Goal: Task Accomplishment & Management: Use online tool/utility

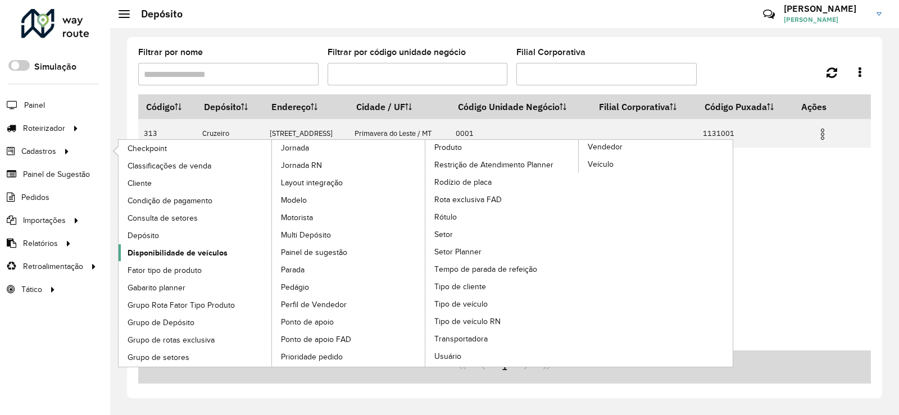
click at [161, 255] on span "Disponibilidade de veículos" at bounding box center [178, 253] width 100 height 12
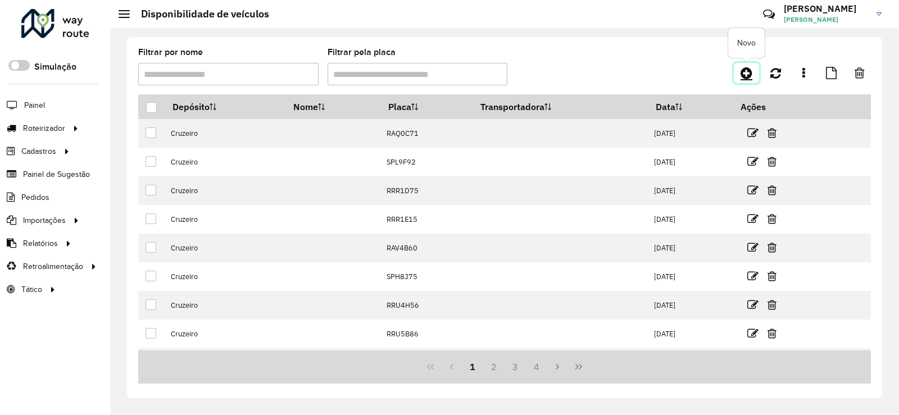
click at [751, 63] on link at bounding box center [746, 73] width 25 height 20
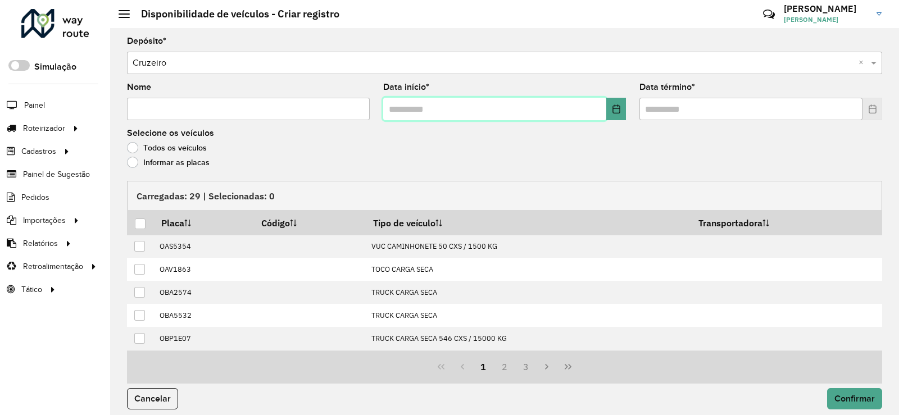
click at [398, 111] on input "text" at bounding box center [494, 109] width 223 height 22
type input "**********"
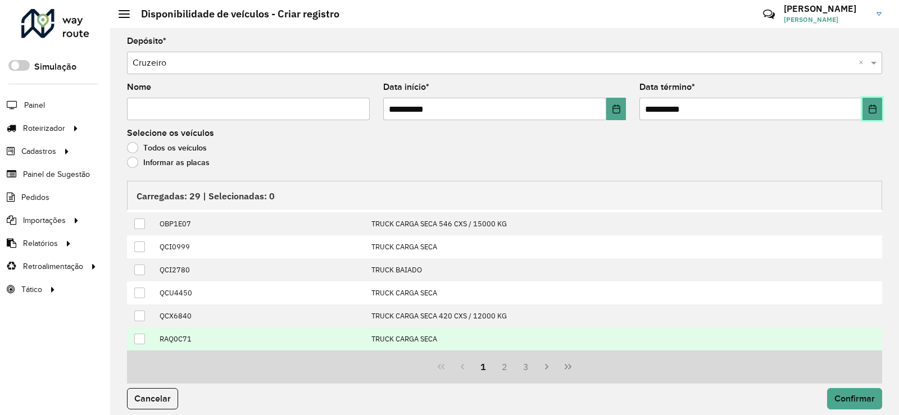
scroll to position [8, 0]
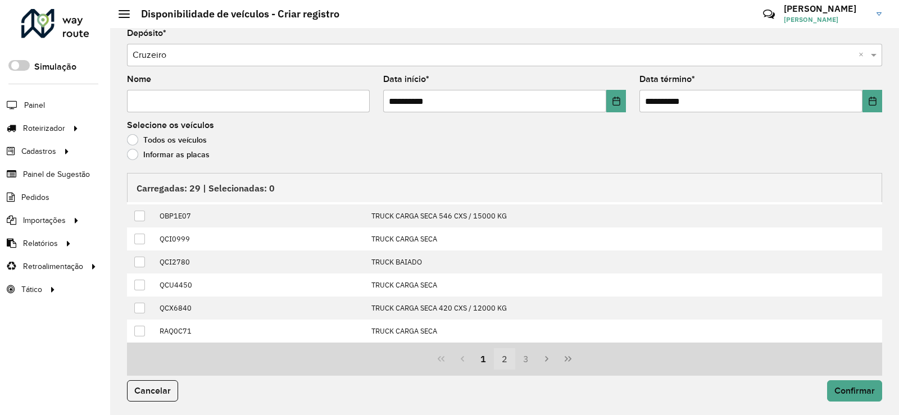
click at [504, 363] on button "2" at bounding box center [504, 358] width 21 height 21
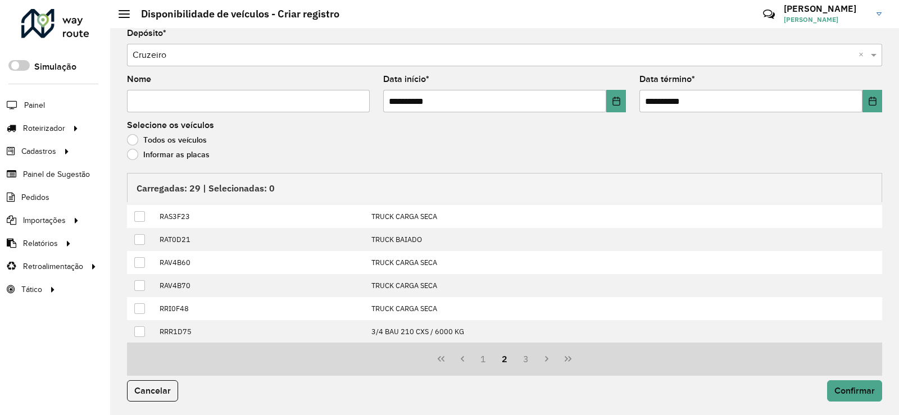
scroll to position [0, 0]
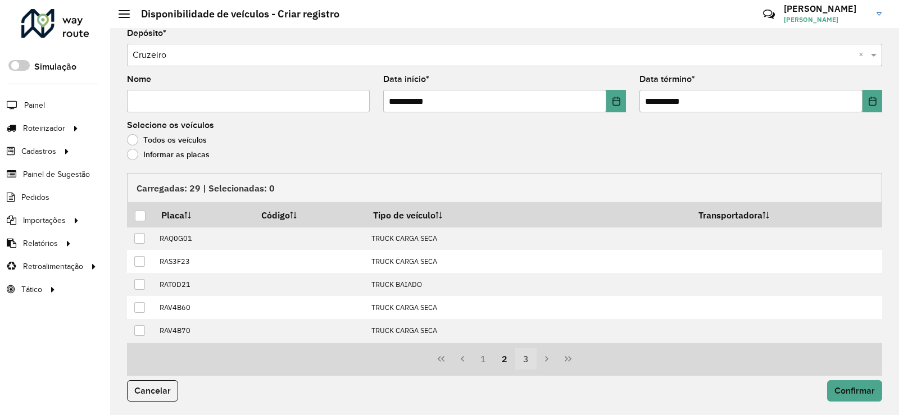
click at [529, 359] on button "3" at bounding box center [525, 358] width 21 height 21
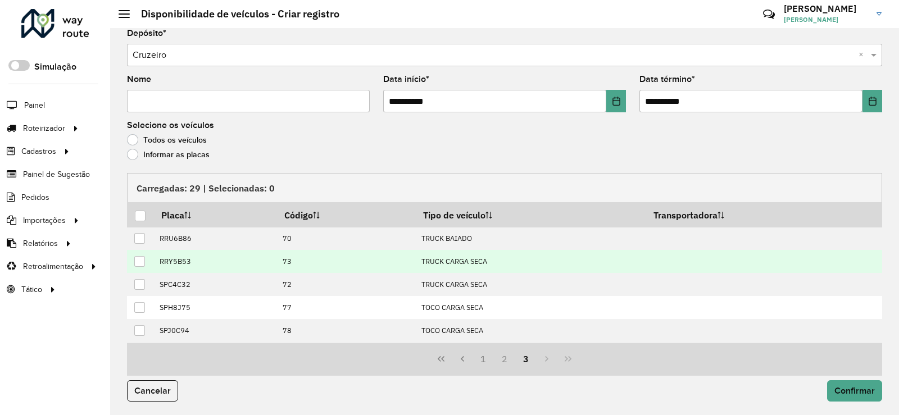
click at [139, 260] on div at bounding box center [139, 261] width 11 height 11
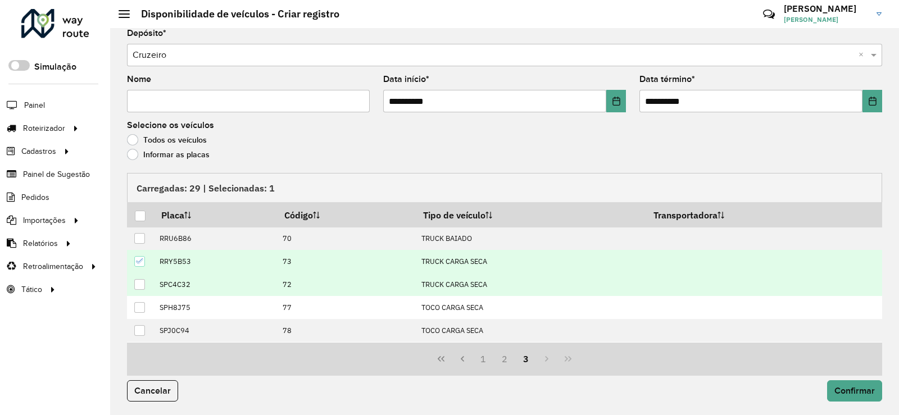
click at [144, 288] on div at bounding box center [139, 284] width 11 height 11
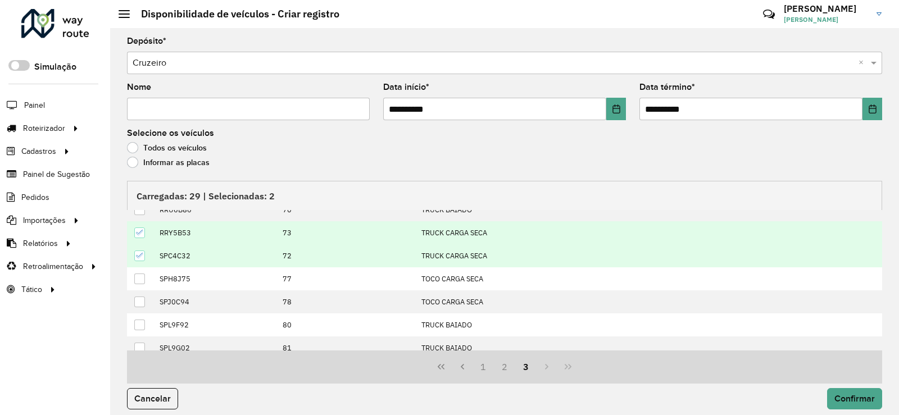
scroll to position [92, 0]
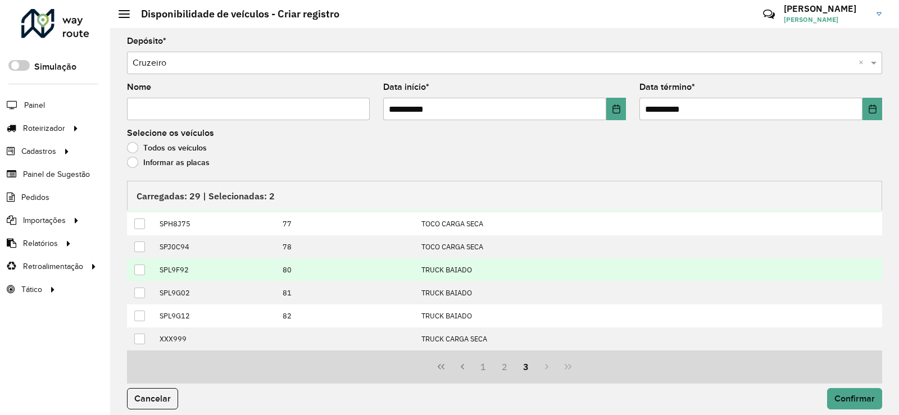
click at [144, 270] on div at bounding box center [139, 270] width 11 height 11
click at [501, 369] on button "2" at bounding box center [504, 366] width 21 height 21
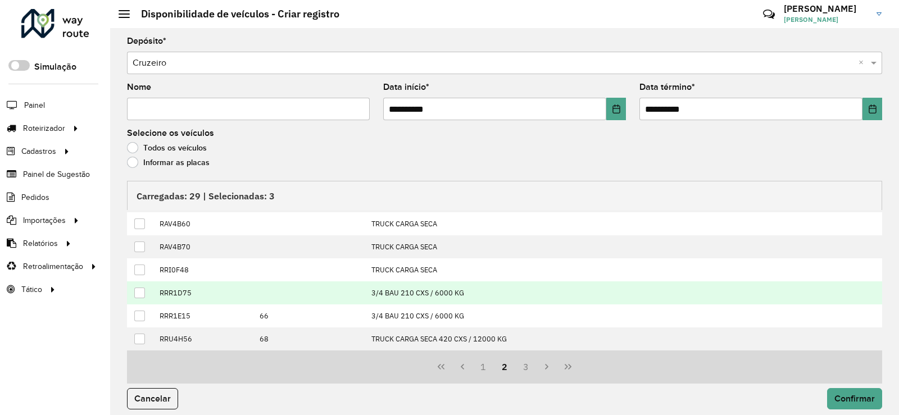
click at [141, 290] on div at bounding box center [139, 293] width 11 height 11
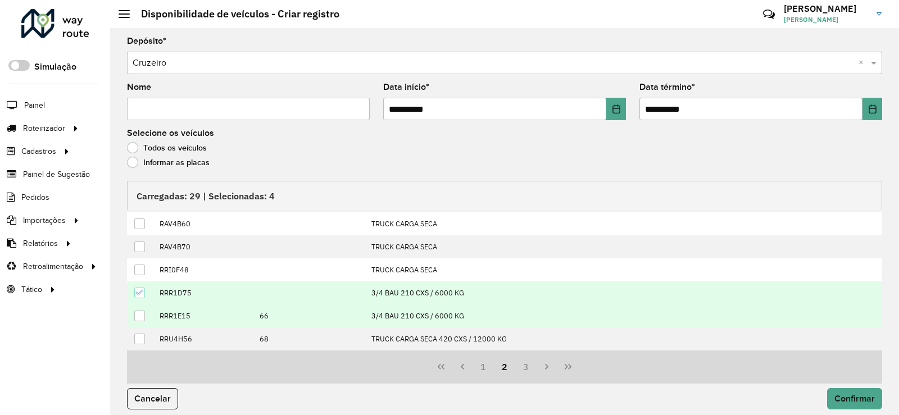
click at [144, 315] on div at bounding box center [139, 316] width 11 height 11
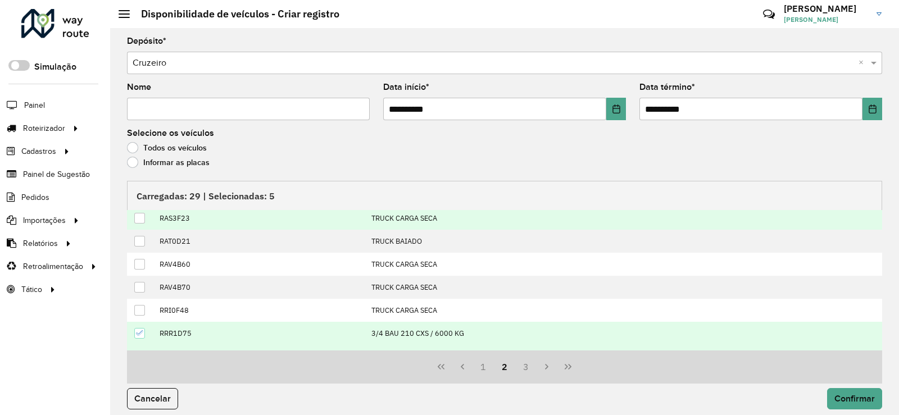
scroll to position [0, 0]
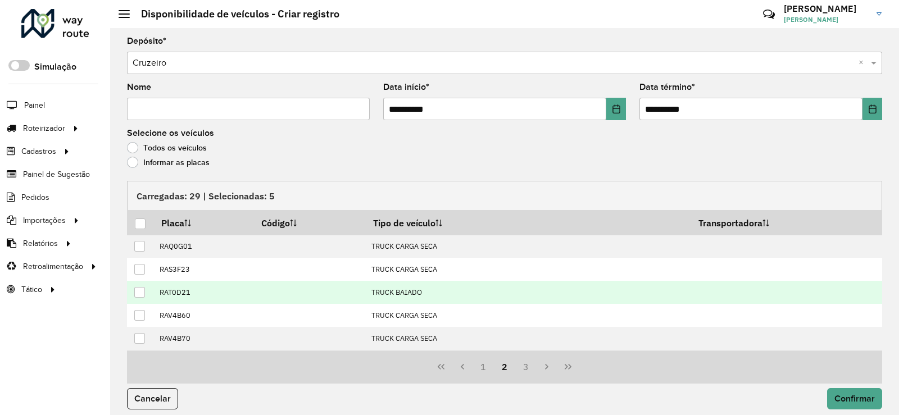
click at [143, 297] on div at bounding box center [139, 292] width 11 height 11
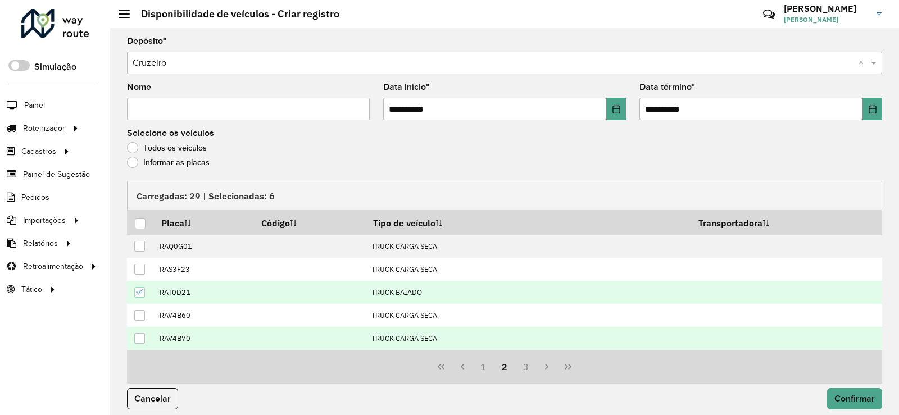
click at [142, 340] on div at bounding box center [139, 338] width 11 height 11
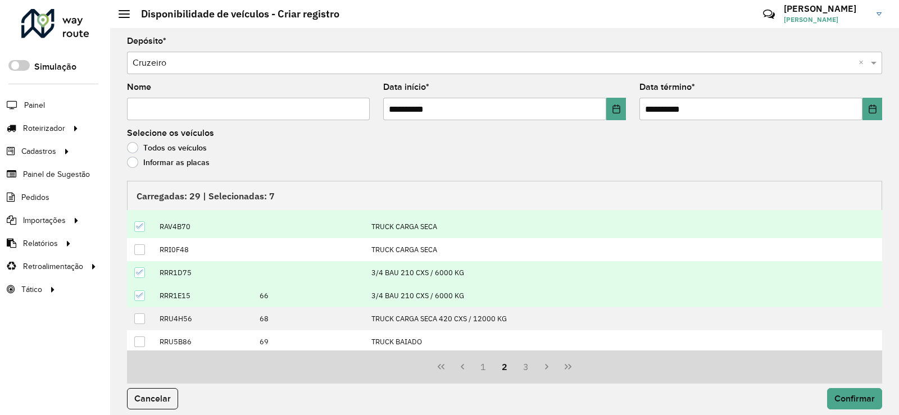
scroll to position [115, 0]
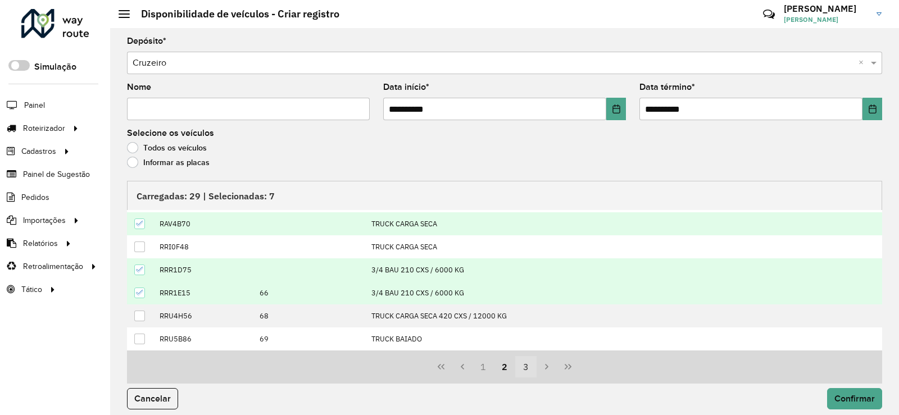
click at [520, 365] on button "3" at bounding box center [525, 366] width 21 height 21
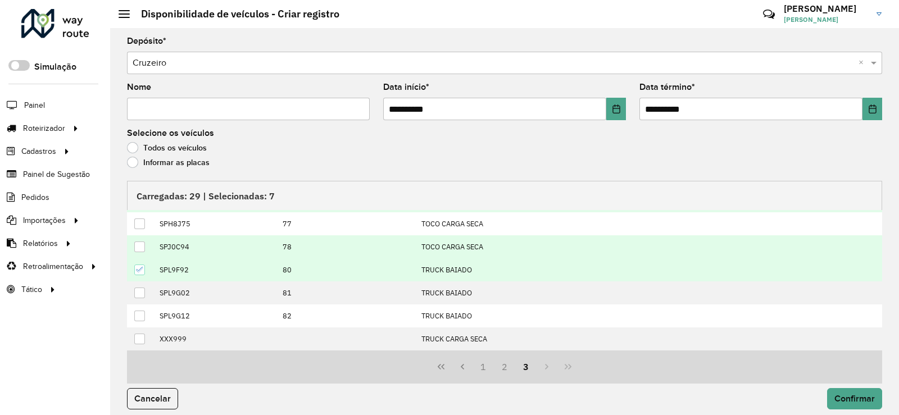
click at [140, 246] on div at bounding box center [139, 247] width 11 height 11
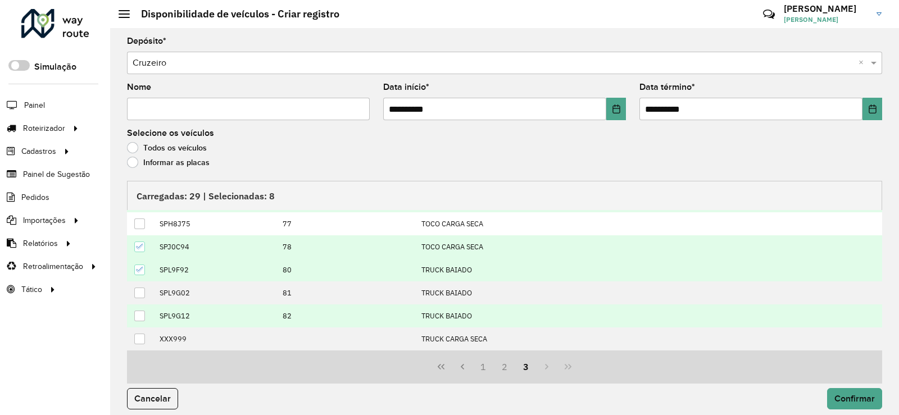
click at [141, 316] on div at bounding box center [139, 316] width 11 height 11
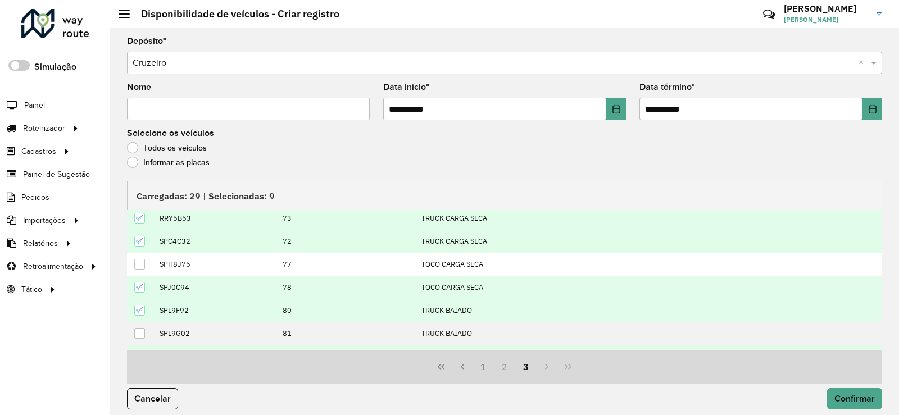
scroll to position [0, 0]
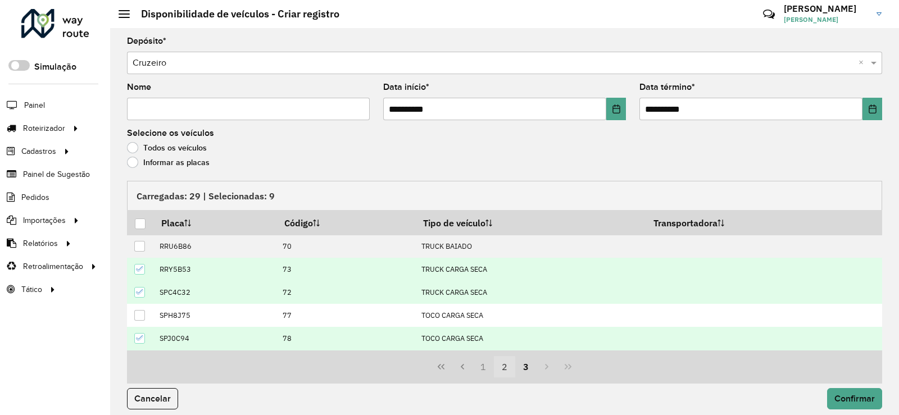
click at [499, 372] on button "2" at bounding box center [504, 366] width 21 height 21
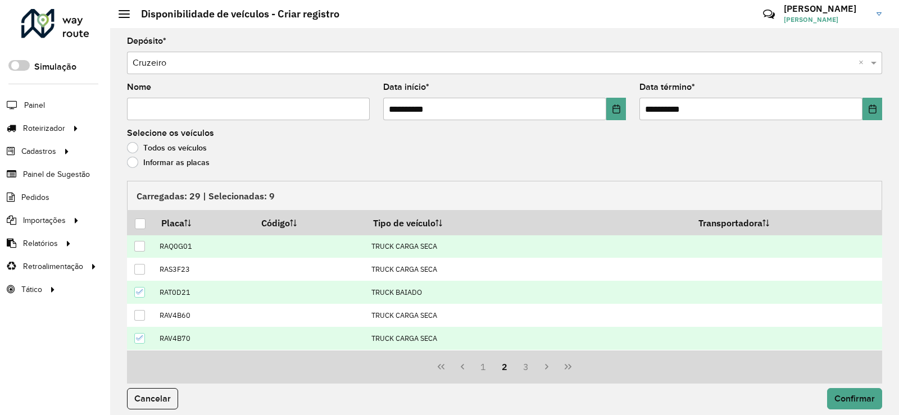
click at [140, 247] on div at bounding box center [139, 246] width 11 height 11
click at [478, 370] on button "1" at bounding box center [482, 366] width 21 height 21
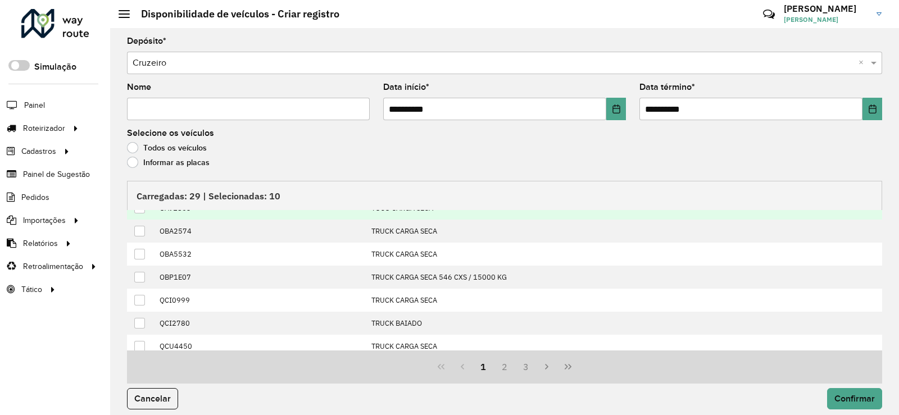
scroll to position [115, 0]
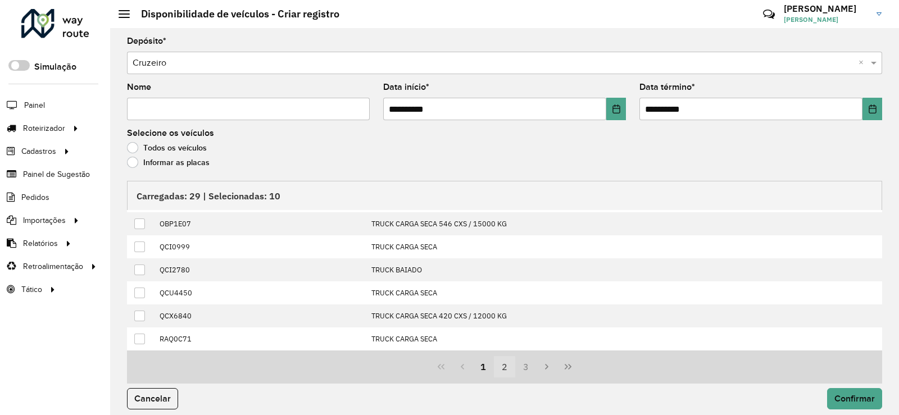
click at [502, 369] on button "2" at bounding box center [504, 366] width 21 height 21
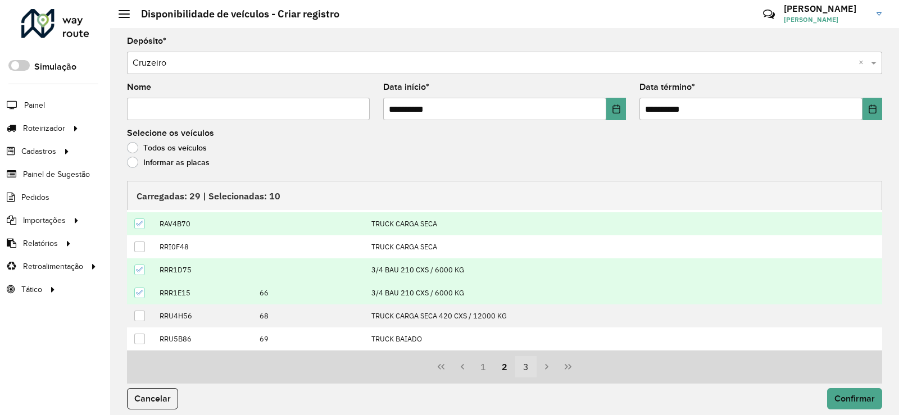
click at [524, 370] on button "3" at bounding box center [525, 366] width 21 height 21
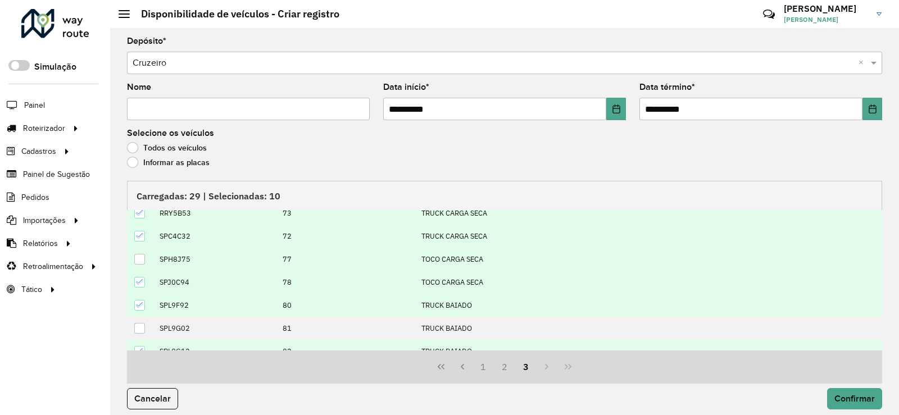
scroll to position [92, 0]
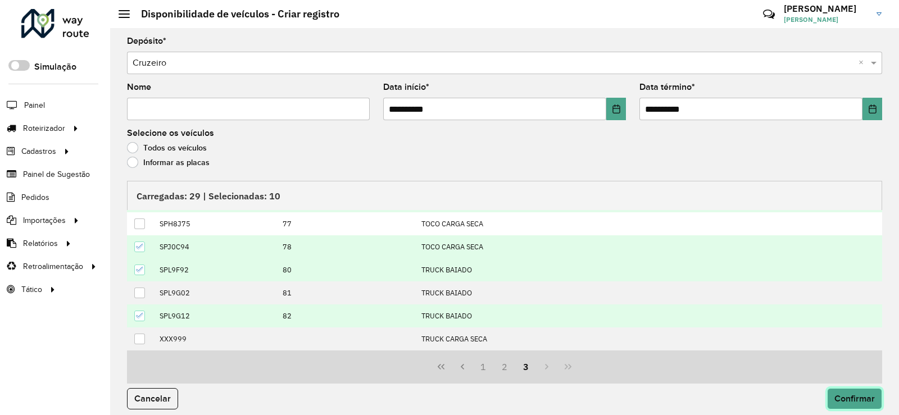
click at [834, 399] on span "Confirmar" at bounding box center [854, 399] width 40 height 10
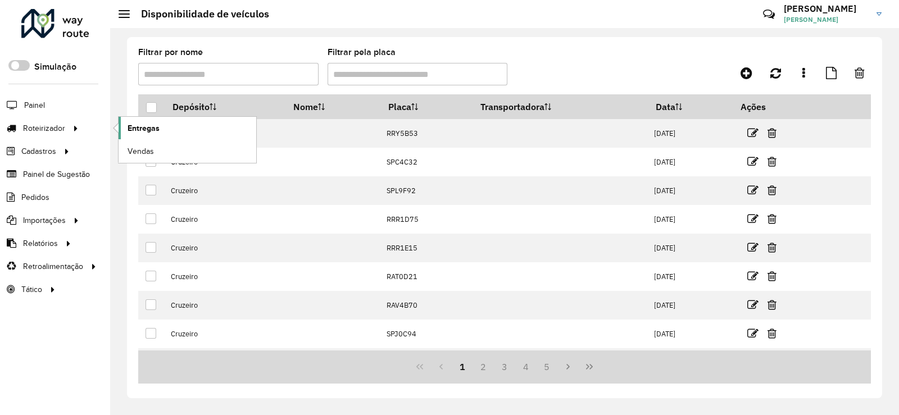
click at [151, 126] on span "Entregas" at bounding box center [144, 128] width 32 height 12
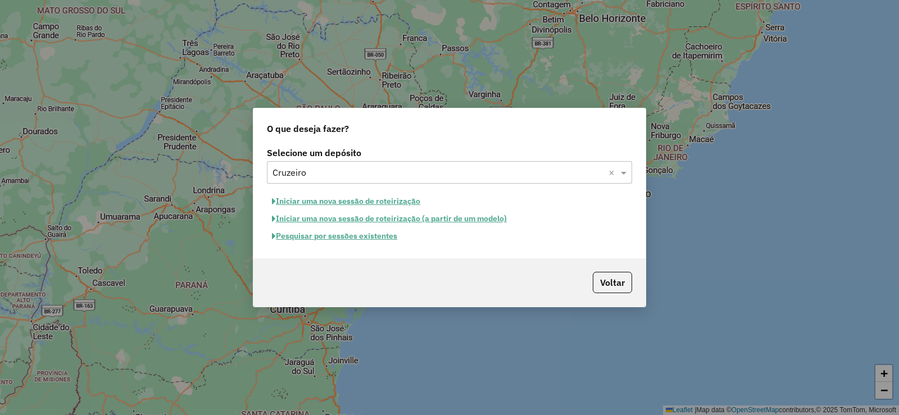
click at [416, 202] on button "Iniciar uma nova sessão de roteirização" at bounding box center [346, 201] width 158 height 17
select select "*"
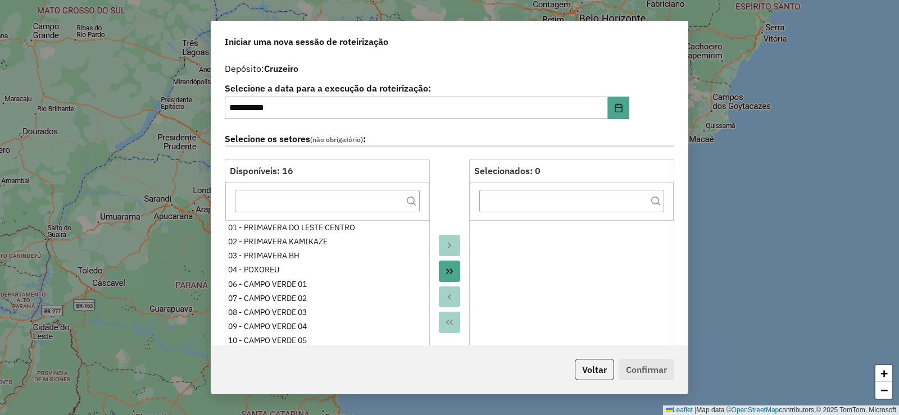
click at [451, 272] on icon "Move All to Target" at bounding box center [449, 271] width 9 height 9
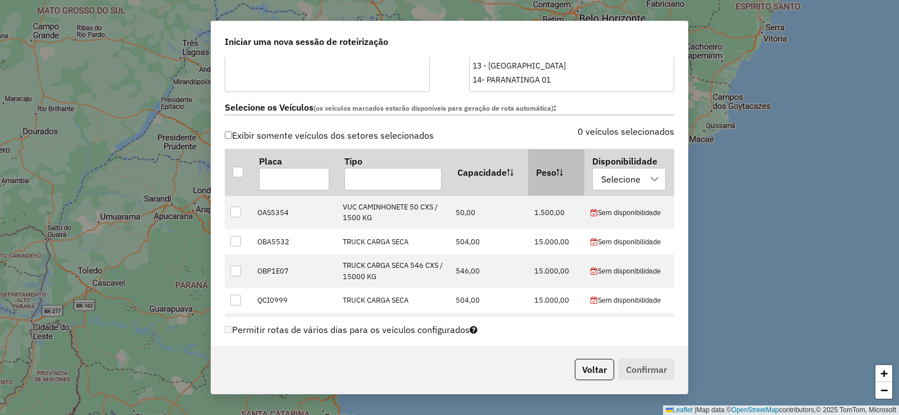
scroll to position [281, 0]
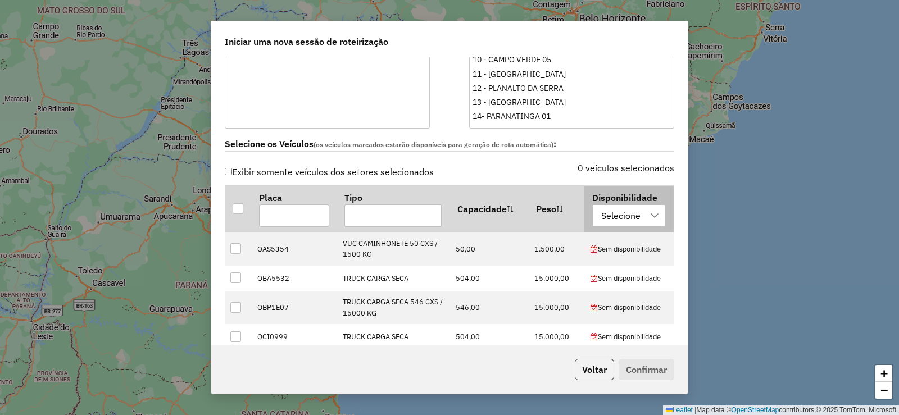
click at [618, 216] on div "Selecione" at bounding box center [620, 215] width 47 height 21
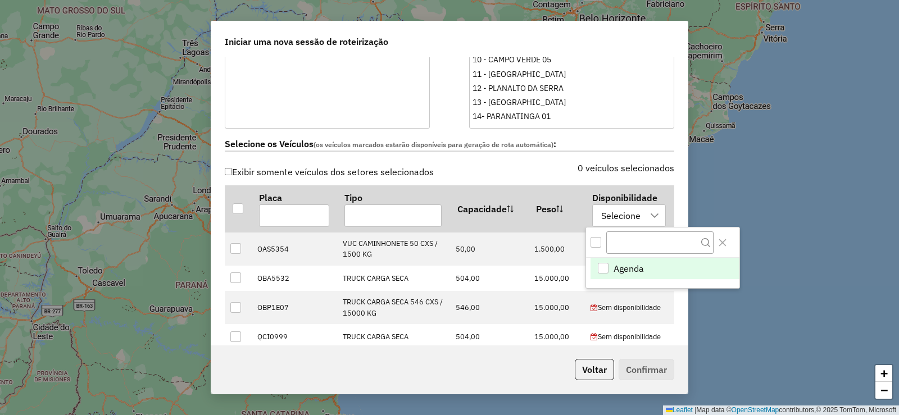
click at [604, 270] on div "Agenda" at bounding box center [603, 268] width 11 height 11
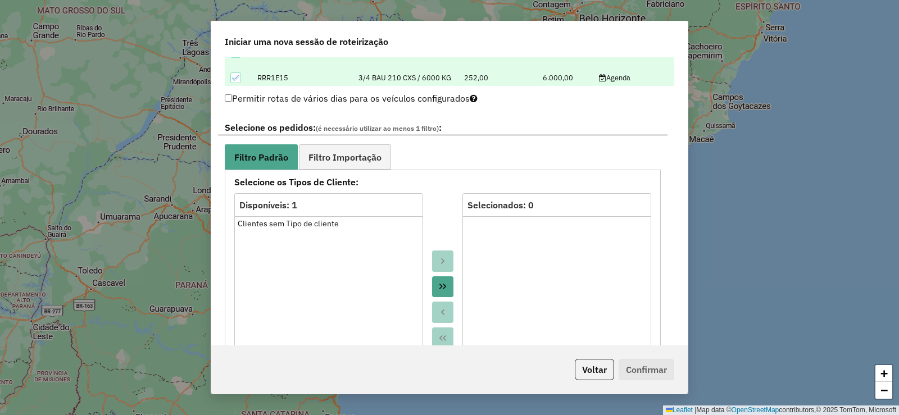
scroll to position [562, 0]
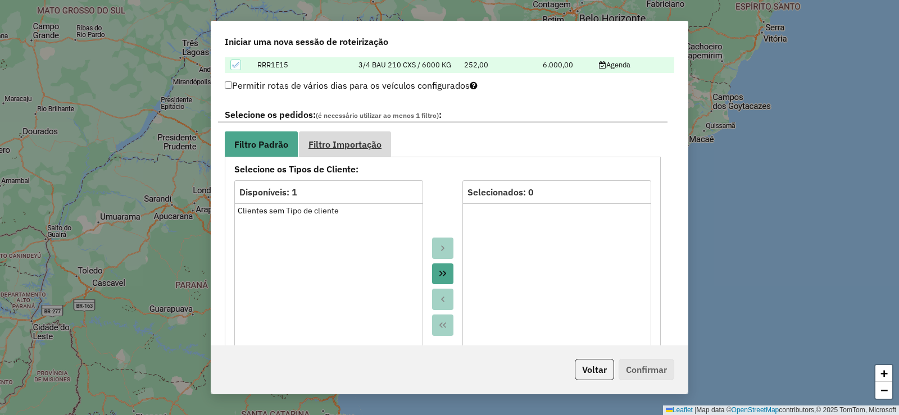
click at [388, 145] on link "Filtro Importação" at bounding box center [345, 143] width 92 height 25
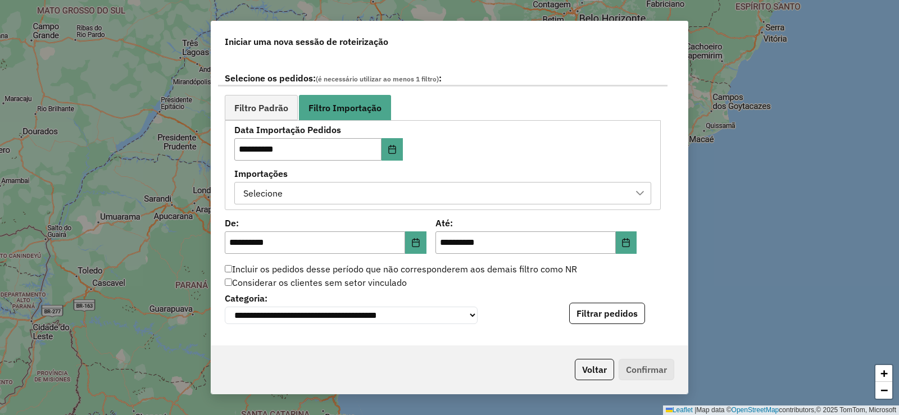
scroll to position [618, 0]
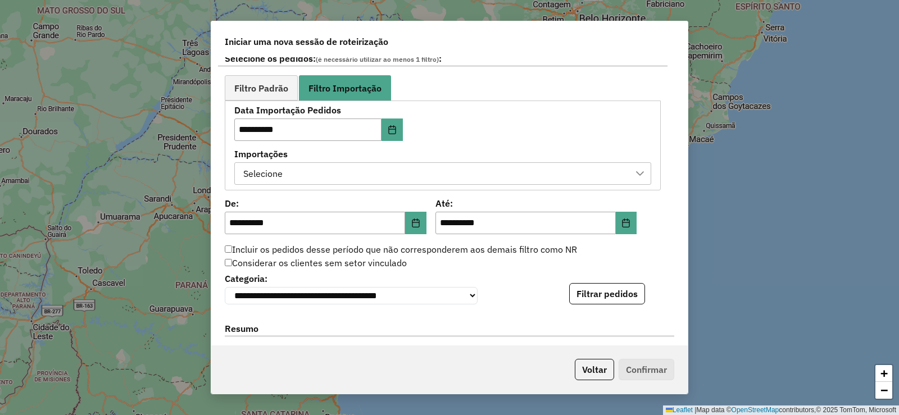
click at [403, 176] on div "Selecione" at bounding box center [434, 173] width 390 height 21
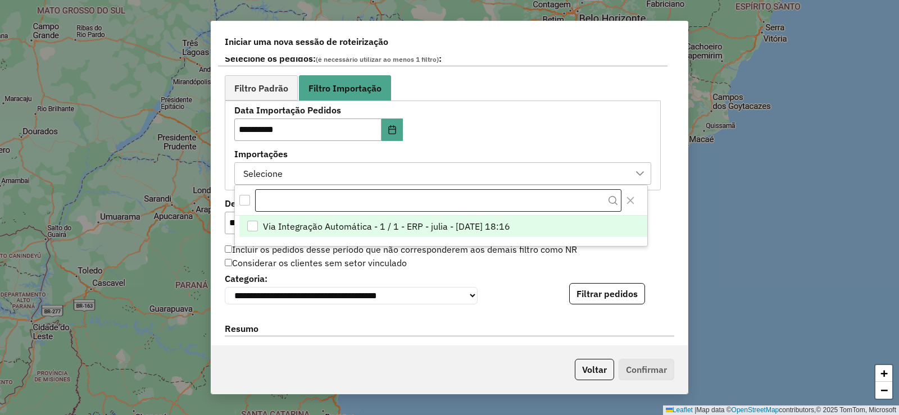
scroll to position [8, 51]
click at [253, 229] on div "Via Integração Automática - 1 / 1 - ERP - julia - 14/08/2025 18:16" at bounding box center [252, 226] width 11 height 11
click at [477, 138] on div "**********" at bounding box center [442, 145] width 417 height 78
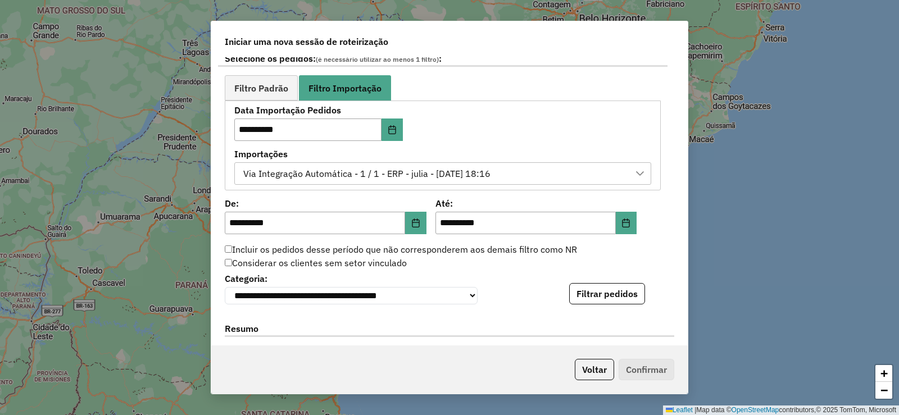
scroll to position [674, 0]
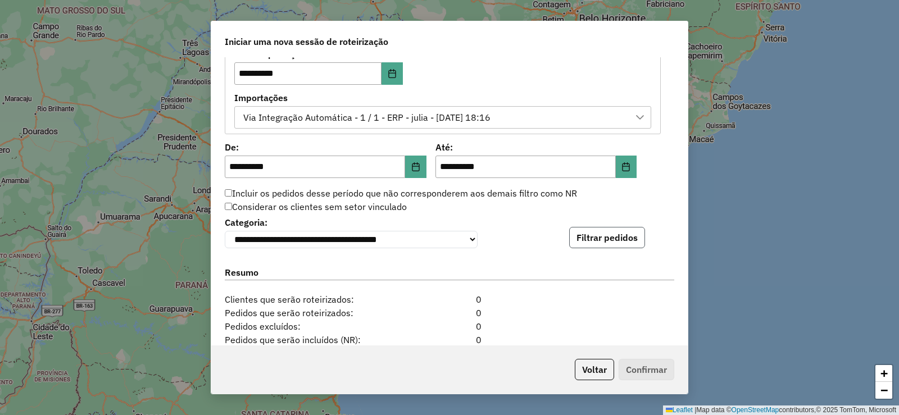
click at [603, 240] on button "Filtrar pedidos" at bounding box center [607, 237] width 76 height 21
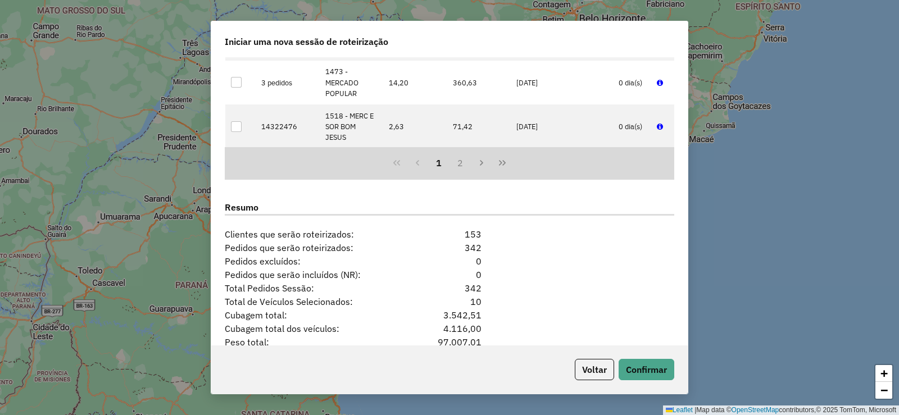
scroll to position [1041, 0]
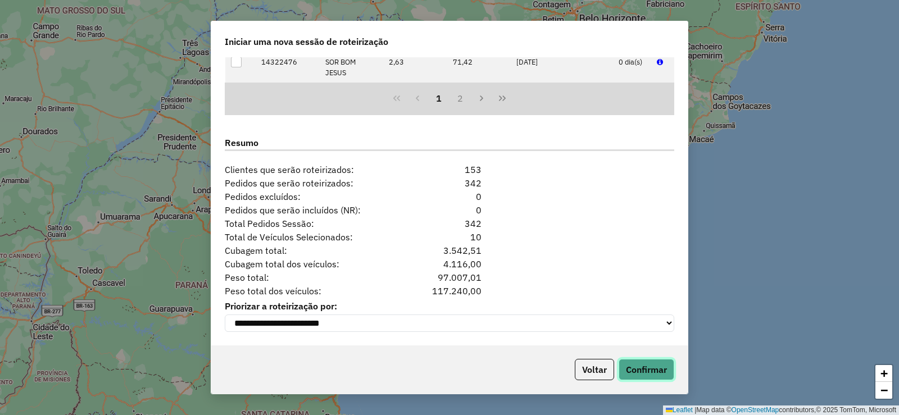
click at [662, 375] on button "Confirmar" at bounding box center [647, 369] width 56 height 21
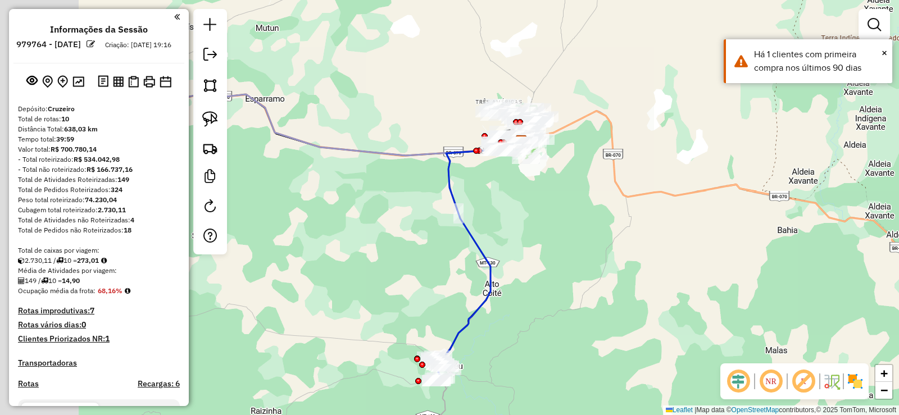
drag, startPoint x: 559, startPoint y: 187, endPoint x: 637, endPoint y: 161, distance: 82.3
click at [637, 161] on div "Janela de atendimento Grade de atendimento Capacidade Transportadoras Veículos …" at bounding box center [449, 207] width 899 height 415
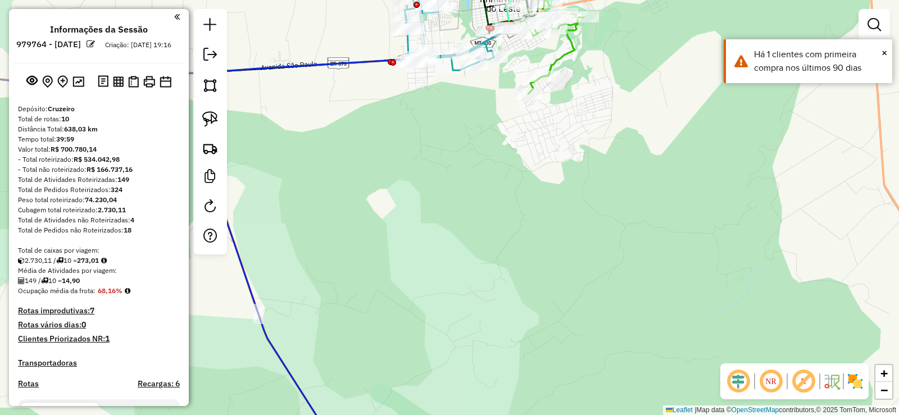
drag, startPoint x: 611, startPoint y: 107, endPoint x: 597, endPoint y: 234, distance: 127.2
click at [607, 238] on div "Janela de atendimento Grade de atendimento Capacidade Transportadoras Veículos …" at bounding box center [449, 207] width 899 height 415
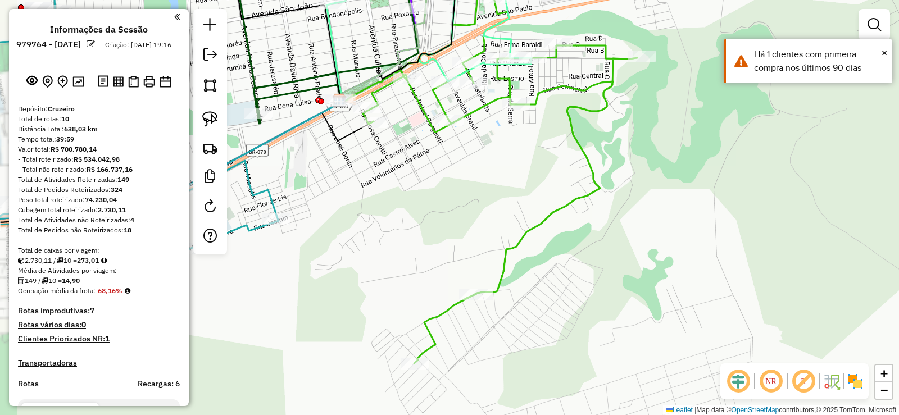
drag, startPoint x: 472, startPoint y: 161, endPoint x: 577, endPoint y: 222, distance: 121.3
click at [577, 222] on div "Janela de atendimento Grade de atendimento Capacidade Transportadoras Veículos …" at bounding box center [449, 207] width 899 height 415
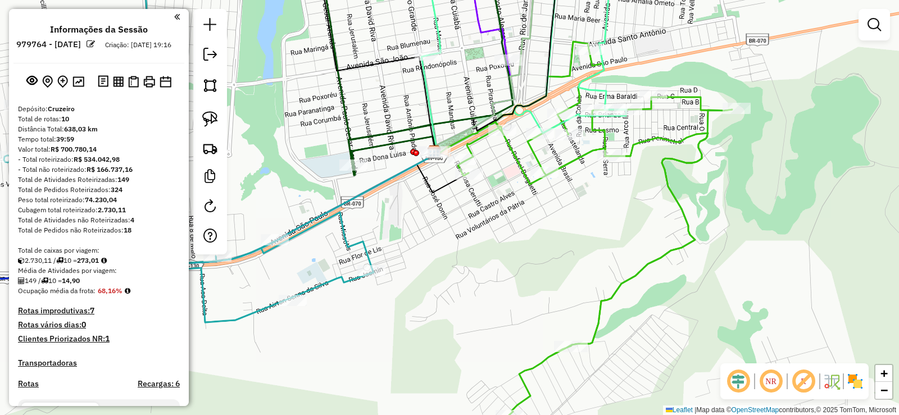
click at [324, 215] on icon at bounding box center [189, 154] width 370 height 336
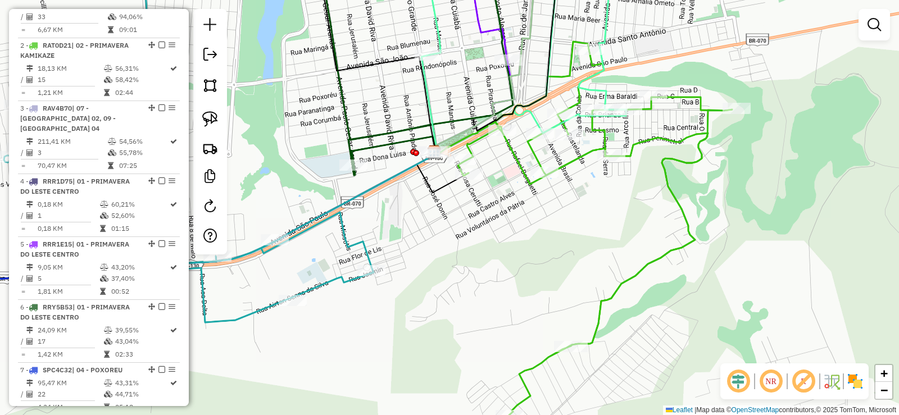
select select "**********"
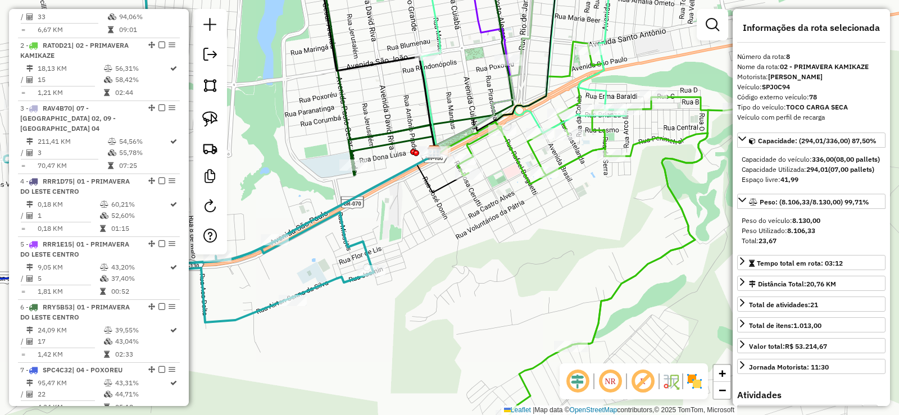
scroll to position [879, 0]
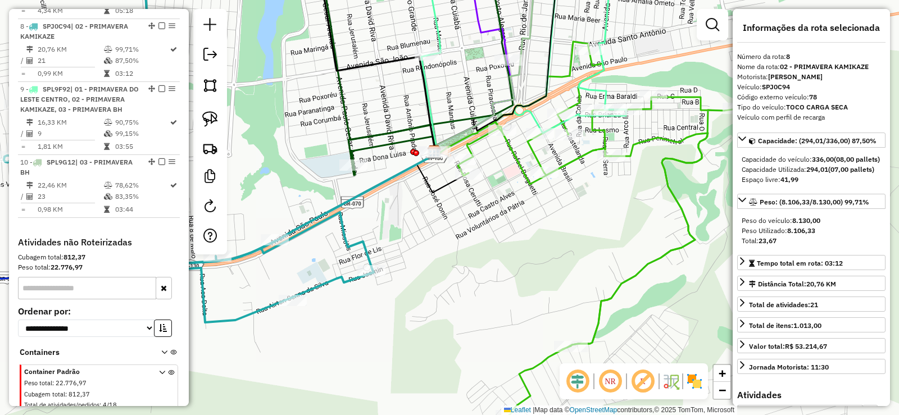
click at [437, 24] on icon at bounding box center [525, 45] width 201 height 175
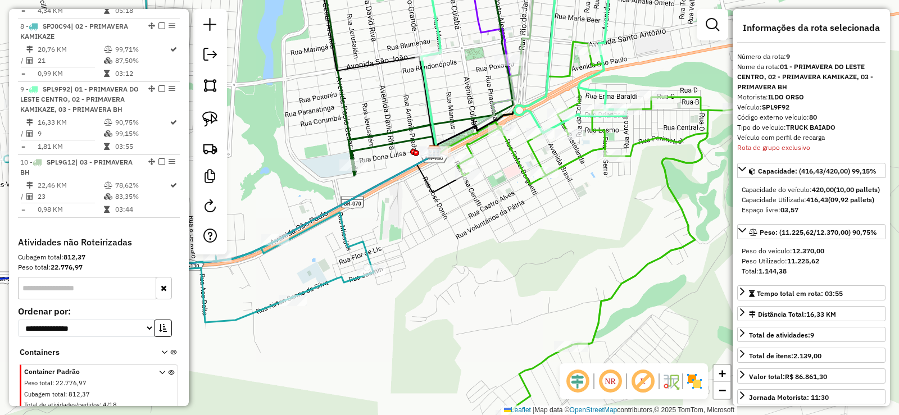
scroll to position [902, 0]
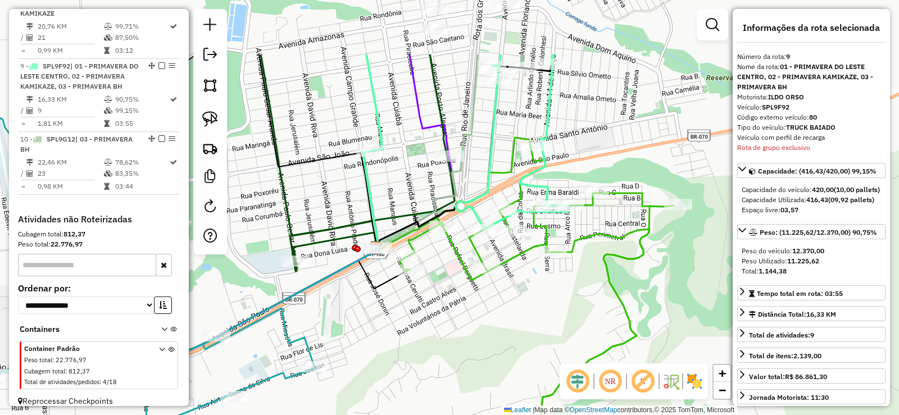
drag, startPoint x: 548, startPoint y: 76, endPoint x: 489, endPoint y: 172, distance: 112.4
click at [489, 172] on icon at bounding box center [466, 141] width 201 height 175
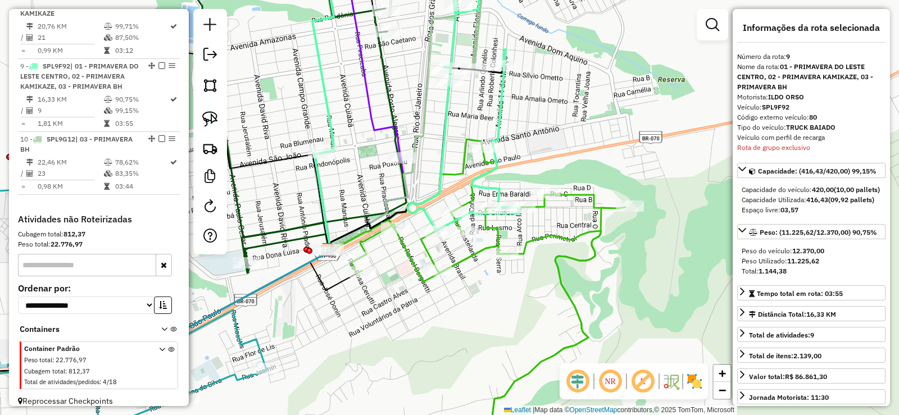
click at [556, 257] on icon at bounding box center [488, 297] width 274 height 317
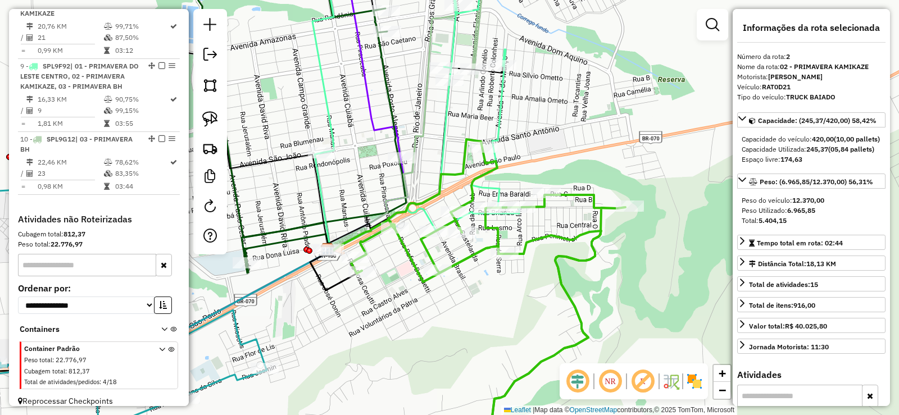
scroll to position [512, 0]
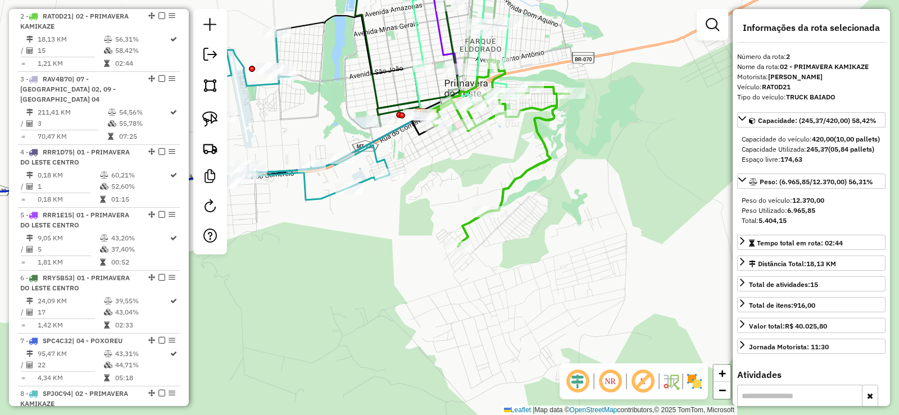
drag, startPoint x: 513, startPoint y: 298, endPoint x: 510, endPoint y: 149, distance: 148.9
click at [510, 149] on div "Janela de atendimento Grade de atendimento Capacidade Transportadoras Veículos …" at bounding box center [449, 207] width 899 height 415
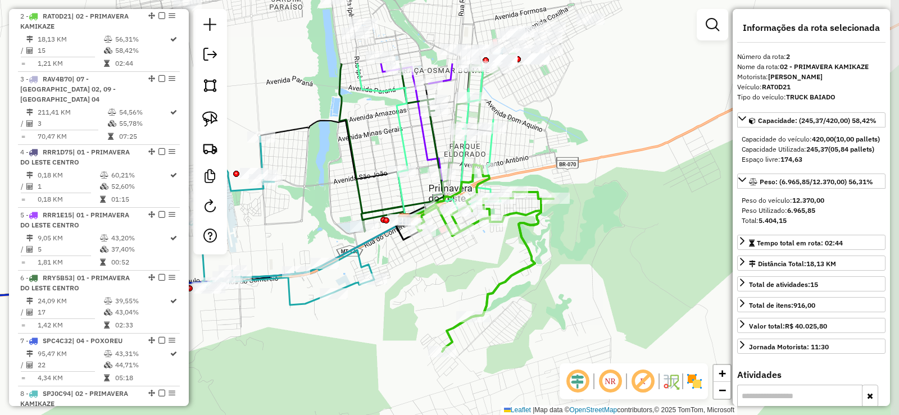
drag, startPoint x: 484, startPoint y: 178, endPoint x: 467, endPoint y: 266, distance: 90.3
click at [467, 266] on div "Janela de atendimento Grade de atendimento Capacidade Transportadoras Veículos …" at bounding box center [449, 207] width 899 height 415
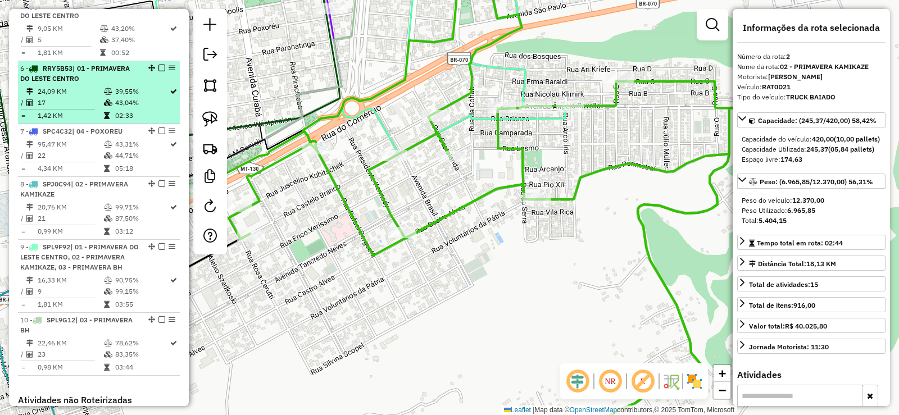
scroll to position [736, 0]
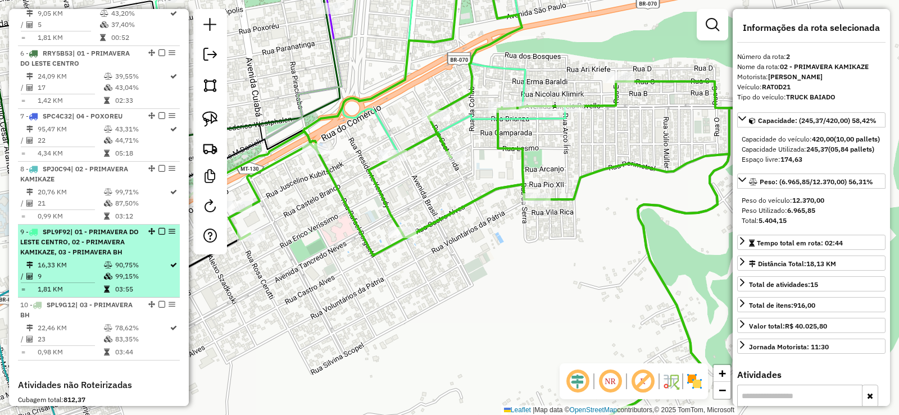
click at [158, 228] on em at bounding box center [161, 231] width 7 height 7
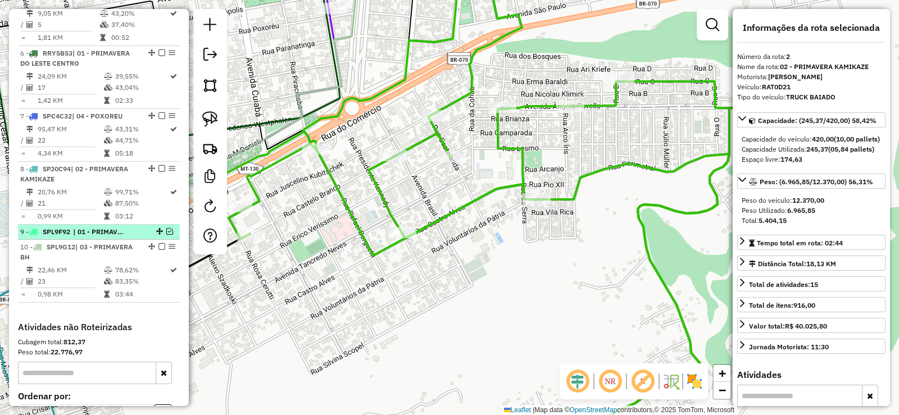
click at [166, 228] on em at bounding box center [169, 231] width 7 height 7
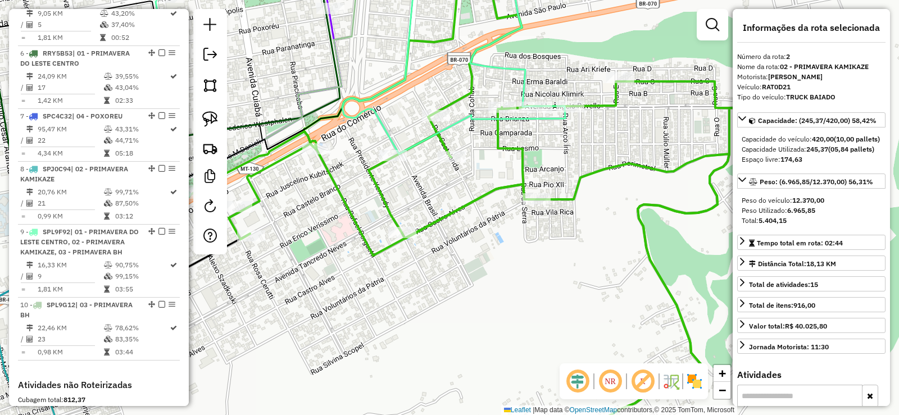
click at [436, 132] on icon at bounding box center [368, 55] width 394 height 195
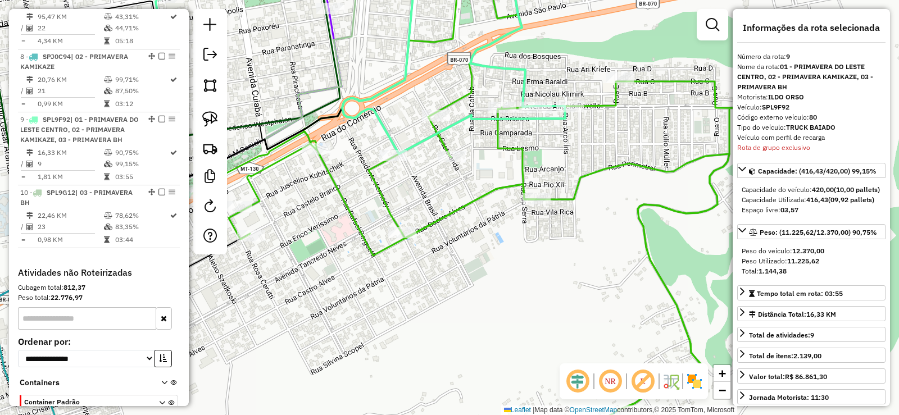
scroll to position [902, 0]
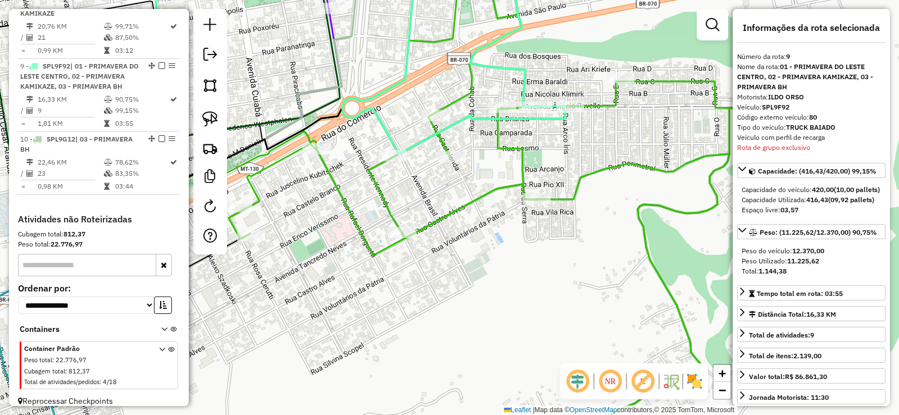
click at [510, 119] on icon at bounding box center [368, 55] width 394 height 195
click at [525, 72] on icon at bounding box center [368, 55] width 394 height 195
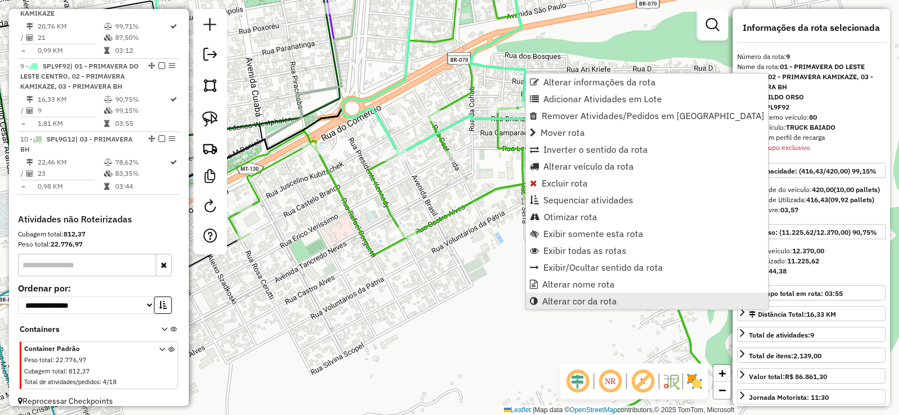
click at [581, 303] on span "Alterar cor da rota" at bounding box center [579, 301] width 75 height 9
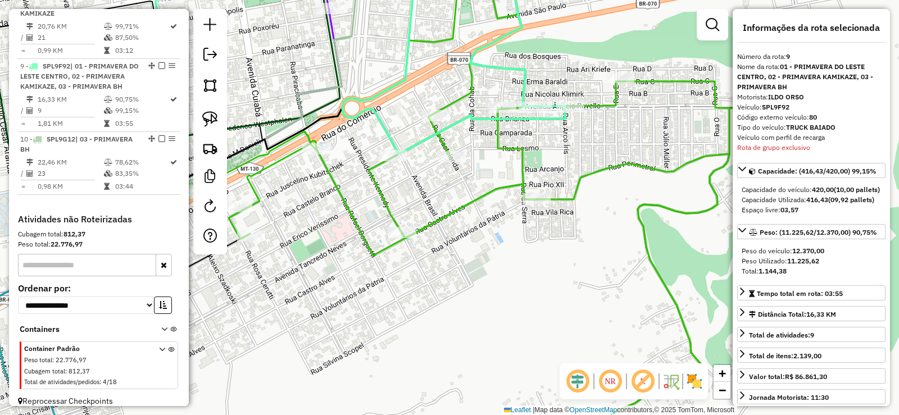
scroll to position [263, 0]
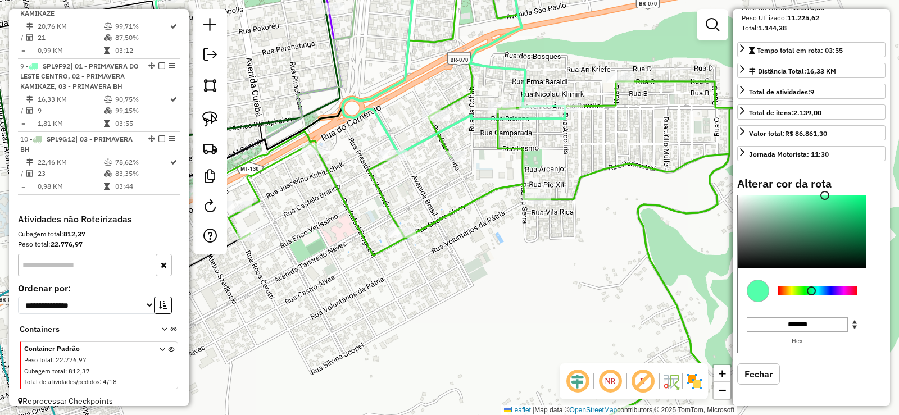
click at [853, 287] on div at bounding box center [817, 291] width 79 height 9
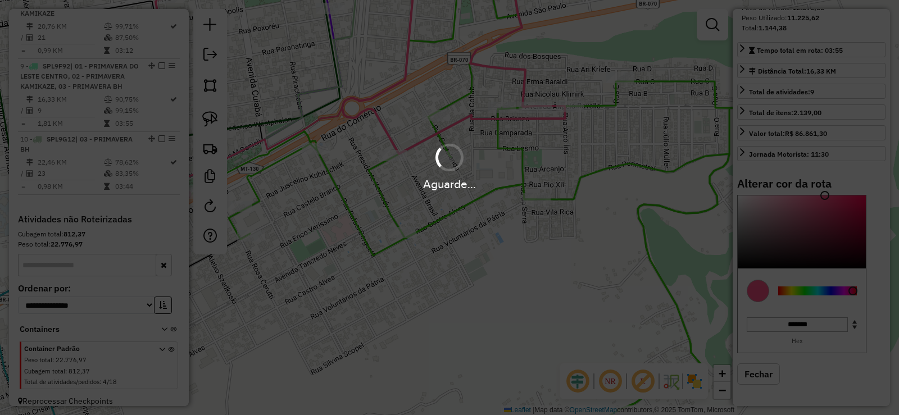
type input "*******"
click at [856, 206] on div at bounding box center [802, 231] width 128 height 73
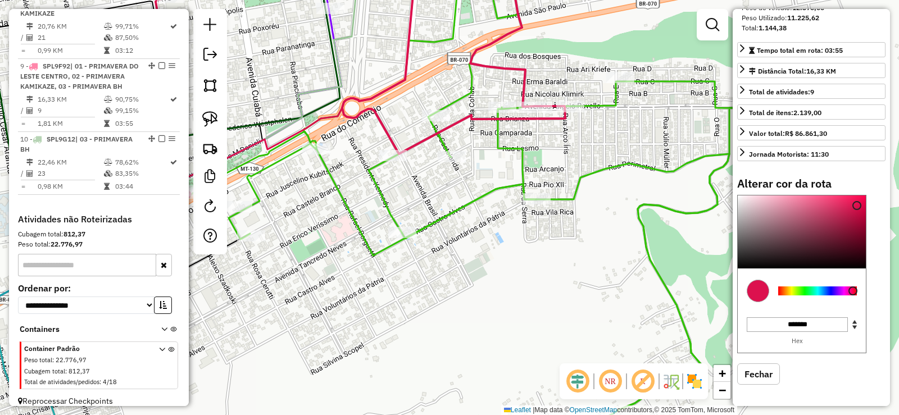
click at [485, 115] on icon at bounding box center [368, 55] width 394 height 195
select select "**********"
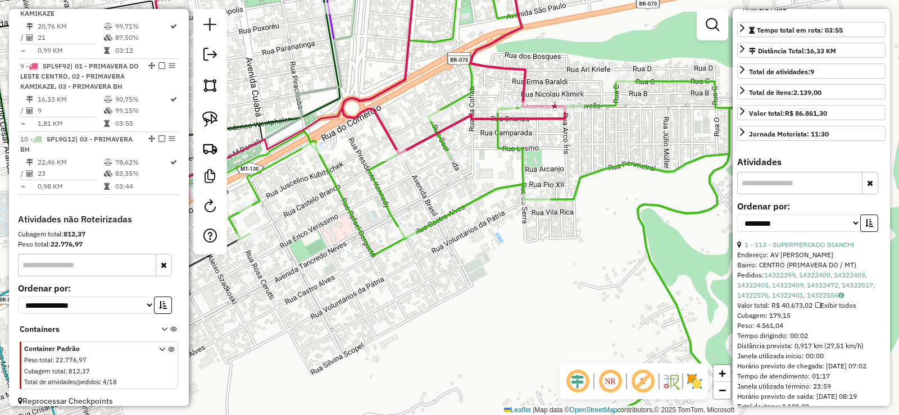
click at [482, 117] on icon at bounding box center [368, 55] width 394 height 195
click at [480, 119] on icon at bounding box center [368, 55] width 394 height 195
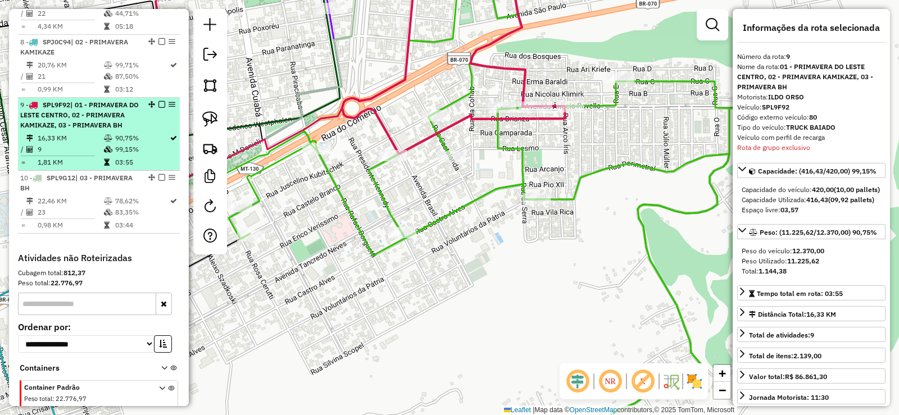
scroll to position [846, 0]
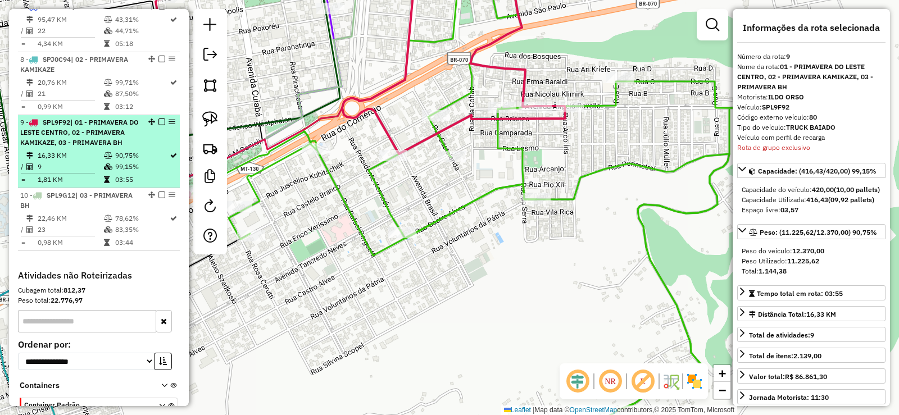
click at [158, 119] on em at bounding box center [161, 122] width 7 height 7
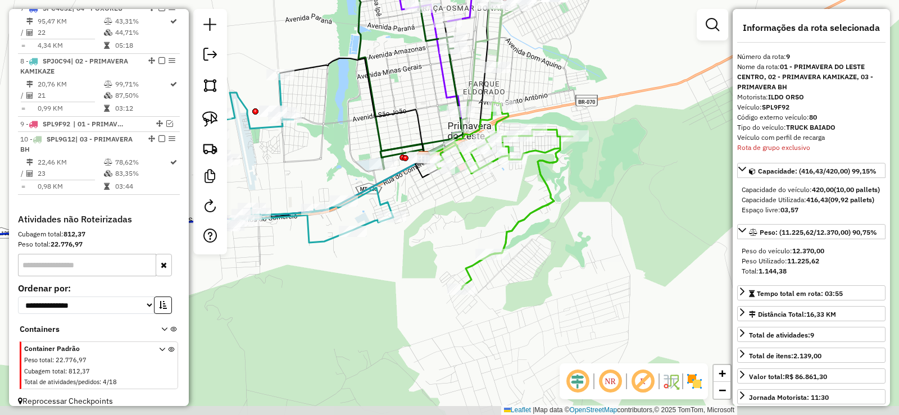
drag, startPoint x: 635, startPoint y: 115, endPoint x: 576, endPoint y: 92, distance: 63.5
click at [576, 92] on div "Janela de atendimento Grade de atendimento Capacidade Transportadoras Veículos …" at bounding box center [449, 207] width 899 height 415
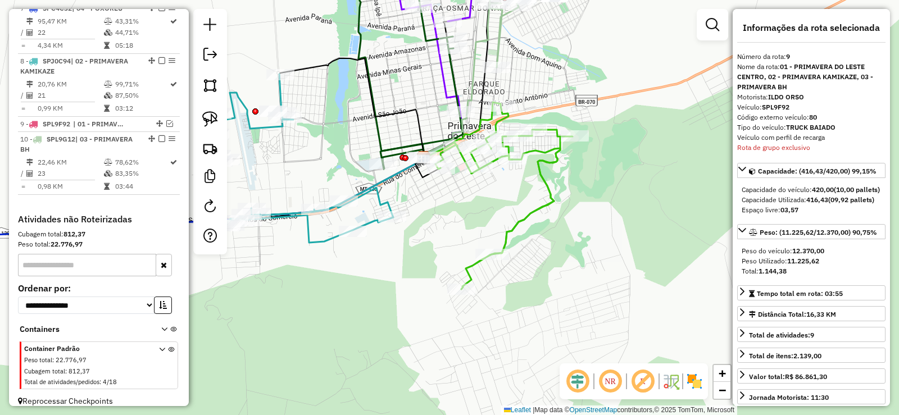
click at [545, 152] on icon at bounding box center [492, 199] width 136 height 112
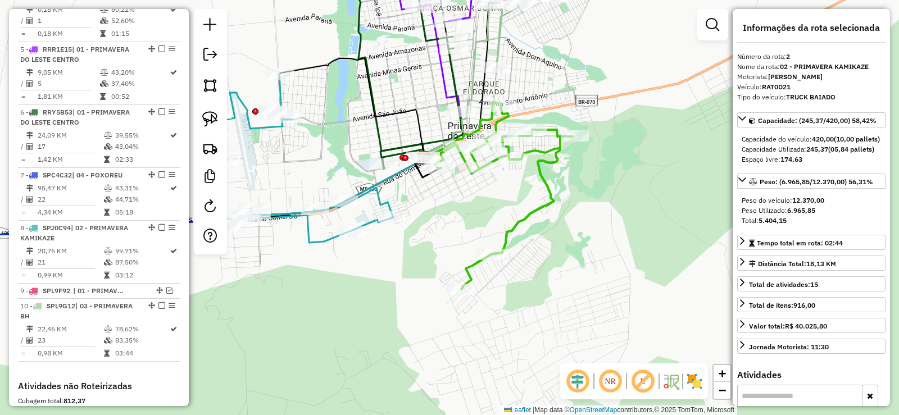
scroll to position [512, 0]
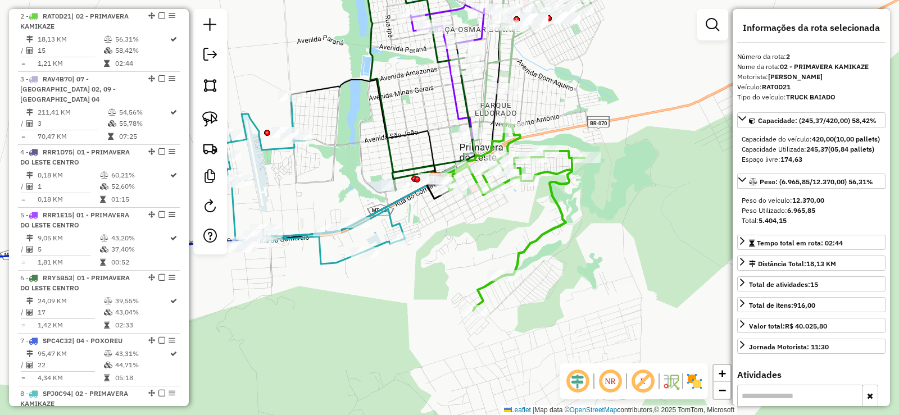
drag, startPoint x: 585, startPoint y: 64, endPoint x: 598, endPoint y: 81, distance: 21.7
click at [598, 81] on div "Janela de atendimento Grade de atendimento Capacidade Transportadoras Veículos …" at bounding box center [449, 207] width 899 height 415
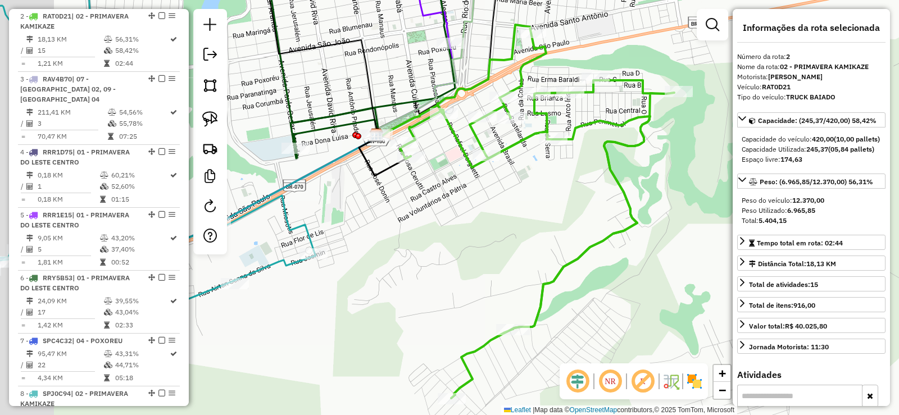
drag, startPoint x: 534, startPoint y: 178, endPoint x: 538, endPoint y: 172, distance: 6.8
click at [538, 172] on div "Janela de atendimento Grade de atendimento Capacidade Transportadoras Veículos …" at bounding box center [449, 207] width 899 height 415
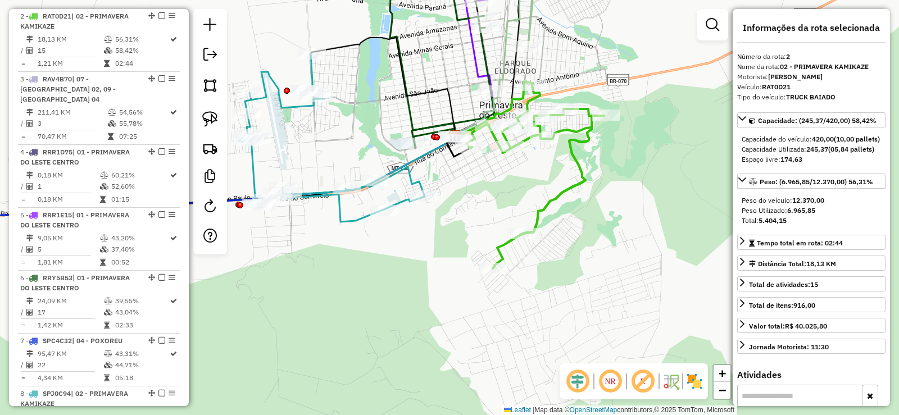
drag, startPoint x: 408, startPoint y: 201, endPoint x: 474, endPoint y: 176, distance: 70.2
click at [474, 176] on div "Janela de atendimento Grade de atendimento Capacidade Transportadoras Veículos …" at bounding box center [449, 207] width 899 height 415
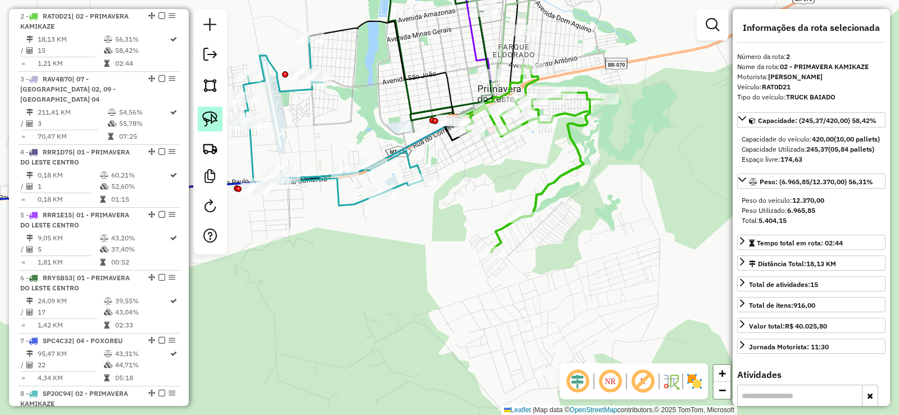
click at [215, 124] on img at bounding box center [210, 119] width 16 height 16
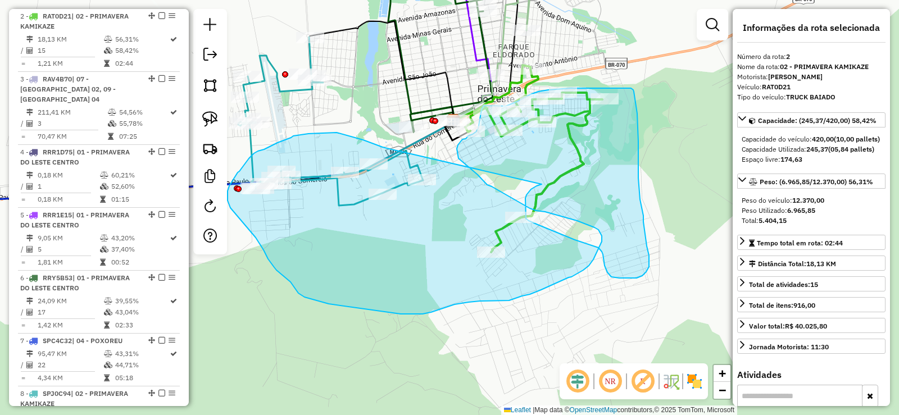
drag, startPoint x: 392, startPoint y: 149, endPoint x: 556, endPoint y: 195, distance: 170.2
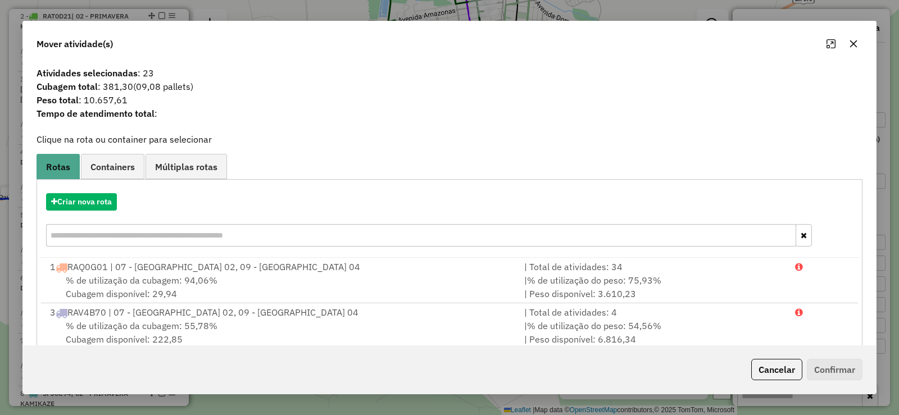
click at [856, 45] on icon "button" at bounding box center [853, 43] width 9 height 9
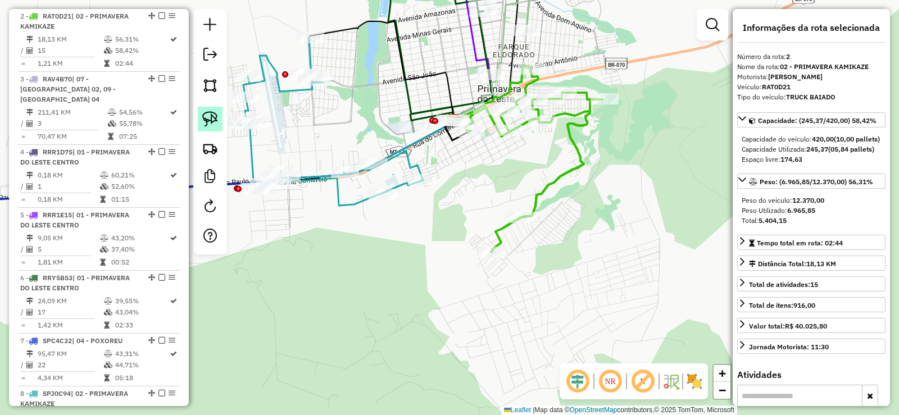
click at [209, 117] on img at bounding box center [210, 119] width 16 height 16
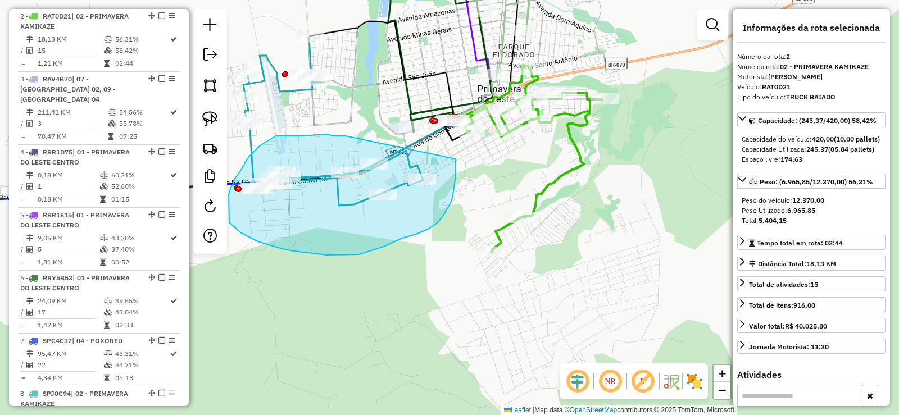
drag, startPoint x: 342, startPoint y: 136, endPoint x: 456, endPoint y: 159, distance: 115.8
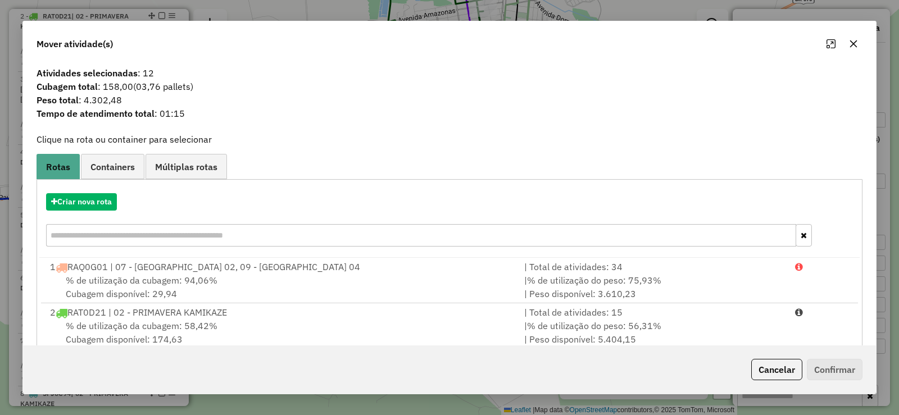
click at [853, 43] on icon "button" at bounding box center [853, 43] width 9 height 9
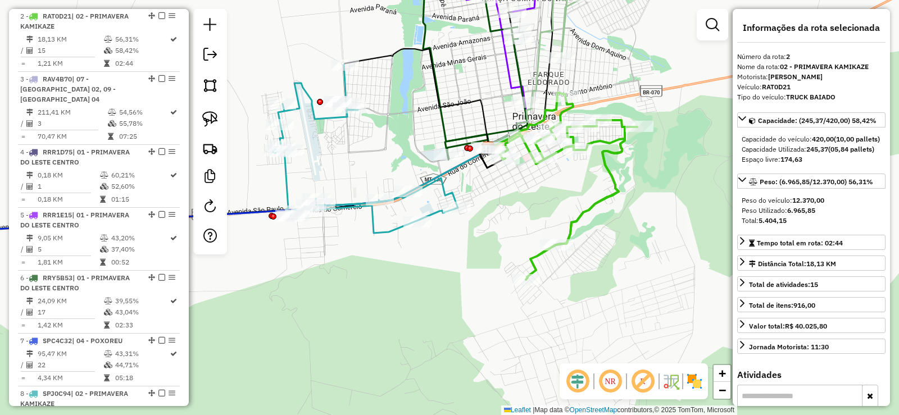
drag, startPoint x: 361, startPoint y: 125, endPoint x: 425, endPoint y: 158, distance: 72.6
click at [425, 158] on div "Janela de atendimento Grade de atendimento Capacidade Transportadoras Veículos …" at bounding box center [449, 207] width 899 height 415
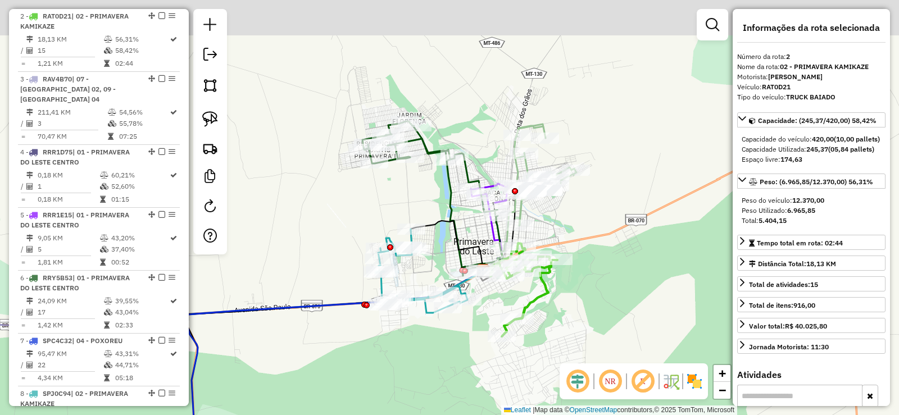
click at [489, 187] on icon at bounding box center [489, 216] width 37 height 64
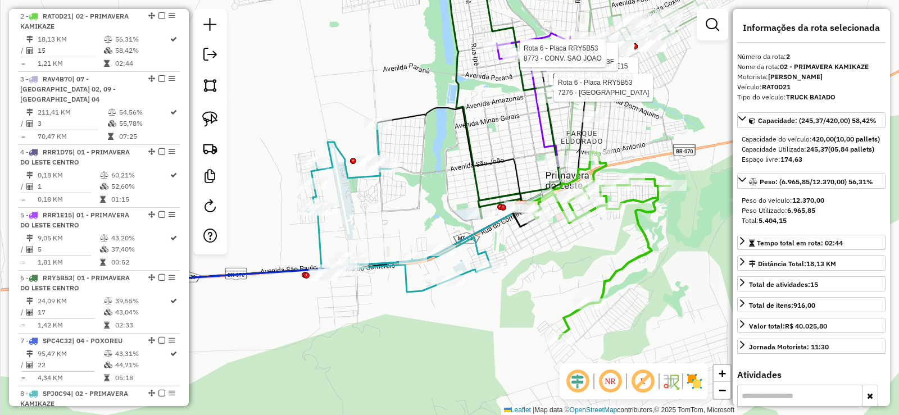
drag, startPoint x: 562, startPoint y: 223, endPoint x: 691, endPoint y: 133, distance: 157.7
click at [691, 133] on div "Rota 5 - Placa RRR1E15 8945 - FILE DO BOI REST. Rota 5 - Placa RRR1E15 9025 - C…" at bounding box center [449, 207] width 899 height 415
click at [214, 117] on img at bounding box center [210, 119] width 16 height 16
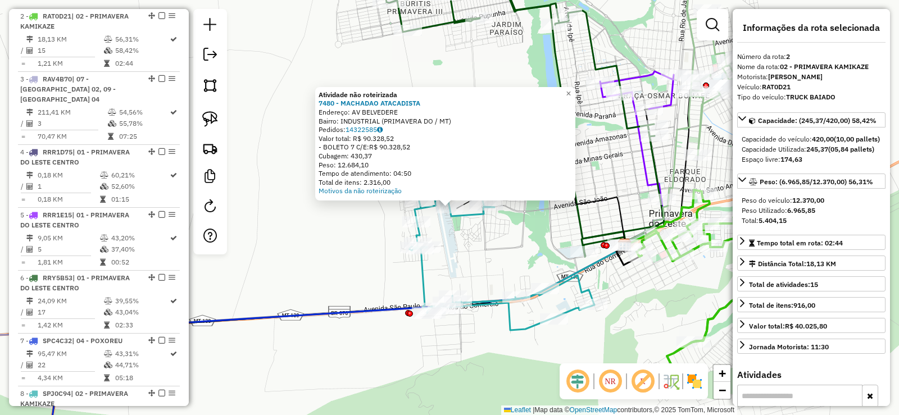
drag, startPoint x: 453, startPoint y: 224, endPoint x: 457, endPoint y: 212, distance: 11.9
click at [456, 222] on div "Atividade não roteirizada 7480 - MACHADAO ATACADISTA Endereço: AV BELVEDERE Bai…" at bounding box center [449, 207] width 899 height 415
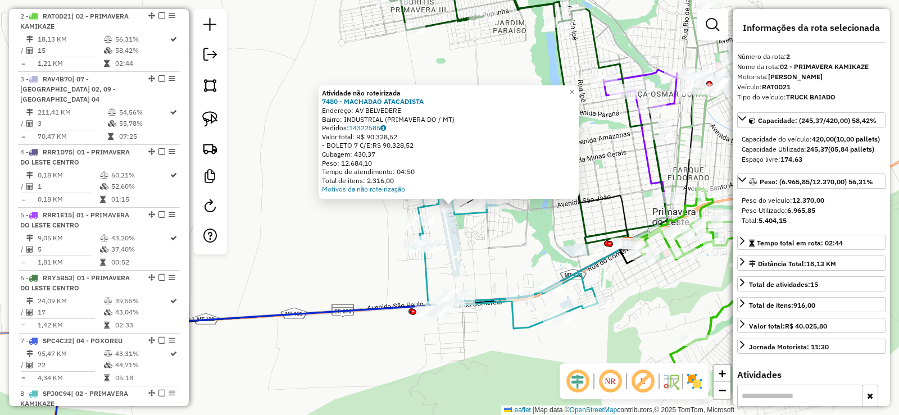
click at [471, 69] on div "Atividade não roteirizada 7480 - MACHADAO ATACADISTA Endereço: AV BELVEDERE Bai…" at bounding box center [449, 207] width 899 height 415
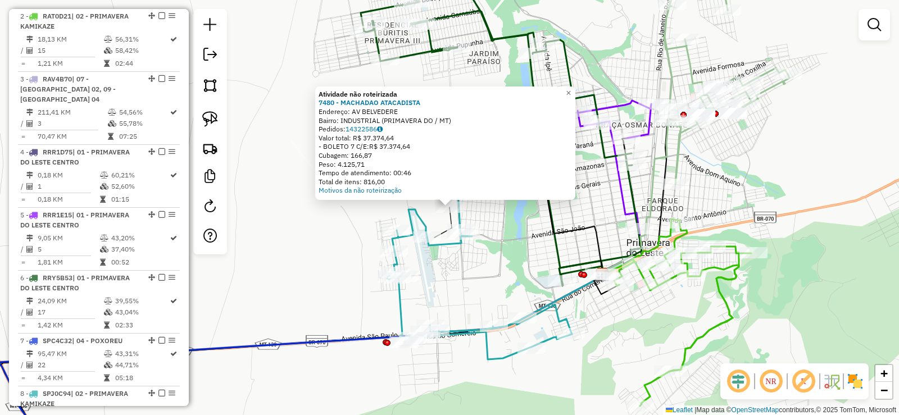
click at [457, 263] on div "Atividade não roteirizada 7480 - MACHADAO ATACADISTA Endereço: AV BELVEDERE Bai…" at bounding box center [449, 207] width 899 height 415
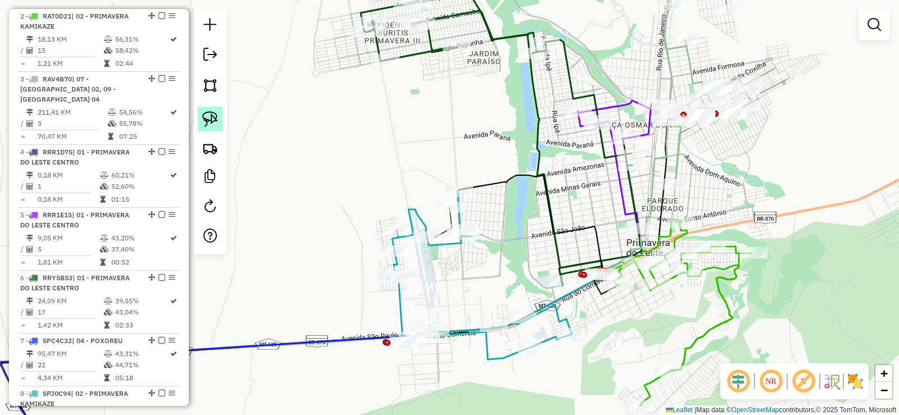
click at [213, 120] on img at bounding box center [210, 119] width 16 height 16
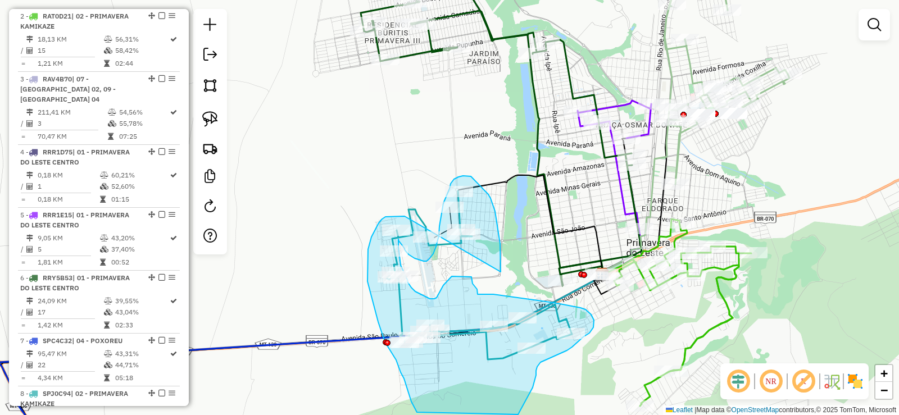
drag, startPoint x: 398, startPoint y: 216, endPoint x: 501, endPoint y: 272, distance: 116.4
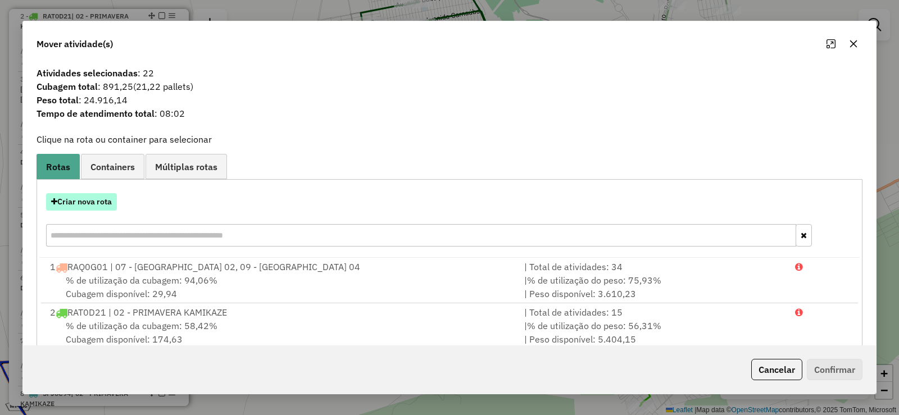
click at [74, 205] on button "Criar nova rota" at bounding box center [81, 201] width 71 height 17
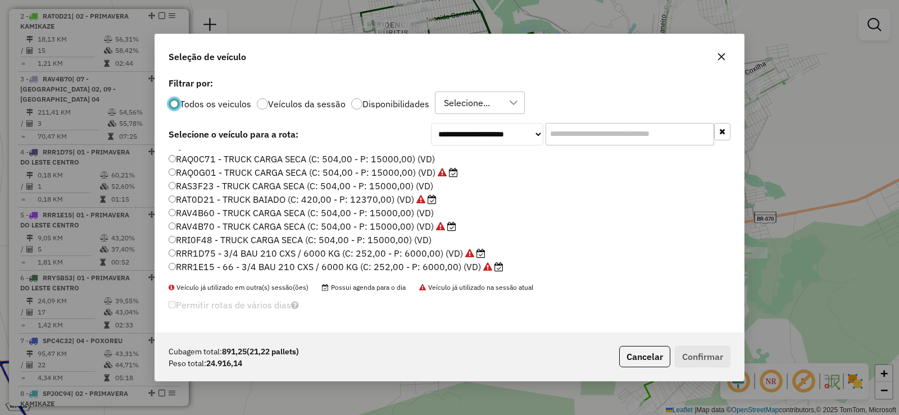
scroll to position [72, 0]
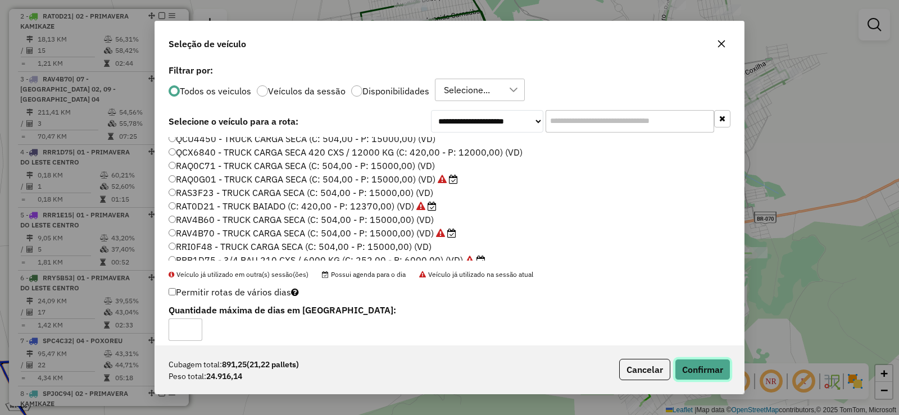
click at [712, 369] on button "Confirmar" at bounding box center [703, 369] width 56 height 21
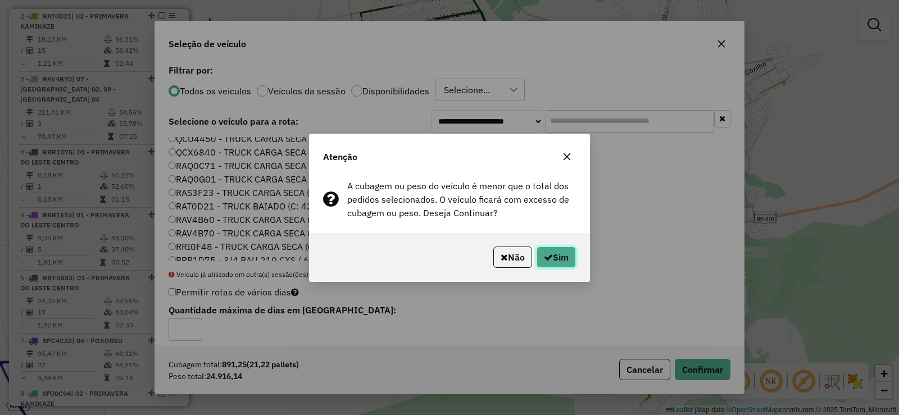
click at [557, 253] on button "Sim" at bounding box center [555, 257] width 39 height 21
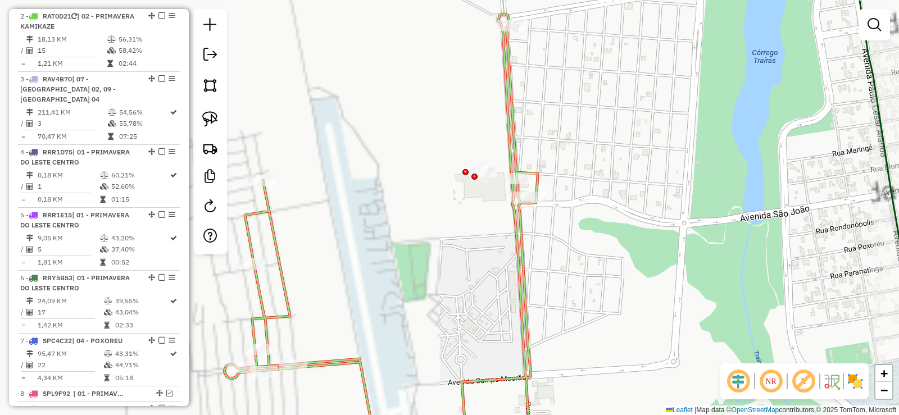
drag, startPoint x: 516, startPoint y: 194, endPoint x: 475, endPoint y: 230, distance: 54.5
click at [478, 240] on div "Janela de atendimento Grade de atendimento Capacidade Transportadoras Veículos …" at bounding box center [449, 207] width 899 height 415
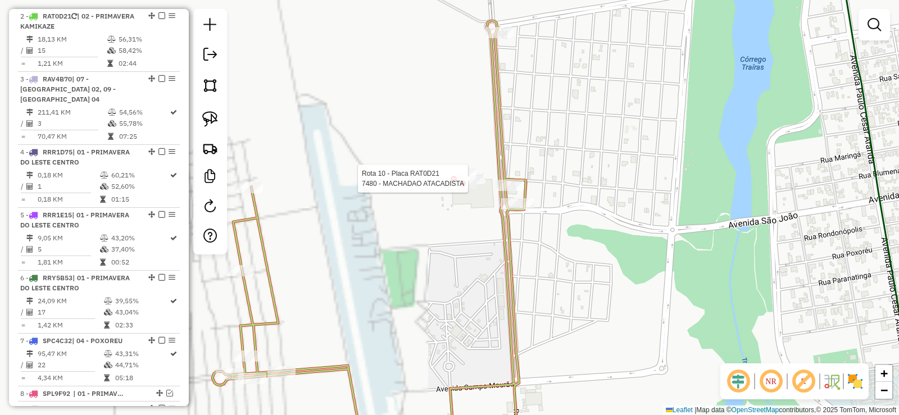
select select "**********"
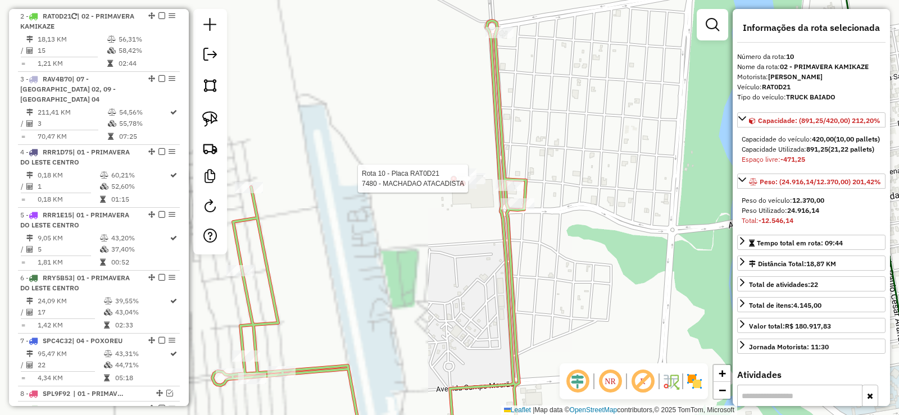
scroll to position [844, 0]
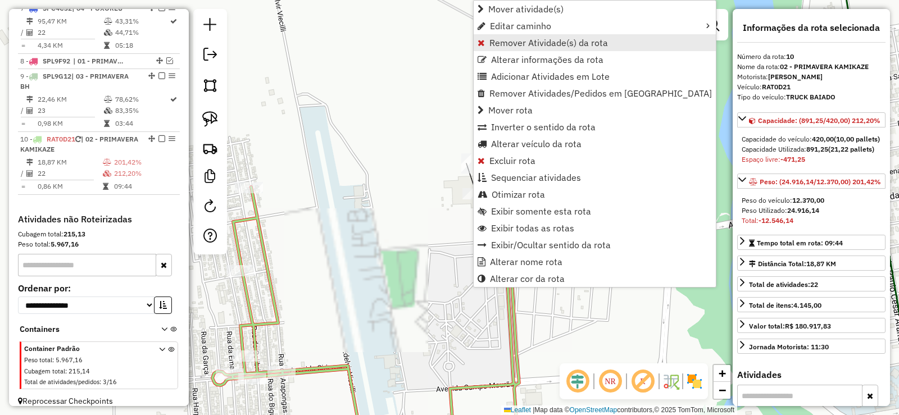
click at [502, 46] on span "Remover Atividade(s) da rota" at bounding box center [548, 42] width 119 height 9
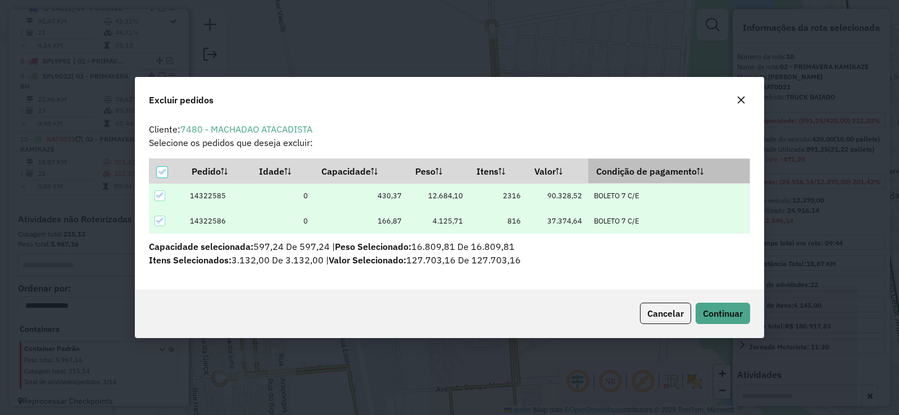
scroll to position [0, 0]
click at [718, 311] on span "Continuar" at bounding box center [723, 313] width 40 height 11
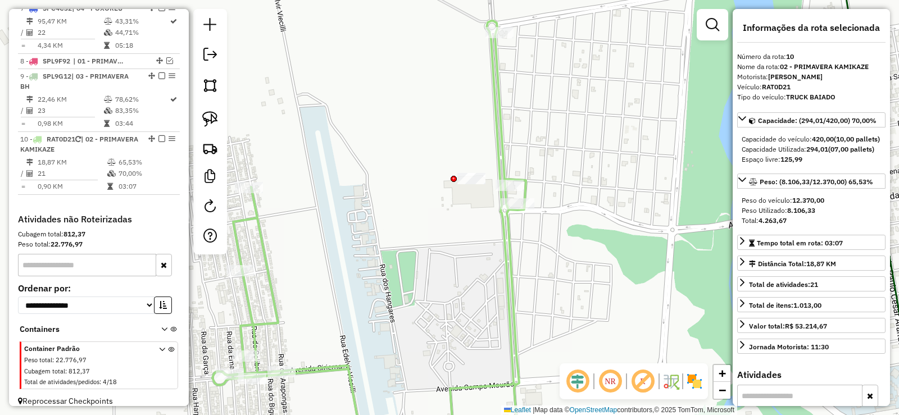
click at [510, 249] on icon at bounding box center [368, 239] width 313 height 436
click at [511, 241] on icon at bounding box center [368, 239] width 313 height 436
click at [508, 243] on icon at bounding box center [368, 239] width 313 height 434
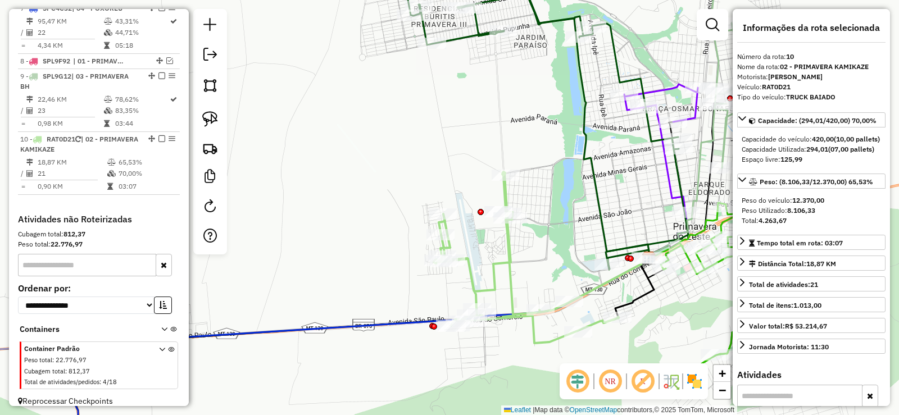
drag, startPoint x: 558, startPoint y: 271, endPoint x: 552, endPoint y: 233, distance: 39.3
click at [552, 233] on div "Janela de atendimento Grade de atendimento Capacidade Transportadoras Veículos …" at bounding box center [449, 207] width 899 height 415
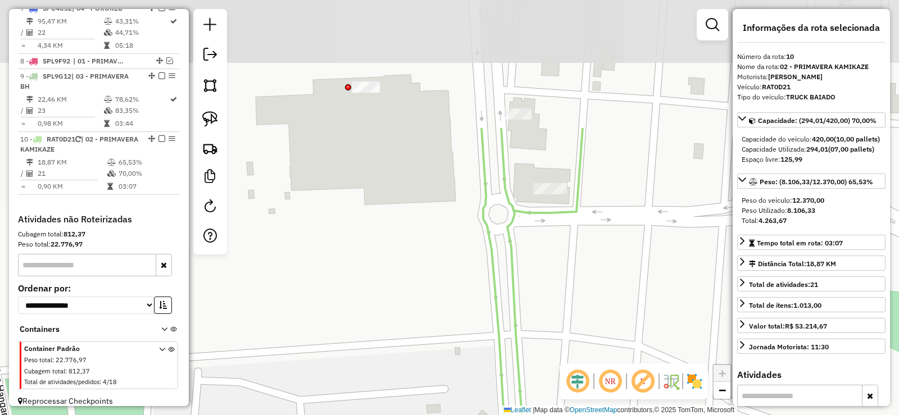
drag, startPoint x: 459, startPoint y: 140, endPoint x: 516, endPoint y: 297, distance: 166.7
click at [516, 297] on icon at bounding box center [531, 377] width 101 height 498
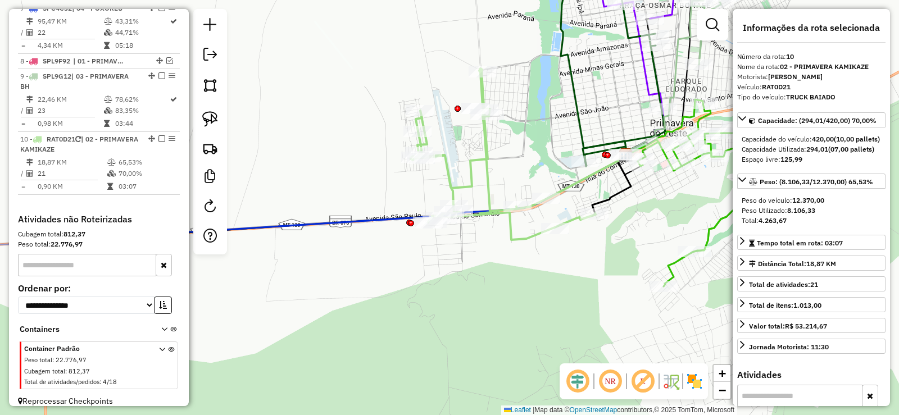
drag, startPoint x: 613, startPoint y: 283, endPoint x: 547, endPoint y: 161, distance: 139.0
click at [547, 161] on div "Janela de atendimento Grade de atendimento Capacidade Transportadoras Veículos …" at bounding box center [449, 207] width 899 height 415
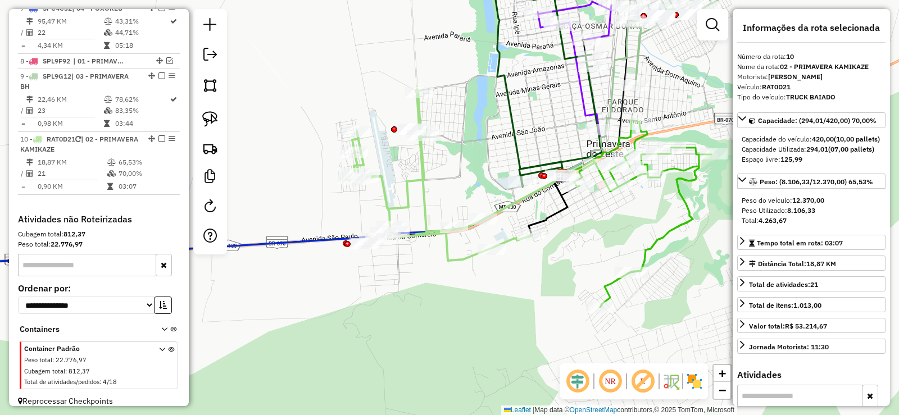
drag, startPoint x: 474, startPoint y: 187, endPoint x: 460, endPoint y: 188, distance: 14.1
click at [460, 188] on div "Janela de atendimento Grade de atendimento Capacidade Transportadoras Veículos …" at bounding box center [449, 207] width 899 height 415
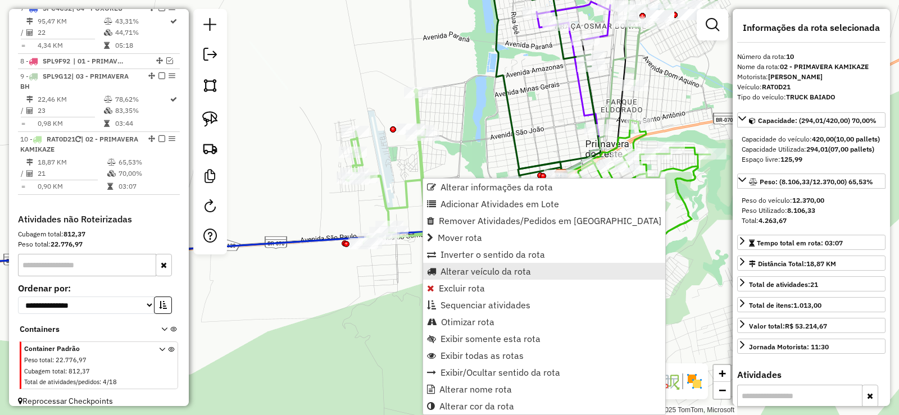
click at [444, 273] on span "Alterar veículo da rota" at bounding box center [485, 271] width 90 height 9
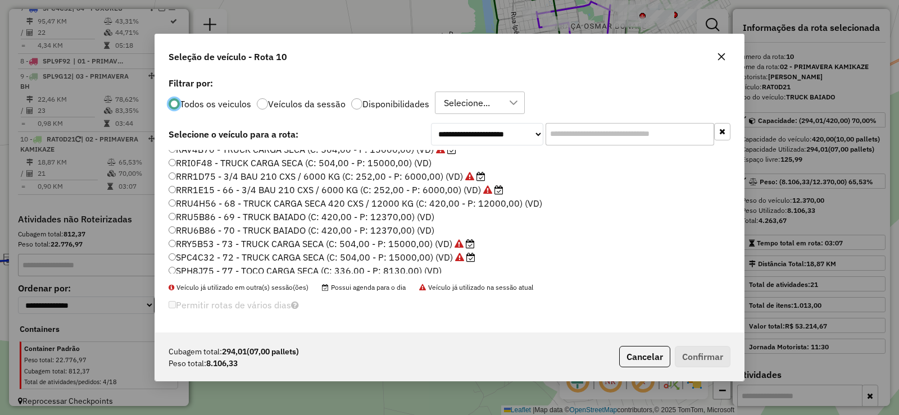
scroll to position [225, 0]
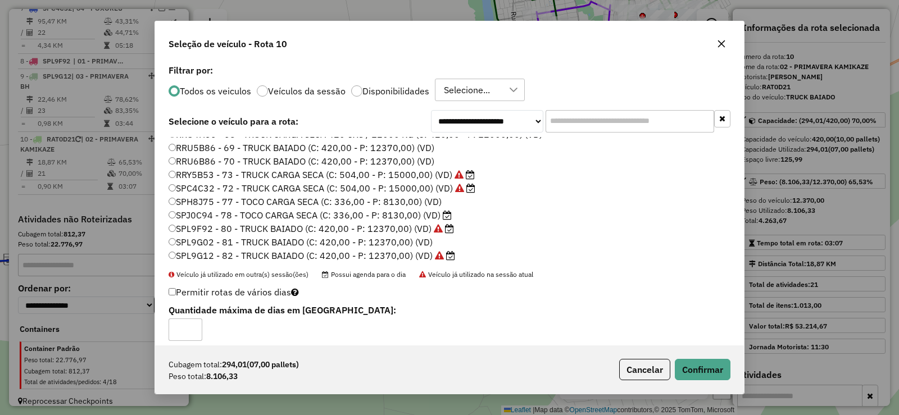
click at [636, 265] on div "OAS5354 - VUC CAMINHONETE 50 CXS / 1500 KG (C: 50,00 - P: 1500,00) (VD) OBA5532…" at bounding box center [449, 203] width 575 height 133
click at [708, 367] on button "Confirmar" at bounding box center [703, 369] width 56 height 21
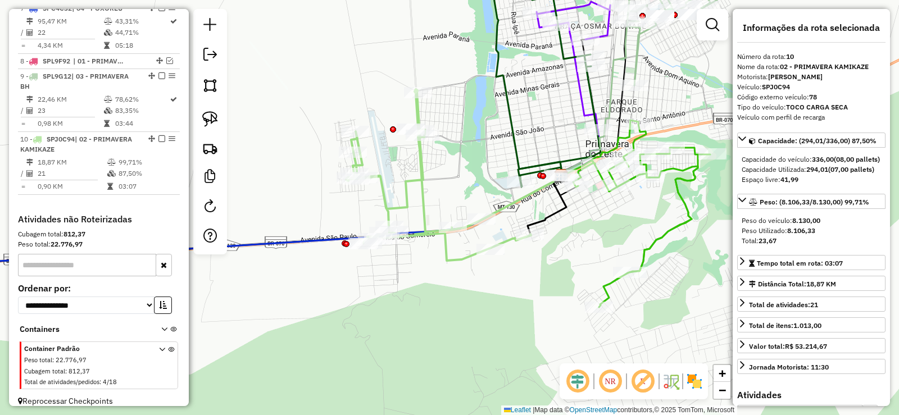
click at [422, 184] on icon at bounding box center [438, 174] width 185 height 171
click at [405, 184] on icon at bounding box center [438, 174] width 185 height 171
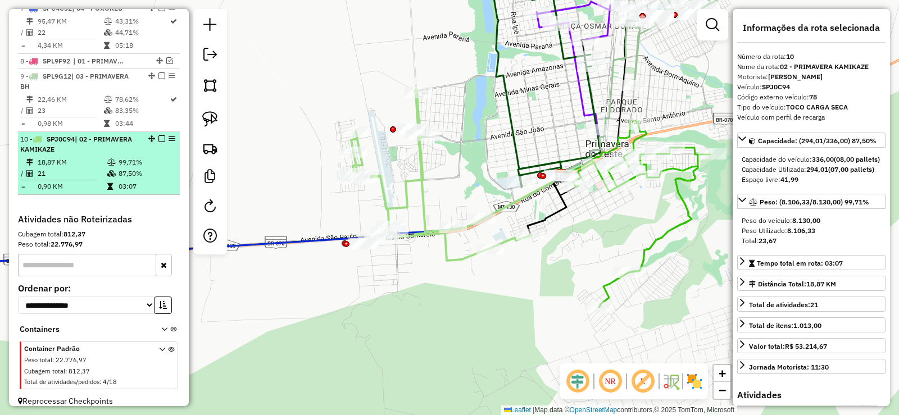
click at [160, 135] on em at bounding box center [161, 138] width 7 height 7
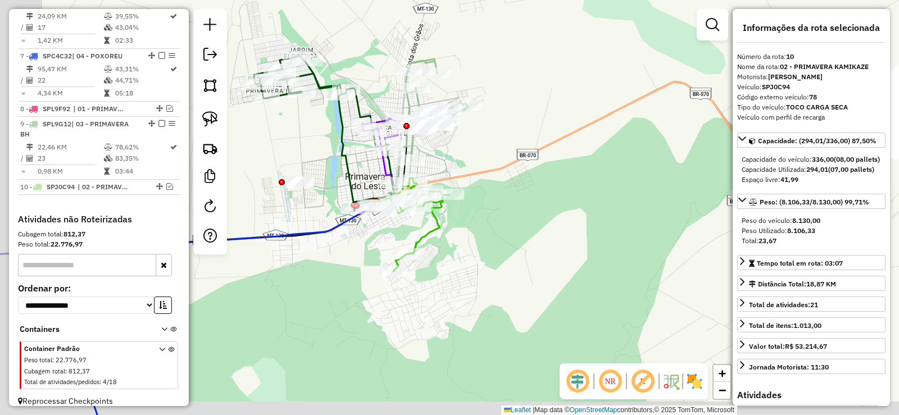
drag, startPoint x: 569, startPoint y: 180, endPoint x: 597, endPoint y: 172, distance: 29.9
click at [597, 172] on div "Janela de atendimento Grade de atendimento Capacidade Transportadoras Veículos …" at bounding box center [449, 207] width 899 height 415
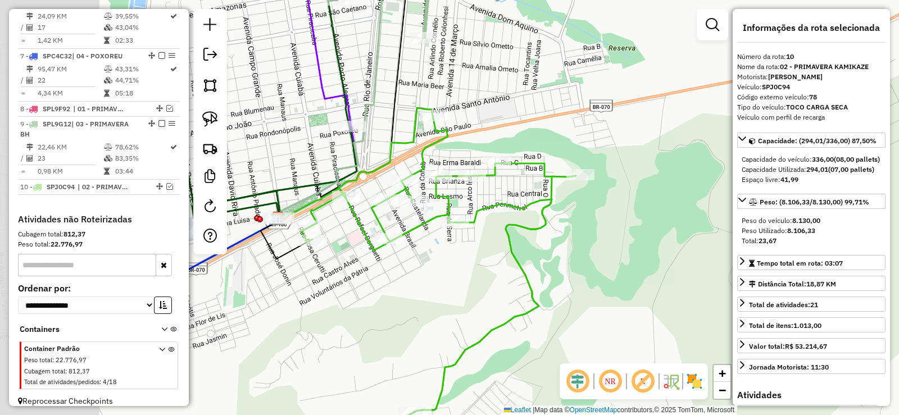
drag, startPoint x: 462, startPoint y: 115, endPoint x: 689, endPoint y: 100, distance: 227.5
click at [689, 100] on div "Janela de atendimento Grade de atendimento Capacidade Transportadoras Veículos …" at bounding box center [449, 207] width 899 height 415
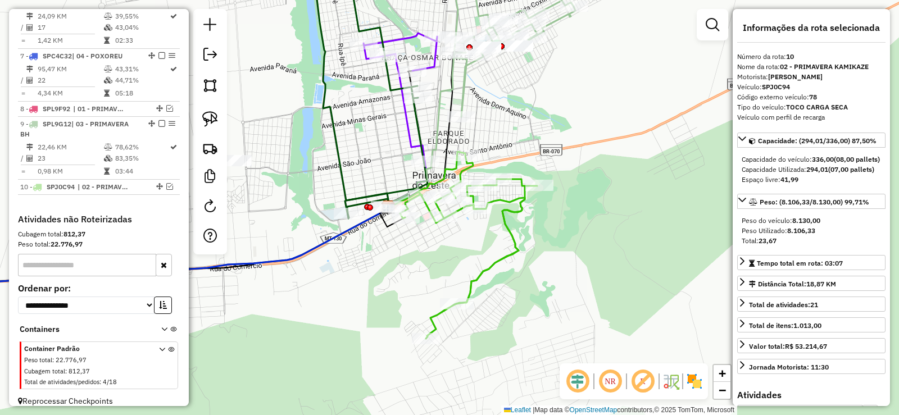
drag, startPoint x: 551, startPoint y: 191, endPoint x: 507, endPoint y: 109, distance: 93.0
click at [507, 109] on div "Janela de atendimento Grade de atendimento Capacidade Transportadoras Veículos …" at bounding box center [449, 207] width 899 height 415
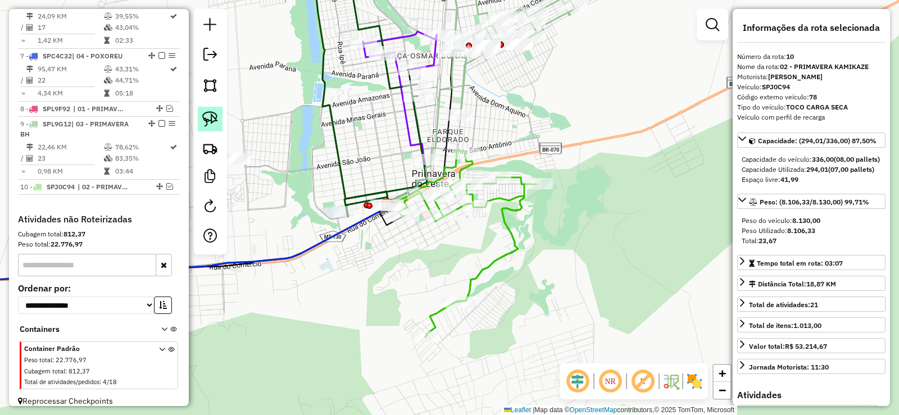
click at [209, 119] on img at bounding box center [210, 119] width 16 height 16
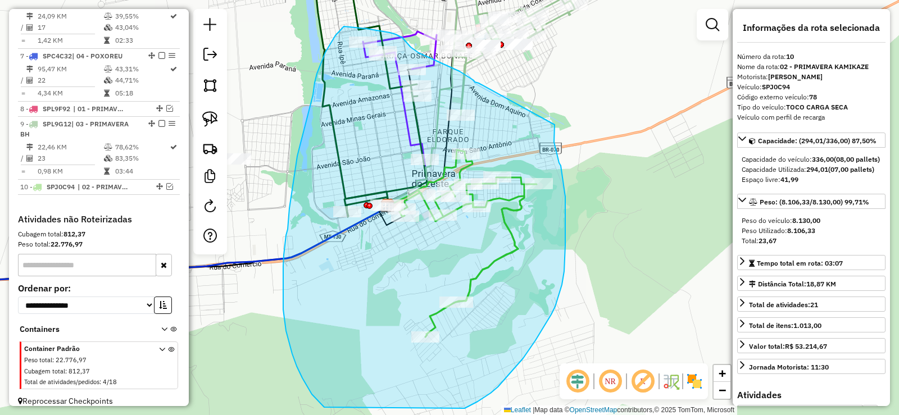
drag, startPoint x: 475, startPoint y: 82, endPoint x: 553, endPoint y: 118, distance: 86.0
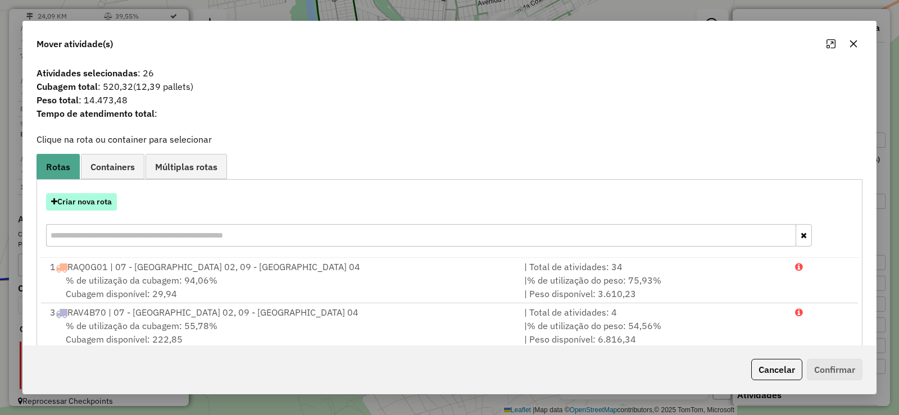
click at [95, 201] on button "Criar nova rota" at bounding box center [81, 201] width 71 height 17
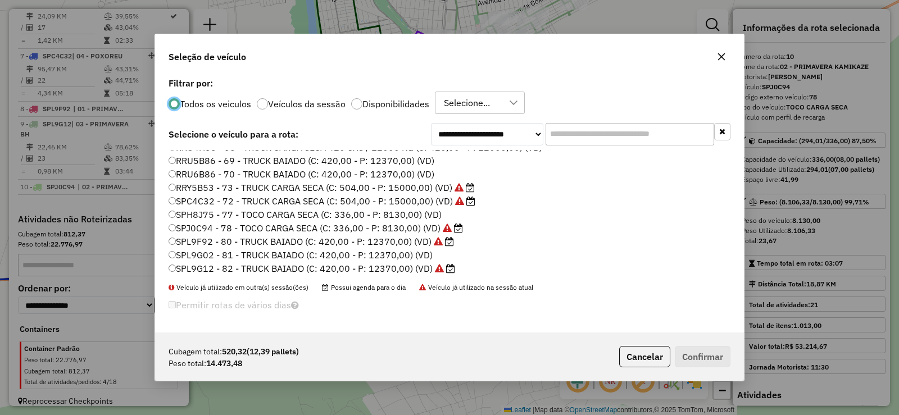
scroll to position [112, 0]
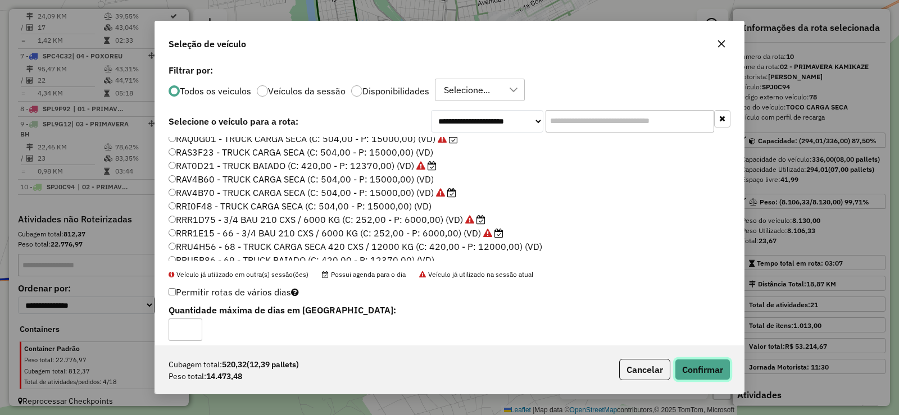
click at [706, 378] on button "Confirmar" at bounding box center [703, 369] width 56 height 21
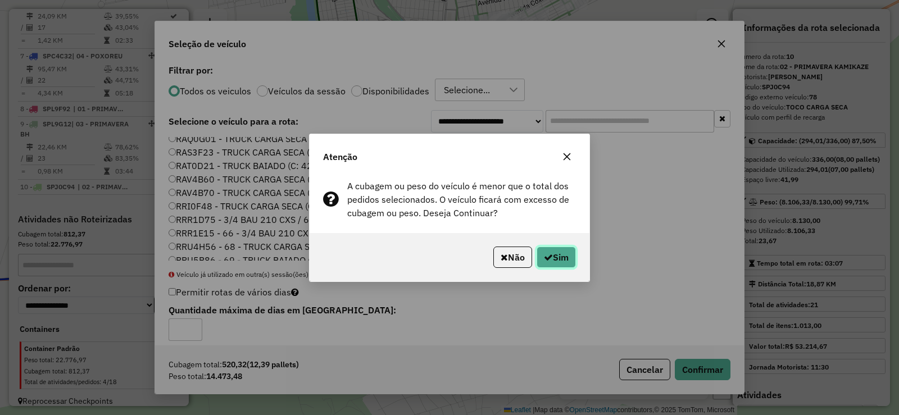
click at [556, 252] on button "Sim" at bounding box center [555, 257] width 39 height 21
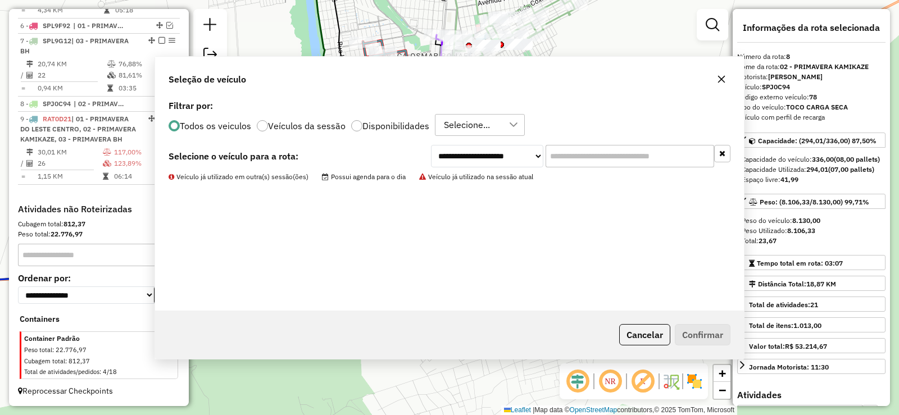
scroll to position [744, 0]
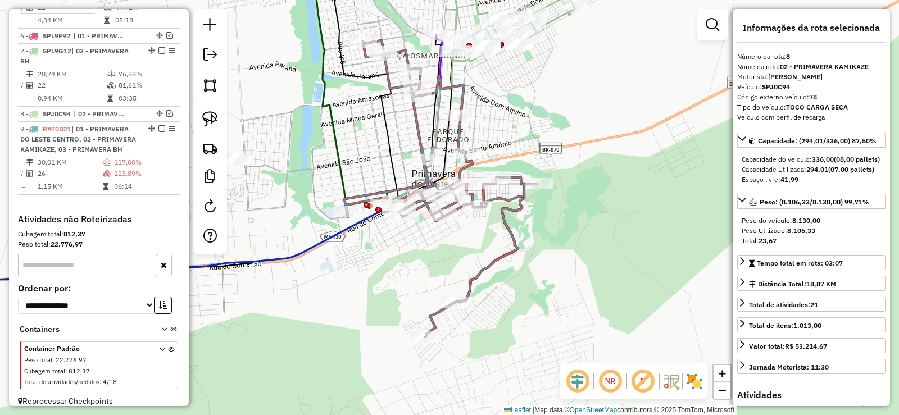
click at [419, 129] on icon at bounding box center [440, 188] width 192 height 297
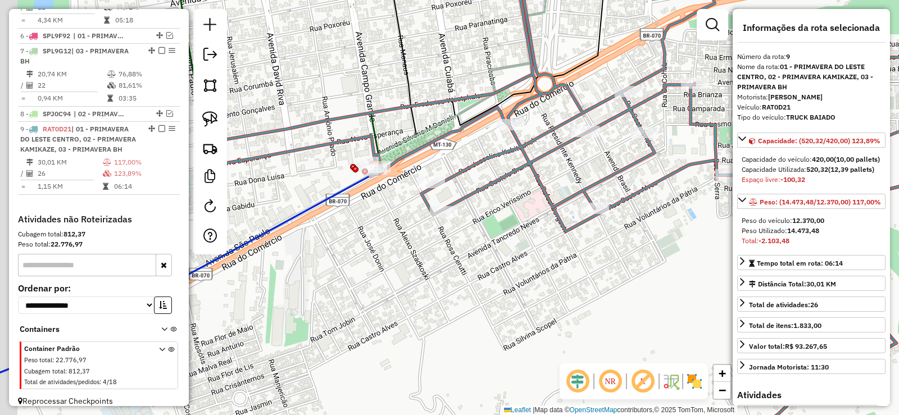
drag, startPoint x: 347, startPoint y: 152, endPoint x: 391, endPoint y: 137, distance: 46.4
click at [401, 115] on div "Janela de atendimento Grade de atendimento Capacidade Transportadoras Veículos …" at bounding box center [449, 207] width 899 height 415
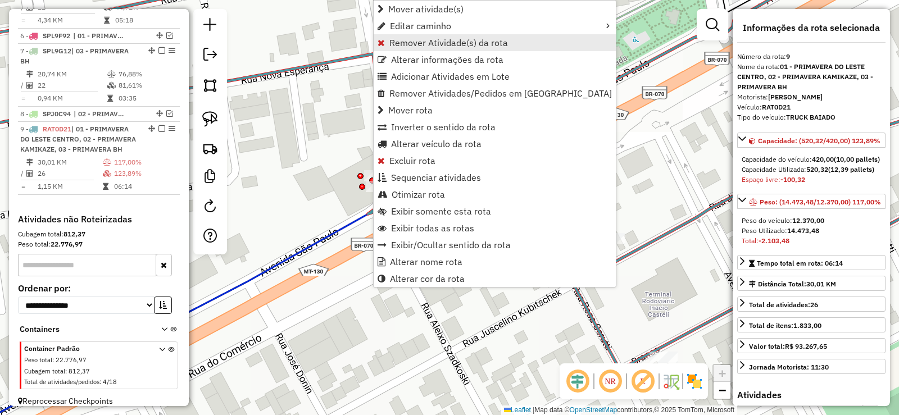
click at [399, 38] on span "Remover Atividade(s) da rota" at bounding box center [448, 42] width 119 height 9
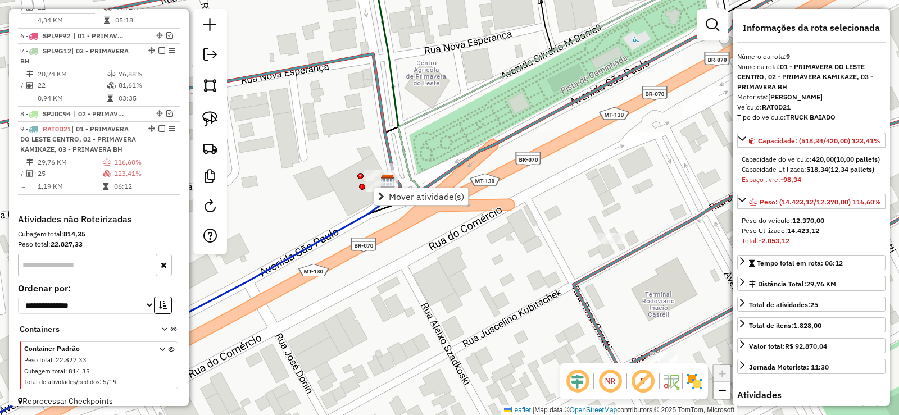
click at [385, 141] on icon at bounding box center [449, 163] width 1079 height 411
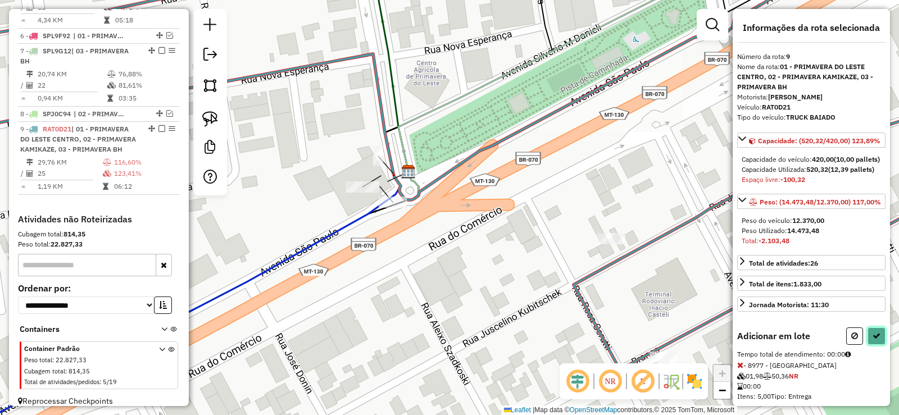
click at [874, 345] on button at bounding box center [876, 336] width 18 height 17
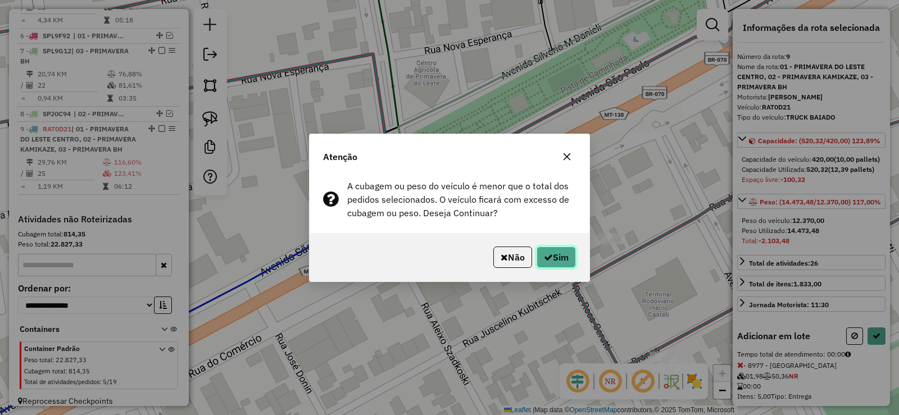
click at [561, 262] on button "Sim" at bounding box center [555, 257] width 39 height 21
select select "**********"
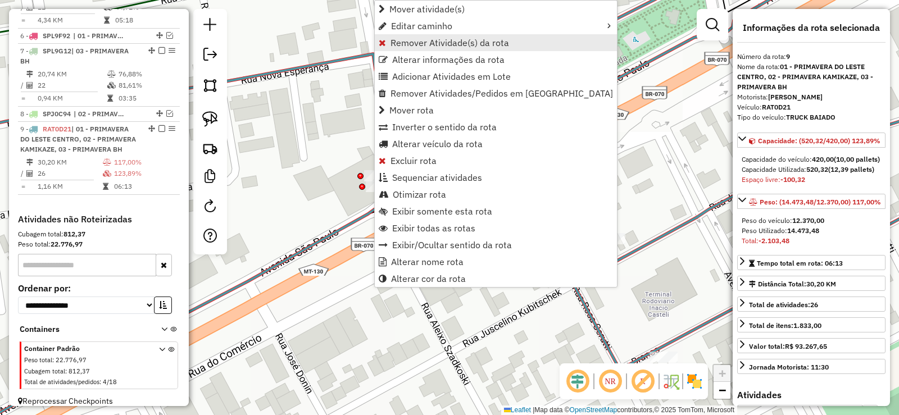
click at [401, 39] on span "Remover Atividade(s) da rota" at bounding box center [449, 42] width 119 height 9
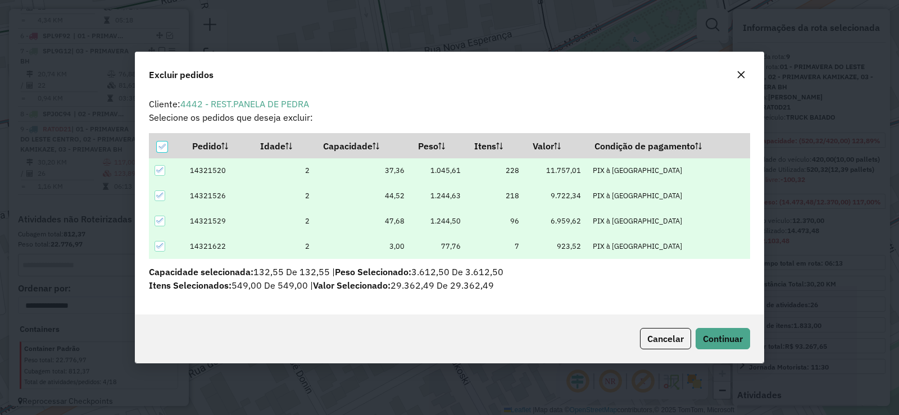
scroll to position [0, 0]
click at [743, 342] on button "Continuar" at bounding box center [722, 338] width 54 height 21
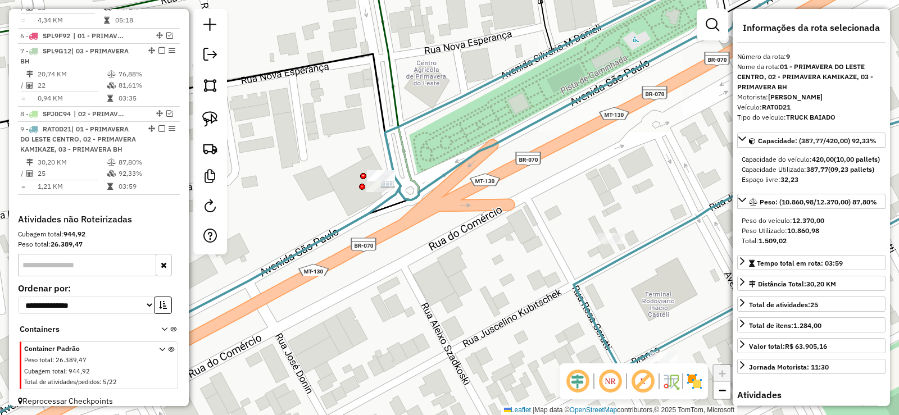
click at [517, 141] on div "Janela de atendimento Grade de atendimento Capacidade Transportadoras Veículos …" at bounding box center [449, 207] width 899 height 415
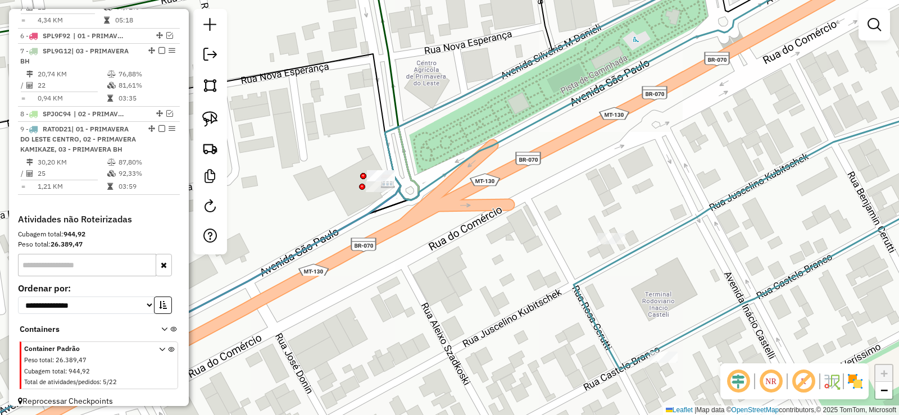
click at [514, 133] on icon at bounding box center [691, 79] width 594 height 242
select select "**********"
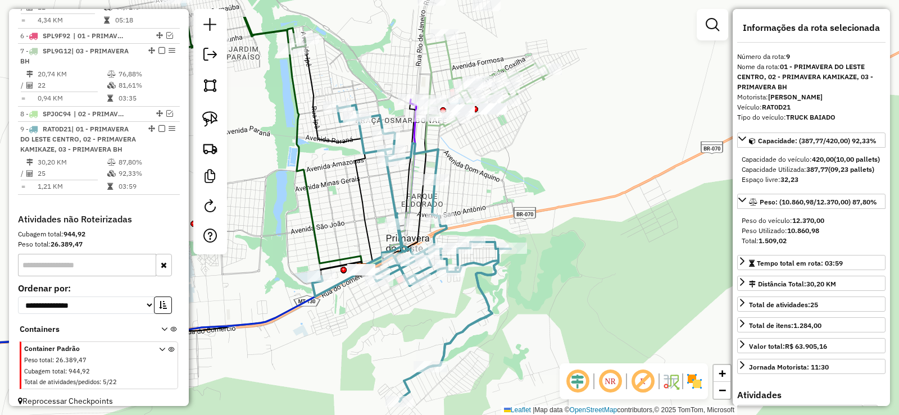
drag, startPoint x: 627, startPoint y: 243, endPoint x: 444, endPoint y: 302, distance: 192.2
click at [444, 302] on div "Janela de atendimento Grade de atendimento Capacidade Transportadoras Veículos …" at bounding box center [449, 207] width 899 height 415
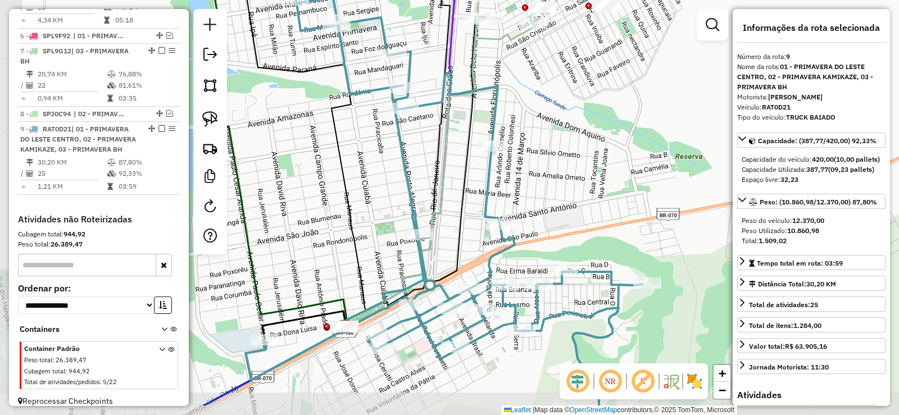
drag, startPoint x: 434, startPoint y: 212, endPoint x: 504, endPoint y: 170, distance: 82.7
click at [504, 170] on div "Janela de atendimento Grade de atendimento Capacidade Transportadoras Veículos …" at bounding box center [449, 207] width 899 height 415
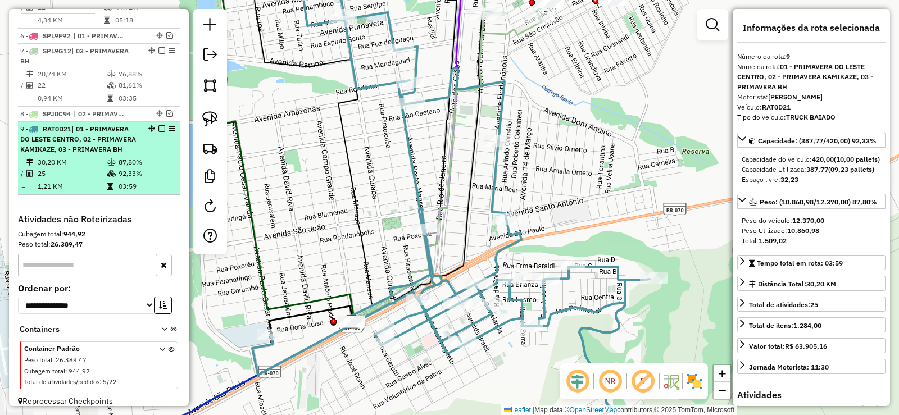
click at [158, 125] on em at bounding box center [161, 128] width 7 height 7
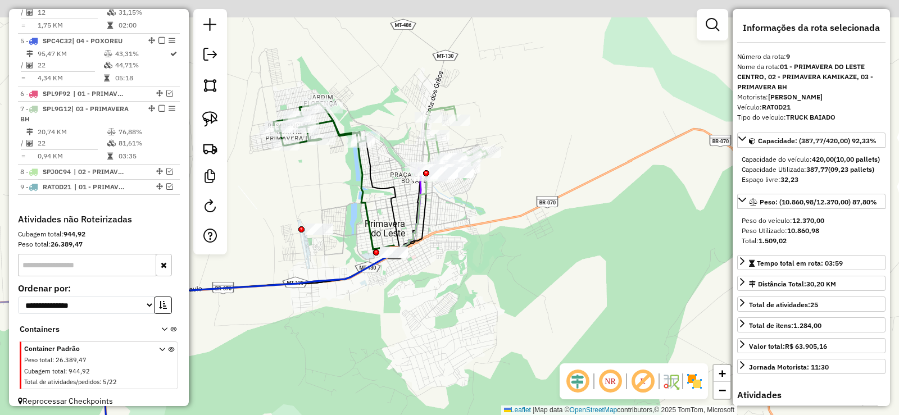
drag, startPoint x: 584, startPoint y: 166, endPoint x: 470, endPoint y: 215, distance: 123.3
click at [470, 215] on div "Janela de atendimento Grade de atendimento Capacidade Transportadoras Veículos …" at bounding box center [449, 207] width 899 height 415
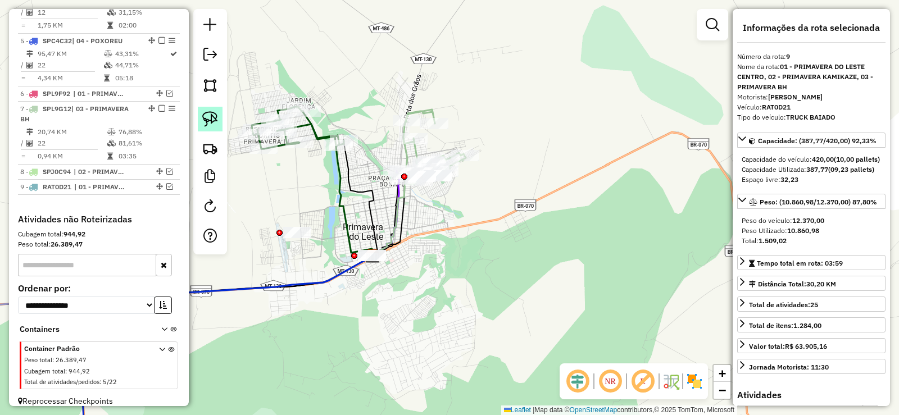
click at [204, 118] on img at bounding box center [210, 119] width 16 height 16
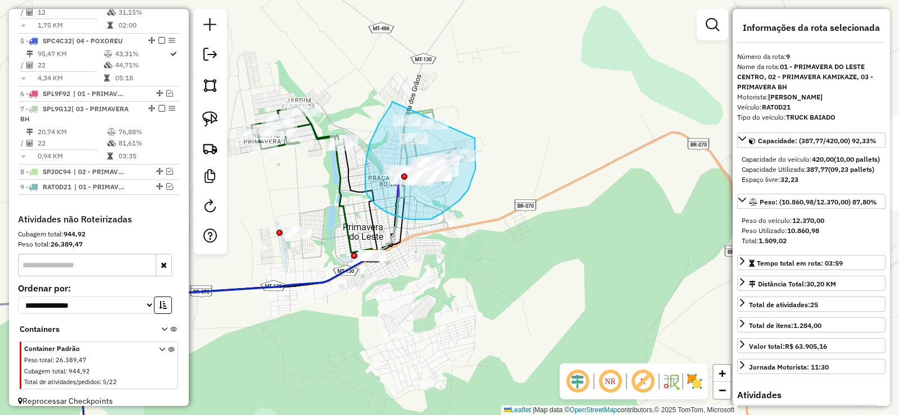
drag, startPoint x: 392, startPoint y: 102, endPoint x: 467, endPoint y: 87, distance: 76.7
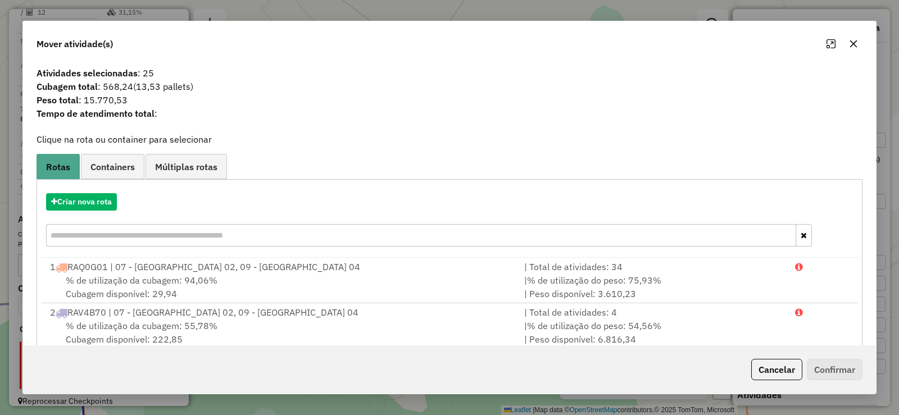
click at [858, 46] on button "button" at bounding box center [853, 44] width 18 height 18
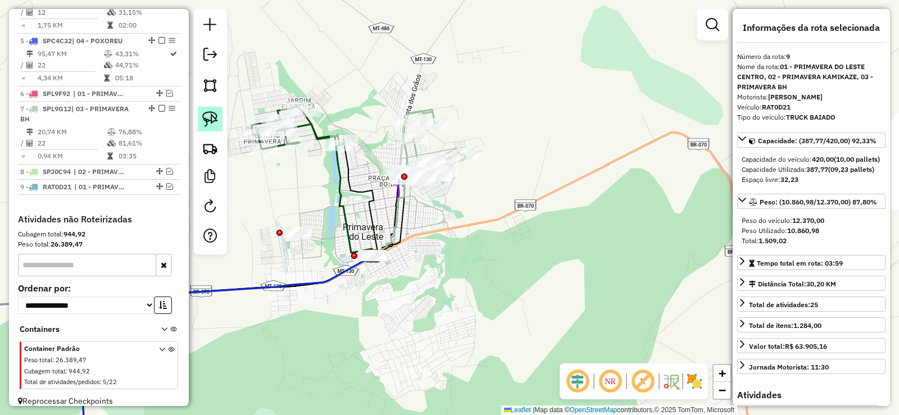
click at [213, 124] on img at bounding box center [210, 119] width 16 height 16
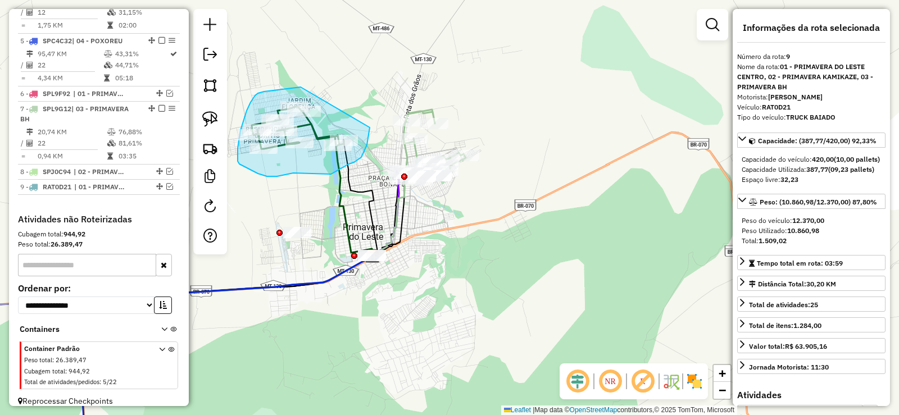
drag, startPoint x: 294, startPoint y: 88, endPoint x: 371, endPoint y: 111, distance: 80.9
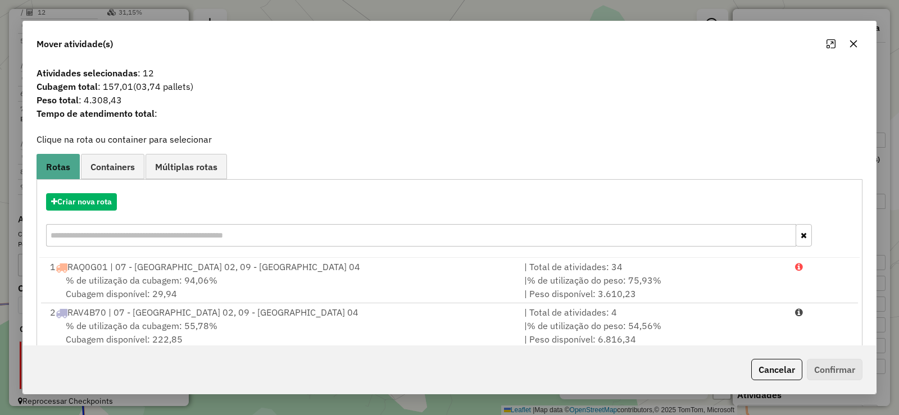
click at [857, 47] on icon "button" at bounding box center [853, 43] width 7 height 7
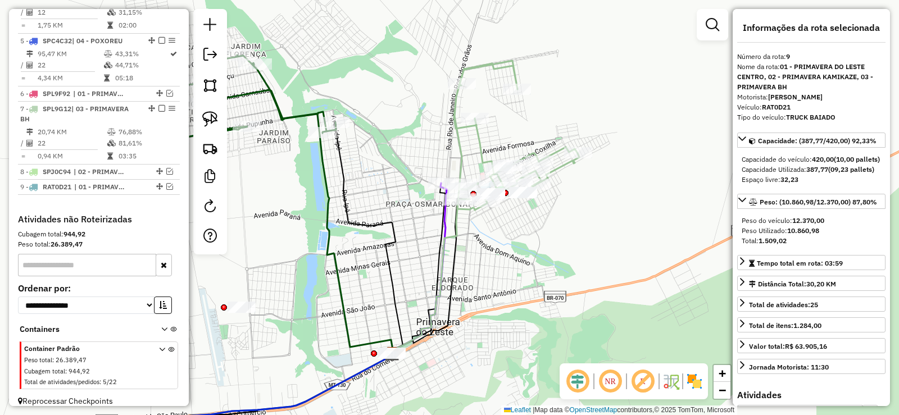
drag, startPoint x: 206, startPoint y: 117, endPoint x: 326, endPoint y: 101, distance: 121.2
click at [206, 117] on img at bounding box center [210, 119] width 16 height 16
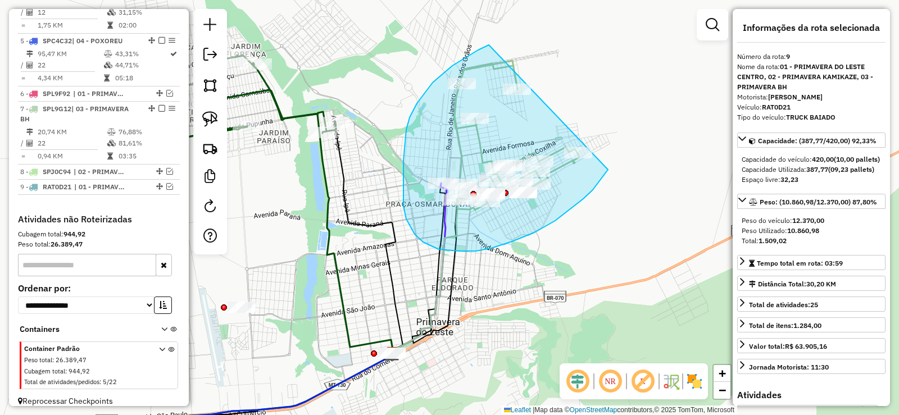
drag, startPoint x: 488, startPoint y: 45, endPoint x: 625, endPoint y: 148, distance: 172.1
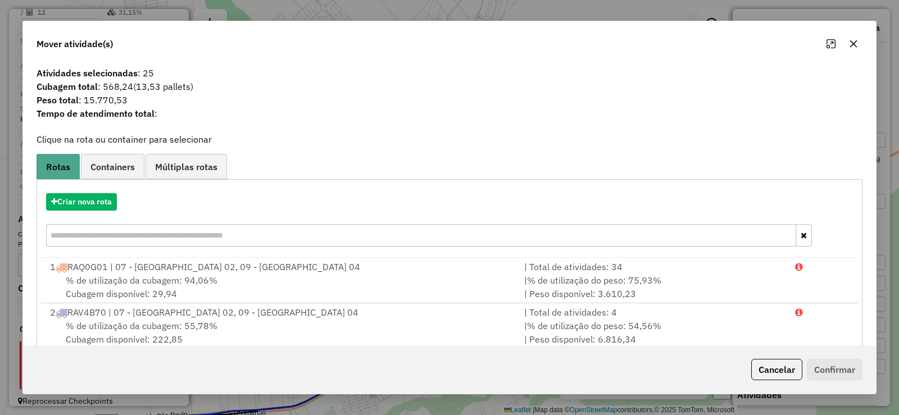
click at [851, 49] on button "button" at bounding box center [853, 44] width 18 height 18
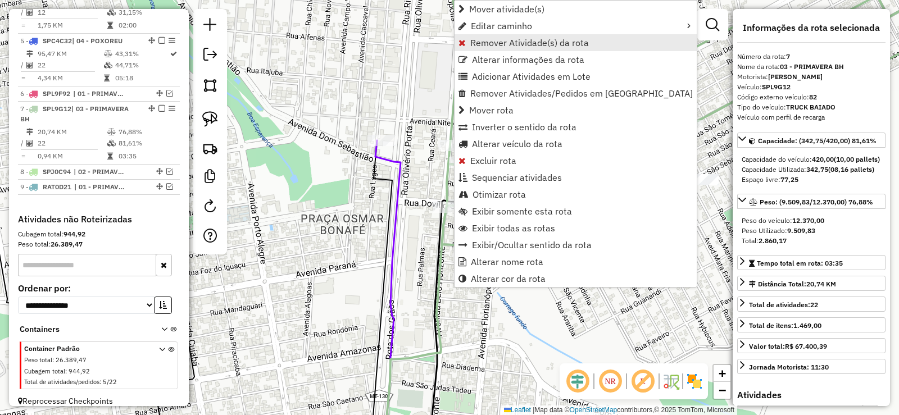
click at [465, 39] on span "Remover Atividade(s) da rota" at bounding box center [461, 42] width 7 height 9
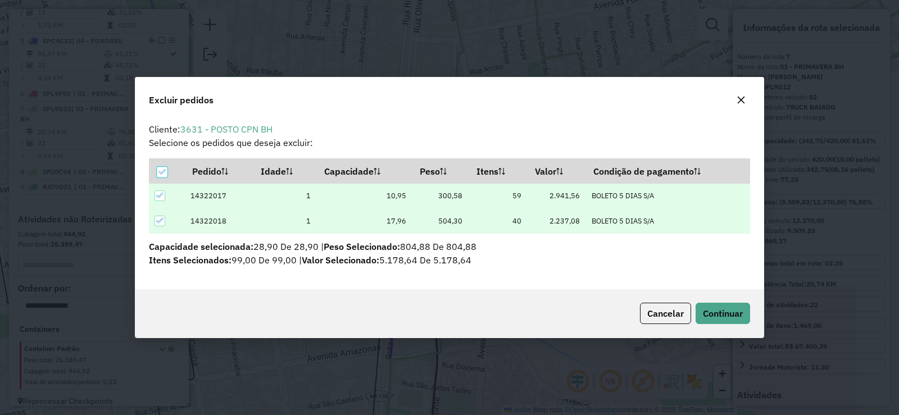
scroll to position [0, 0]
click at [720, 316] on span "Continuar" at bounding box center [723, 313] width 40 height 11
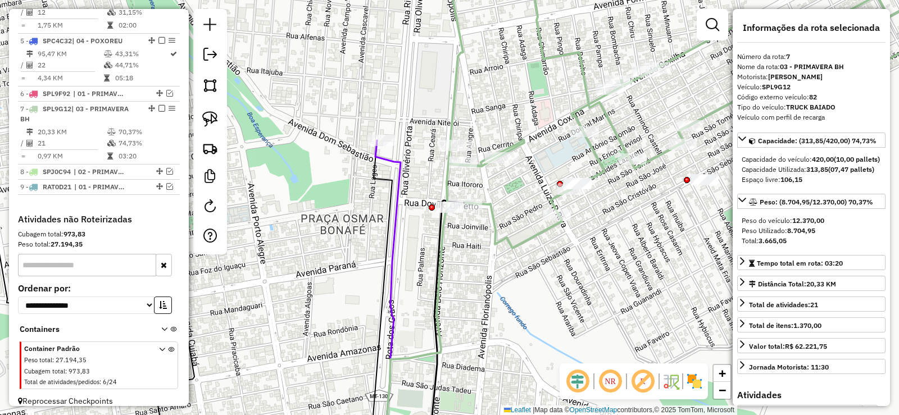
click at [511, 243] on icon at bounding box center [687, 103] width 485 height 290
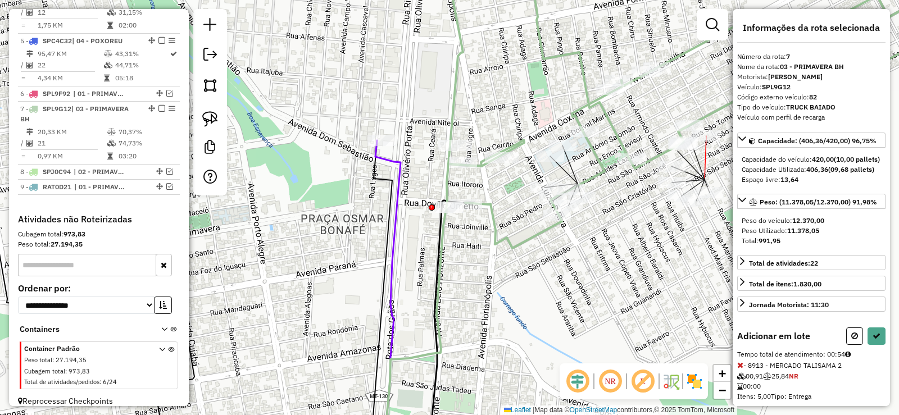
click at [710, 142] on div at bounding box center [706, 135] width 28 height 11
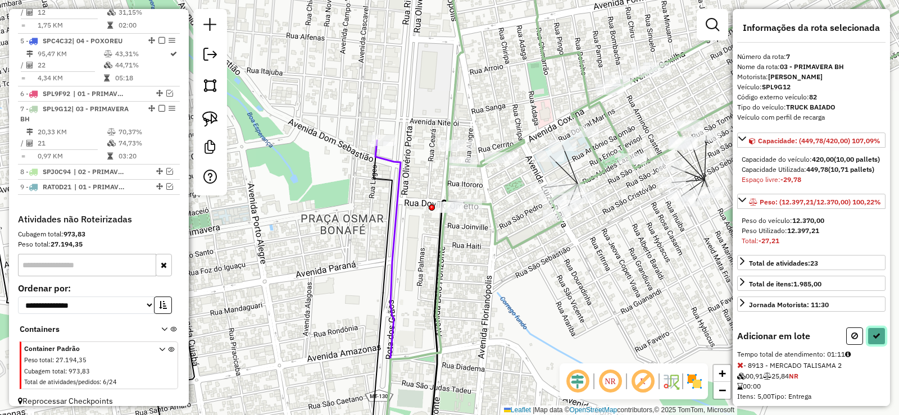
click at [872, 340] on icon at bounding box center [876, 336] width 8 height 8
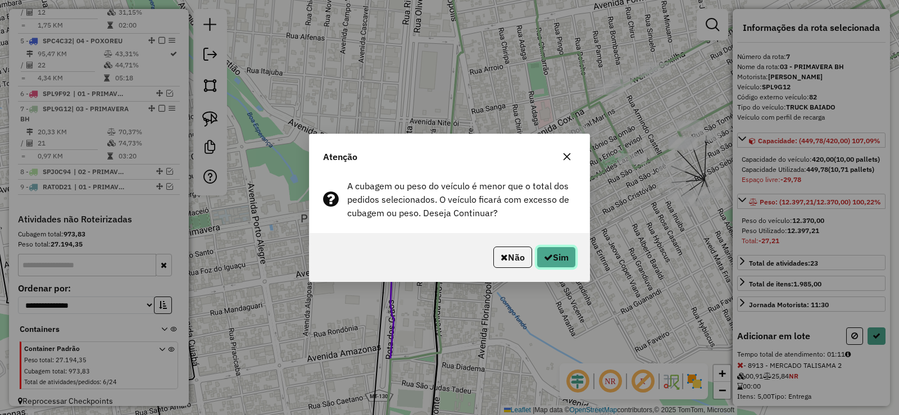
click at [570, 266] on button "Sim" at bounding box center [555, 257] width 39 height 21
select select "**********"
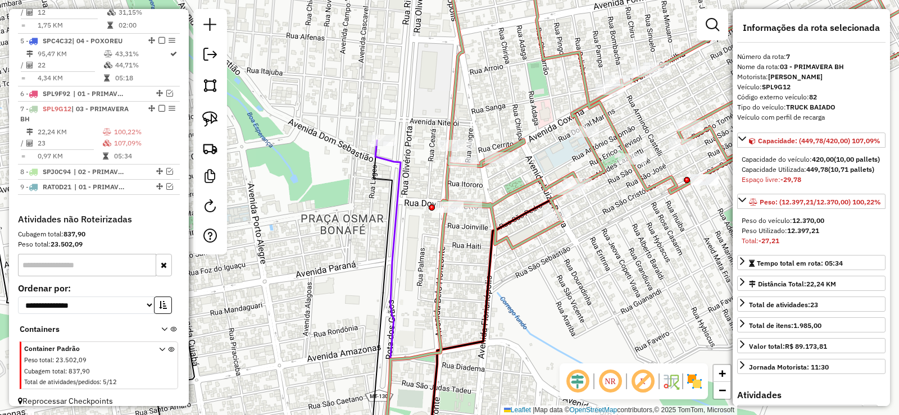
click at [642, 184] on icon at bounding box center [686, 103] width 488 height 290
click at [688, 169] on div "Janela de atendimento Grade de atendimento Capacidade Transportadoras Veículos …" at bounding box center [449, 207] width 899 height 415
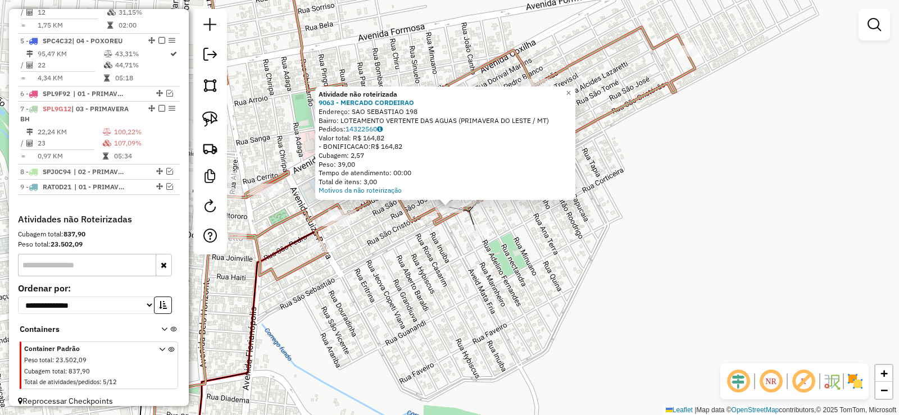
click at [401, 312] on div "Atividade não roteirizada 9063 - MERCADO CORDEIRAO Endereço: SAO SEBASTIAO 198 …" at bounding box center [449, 207] width 899 height 415
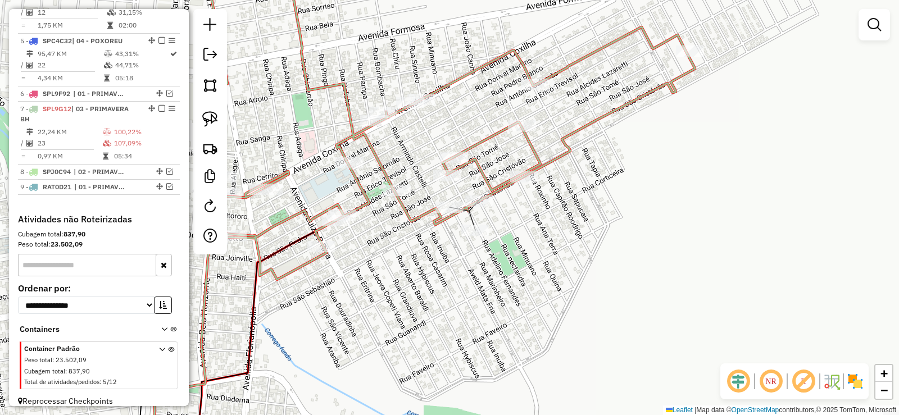
click at [403, 209] on icon at bounding box center [449, 118] width 491 height 321
select select "**********"
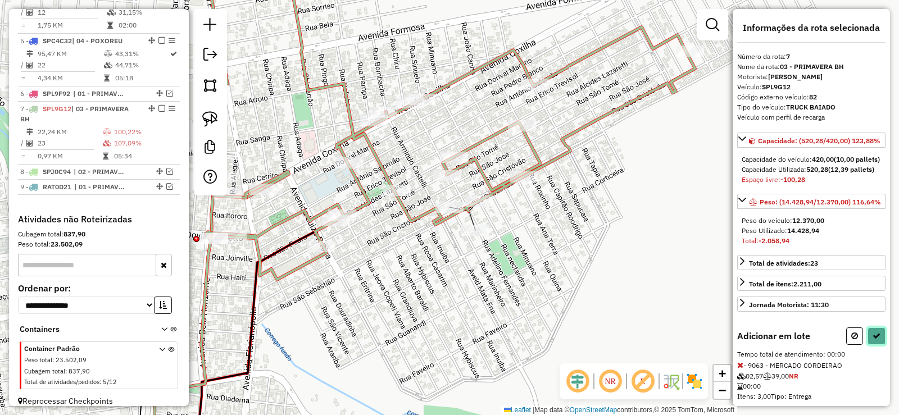
click at [872, 340] on icon at bounding box center [876, 336] width 8 height 8
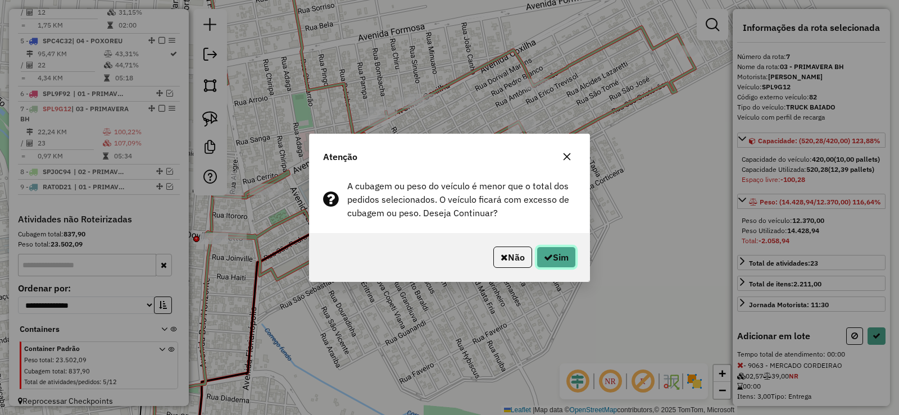
click at [561, 257] on button "Sim" at bounding box center [555, 257] width 39 height 21
select select "**********"
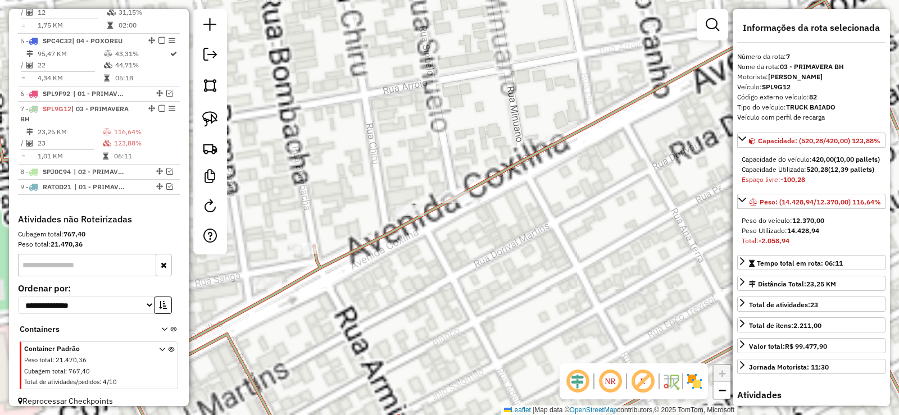
click at [407, 226] on icon at bounding box center [481, 207] width 1016 height 498
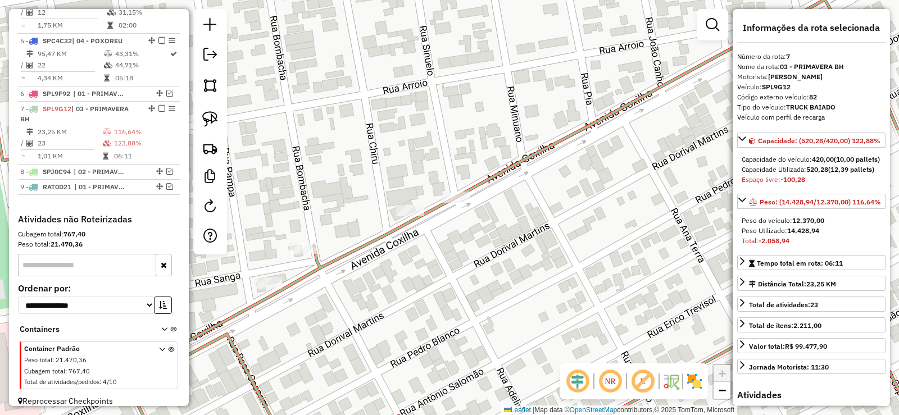
click at [401, 224] on icon at bounding box center [481, 207] width 1016 height 498
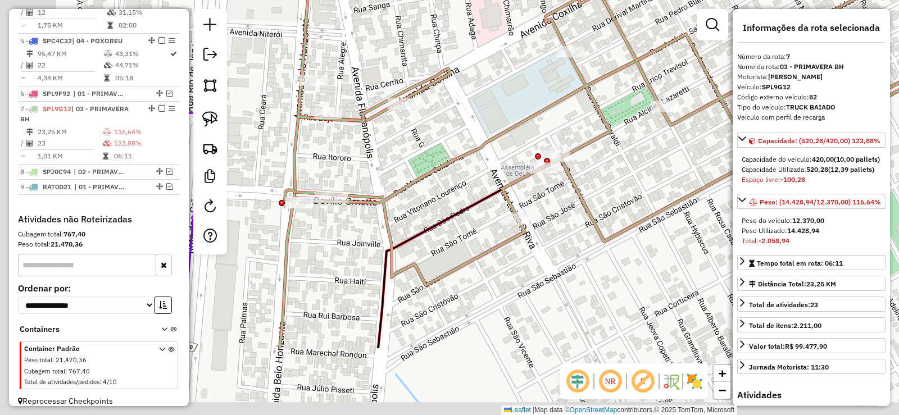
drag, startPoint x: 497, startPoint y: 311, endPoint x: 626, endPoint y: 203, distance: 168.7
click at [626, 203] on div "Janela de atendimento Grade de atendimento Capacidade Transportadoras Veículos …" at bounding box center [449, 207] width 899 height 415
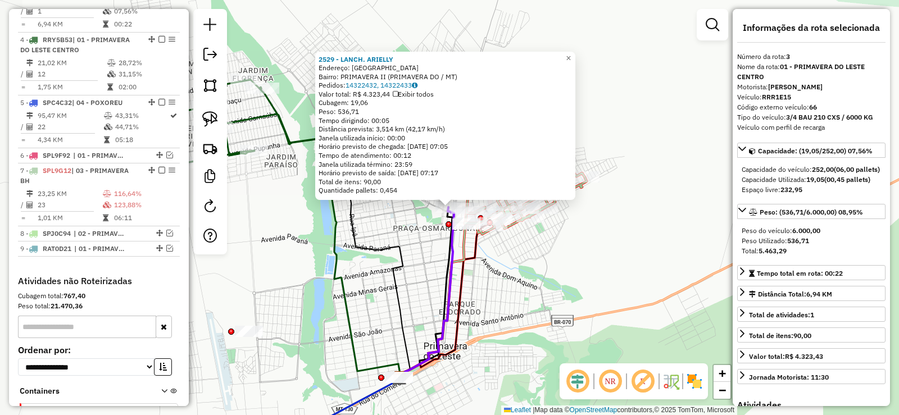
scroll to position [575, 0]
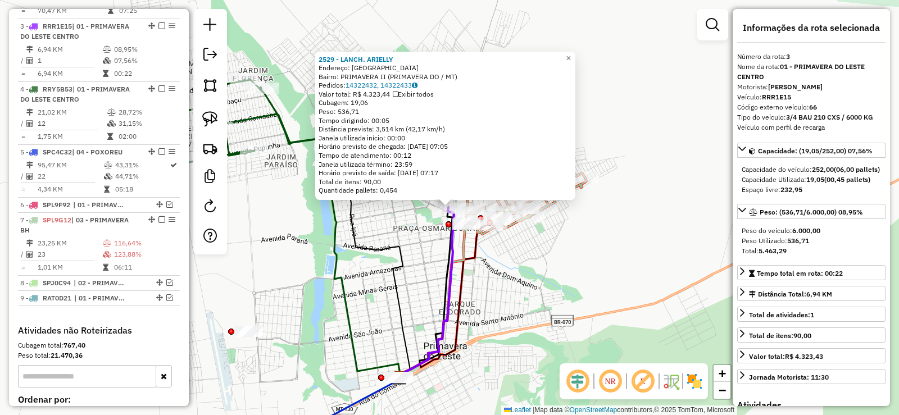
click at [413, 239] on div "2529 - LANCH. [PERSON_NAME]: [GEOGRAPHIC_DATA] Bairro: PRIMAVERA II (PRIMAVERA …" at bounding box center [449, 207] width 899 height 415
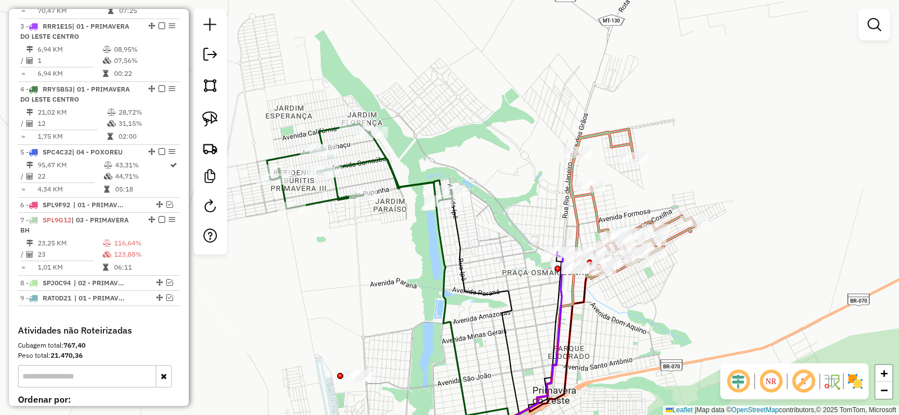
drag, startPoint x: 415, startPoint y: 239, endPoint x: 524, endPoint y: 283, distance: 118.2
click at [524, 283] on div "Janela de atendimento Grade de atendimento Capacidade Transportadoras Veículos …" at bounding box center [449, 207] width 899 height 415
click at [602, 299] on div "Janela de atendimento Grade de atendimento Capacidade Transportadoras Veículos …" at bounding box center [449, 207] width 899 height 415
select select "**********"
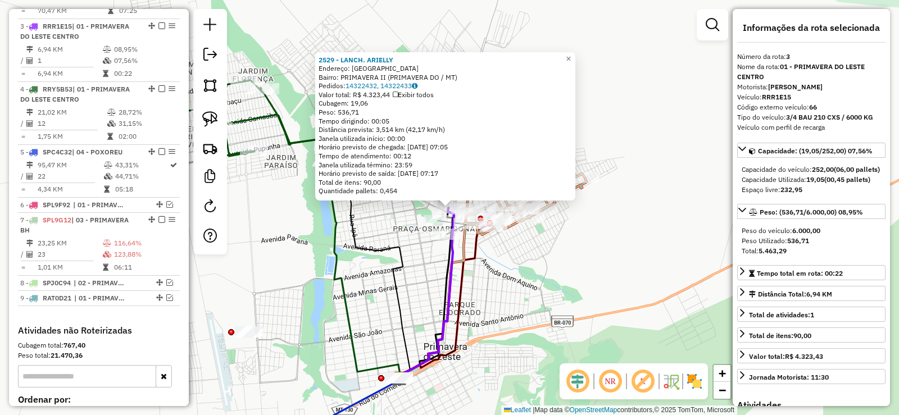
click at [580, 247] on div "2529 - LANCH. [PERSON_NAME]: [GEOGRAPHIC_DATA] Bairro: PRIMAVERA II (PRIMAVERA …" at bounding box center [449, 207] width 899 height 415
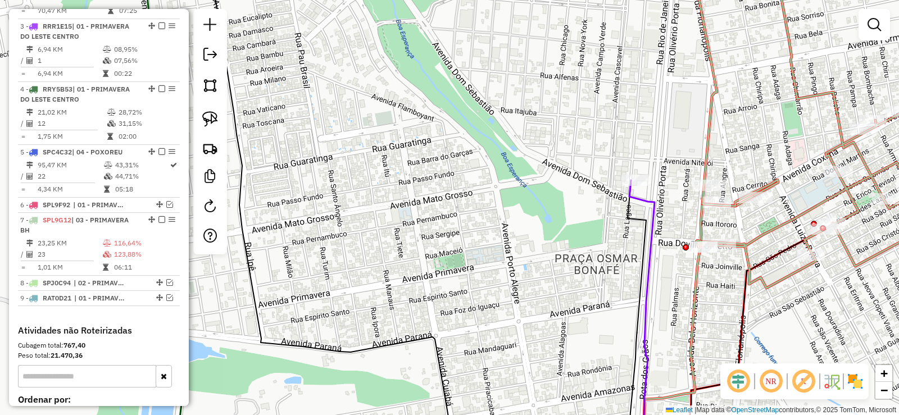
drag, startPoint x: 706, startPoint y: 201, endPoint x: 683, endPoint y: 187, distance: 27.0
click at [683, 187] on div "Janela de atendimento Grade de atendimento Capacidade Transportadoras Veículos …" at bounding box center [449, 207] width 899 height 415
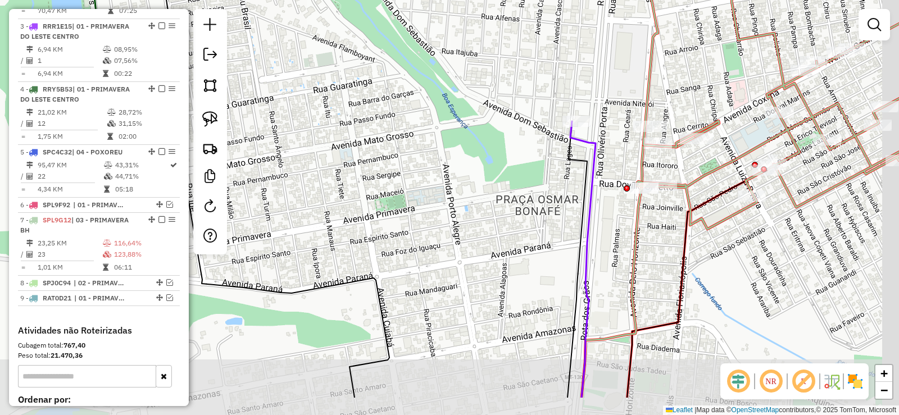
drag, startPoint x: 665, startPoint y: 163, endPoint x: 622, endPoint y: 101, distance: 75.4
click at [630, 99] on icon at bounding box center [779, 64] width 299 height 330
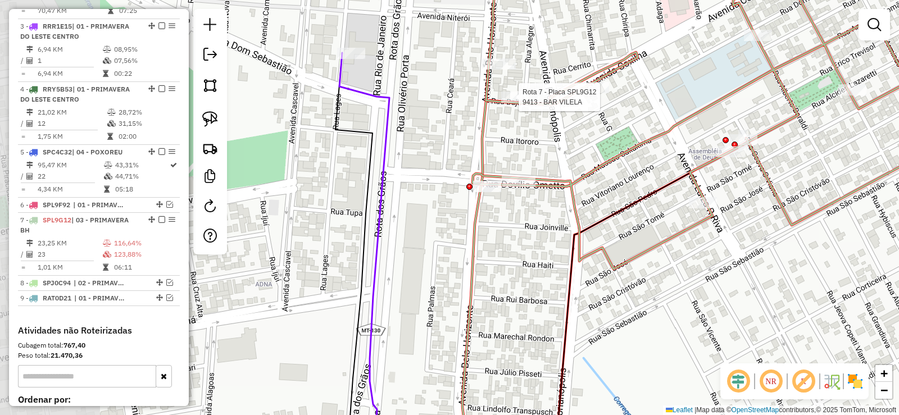
drag, startPoint x: 463, startPoint y: 91, endPoint x: 658, endPoint y: 90, distance: 194.9
click at [658, 90] on div "Rota 7 - Placa SPL9G12 9413 - BAR VILELA Janela de atendimento Grade de atendim…" at bounding box center [449, 207] width 899 height 415
click at [592, 171] on icon at bounding box center [730, 113] width 516 height 311
select select "**********"
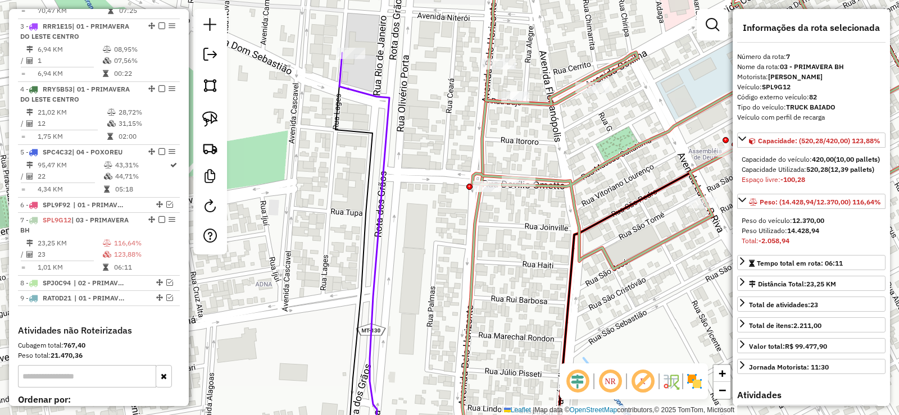
scroll to position [686, 0]
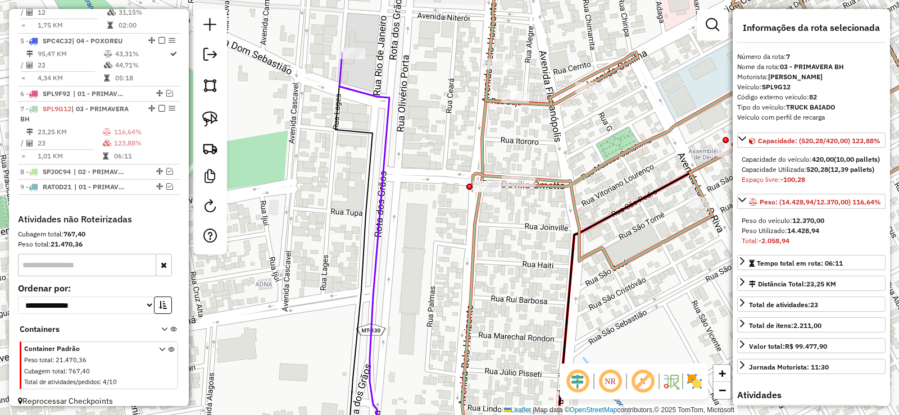
click at [490, 99] on icon at bounding box center [730, 113] width 516 height 311
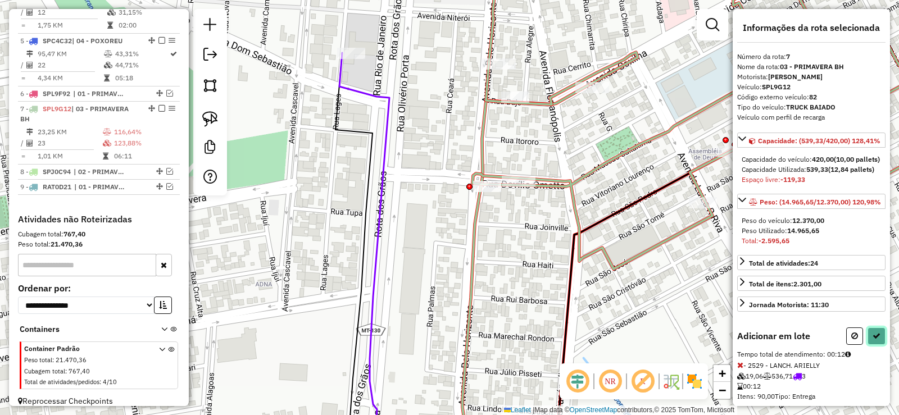
click at [872, 340] on icon at bounding box center [876, 336] width 8 height 8
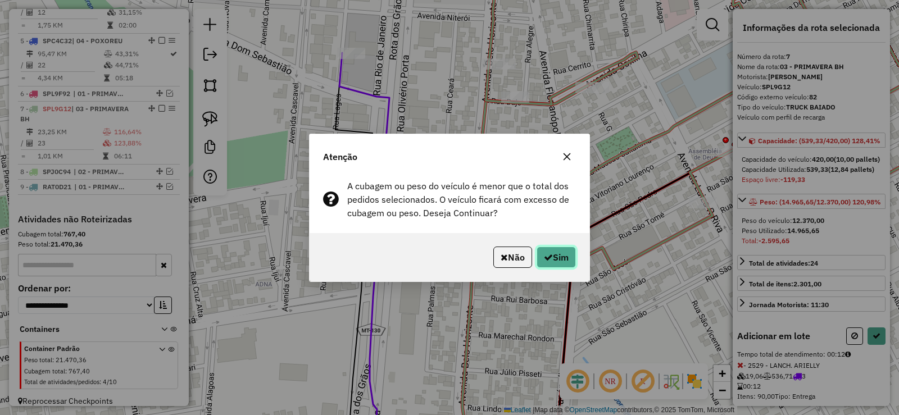
click at [570, 258] on button "Sim" at bounding box center [555, 257] width 39 height 21
select select "**********"
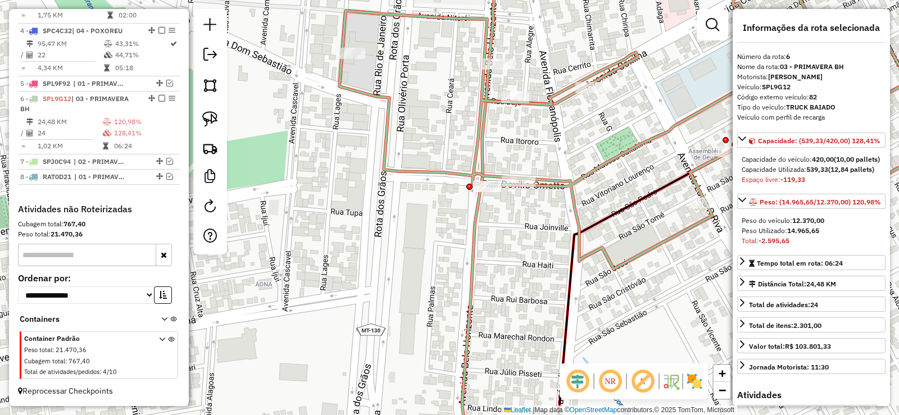
scroll to position [623, 0]
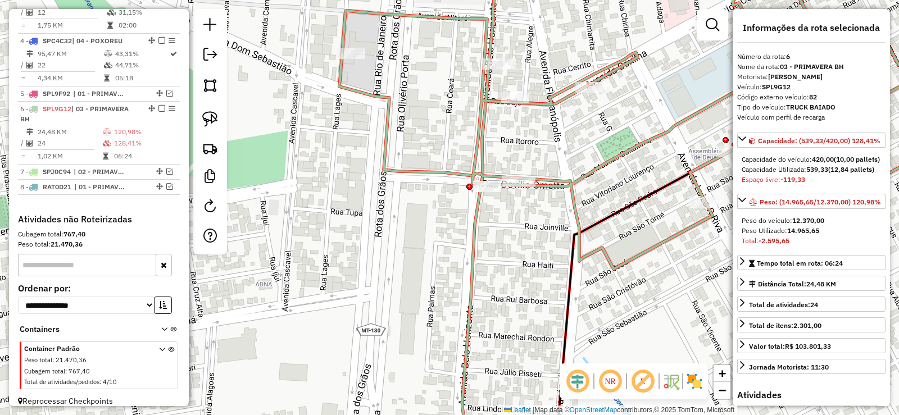
click at [583, 178] on icon at bounding box center [663, 113] width 649 height 311
click at [483, 101] on icon at bounding box center [663, 113] width 649 height 311
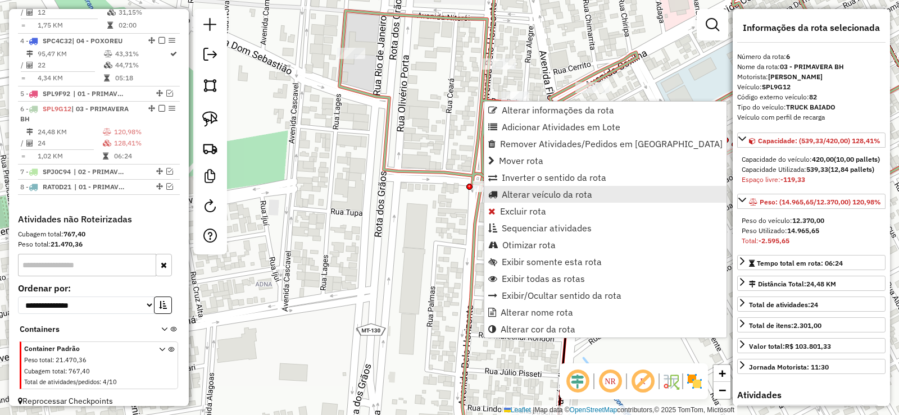
click at [514, 192] on span "Alterar veículo da rota" at bounding box center [547, 194] width 90 height 9
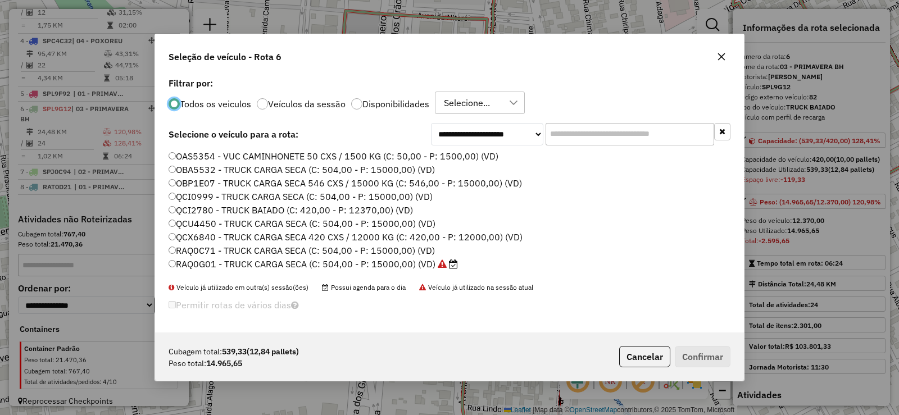
scroll to position [56, 0]
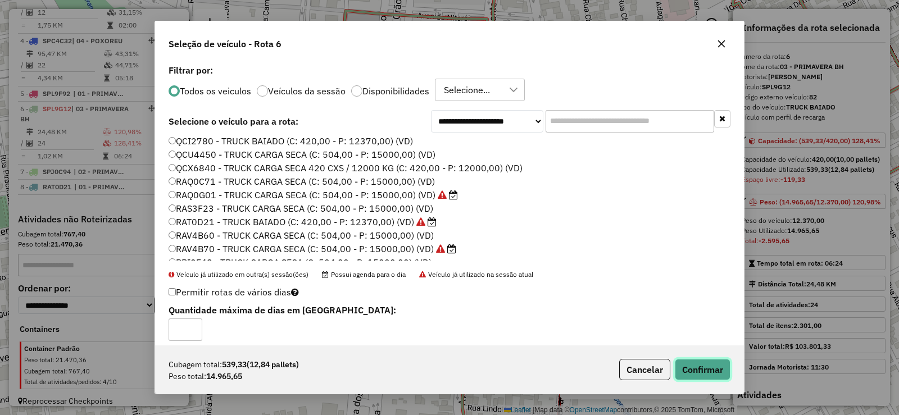
click at [716, 368] on button "Confirmar" at bounding box center [703, 369] width 56 height 21
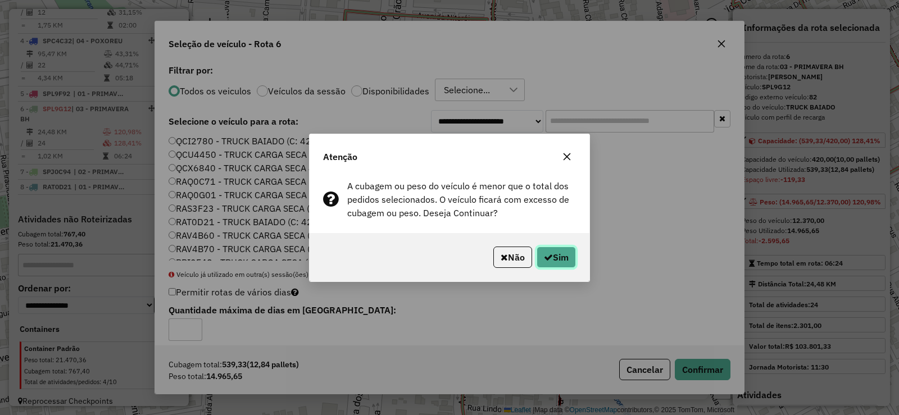
click at [550, 256] on icon "button" at bounding box center [548, 257] width 9 height 9
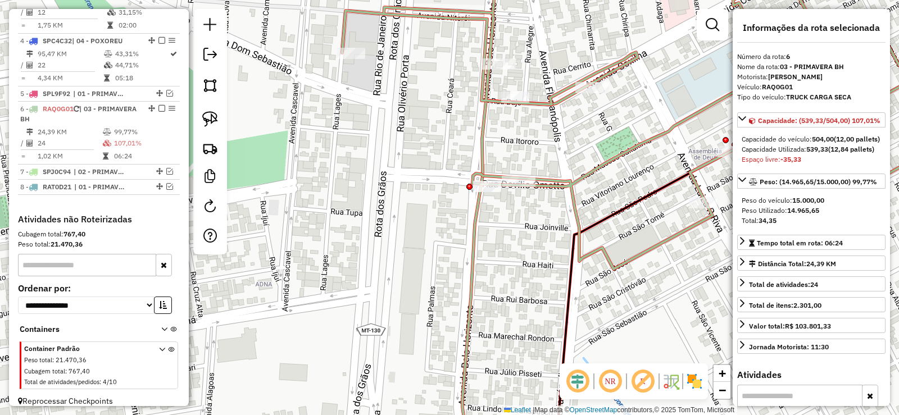
click at [485, 98] on icon at bounding box center [665, 113] width 647 height 311
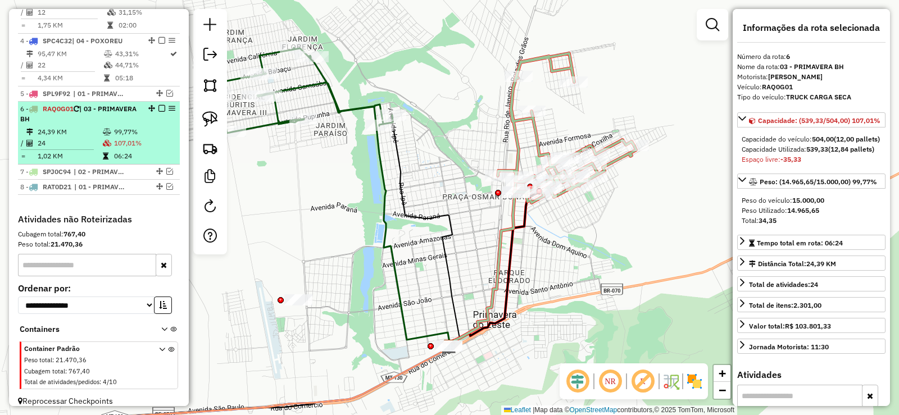
click at [158, 105] on em at bounding box center [161, 108] width 7 height 7
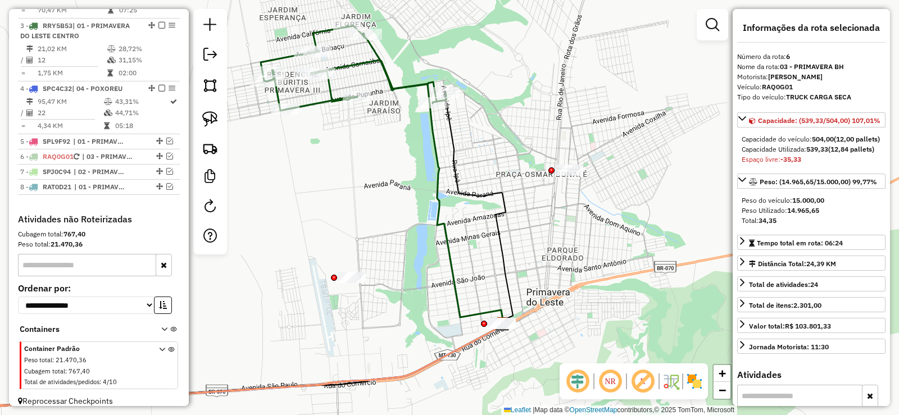
drag, startPoint x: 489, startPoint y: 199, endPoint x: 508, endPoint y: 188, distance: 22.4
click at [508, 188] on icon at bounding box center [478, 208] width 69 height 232
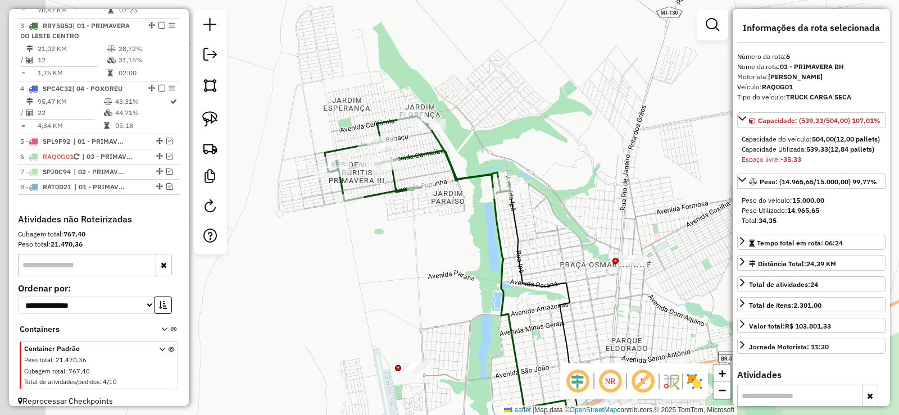
drag, startPoint x: 452, startPoint y: 148, endPoint x: 503, endPoint y: 220, distance: 88.6
click at [503, 220] on icon at bounding box center [472, 283] width 194 height 265
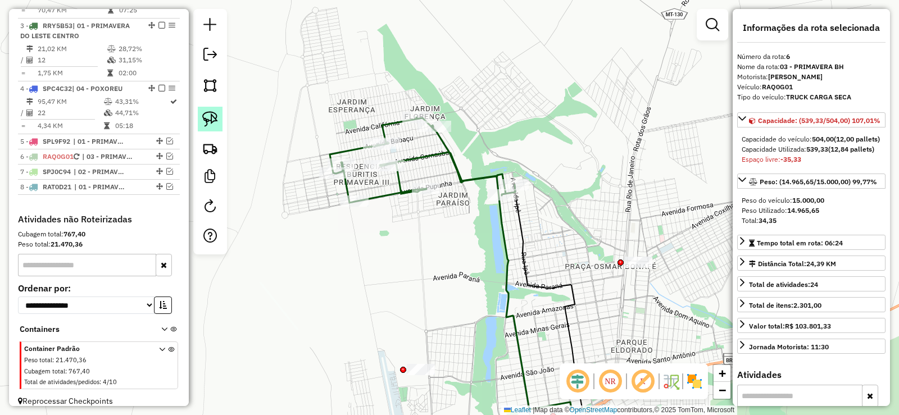
click at [209, 116] on img at bounding box center [210, 119] width 16 height 16
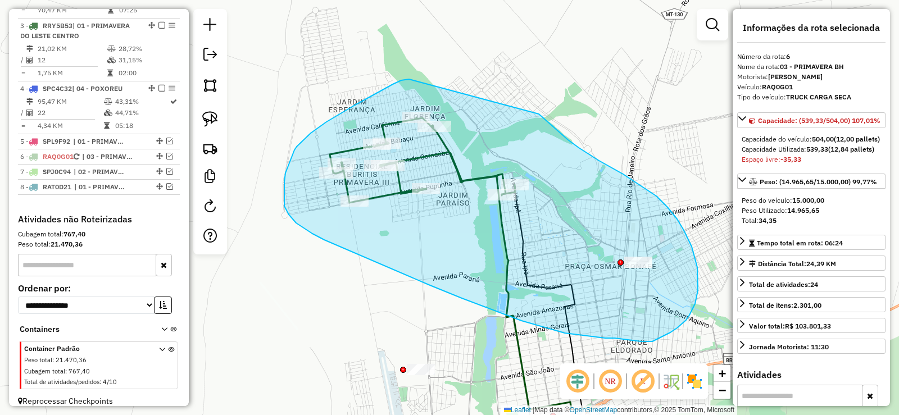
drag, startPoint x: 409, startPoint y: 79, endPoint x: 539, endPoint y: 114, distance: 134.4
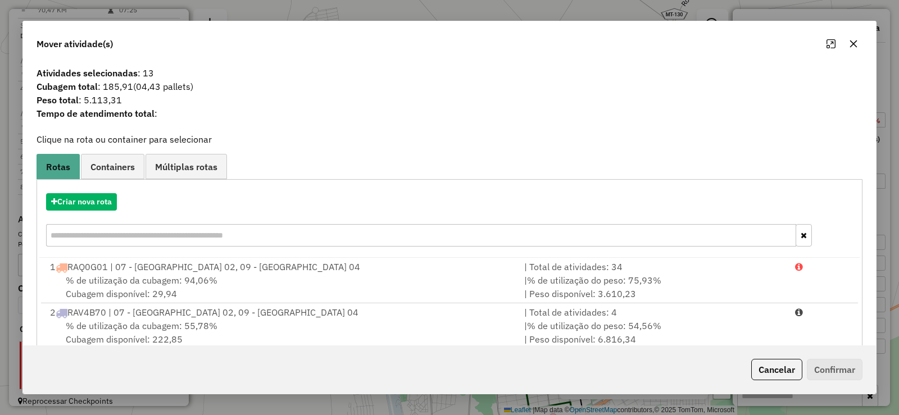
click at [856, 44] on icon "button" at bounding box center [853, 43] width 9 height 9
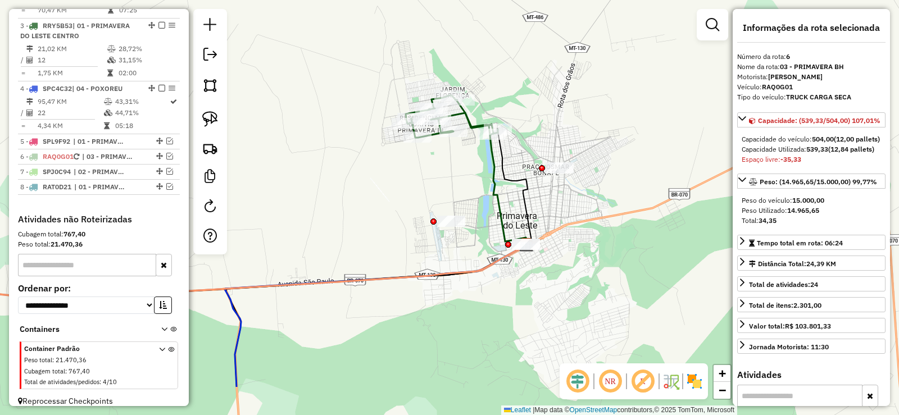
drag, startPoint x: 574, startPoint y: 262, endPoint x: 523, endPoint y: 207, distance: 75.1
click at [523, 207] on icon at bounding box center [514, 187] width 34 height 116
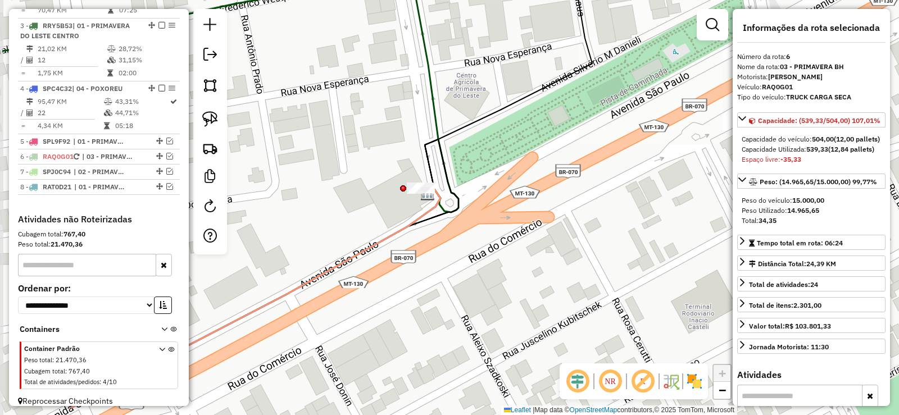
drag, startPoint x: 397, startPoint y: 227, endPoint x: 489, endPoint y: 179, distance: 104.0
click at [489, 179] on div "Janela de atendimento Grade de atendimento Capacidade Transportadoras Veículos …" at bounding box center [449, 207] width 899 height 415
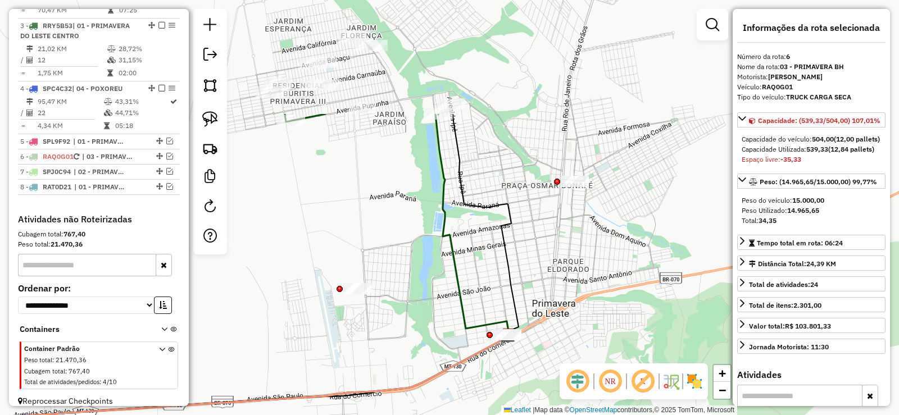
drag, startPoint x: 506, startPoint y: 127, endPoint x: 528, endPoint y: 283, distance: 157.2
click at [528, 283] on div "Janela de atendimento Grade de atendimento Capacidade Transportadoras Veículos …" at bounding box center [449, 207] width 899 height 415
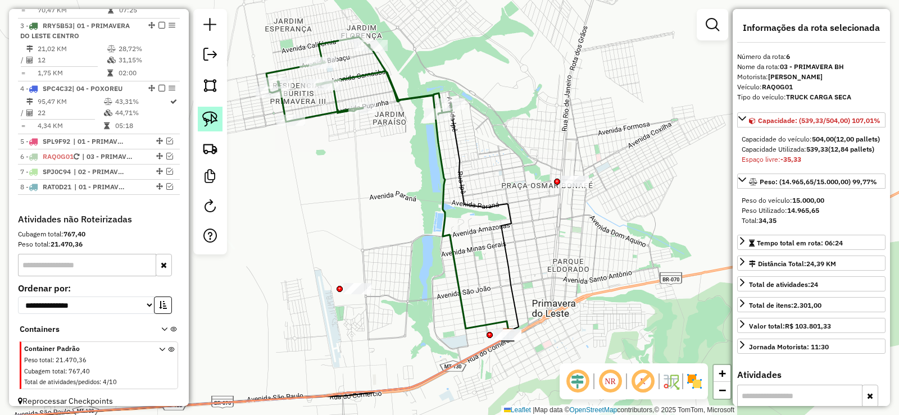
click at [212, 117] on img at bounding box center [210, 119] width 16 height 16
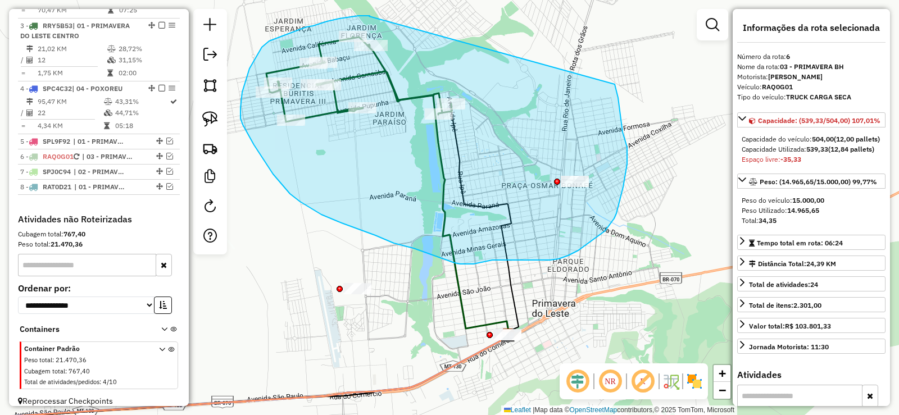
drag, startPoint x: 369, startPoint y: 16, endPoint x: 611, endPoint y: 84, distance: 250.9
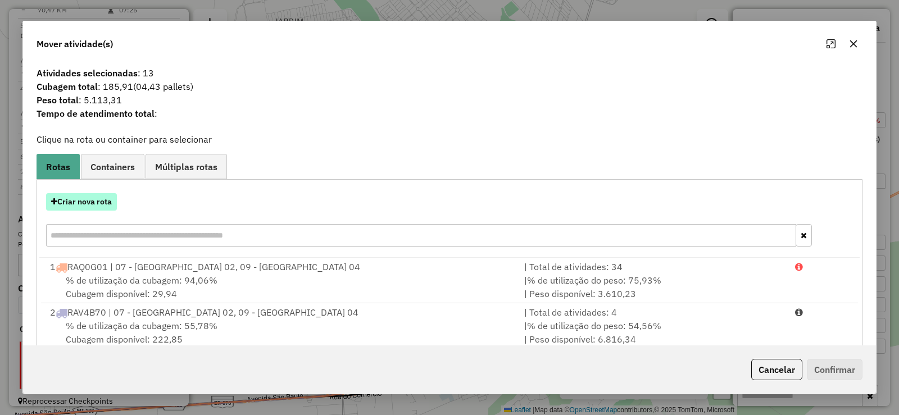
click at [93, 201] on button "Criar nova rota" at bounding box center [81, 201] width 71 height 17
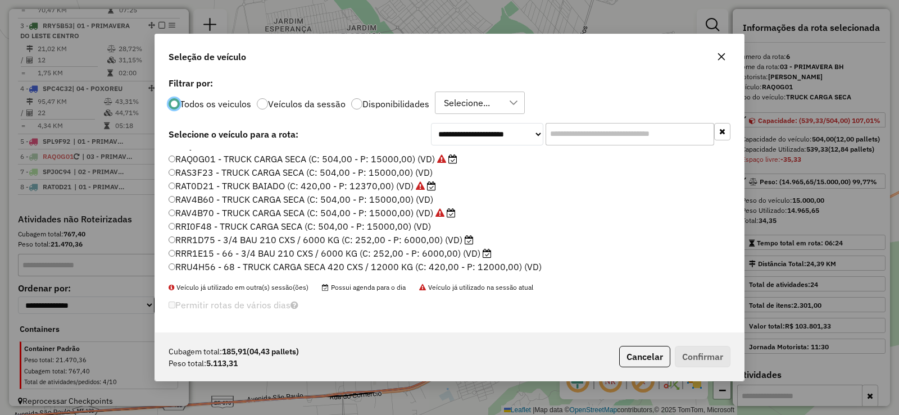
scroll to position [112, 0]
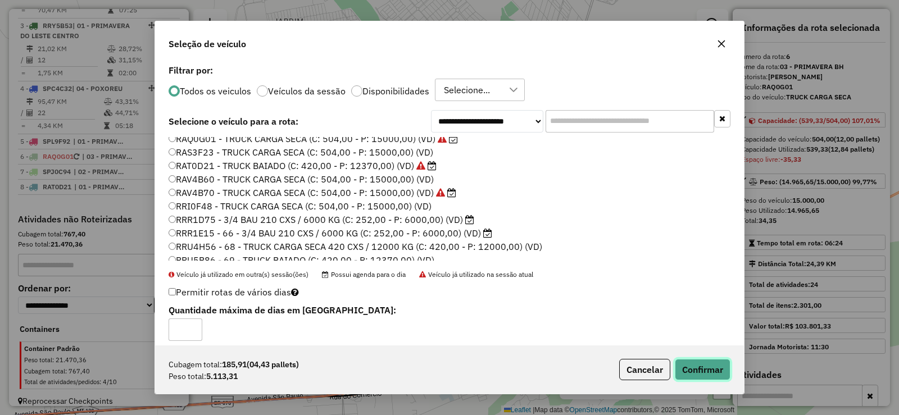
click at [711, 371] on button "Confirmar" at bounding box center [703, 369] width 56 height 21
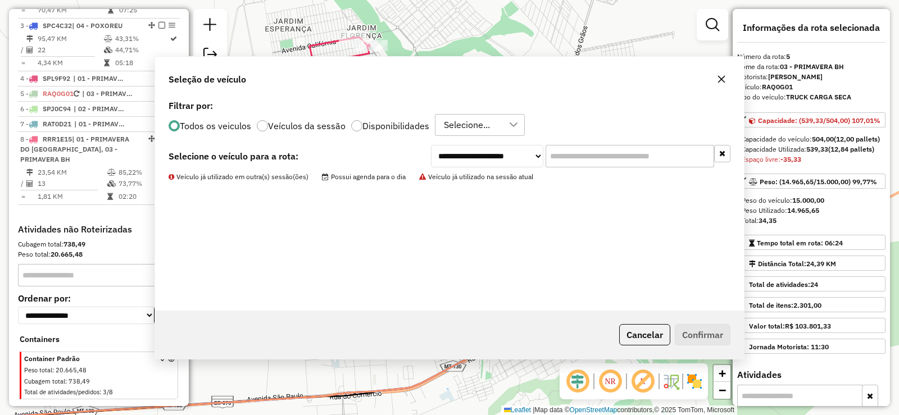
scroll to position [585, 0]
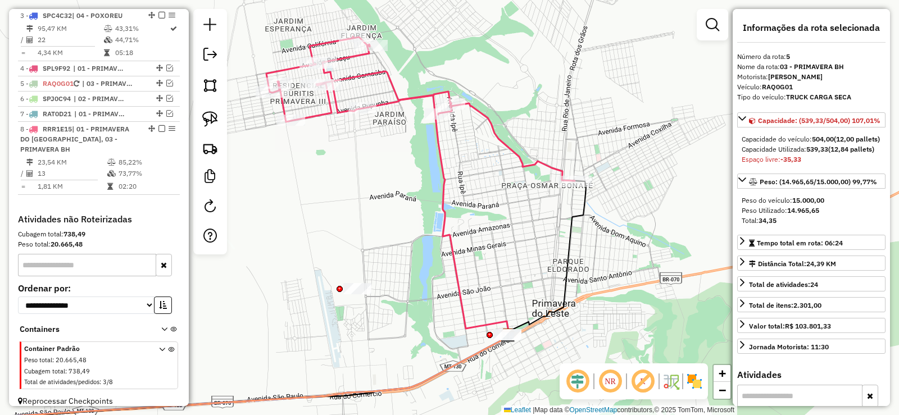
click at [397, 99] on icon at bounding box center [420, 109] width 308 height 144
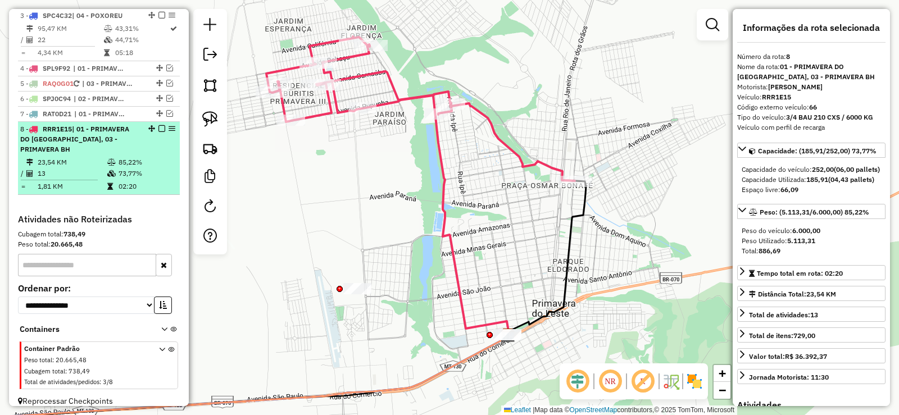
click at [158, 125] on em at bounding box center [161, 128] width 7 height 7
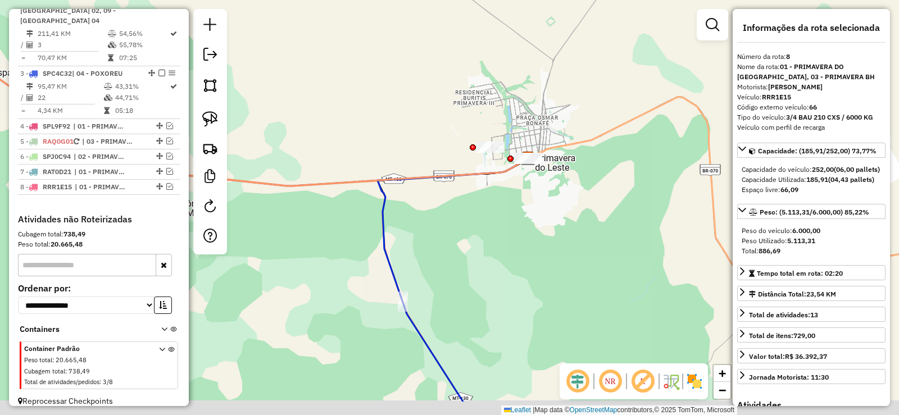
drag, startPoint x: 481, startPoint y: 235, endPoint x: 502, endPoint y: 70, distance: 166.5
click at [502, 70] on div "Janela de atendimento Grade de atendimento Capacidade Transportadoras Veículos …" at bounding box center [449, 207] width 899 height 415
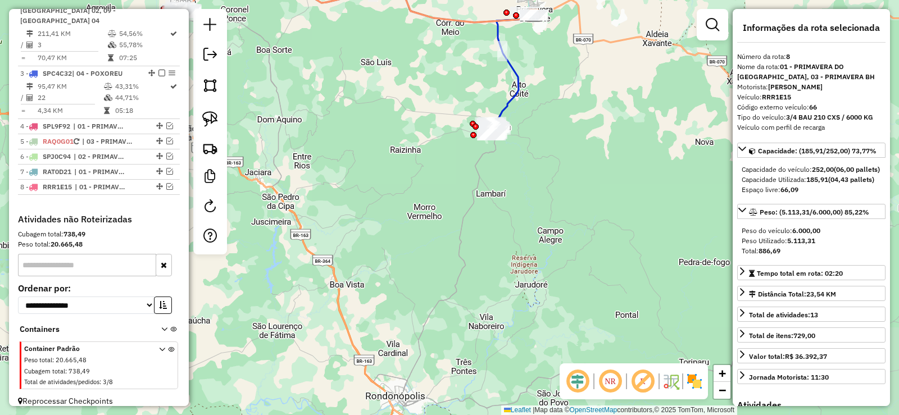
drag, startPoint x: 580, startPoint y: 174, endPoint x: 584, endPoint y: 157, distance: 17.3
click at [584, 157] on div "Janela de atendimento Grade de atendimento Capacidade Transportadoras Veículos …" at bounding box center [449, 207] width 899 height 415
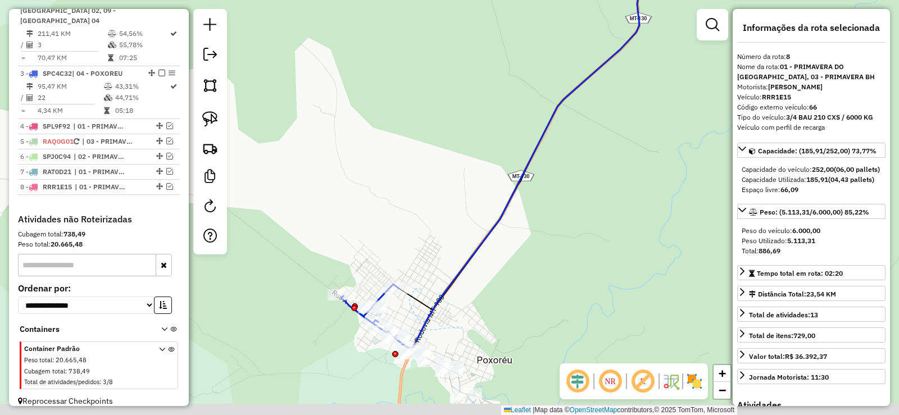
drag, startPoint x: 512, startPoint y: 95, endPoint x: 540, endPoint y: 0, distance: 99.0
click at [558, 0] on html "Aguarde... Pop-up bloqueado! Seu navegador bloqueou automáticamente a abertura …" at bounding box center [449, 207] width 899 height 415
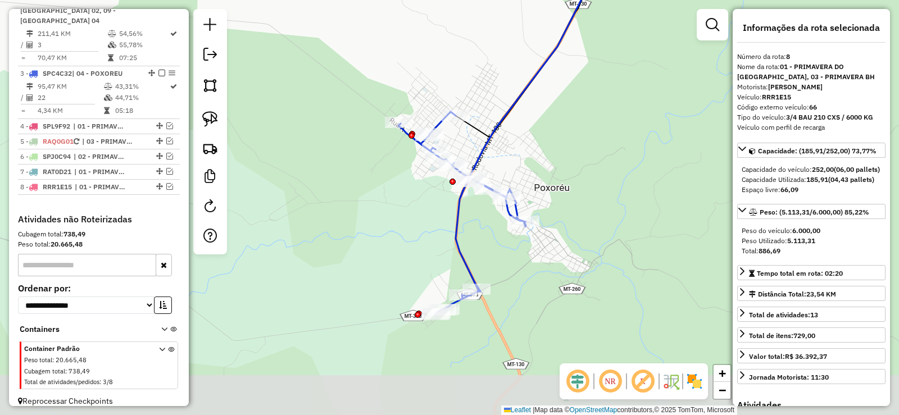
drag, startPoint x: 436, startPoint y: 131, endPoint x: 465, endPoint y: 32, distance: 103.5
click at [465, 32] on div "Janela de atendimento Grade de atendimento Capacidade Transportadoras Veículos …" at bounding box center [449, 207] width 899 height 415
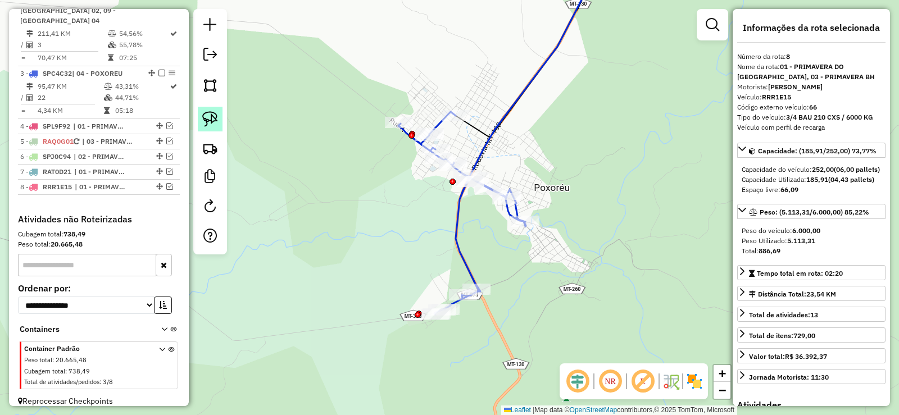
click at [213, 113] on img at bounding box center [210, 119] width 16 height 16
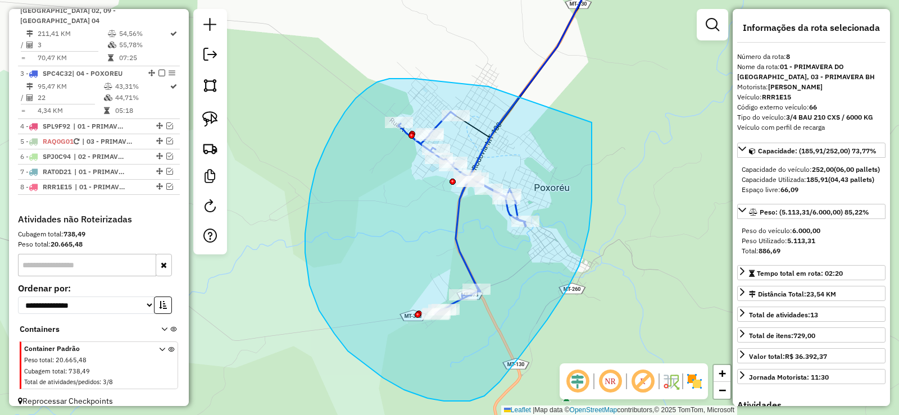
drag, startPoint x: 442, startPoint y: 82, endPoint x: 585, endPoint y: 89, distance: 143.4
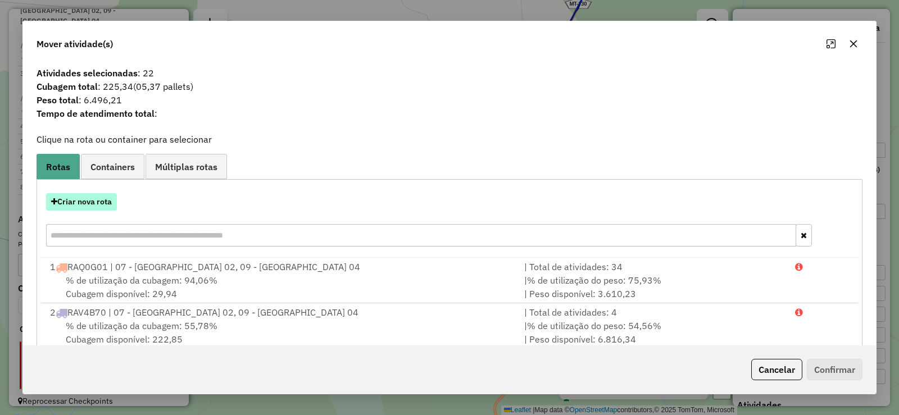
click at [83, 195] on button "Criar nova rota" at bounding box center [81, 201] width 71 height 17
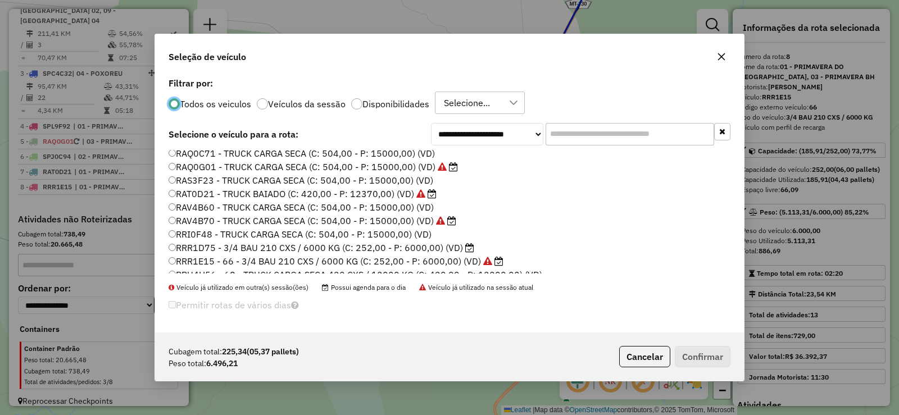
scroll to position [112, 0]
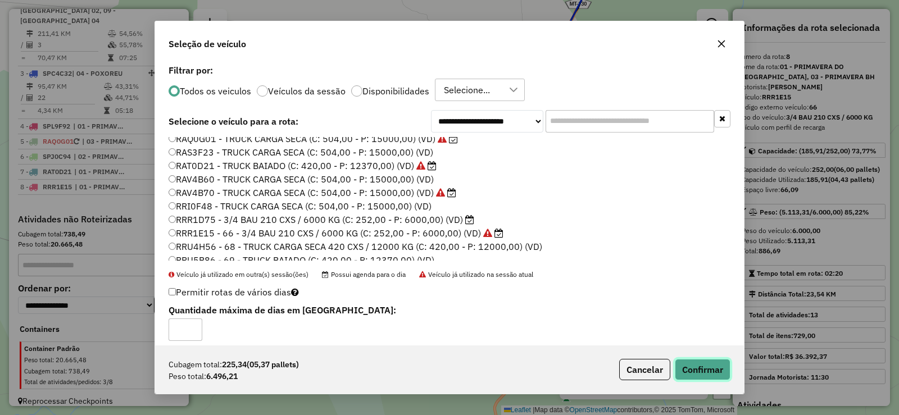
click at [697, 370] on button "Confirmar" at bounding box center [703, 369] width 56 height 21
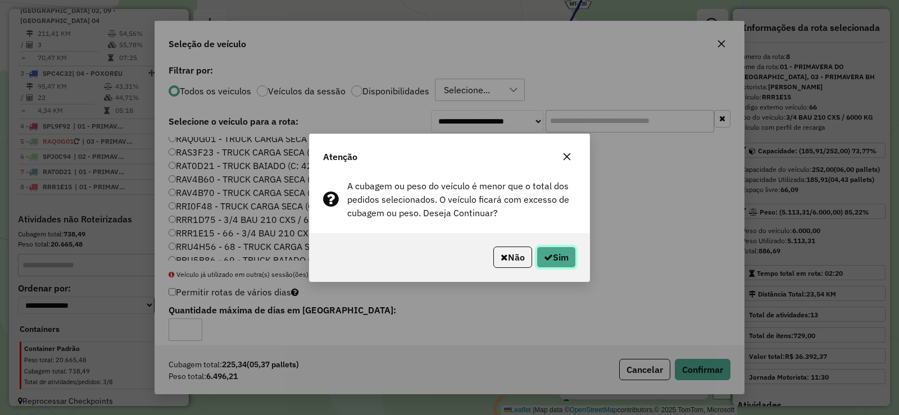
click at [566, 266] on button "Sim" at bounding box center [555, 257] width 39 height 21
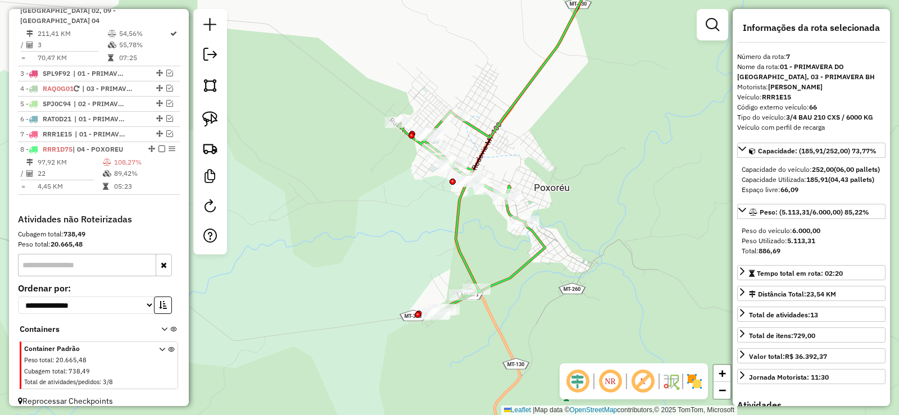
click at [458, 245] on icon at bounding box center [471, 212] width 147 height 203
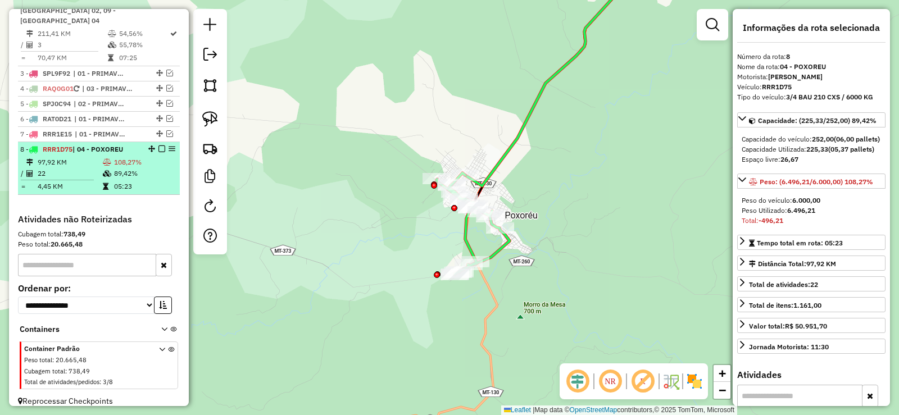
click at [159, 145] on em at bounding box center [161, 148] width 7 height 7
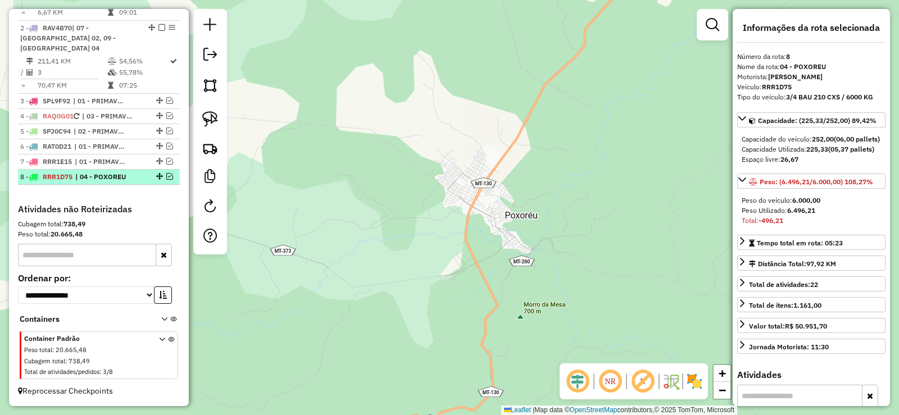
scroll to position [490, 0]
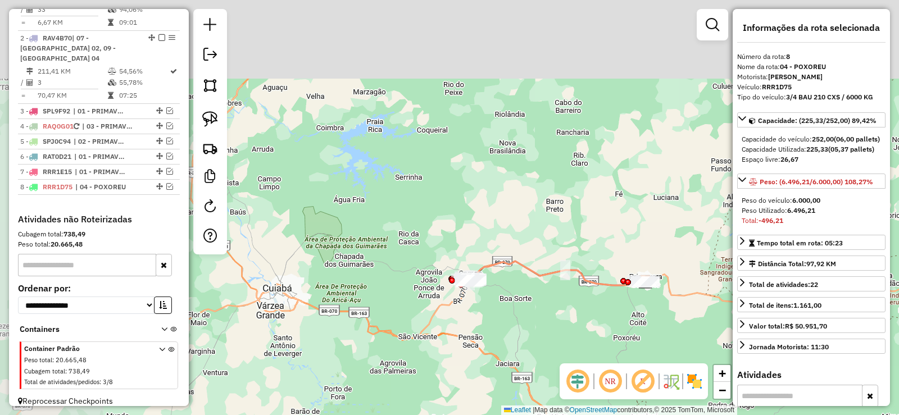
drag, startPoint x: 456, startPoint y: 150, endPoint x: 610, endPoint y: 338, distance: 243.5
click at [610, 338] on div "Janela de atendimento Grade de atendimento Capacidade Transportadoras Veículos …" at bounding box center [449, 207] width 899 height 415
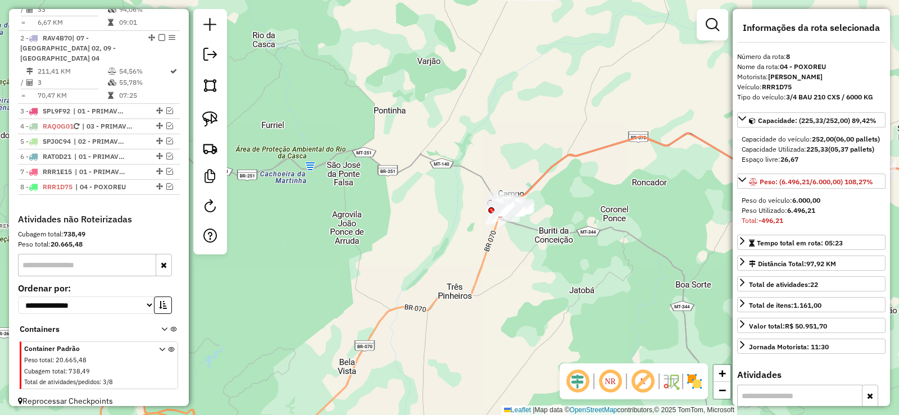
drag, startPoint x: 505, startPoint y: 295, endPoint x: 494, endPoint y: 279, distance: 19.5
click at [494, 279] on div "Janela de atendimento Grade de atendimento Capacidade Transportadoras Veículos …" at bounding box center [449, 207] width 899 height 415
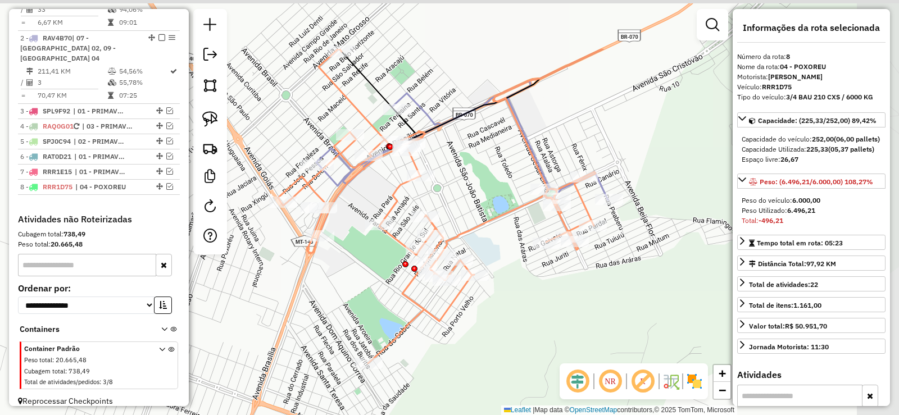
drag, startPoint x: 547, startPoint y: 104, endPoint x: 455, endPoint y: 194, distance: 128.7
click at [455, 194] on div "Janela de atendimento Grade de atendimento Capacidade Transportadoras Veículos …" at bounding box center [449, 207] width 899 height 415
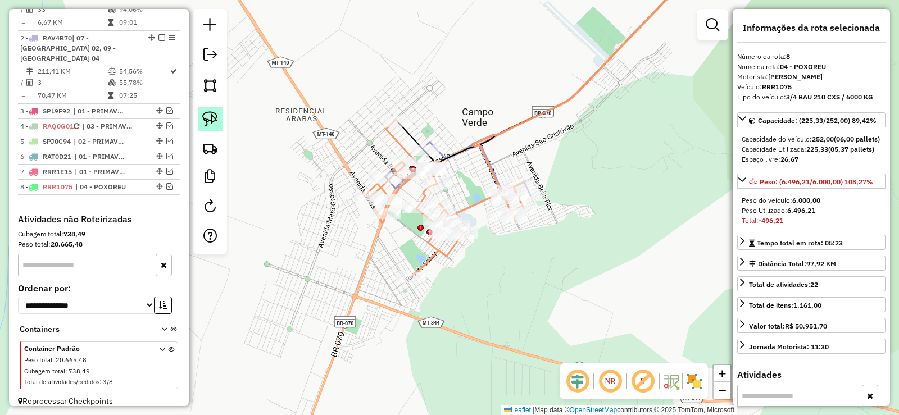
click at [217, 116] on img at bounding box center [210, 119] width 16 height 16
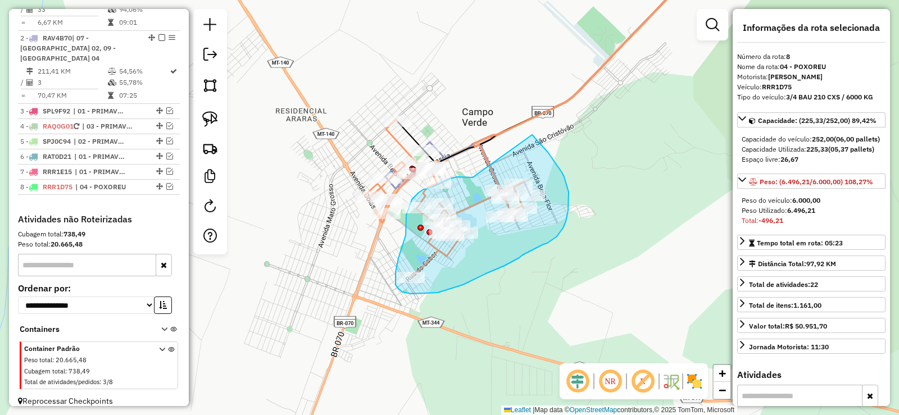
drag, startPoint x: 467, startPoint y: 177, endPoint x: 532, endPoint y: 135, distance: 77.6
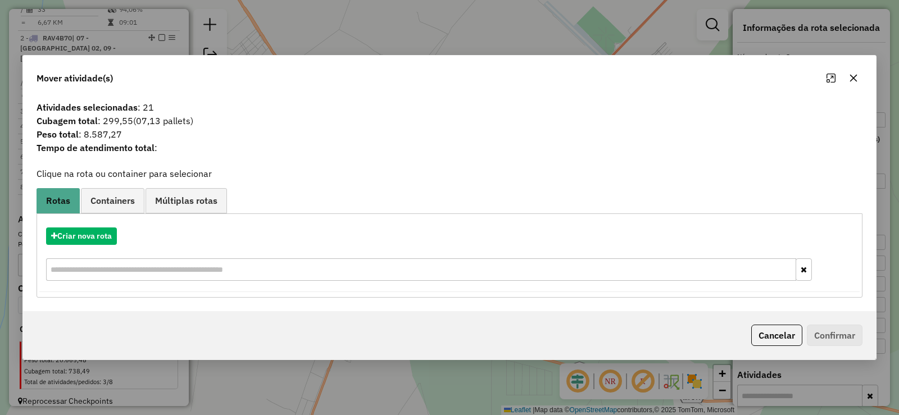
click at [853, 80] on icon "button" at bounding box center [853, 78] width 9 height 9
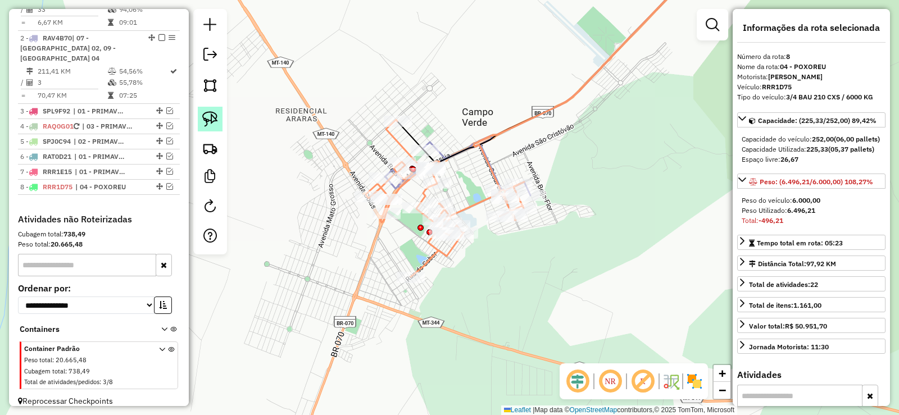
click at [210, 124] on img at bounding box center [210, 119] width 16 height 16
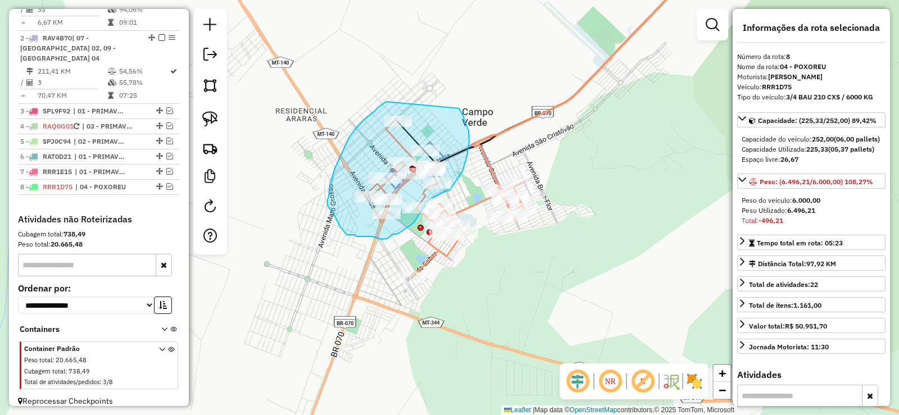
drag, startPoint x: 376, startPoint y: 110, endPoint x: 452, endPoint y: 108, distance: 75.9
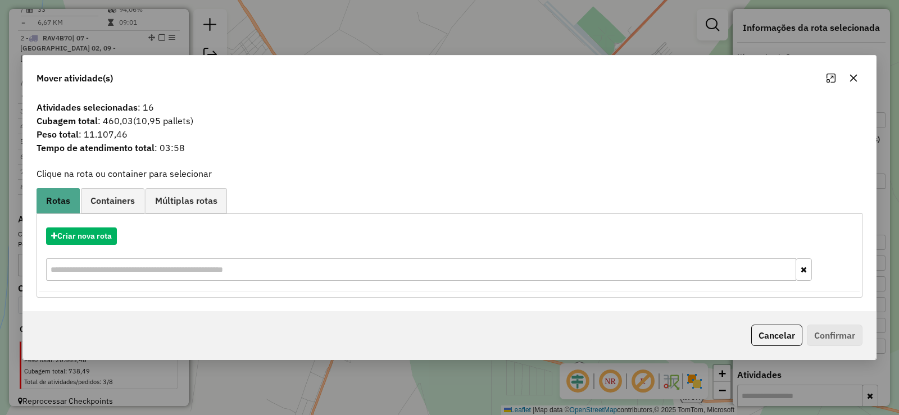
click at [851, 80] on icon "button" at bounding box center [853, 78] width 9 height 9
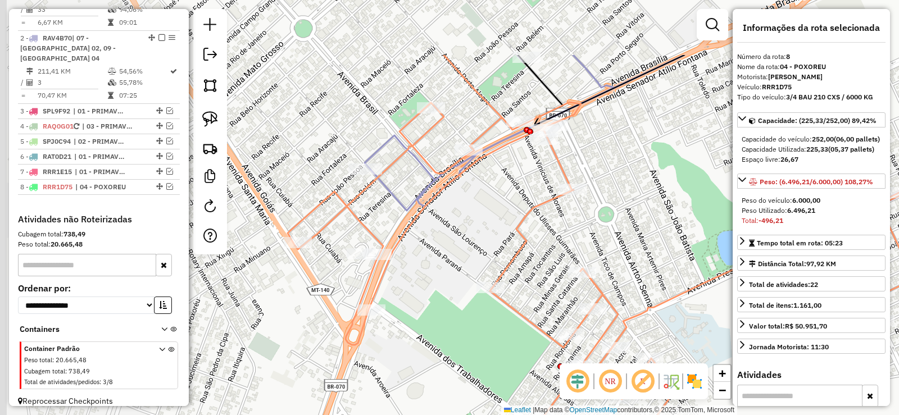
drag, startPoint x: 513, startPoint y: 102, endPoint x: 725, endPoint y: 201, distance: 233.7
click at [725, 201] on div "Janela de atendimento Grade de atendimento Capacidade Transportadoras Veículos …" at bounding box center [449, 207] width 899 height 415
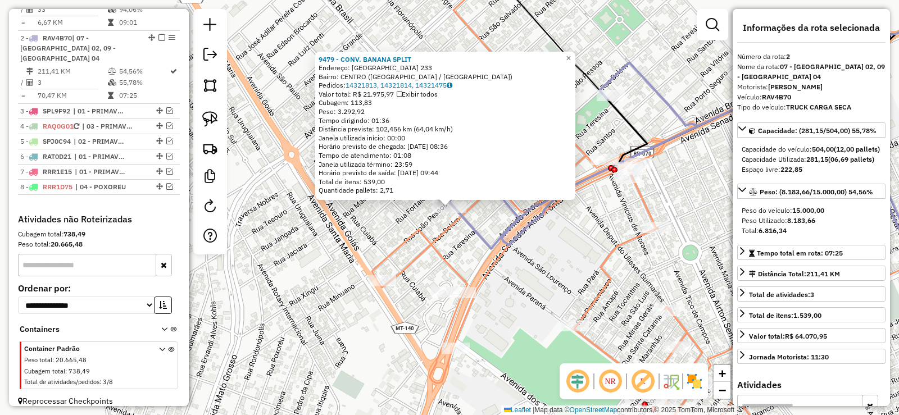
click at [431, 271] on div "9479 - CONV. BANANA SPLIT Endereço: [GEOGRAPHIC_DATA] 233 Bairro: [GEOGRAPHIC_D…" at bounding box center [449, 207] width 899 height 415
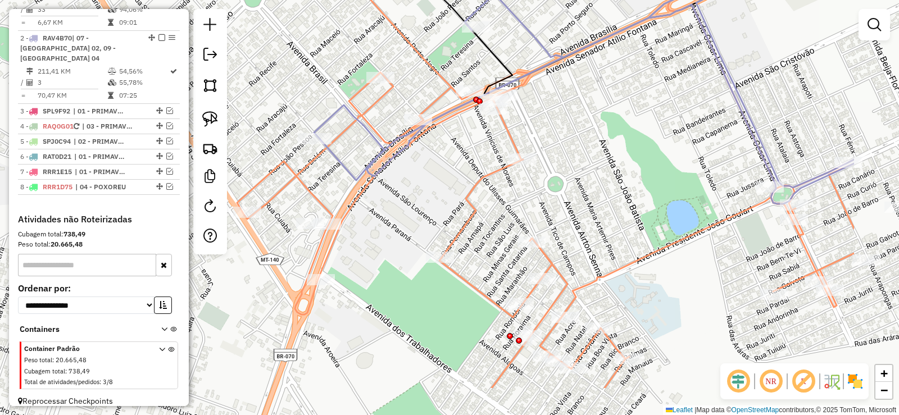
drag, startPoint x: 575, startPoint y: 259, endPoint x: 456, endPoint y: 197, distance: 134.2
click at [456, 197] on div "Janela de atendimento Grade de atendimento Capacidade Transportadoras Veículos …" at bounding box center [449, 207] width 899 height 415
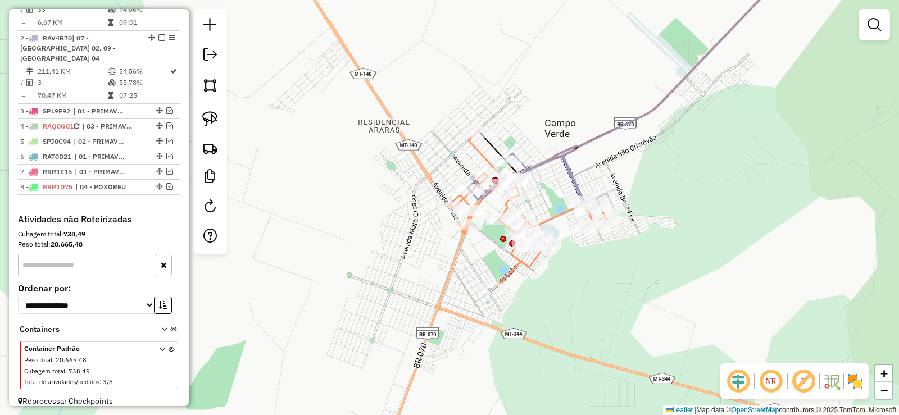
drag, startPoint x: 650, startPoint y: 162, endPoint x: 556, endPoint y: 178, distance: 95.7
click at [555, 182] on div "Janela de atendimento Grade de atendimento Capacidade Transportadoras Veículos …" at bounding box center [449, 207] width 899 height 415
click at [213, 126] on img at bounding box center [210, 119] width 16 height 16
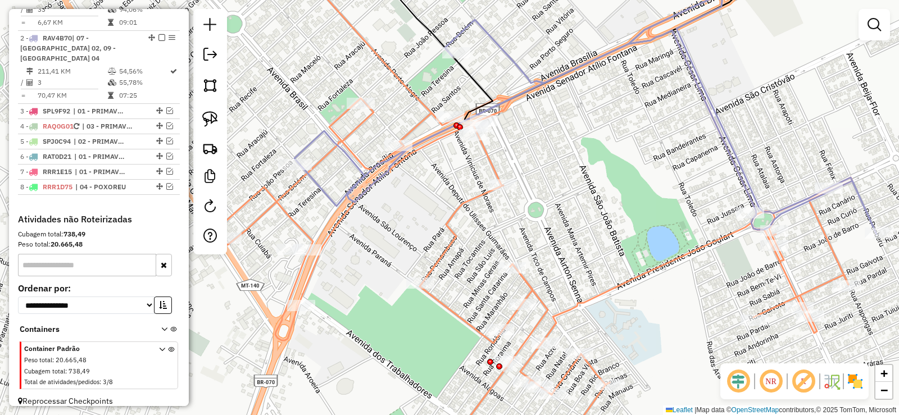
drag, startPoint x: 399, startPoint y: 270, endPoint x: 406, endPoint y: 236, distance: 34.3
click at [406, 236] on div "Janela de atendimento Grade de atendimento Capacidade Transportadoras Veículos …" at bounding box center [449, 207] width 899 height 415
click at [878, 17] on link at bounding box center [874, 24] width 22 height 22
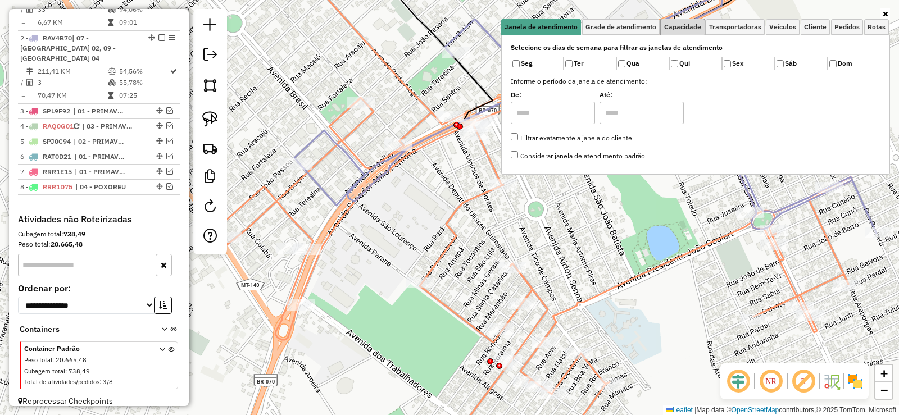
click at [676, 28] on span "Capacidade" at bounding box center [682, 27] width 37 height 7
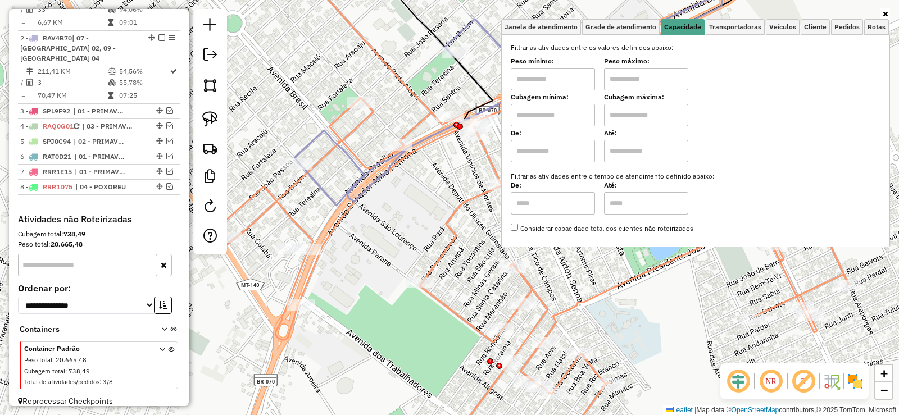
click at [561, 81] on input "text" at bounding box center [553, 79] width 84 height 22
type input "*******"
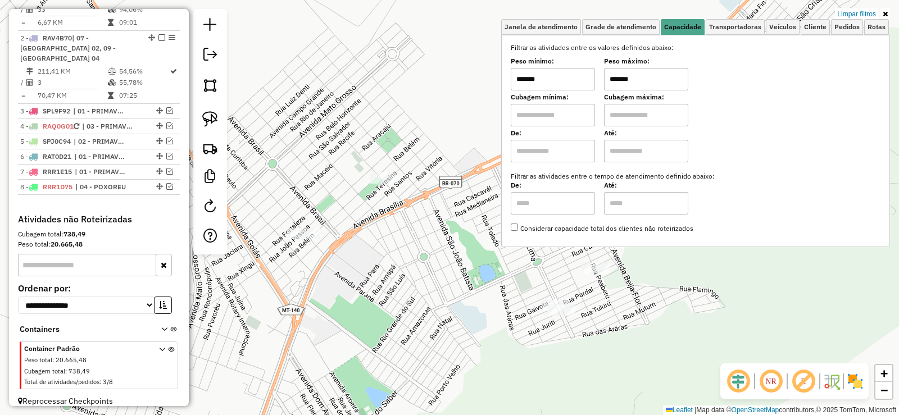
drag, startPoint x: 440, startPoint y: 220, endPoint x: 345, endPoint y: 276, distance: 109.8
click at [345, 276] on div "Limpar filtros Janela de atendimento Grade de atendimento Capacidade Transporta…" at bounding box center [449, 207] width 899 height 415
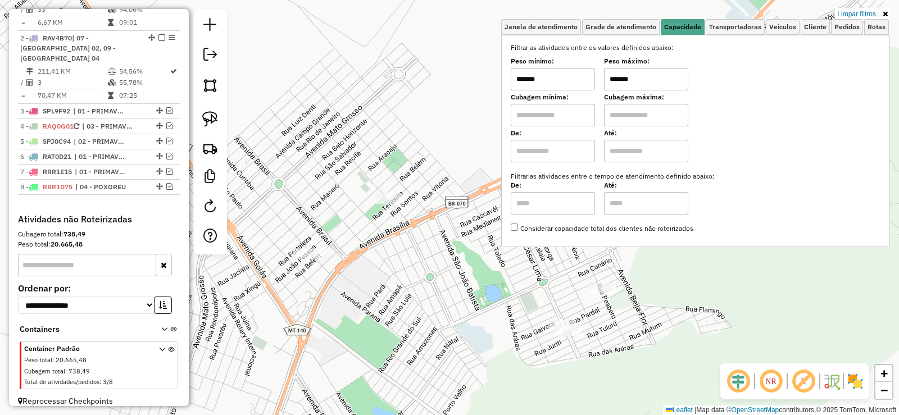
drag, startPoint x: 425, startPoint y: 266, endPoint x: 458, endPoint y: 300, distance: 47.3
click at [444, 297] on div "Limpar filtros Janela de atendimento Grade de atendimento Capacidade Transporta…" at bounding box center [449, 207] width 899 height 415
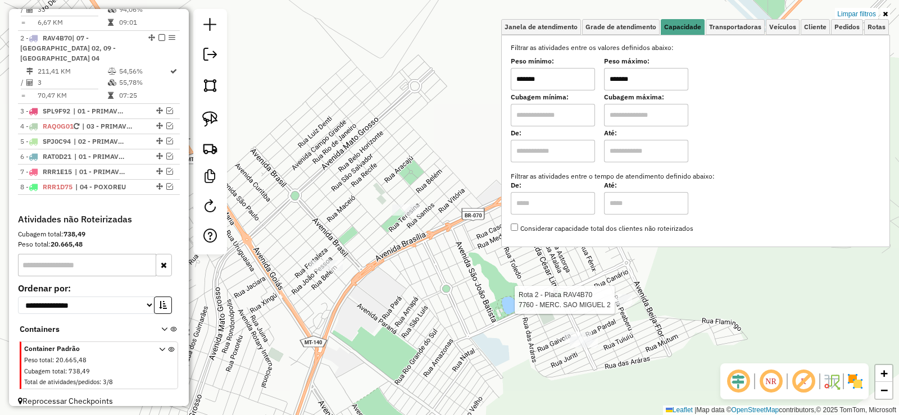
select select "**********"
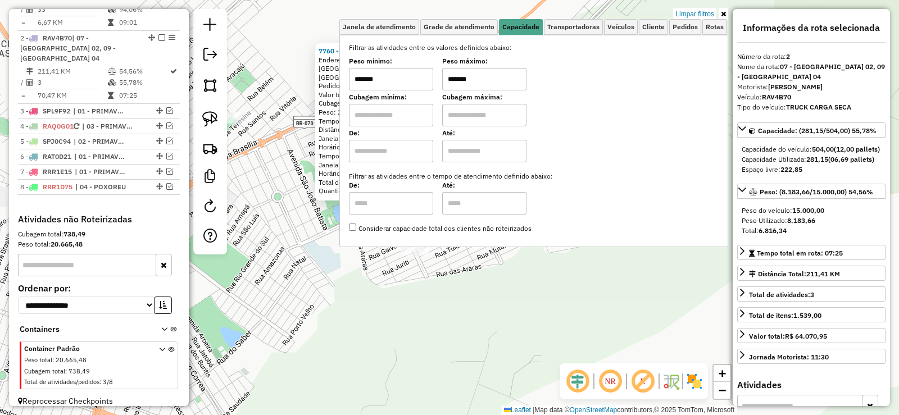
click at [726, 16] on link at bounding box center [723, 14] width 10 height 12
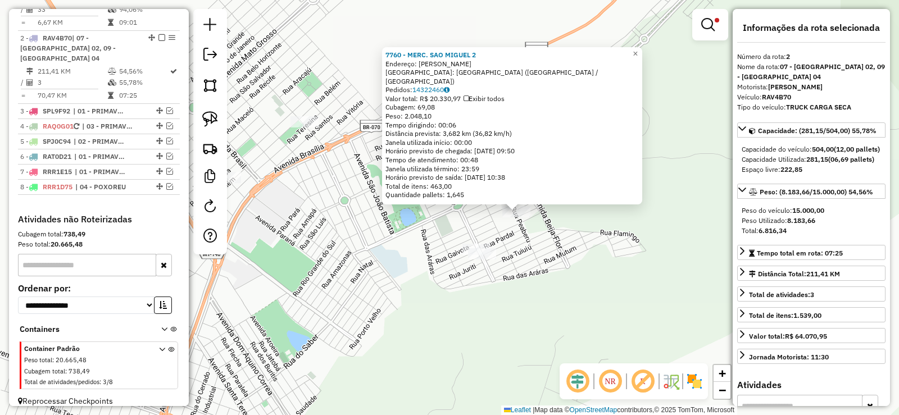
drag, startPoint x: 445, startPoint y: 243, endPoint x: 512, endPoint y: 247, distance: 67.0
click at [512, 247] on div "7760 - MERC. SAO MIGUEL 2 Endereço: [PERSON_NAME]: [GEOGRAPHIC_DATA] 2 ([GEOGRA…" at bounding box center [449, 207] width 899 height 415
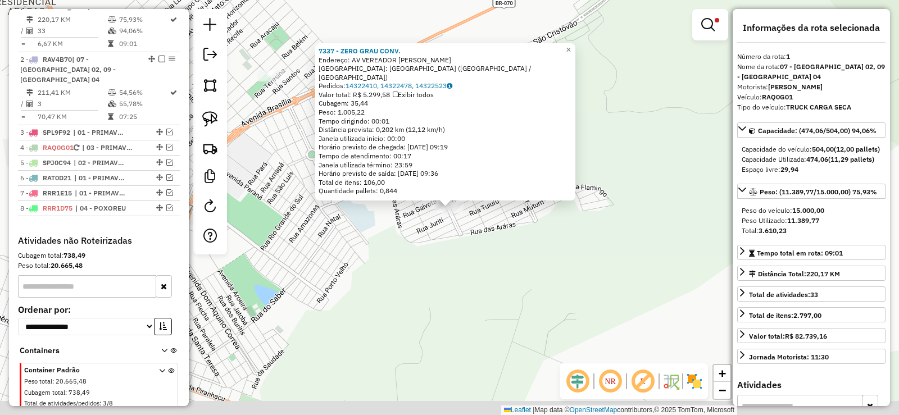
scroll to position [449, 0]
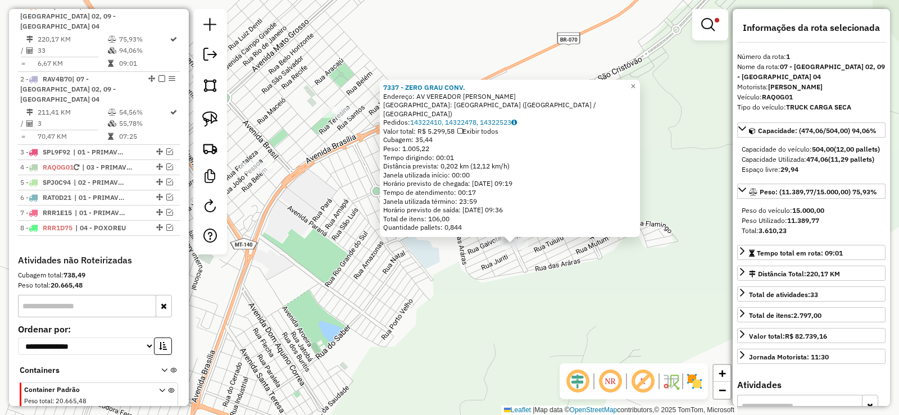
drag, startPoint x: 361, startPoint y: 225, endPoint x: 434, endPoint y: 271, distance: 86.5
click at [434, 271] on div "7337 - ZERO GRAU CONV. Endereço: AV VEREADOR [PERSON_NAME]: [GEOGRAPHIC_DATA] 2…" at bounding box center [449, 207] width 899 height 415
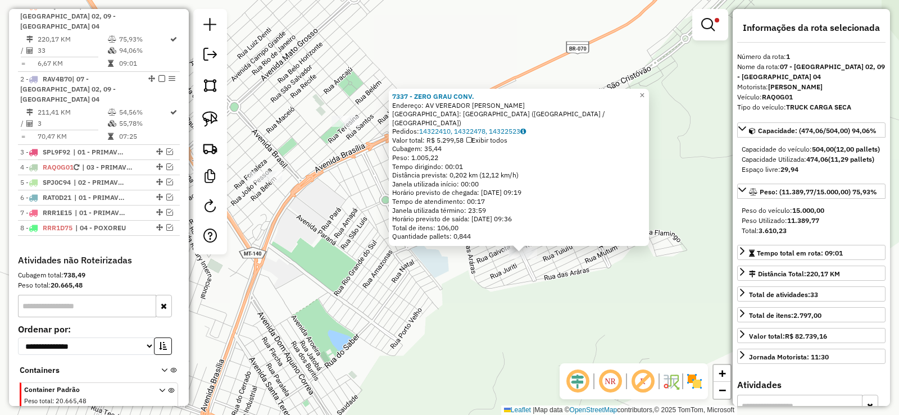
click at [413, 269] on div "7337 - ZERO GRAU CONV. Endereço: AV VEREADOR [PERSON_NAME]: [GEOGRAPHIC_DATA] 2…" at bounding box center [449, 207] width 899 height 415
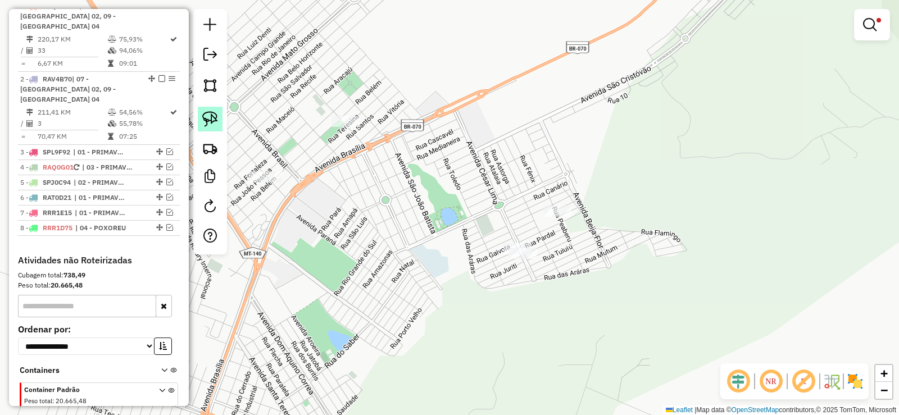
click at [207, 115] on img at bounding box center [210, 119] width 16 height 16
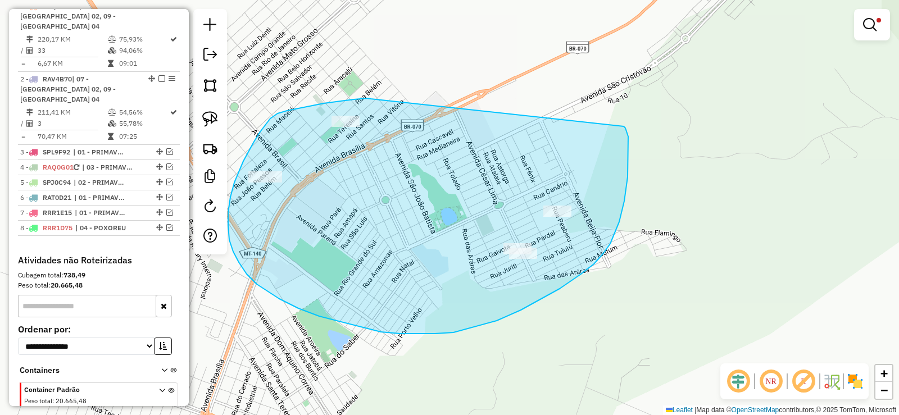
drag, startPoint x: 371, startPoint y: 99, endPoint x: 601, endPoint y: 116, distance: 230.4
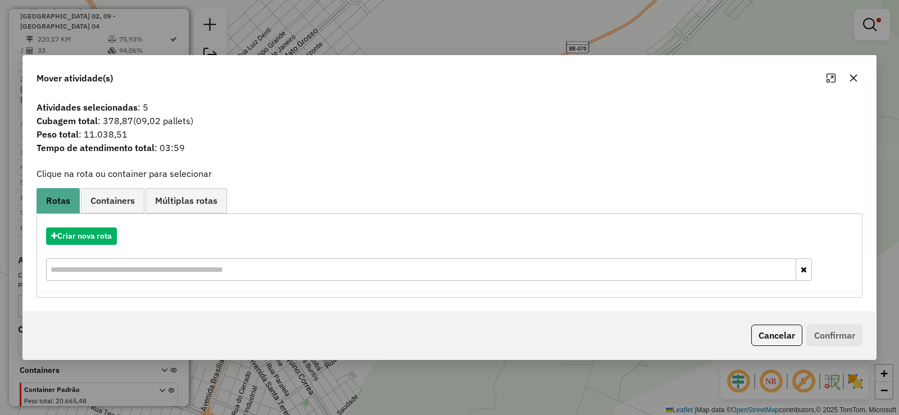
click at [851, 80] on icon "button" at bounding box center [853, 77] width 7 height 7
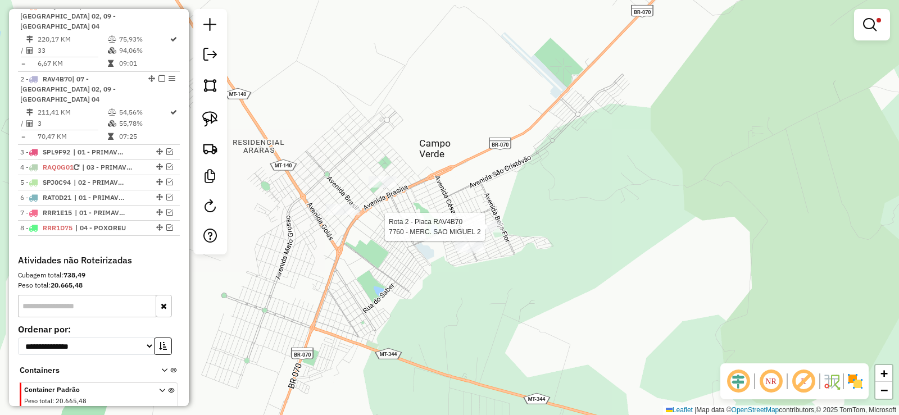
select select "**********"
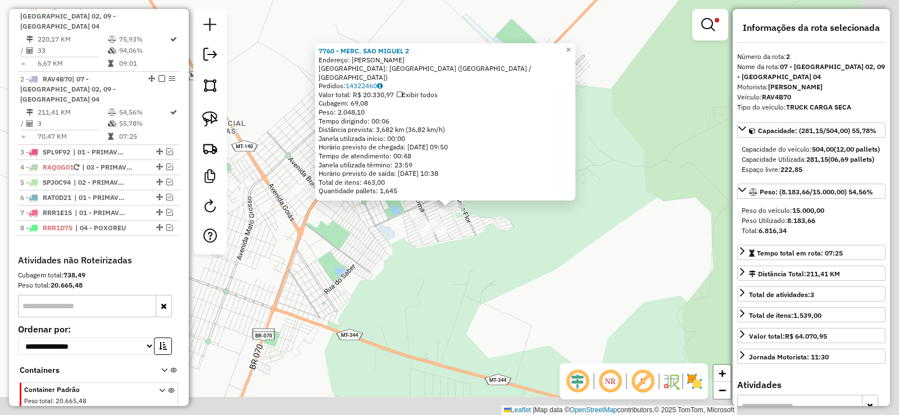
scroll to position [490, 0]
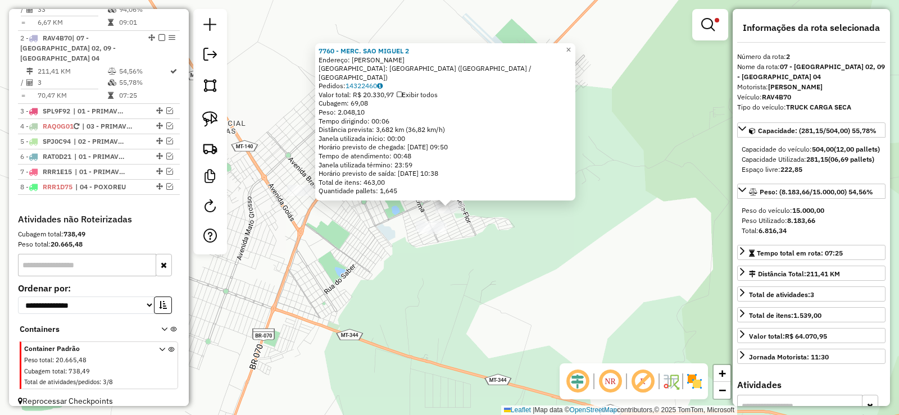
click at [360, 231] on div "Rota 1 - Placa RAQ0G01 7337 - ZERO GRAU CONV. 7760 - MERC. SAO MIGUEL 2 Endereç…" at bounding box center [449, 207] width 899 height 415
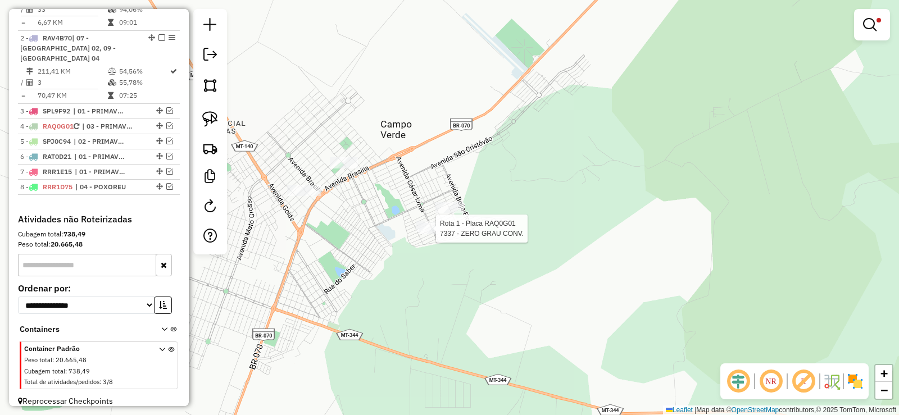
select select "**********"
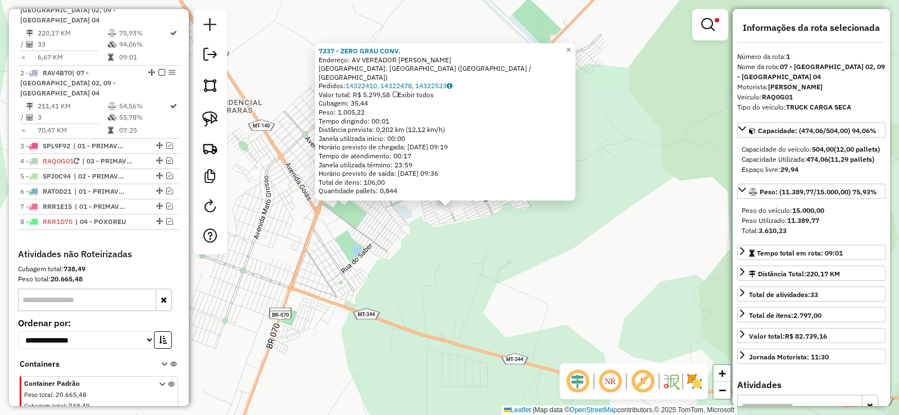
scroll to position [449, 0]
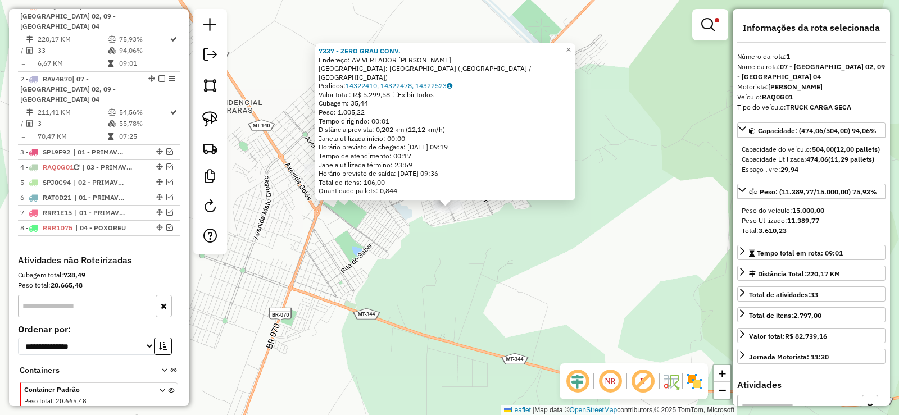
click at [406, 225] on div "7337 - ZERO GRAU CONV. Endereço: AV VEREADOR [PERSON_NAME]: [GEOGRAPHIC_DATA] 2…" at bounding box center [449, 207] width 899 height 415
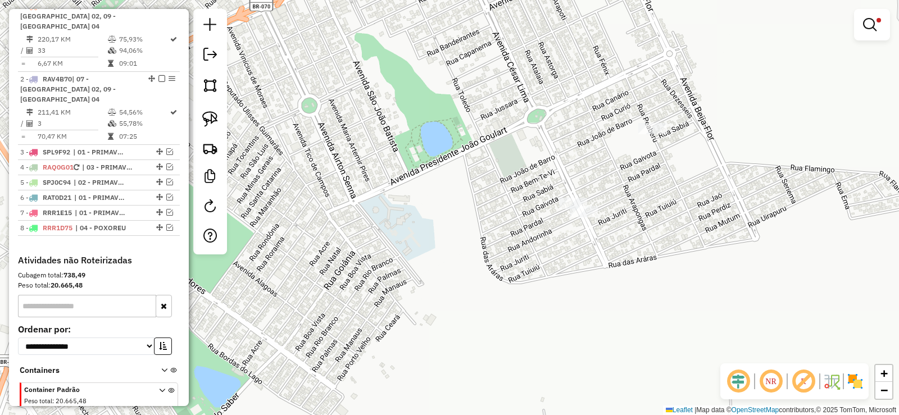
drag, startPoint x: 430, startPoint y: 186, endPoint x: 542, endPoint y: 185, distance: 112.4
click at [519, 172] on div "Limpar filtros Janela de atendimento Grade de atendimento Capacidade Transporta…" at bounding box center [449, 207] width 899 height 415
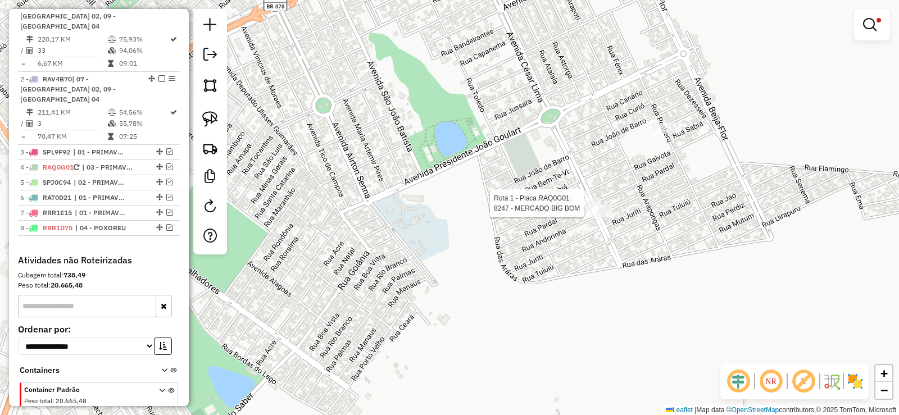
select select "**********"
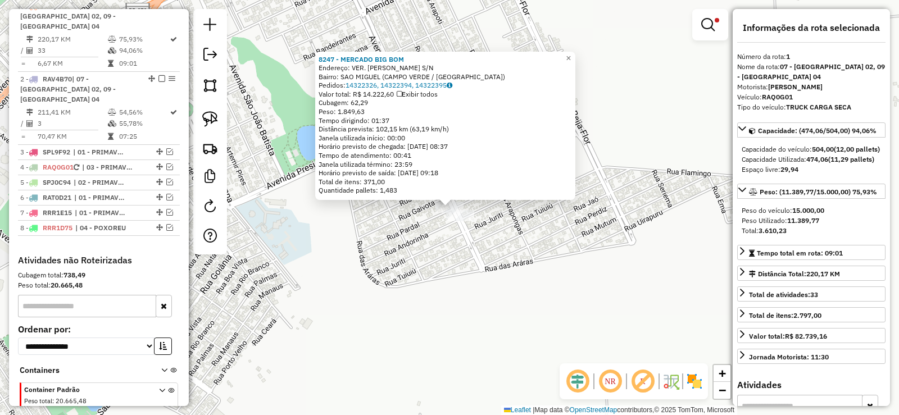
click at [546, 213] on div "8247 - MERCADO BIG BOM Endereço: VER. [PERSON_NAME] S/N Bairro: [GEOGRAPHIC_DAT…" at bounding box center [449, 207] width 899 height 415
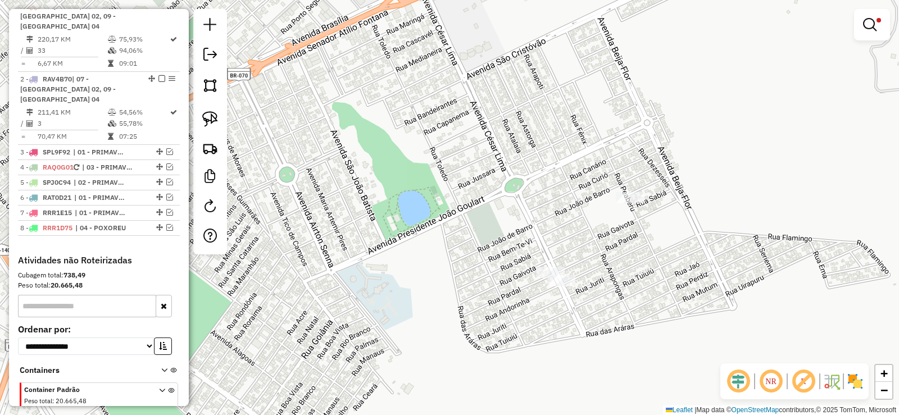
drag, startPoint x: 375, startPoint y: 221, endPoint x: 485, endPoint y: 240, distance: 112.4
click at [485, 240] on div "Limpar filtros Janela de atendimento Grade de atendimento Capacidade Transporta…" at bounding box center [449, 207] width 899 height 415
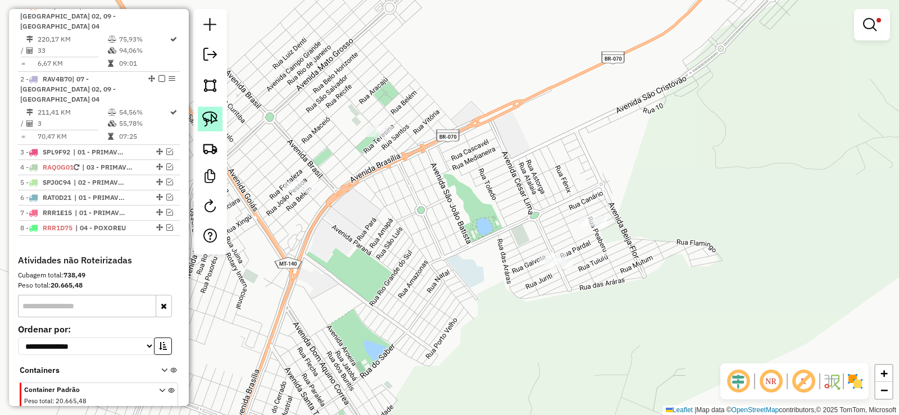
click at [211, 124] on img at bounding box center [210, 119] width 16 height 16
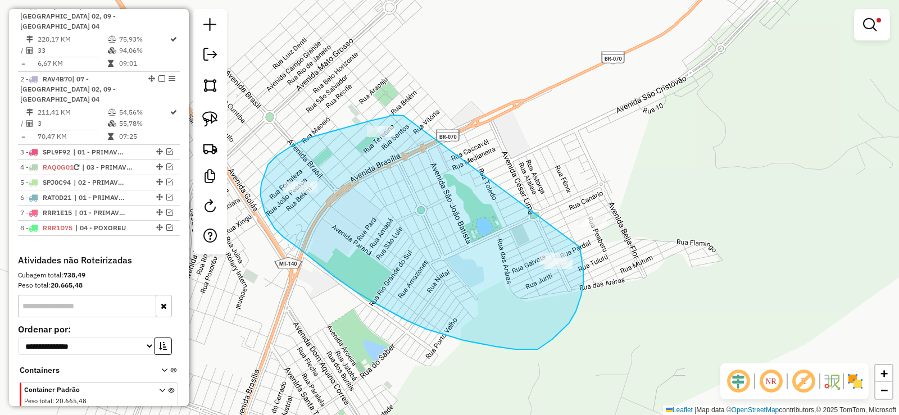
drag, startPoint x: 397, startPoint y: 115, endPoint x: 580, endPoint y: 247, distance: 225.8
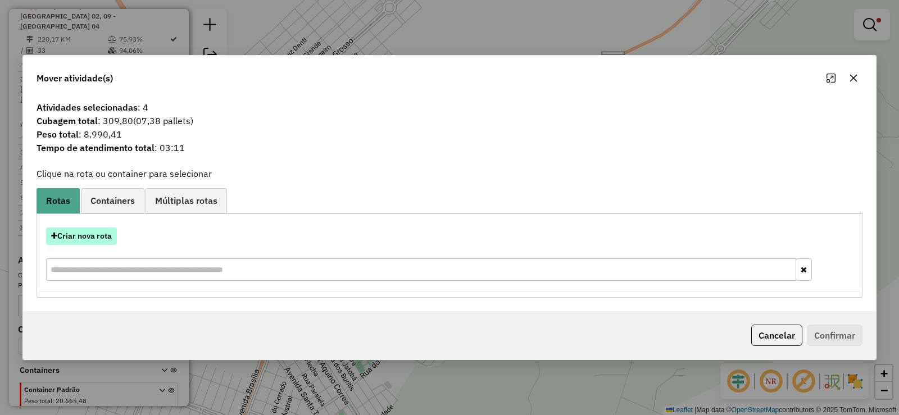
click at [97, 243] on button "Criar nova rota" at bounding box center [81, 236] width 71 height 17
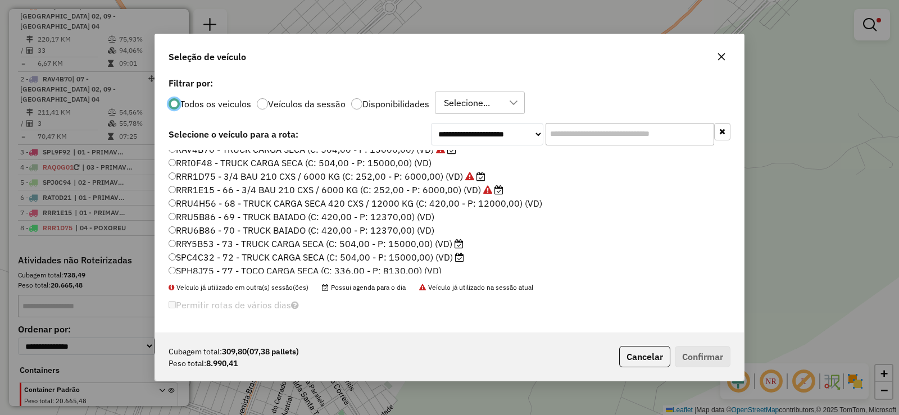
scroll to position [225, 0]
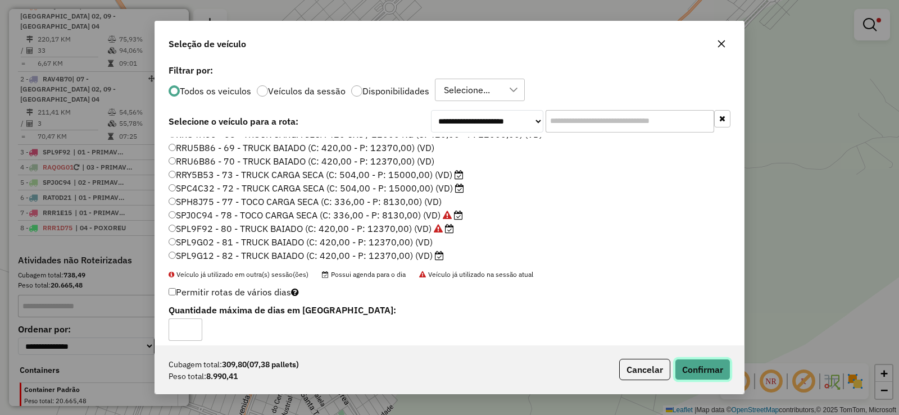
click at [702, 366] on button "Confirmar" at bounding box center [703, 369] width 56 height 21
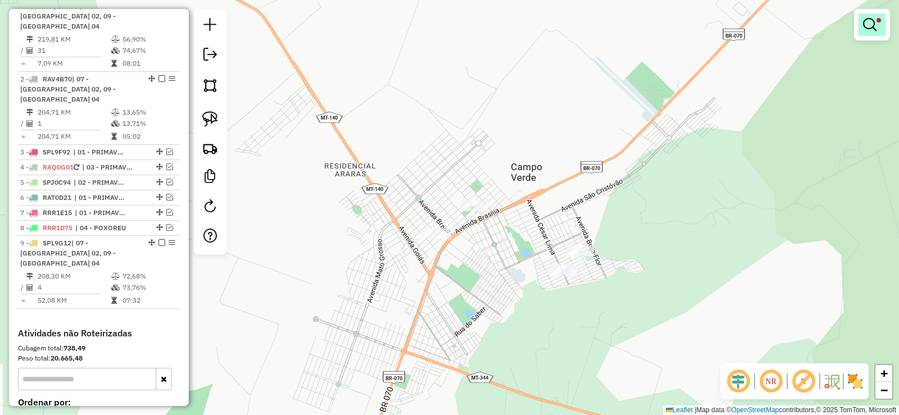
click at [867, 31] on link at bounding box center [871, 24] width 27 height 22
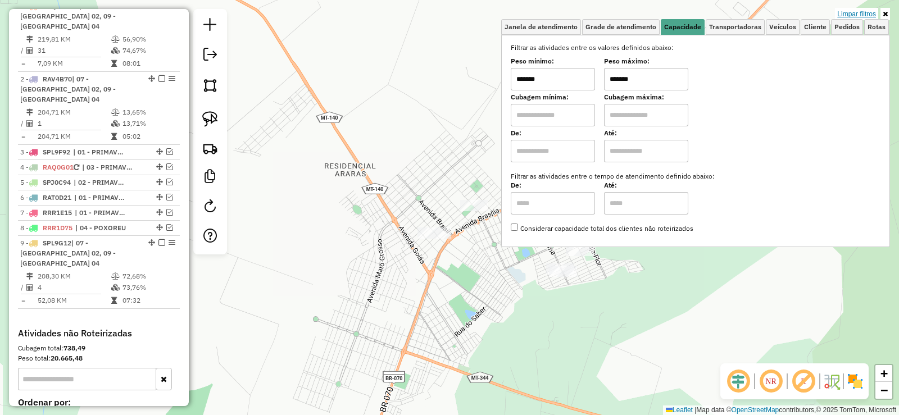
click at [850, 13] on link "Limpar filtros" at bounding box center [856, 14] width 43 height 12
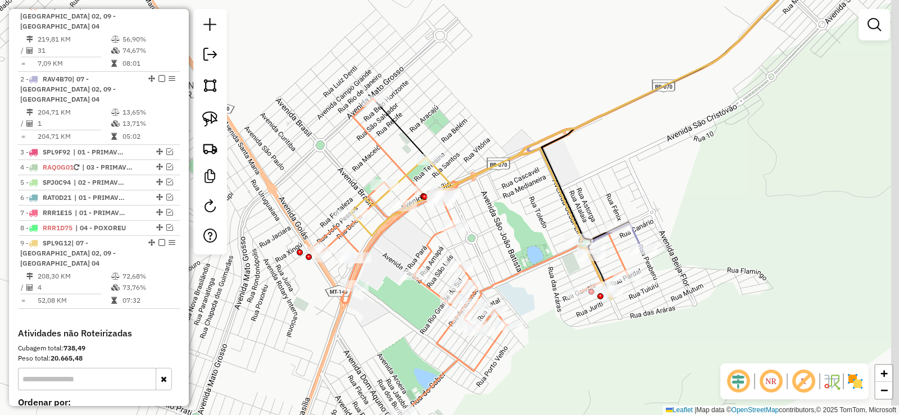
drag, startPoint x: 615, startPoint y: 136, endPoint x: 522, endPoint y: 85, distance: 105.9
click at [522, 85] on div "Janela de atendimento Grade de atendimento Capacidade Transportadoras Veículos …" at bounding box center [449, 207] width 899 height 415
click at [539, 154] on icon at bounding box center [482, 224] width 262 height 152
select select "**********"
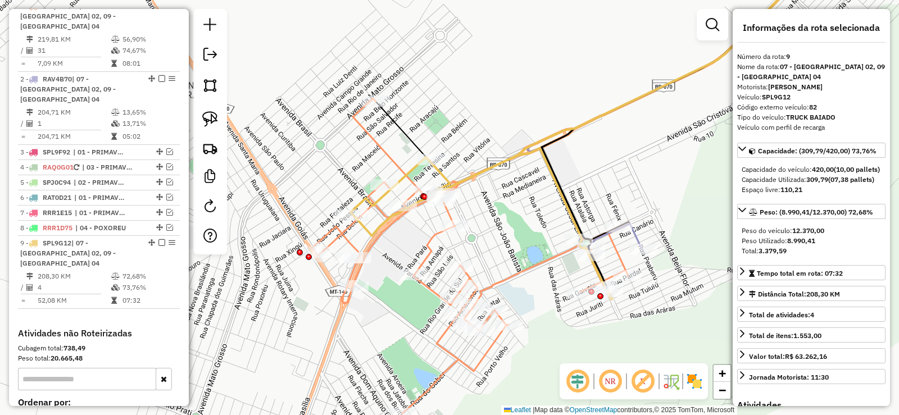
scroll to position [553, 0]
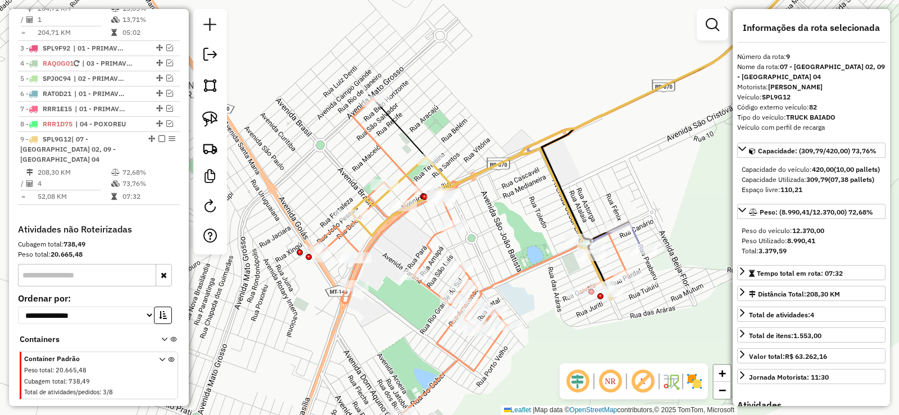
click at [543, 152] on icon at bounding box center [482, 224] width 262 height 152
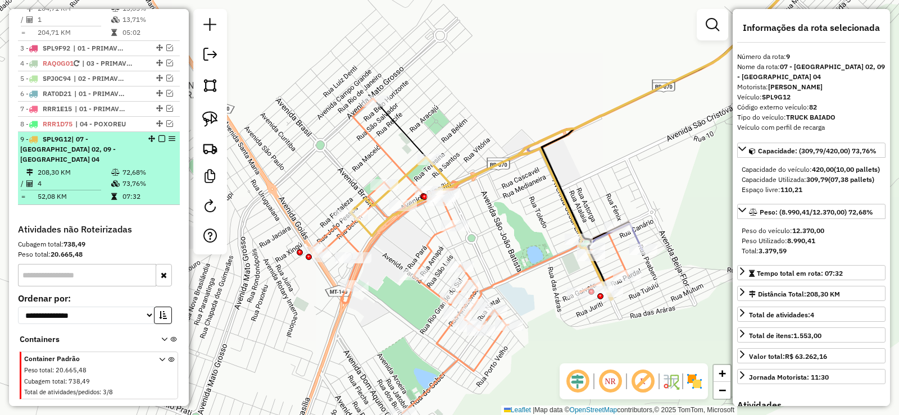
click at [158, 135] on em at bounding box center [161, 138] width 7 height 7
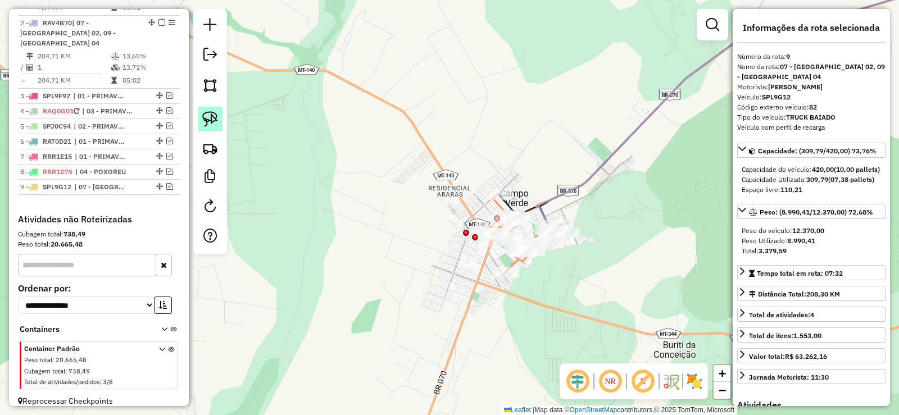
click at [209, 120] on img at bounding box center [210, 119] width 16 height 16
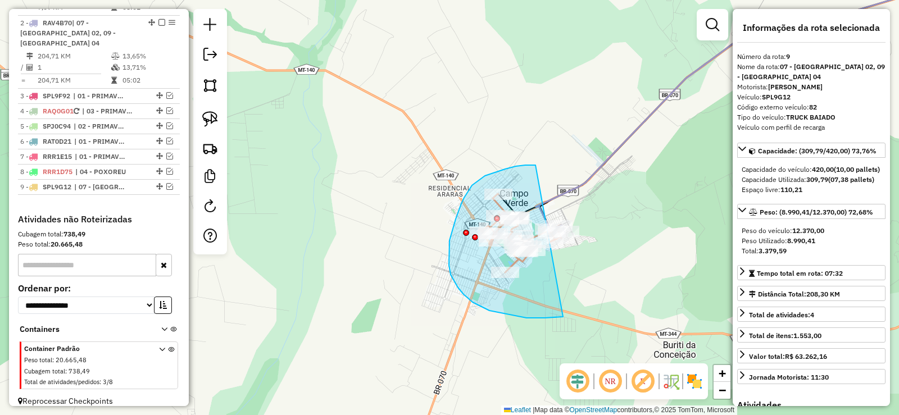
drag, startPoint x: 505, startPoint y: 169, endPoint x: 635, endPoint y: 187, distance: 131.5
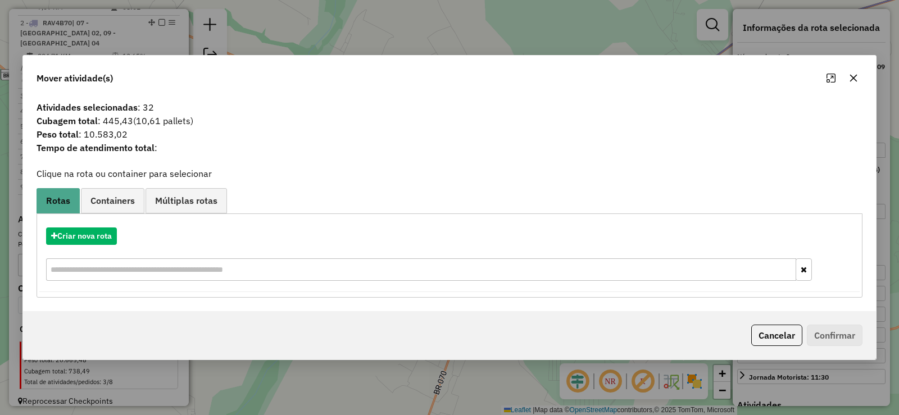
click at [855, 82] on button "button" at bounding box center [853, 78] width 18 height 18
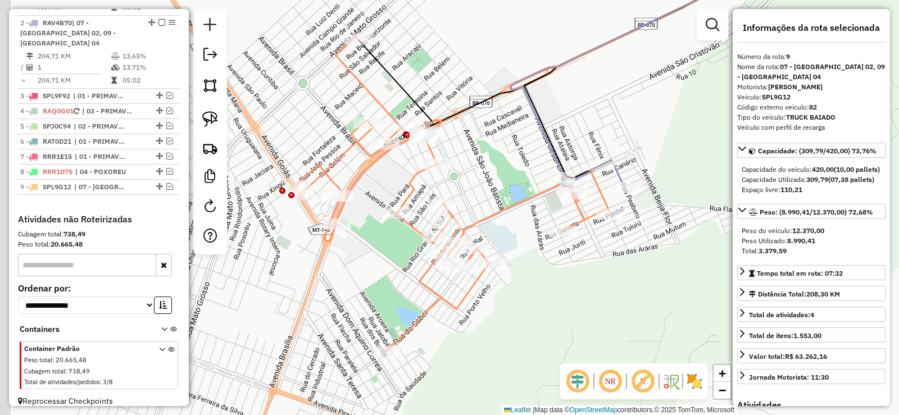
drag, startPoint x: 486, startPoint y: 178, endPoint x: 517, endPoint y: 134, distance: 53.9
click at [517, 134] on div "Janela de atendimento Grade de atendimento Capacidade Transportadoras Veículos …" at bounding box center [449, 207] width 899 height 415
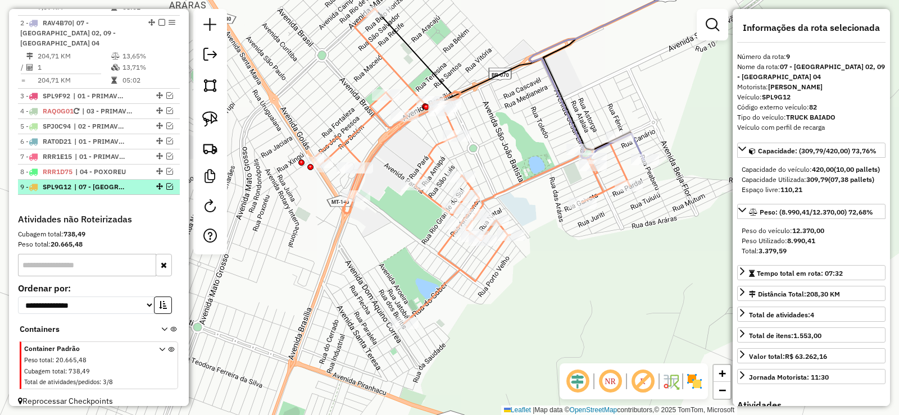
click at [166, 183] on em at bounding box center [169, 186] width 7 height 7
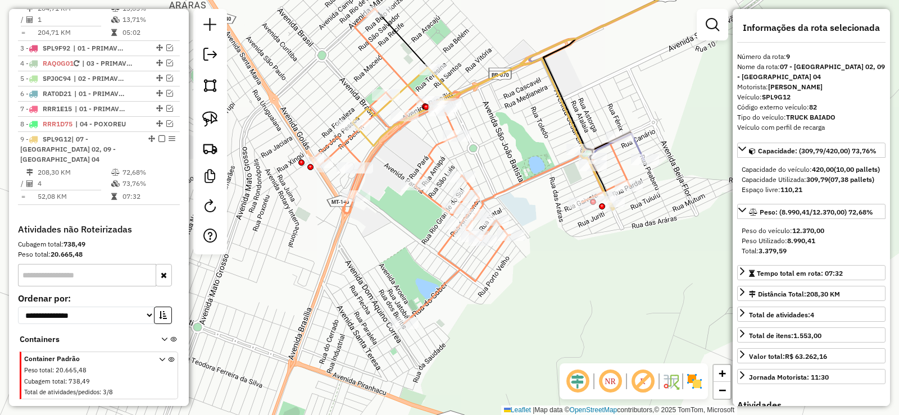
click at [523, 65] on icon at bounding box center [483, 134] width 262 height 152
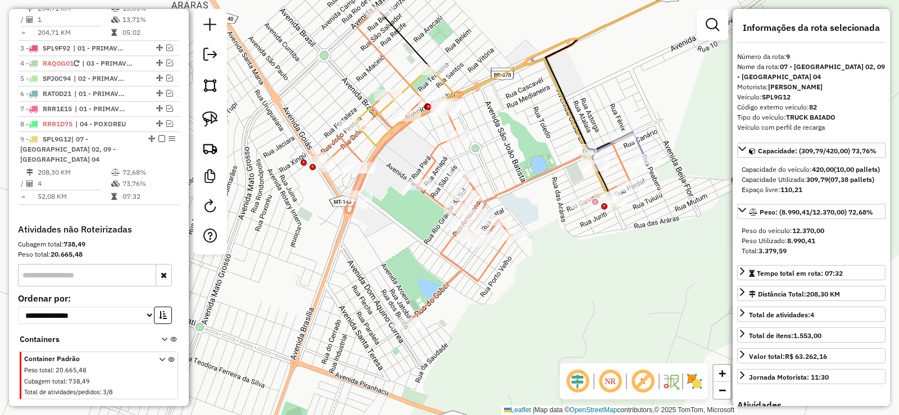
click at [524, 65] on icon at bounding box center [485, 134] width 262 height 152
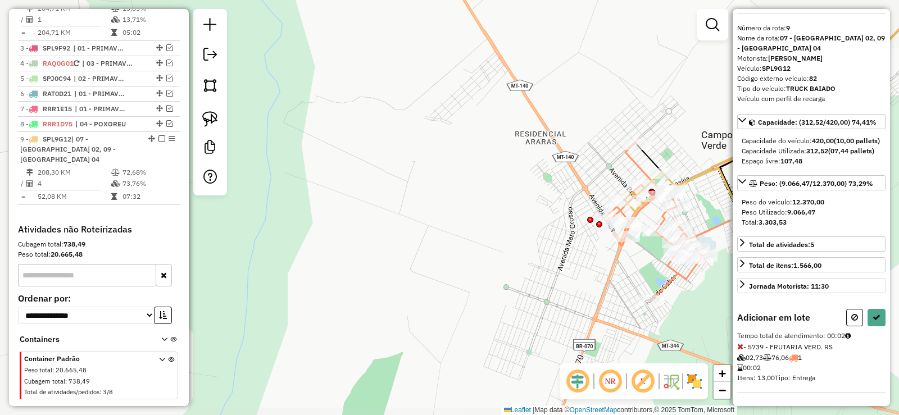
scroll to position [59, 0]
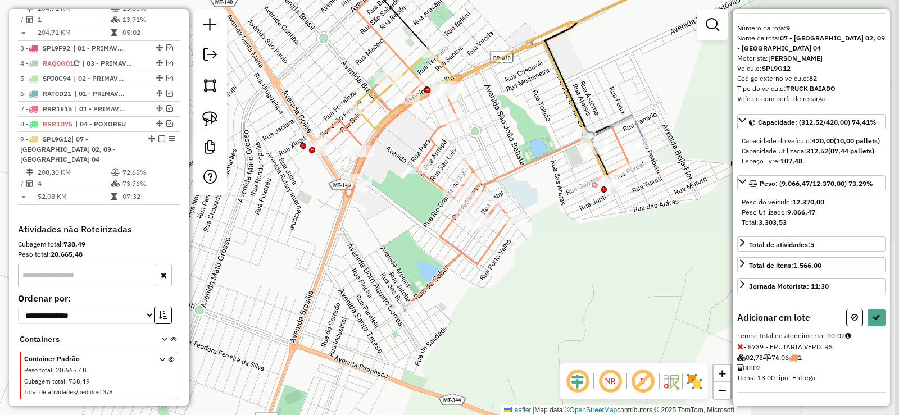
drag, startPoint x: 586, startPoint y: 254, endPoint x: 353, endPoint y: 215, distance: 235.9
click at [353, 215] on div "Janela de atendimento Grade de atendimento Capacidade Transportadoras Veículos …" at bounding box center [449, 207] width 899 height 415
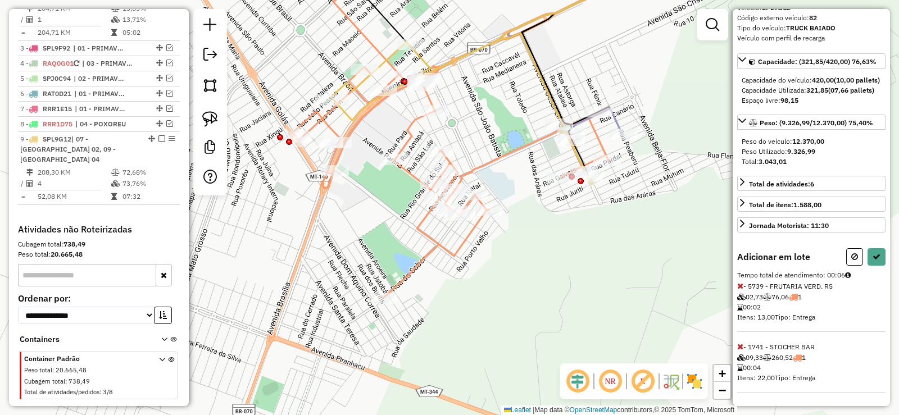
scroll to position [115, 0]
click at [740, 351] on icon at bounding box center [740, 347] width 6 height 8
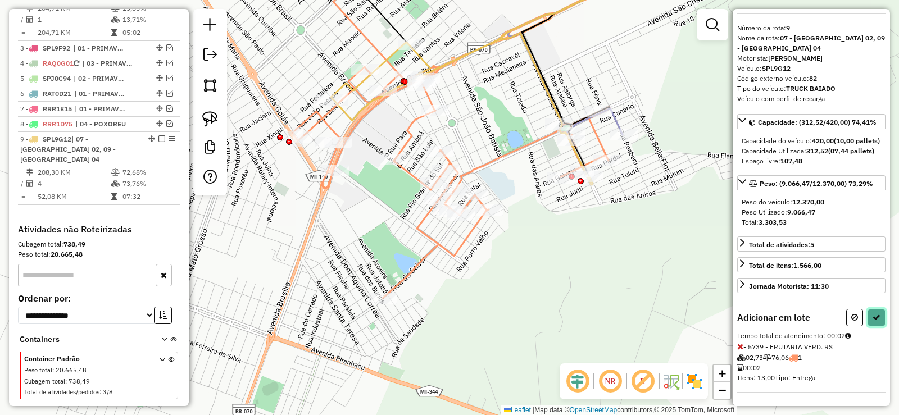
click at [873, 320] on icon at bounding box center [876, 317] width 8 height 8
select select "**********"
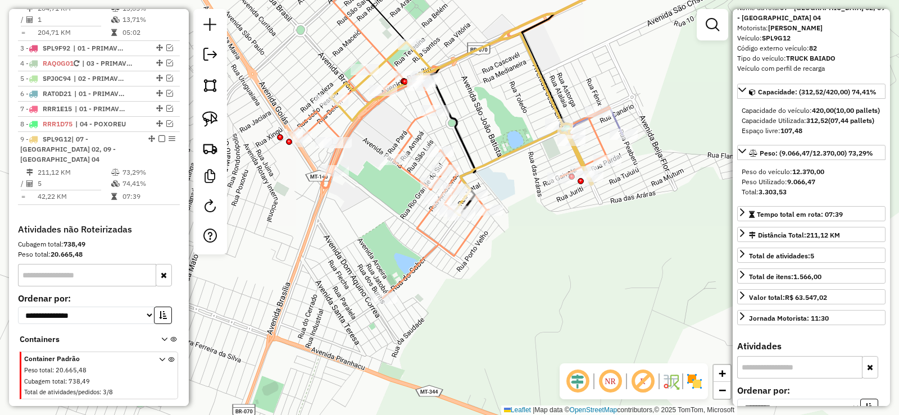
click at [716, 28] on em at bounding box center [712, 24] width 13 height 13
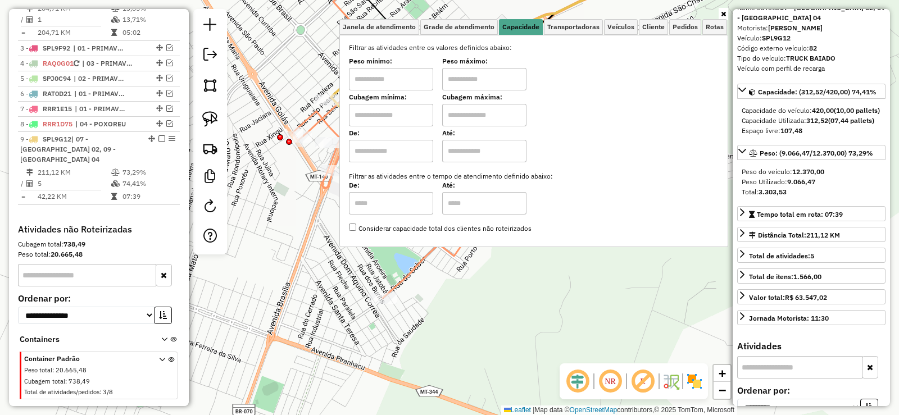
drag, startPoint x: 416, startPoint y: 75, endPoint x: 422, endPoint y: 87, distance: 13.3
click at [416, 75] on input "text" at bounding box center [391, 79] width 84 height 22
type input "*****"
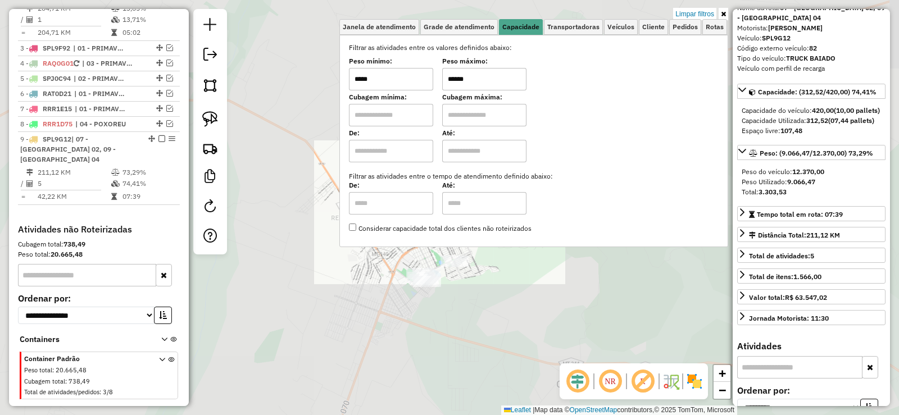
type input "******"
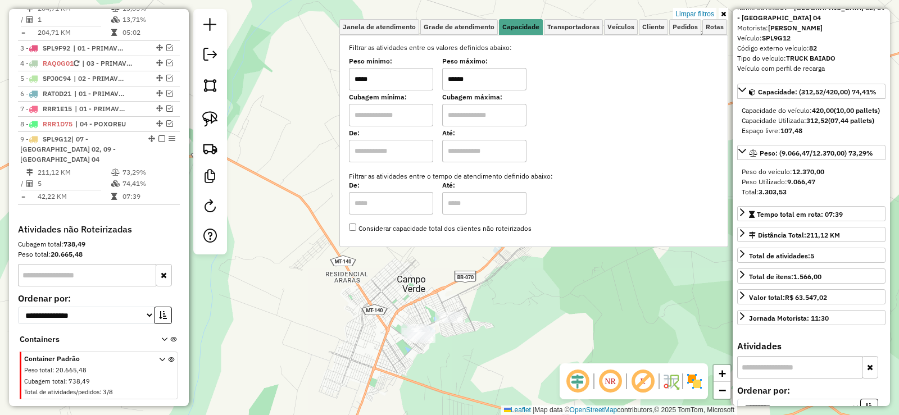
drag, startPoint x: 443, startPoint y: 298, endPoint x: 437, endPoint y: 351, distance: 53.1
click at [437, 351] on div "Limpar filtros Janela de atendimento Grade de atendimento Capacidade Transporta…" at bounding box center [449, 207] width 899 height 415
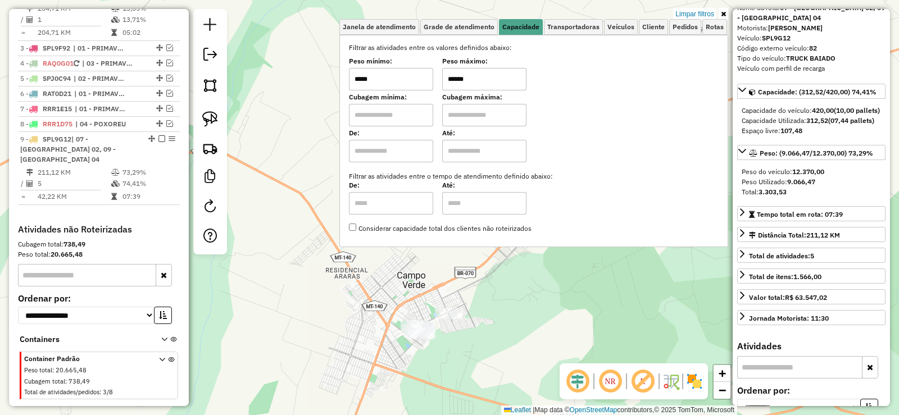
click at [722, 15] on icon at bounding box center [723, 14] width 5 height 7
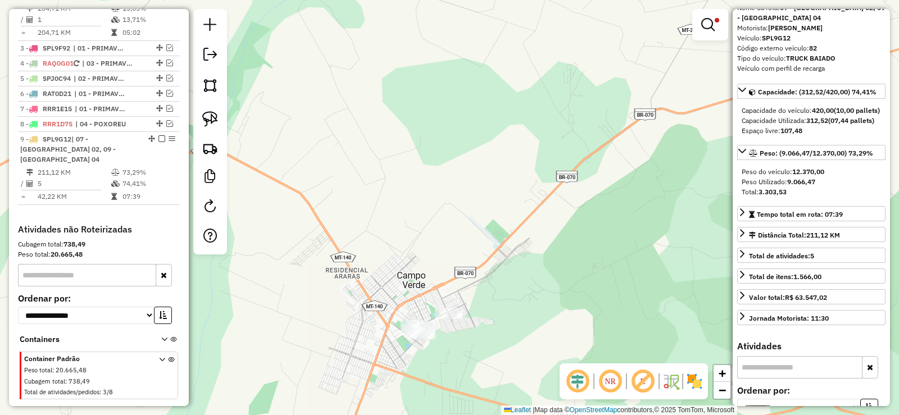
drag, startPoint x: 494, startPoint y: 289, endPoint x: 488, endPoint y: 279, distance: 11.4
click at [494, 287] on div "Limpar filtros Janela de atendimento Grade de atendimento Capacidade Transporta…" at bounding box center [449, 207] width 899 height 415
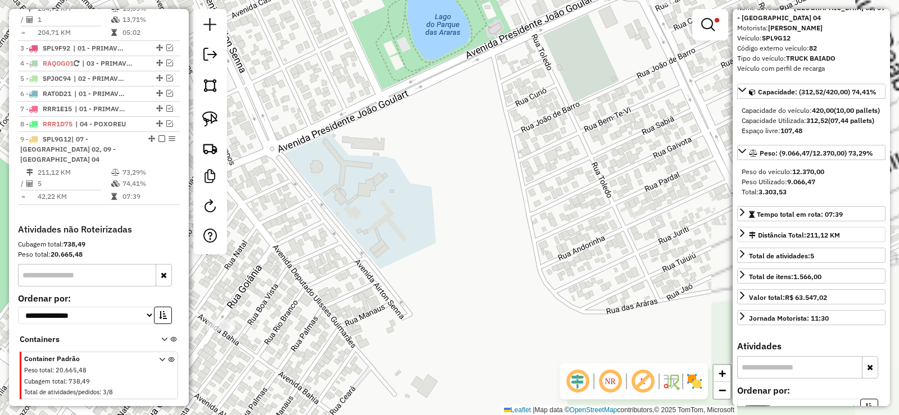
drag, startPoint x: 818, startPoint y: 210, endPoint x: 870, endPoint y: 262, distance: 73.1
click at [870, 262] on hb-router-mapa "Informações da Sessão 979764 - [DATE] Criação: [DATE] 19:16 Depósito: Cruzeiro …" at bounding box center [449, 207] width 899 height 415
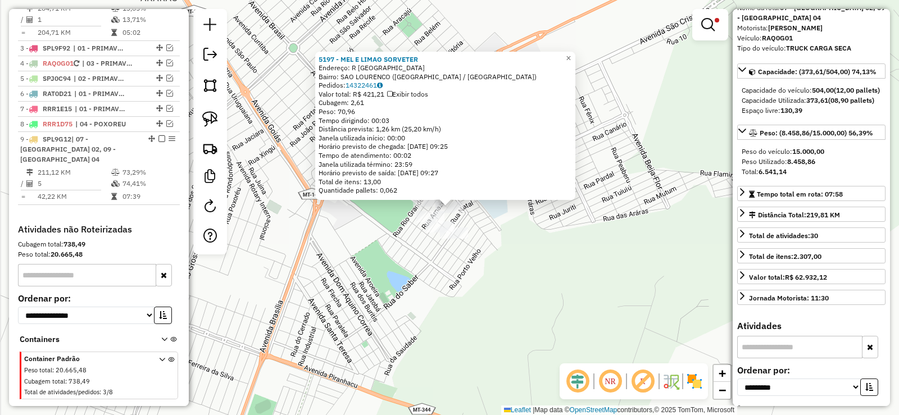
scroll to position [449, 0]
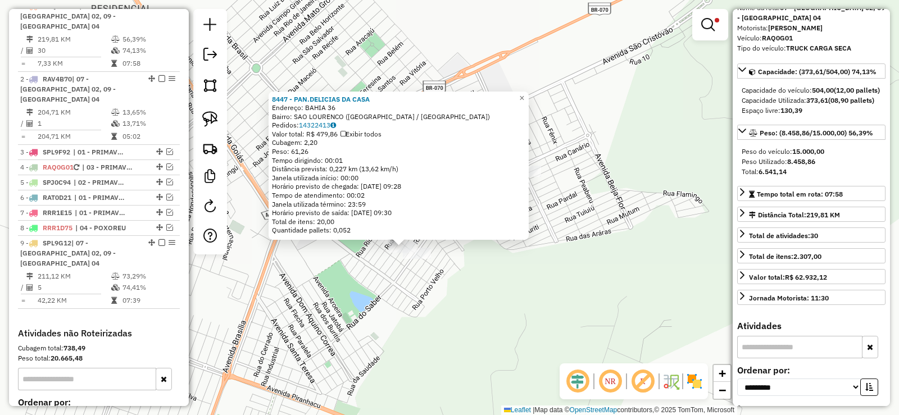
drag, startPoint x: 404, startPoint y: 232, endPoint x: 361, endPoint y: 269, distance: 56.6
click at [358, 274] on div "8447 - PAN.DELICIAS DA CASA Endereço: BAHIA 36 Bairro: [GEOGRAPHIC_DATA] ([GEOG…" at bounding box center [449, 207] width 899 height 415
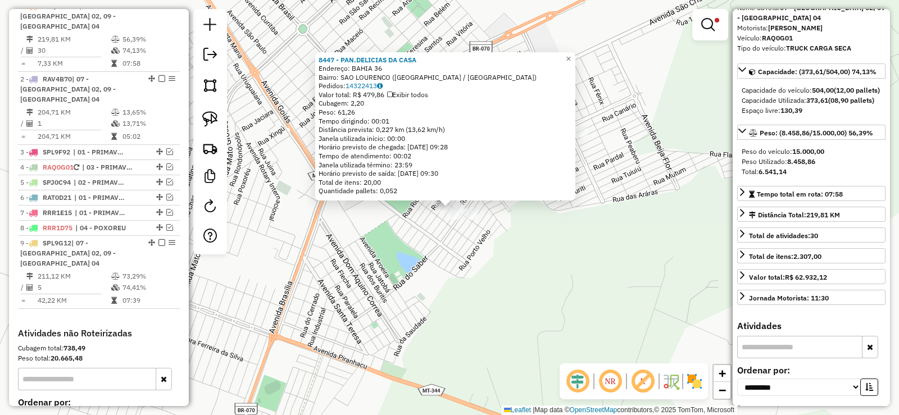
click at [406, 228] on div "8447 - PAN.DELICIAS DA CASA Endereço: BAHIA 36 Bairro: [GEOGRAPHIC_DATA] ([GEOG…" at bounding box center [449, 207] width 899 height 415
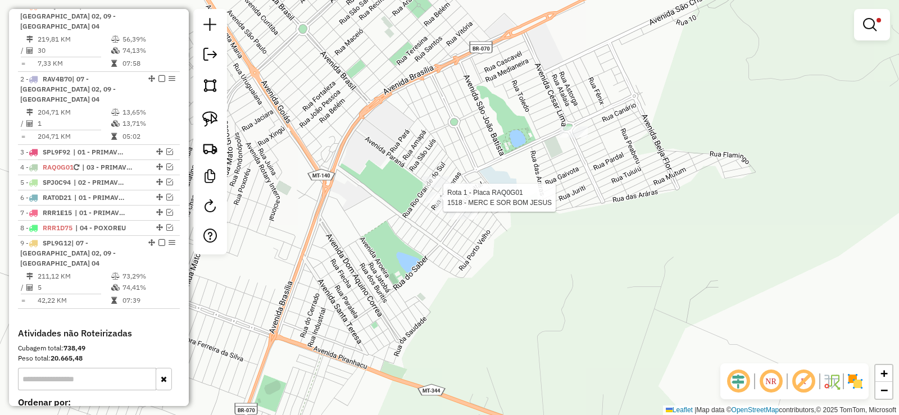
select select "**********"
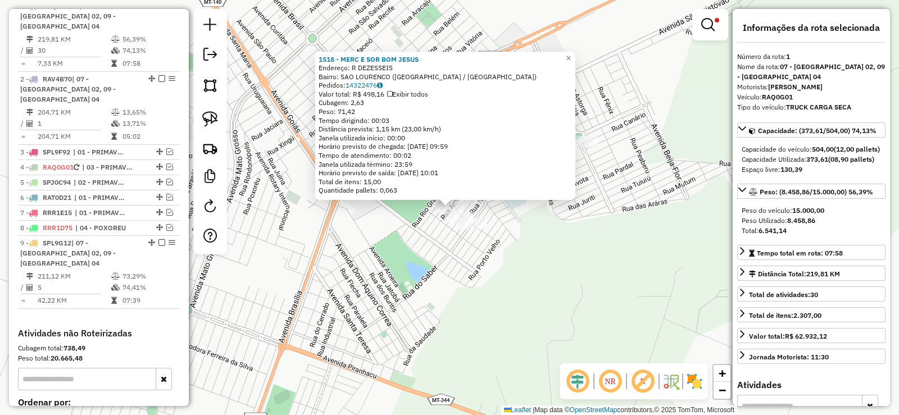
click at [407, 231] on div "1518 - MERC E SOR BOM JESUS Endereço: R DEZESSEIS Bairro: [GEOGRAPHIC_DATA] ([G…" at bounding box center [449, 207] width 899 height 415
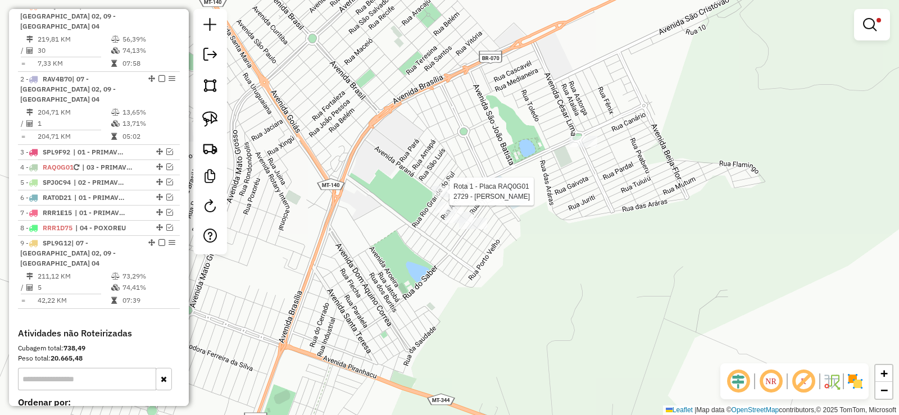
select select "**********"
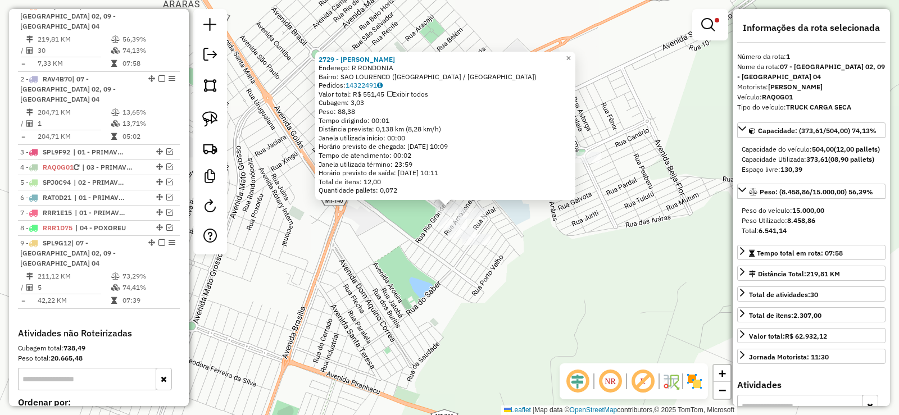
click at [406, 240] on div "Rota 1 - Placa RAQ0G01 2729 - BAR SENNA 2729 - BAR SENNA Endereço: R RONDONIA B…" at bounding box center [449, 207] width 899 height 415
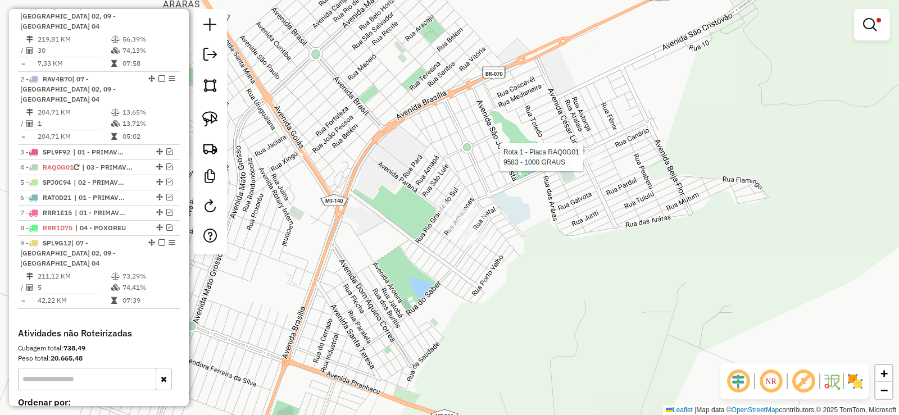
select select "**********"
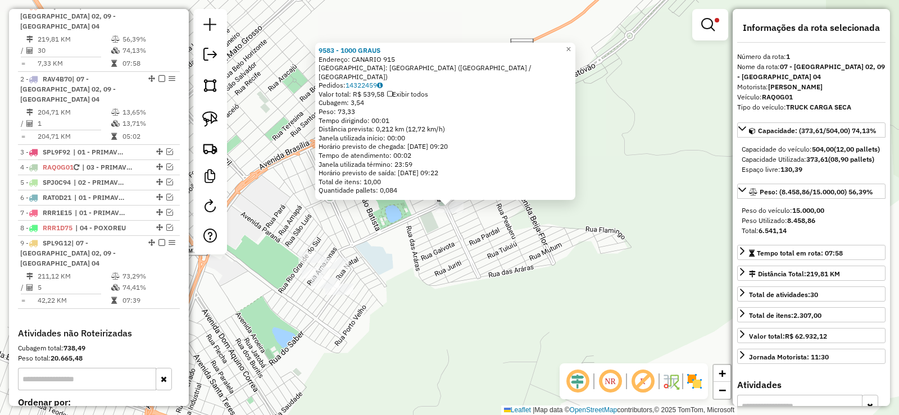
click at [426, 272] on div "9583 - 1000 GRAUS Endereço: CANARIO 915 Bairro: [GEOGRAPHIC_DATA] 2 ([GEOGRAPHI…" at bounding box center [449, 207] width 899 height 415
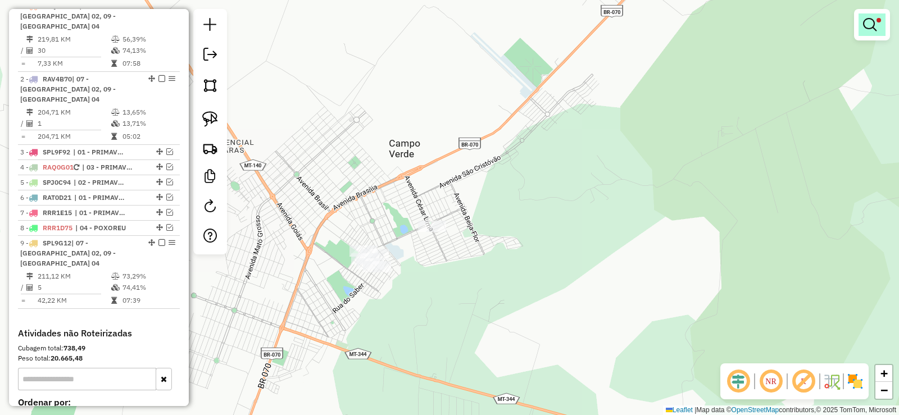
click at [873, 28] on em at bounding box center [869, 24] width 13 height 13
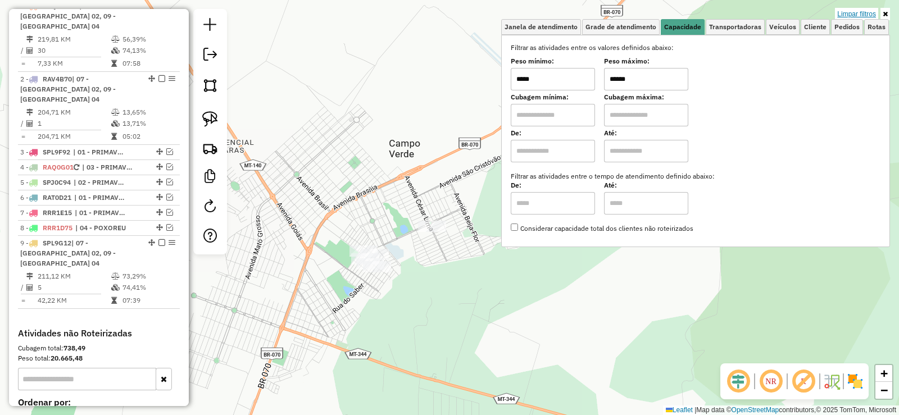
click at [845, 8] on link "Limpar filtros" at bounding box center [856, 14] width 43 height 12
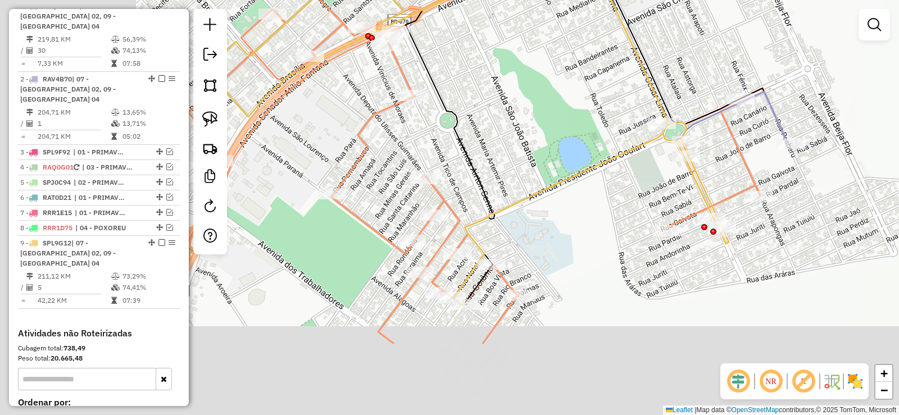
drag, startPoint x: 412, startPoint y: 222, endPoint x: 606, endPoint y: 45, distance: 262.4
click at [606, 46] on div "Janela de atendimento Grade de atendimento Capacidade Transportadoras Veículos …" at bounding box center [449, 207] width 899 height 415
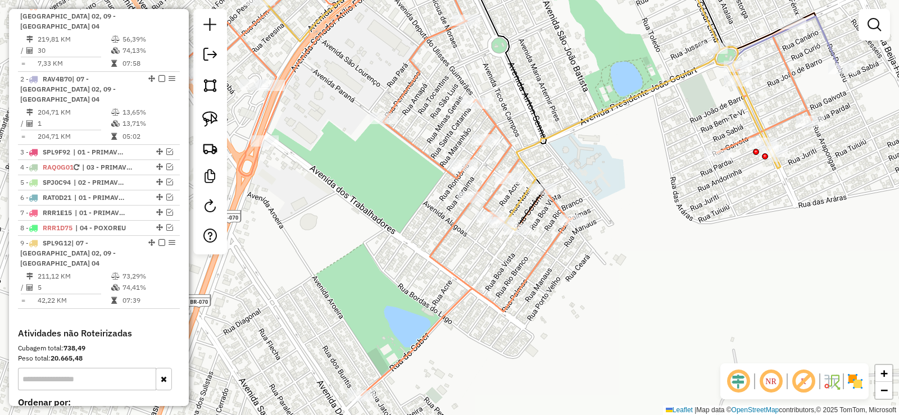
click at [592, 116] on icon at bounding box center [519, 94] width 522 height 272
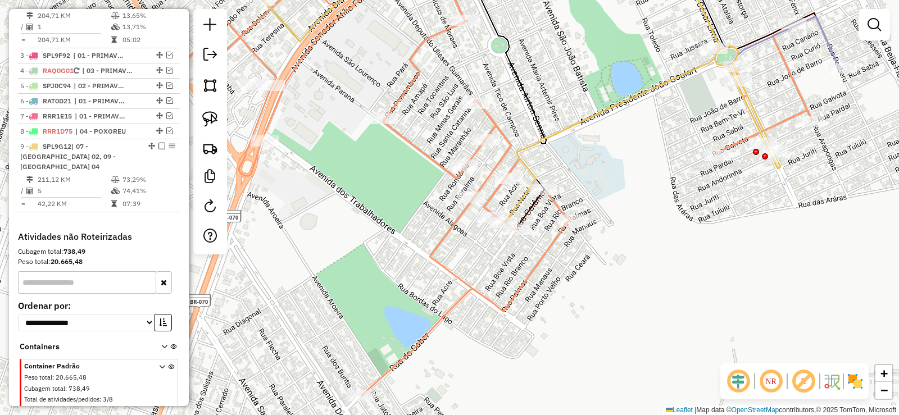
select select "**********"
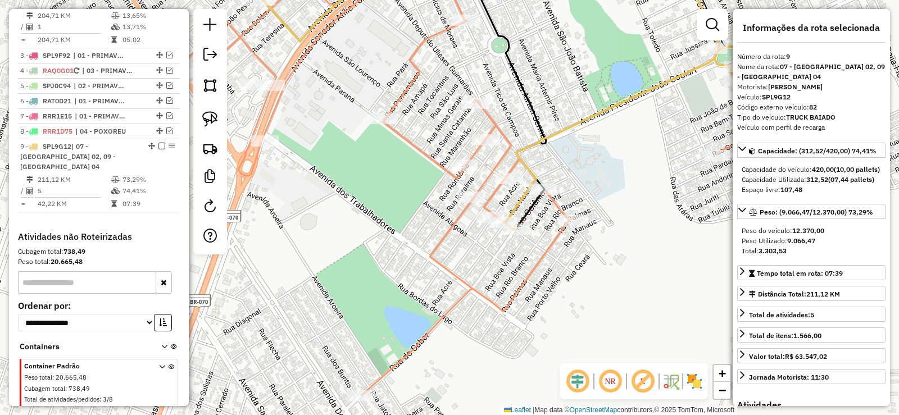
scroll to position [553, 0]
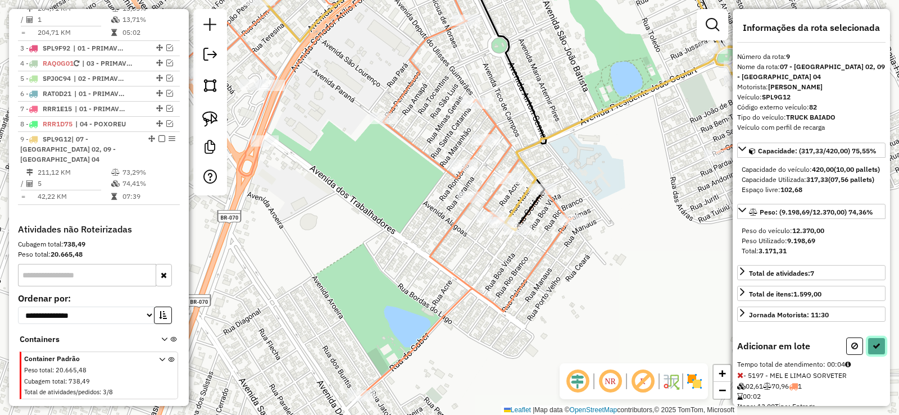
click at [872, 350] on icon at bounding box center [876, 346] width 8 height 8
select select "**********"
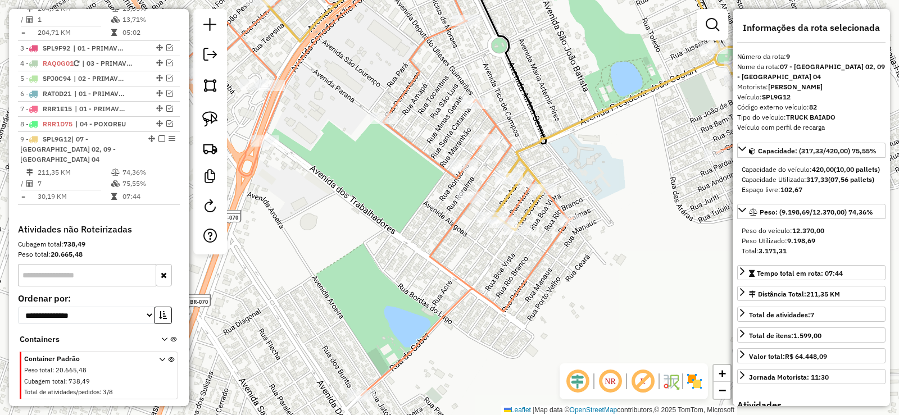
click at [458, 220] on icon at bounding box center [498, 176] width 635 height 437
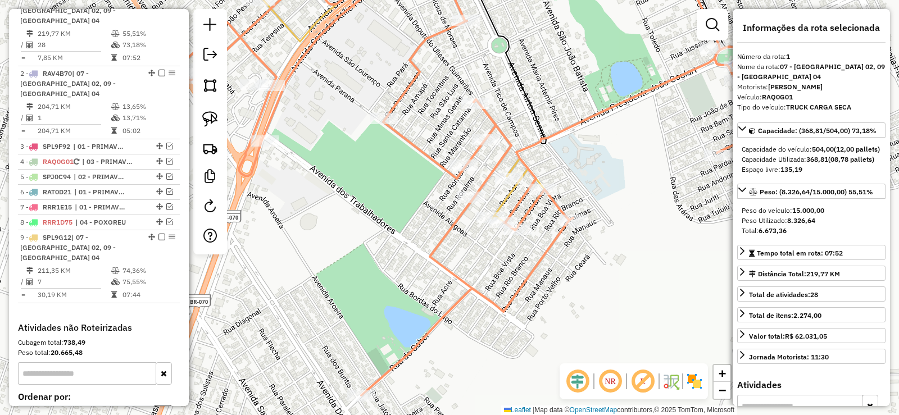
scroll to position [449, 0]
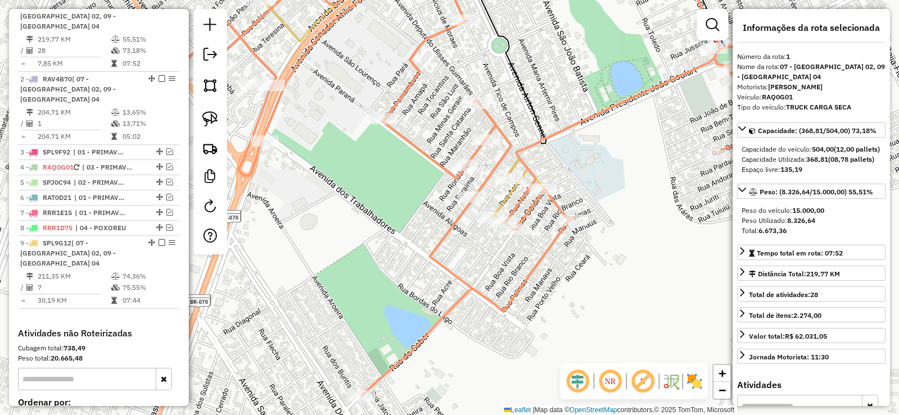
click at [451, 226] on icon at bounding box center [498, 176] width 635 height 437
click at [563, 131] on icon at bounding box center [498, 176] width 635 height 437
click at [516, 162] on icon at bounding box center [498, 176] width 635 height 437
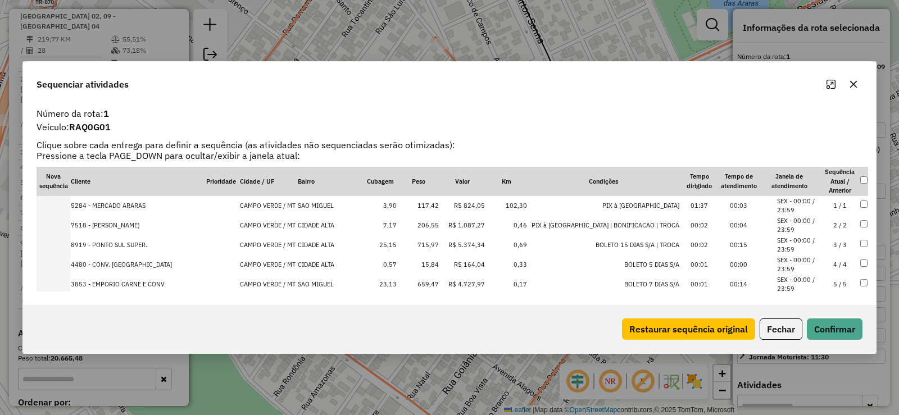
click at [857, 87] on icon "button" at bounding box center [853, 84] width 9 height 9
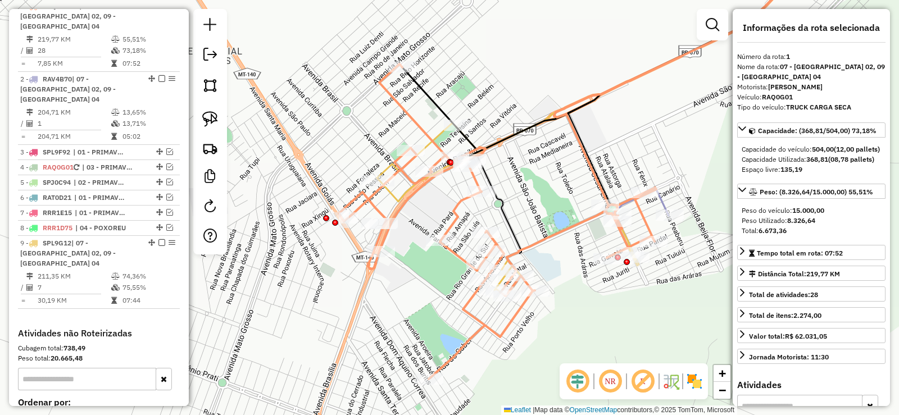
click at [393, 199] on icon at bounding box center [595, 79] width 433 height 243
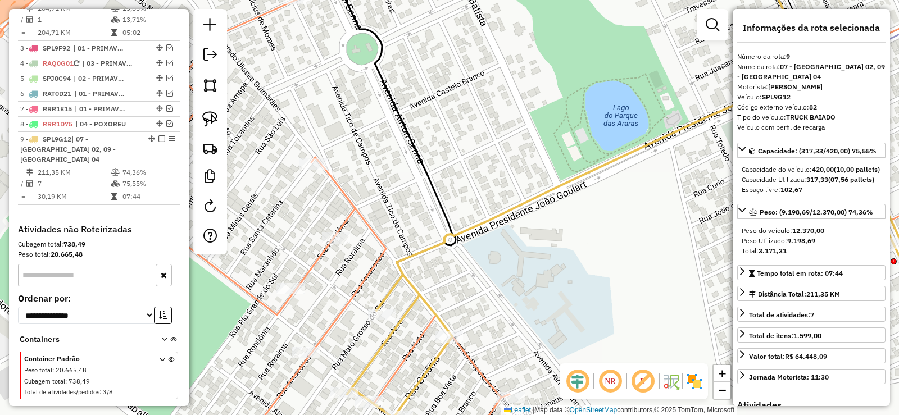
click at [351, 205] on icon at bounding box center [449, 207] width 1079 height 498
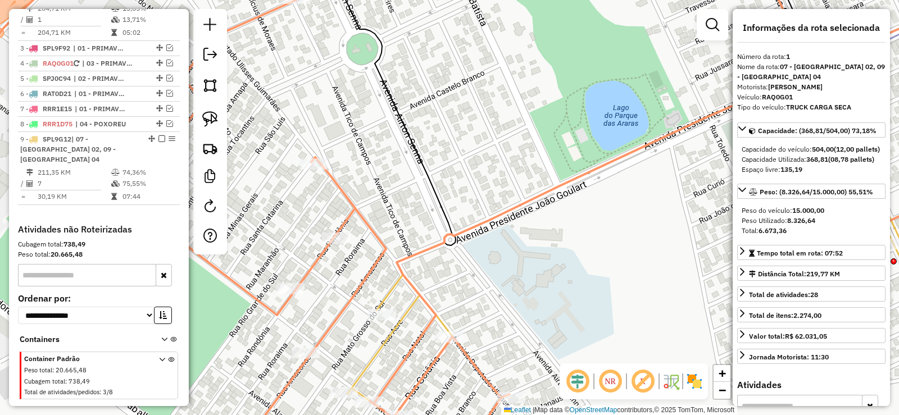
scroll to position [449, 0]
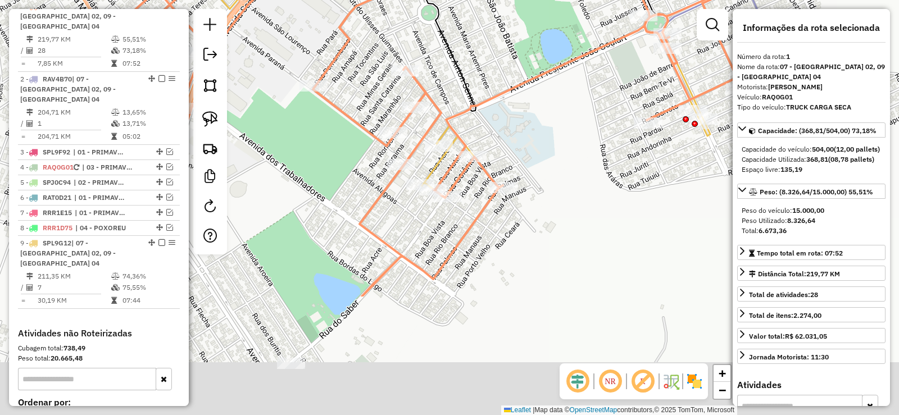
drag, startPoint x: 522, startPoint y: 178, endPoint x: 521, endPoint y: 115, distance: 62.9
click at [521, 115] on div "Janela de atendimento Grade de atendimento Capacidade Transportadoras Veículos …" at bounding box center [449, 207] width 899 height 415
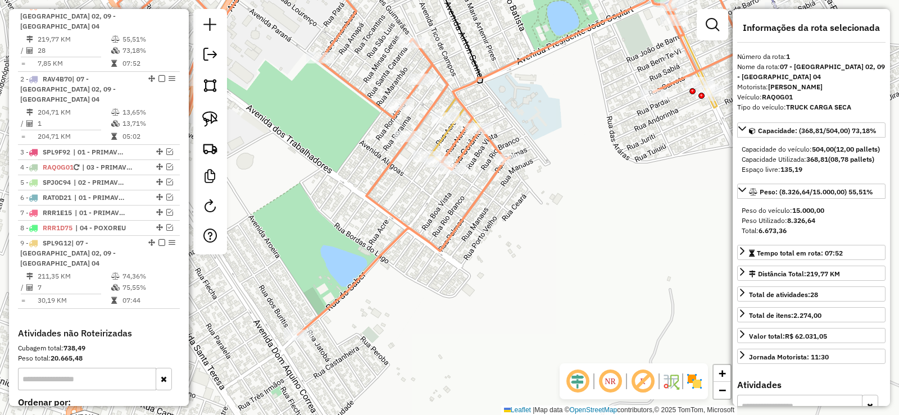
click at [457, 98] on icon at bounding box center [432, 146] width 631 height 376
click at [448, 108] on icon at bounding box center [573, 63] width 288 height 211
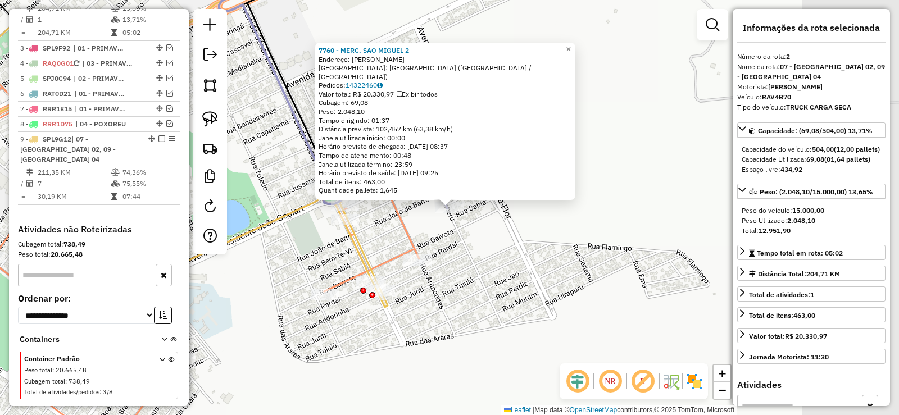
scroll to position [512, 0]
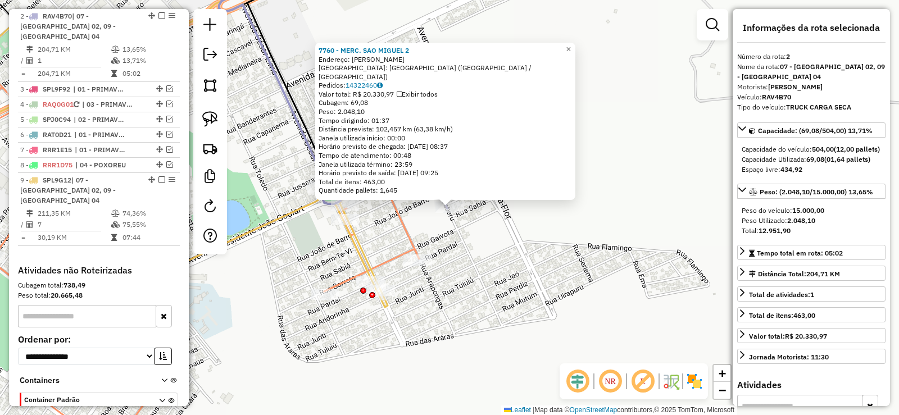
click at [502, 233] on div "7760 - MERC. SAO MIGUEL 2 Endereço: [PERSON_NAME]: [GEOGRAPHIC_DATA] 2 ([GEOGRA…" at bounding box center [449, 207] width 899 height 415
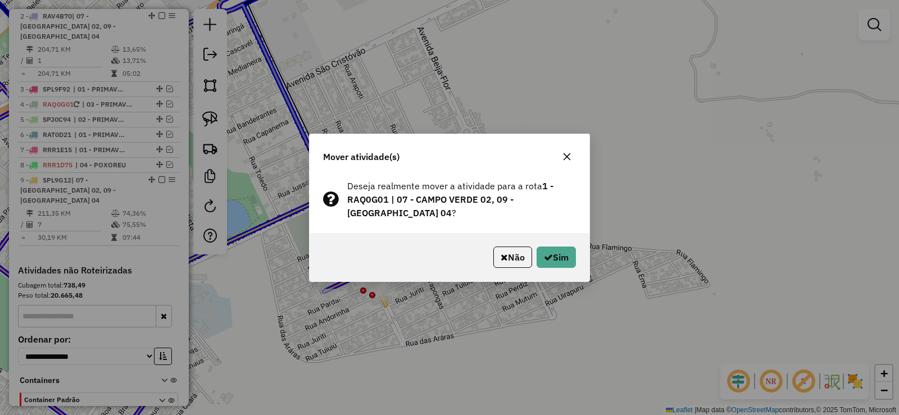
click at [399, 222] on div "Deseja realmente mover a atividade para a rota 1 - RAQ0G01 | 07 - CAMPO VERDE 0…" at bounding box center [450, 204] width 280 height 58
click at [568, 264] on button "Sim" at bounding box center [555, 257] width 39 height 21
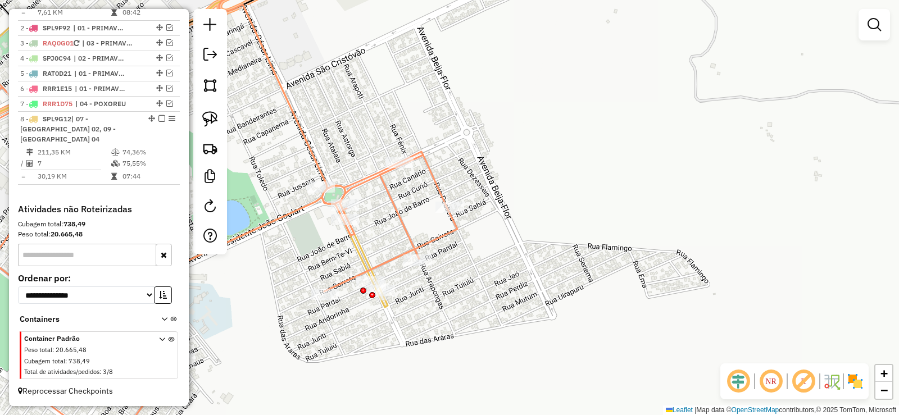
scroll to position [449, 0]
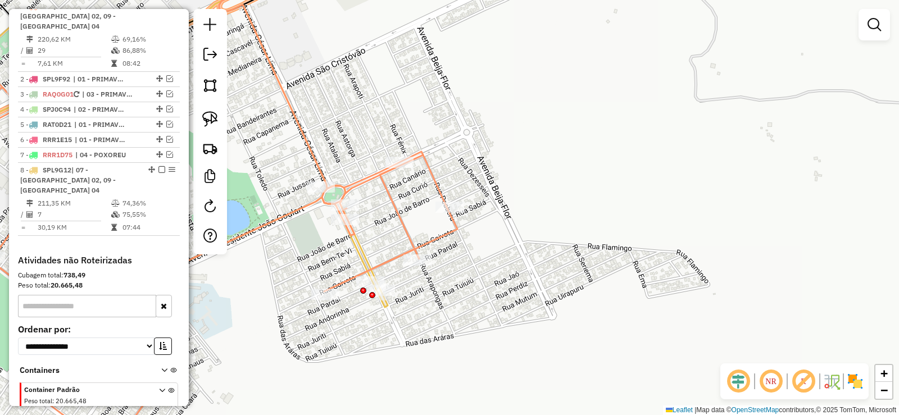
click at [409, 239] on icon at bounding box center [183, 222] width 547 height 470
select select "**********"
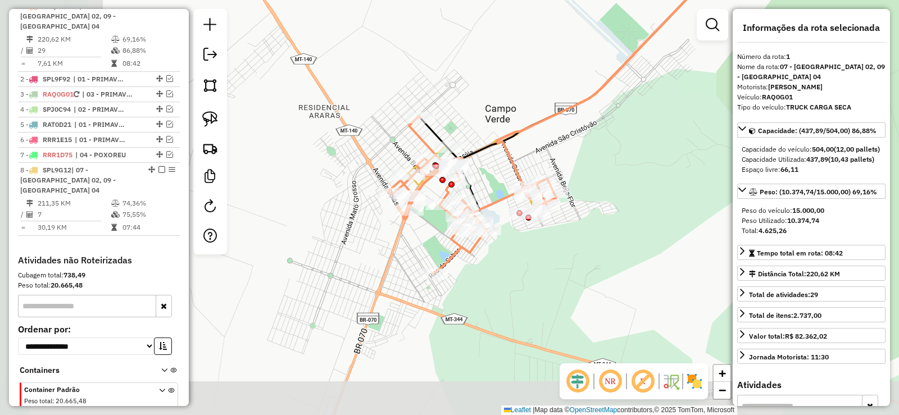
drag, startPoint x: 438, startPoint y: 171, endPoint x: 572, endPoint y: 131, distance: 139.4
click at [572, 131] on div "Janela de atendimento Grade de atendimento Capacidade Transportadoras Veículos …" at bounding box center [449, 207] width 899 height 415
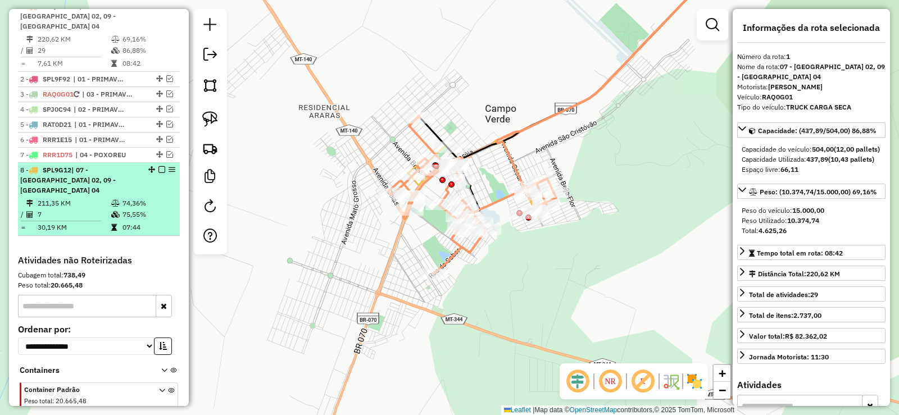
click at [159, 169] on em at bounding box center [161, 169] width 7 height 7
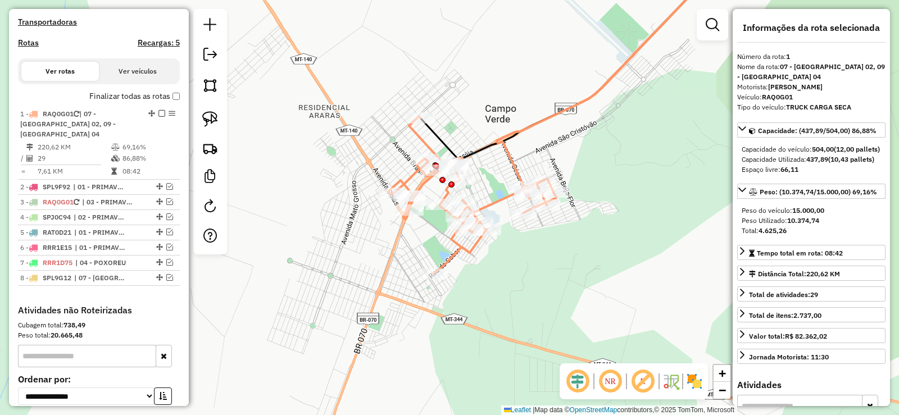
scroll to position [330, 0]
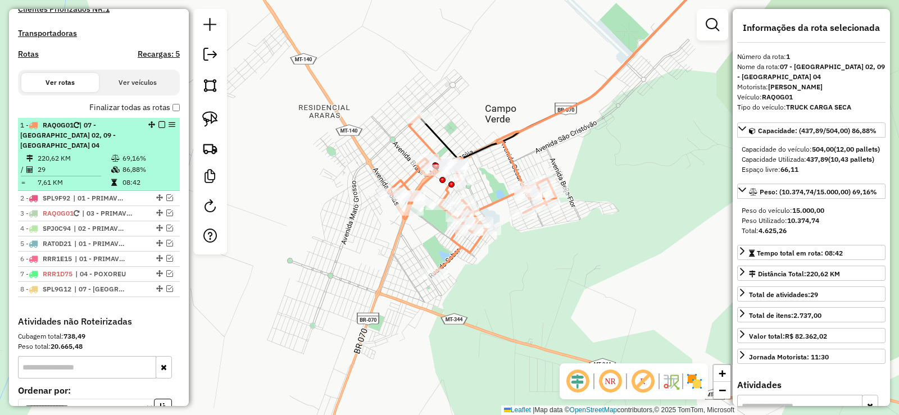
click at [161, 128] on em at bounding box center [161, 124] width 7 height 7
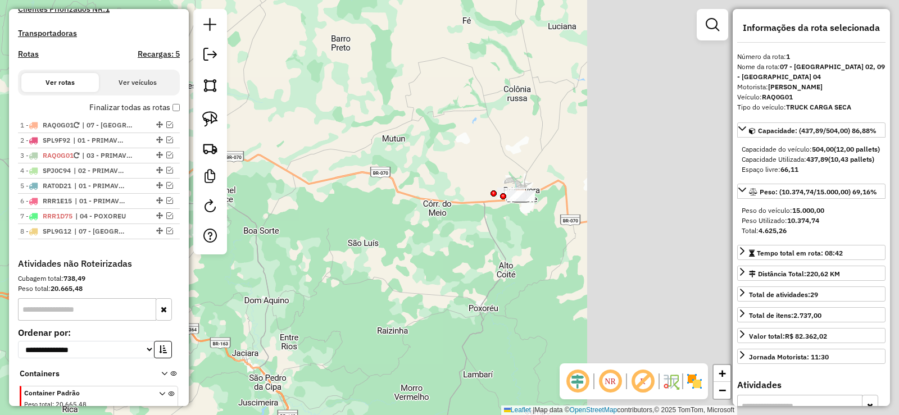
drag, startPoint x: 617, startPoint y: 189, endPoint x: 265, endPoint y: 211, distance: 352.3
click at [265, 211] on div "Janela de atendimento Grade de atendimento Capacidade Transportadoras Veículos …" at bounding box center [449, 207] width 899 height 415
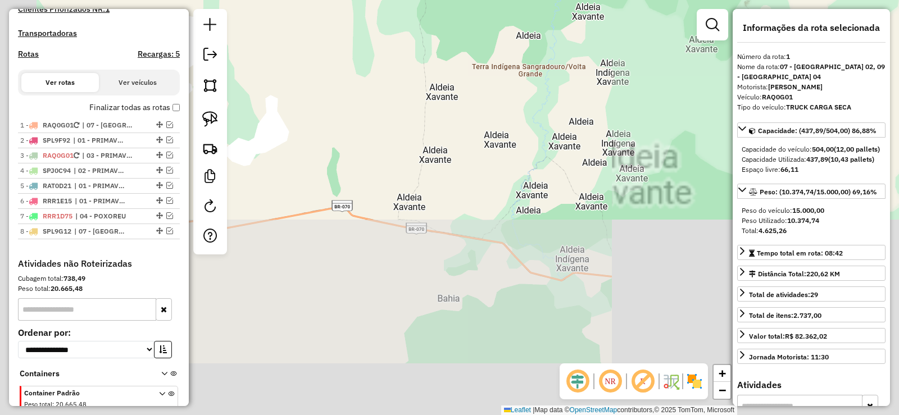
drag, startPoint x: 526, startPoint y: 112, endPoint x: 684, endPoint y: -17, distance: 204.4
click at [684, 0] on html "Aguarde... Pop-up bloqueado! Seu navegador bloqueou automáticamente a abertura …" at bounding box center [449, 207] width 899 height 415
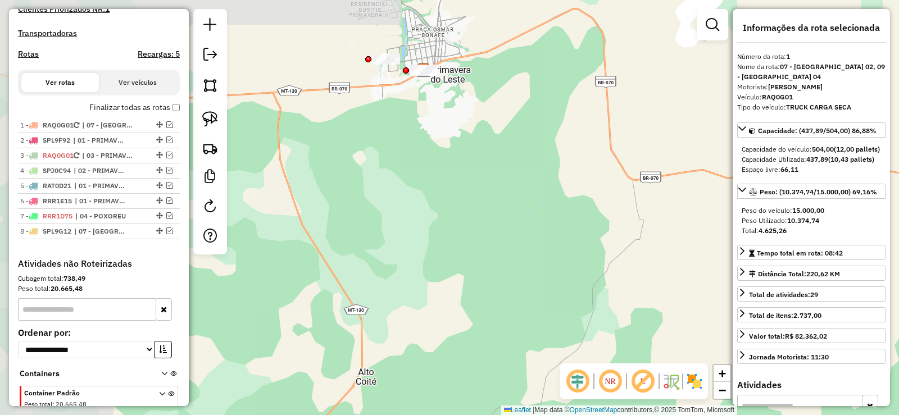
drag, startPoint x: 420, startPoint y: 88, endPoint x: 756, endPoint y: 134, distance: 339.2
click at [756, 134] on hb-router-mapa "Informações da Sessão 979764 - [DATE] Criação: [DATE] 19:16 Depósito: Cruzeiro …" at bounding box center [449, 207] width 899 height 415
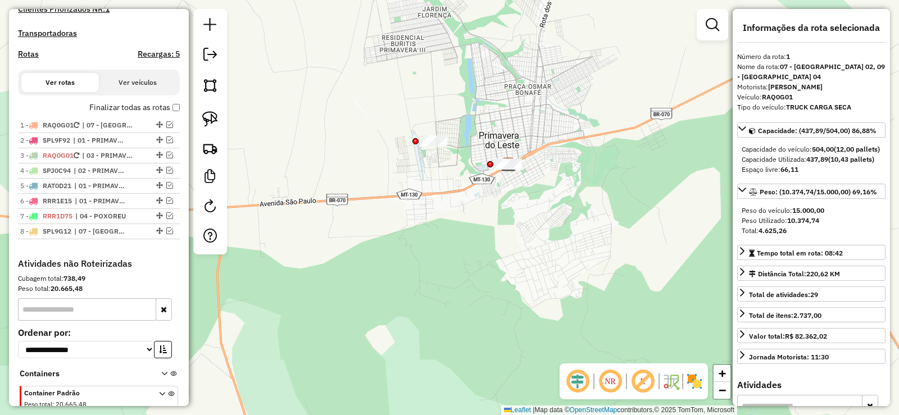
drag, startPoint x: 404, startPoint y: 138, endPoint x: 510, endPoint y: 261, distance: 162.6
click at [510, 261] on div "Janela de atendimento Grade de atendimento Capacidade Transportadoras Veículos …" at bounding box center [449, 207] width 899 height 415
click at [169, 128] on em at bounding box center [169, 124] width 7 height 7
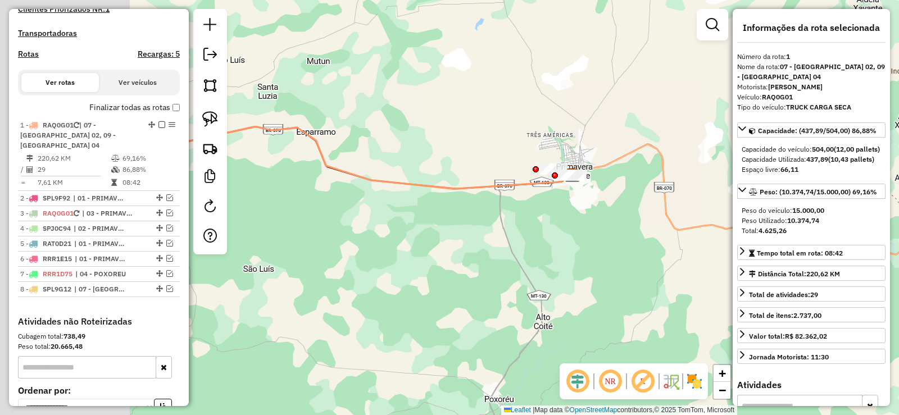
drag, startPoint x: 494, startPoint y: 135, endPoint x: 740, endPoint y: 153, distance: 246.7
click at [735, 152] on hb-router-mapa "Informações da Sessão 979764 - [DATE] Criação: [DATE] 19:16 Depósito: Cruzeiro …" at bounding box center [449, 207] width 899 height 415
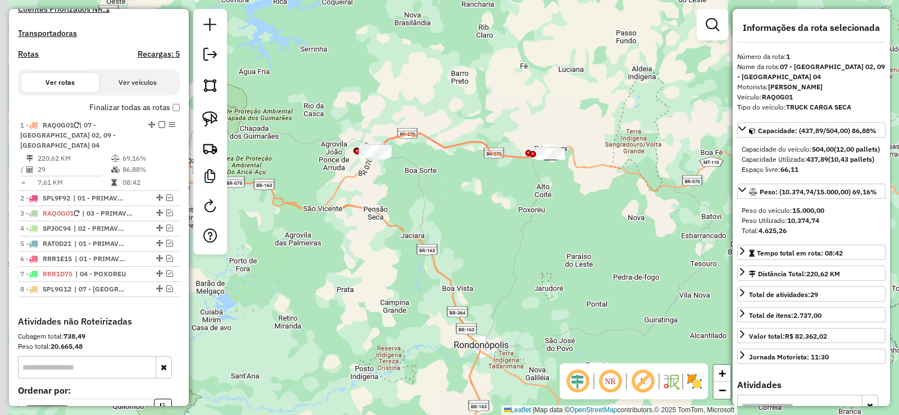
drag, startPoint x: 353, startPoint y: 139, endPoint x: 481, endPoint y: 134, distance: 127.6
click at [481, 134] on div "Janela de atendimento Grade de atendimento Capacidade Transportadoras Veículos …" at bounding box center [449, 207] width 899 height 415
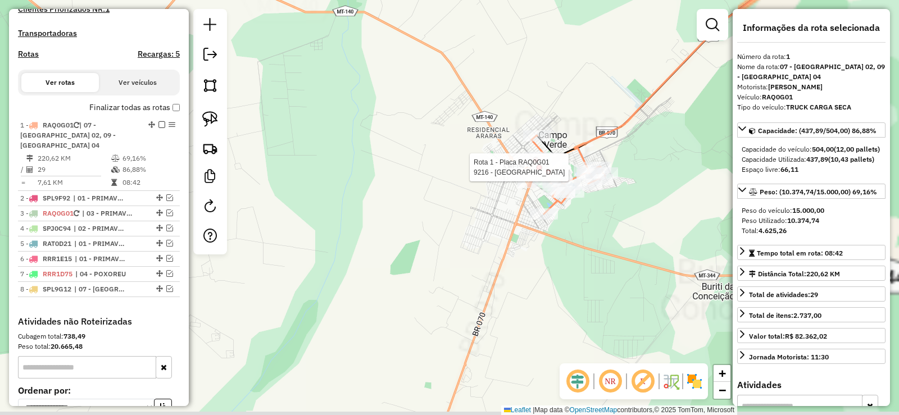
drag, startPoint x: 412, startPoint y: 37, endPoint x: 345, endPoint y: -2, distance: 76.8
click at [345, 0] on html "Aguarde... Pop-up bloqueado! Seu navegador bloqueou automáticamente a abertura …" at bounding box center [449, 207] width 899 height 415
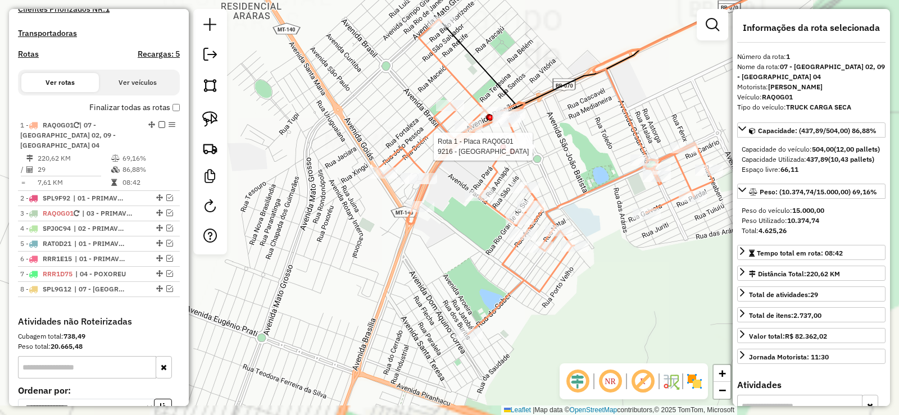
drag, startPoint x: 478, startPoint y: 84, endPoint x: 356, endPoint y: 31, distance: 132.6
click at [356, 31] on div "Rota 1 - Placa RAQ0G01 9216 - BAR CENTRAL Janela de atendimento Grade de atendi…" at bounding box center [449, 207] width 899 height 415
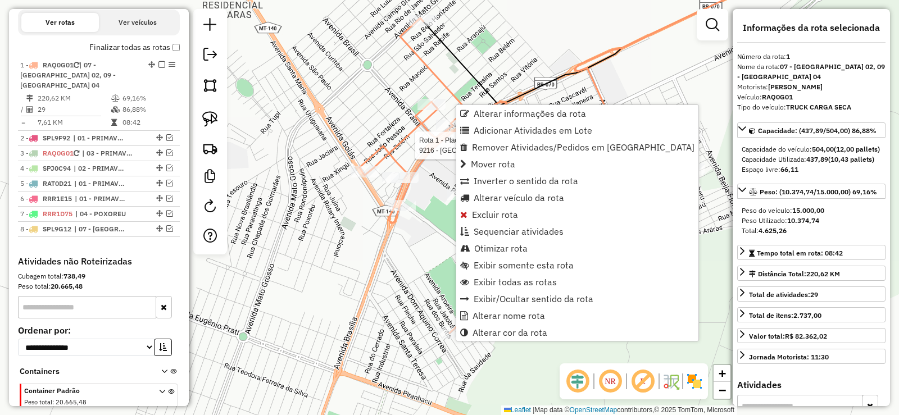
scroll to position [442, 0]
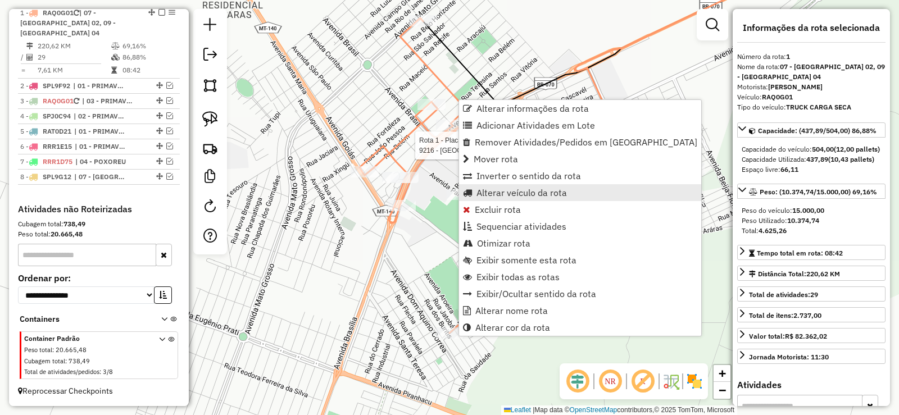
click at [489, 191] on span "Alterar veículo da rota" at bounding box center [521, 192] width 90 height 9
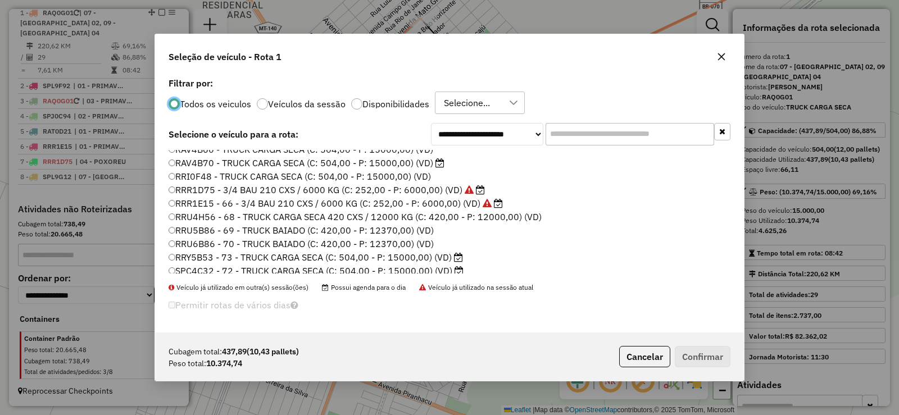
scroll to position [169, 0]
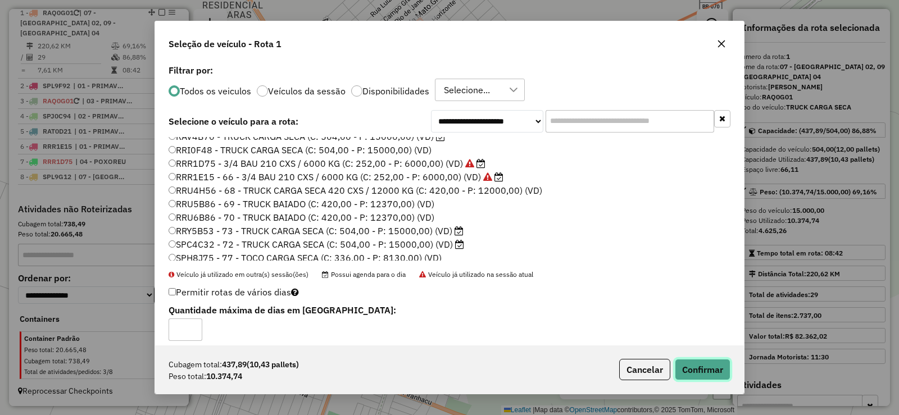
click at [695, 374] on button "Confirmar" at bounding box center [703, 369] width 56 height 21
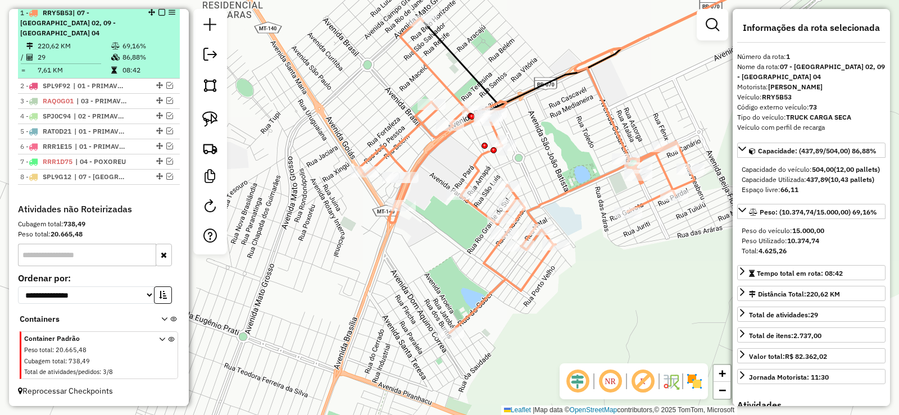
click at [158, 16] on em at bounding box center [161, 12] width 7 height 7
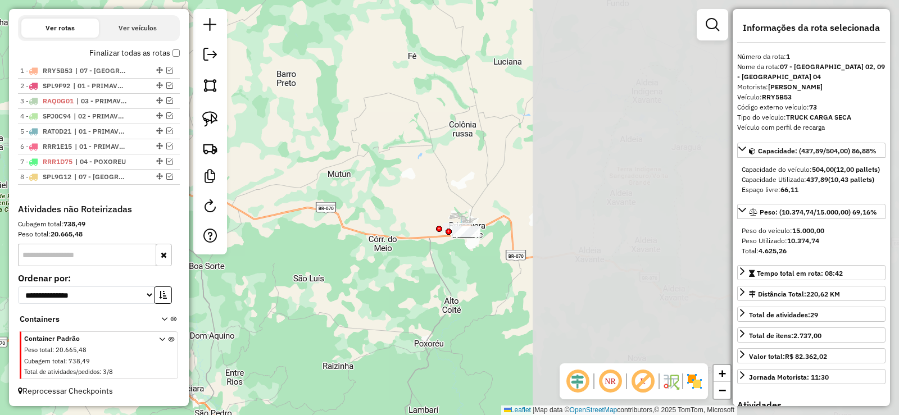
drag, startPoint x: 636, startPoint y: 164, endPoint x: 243, endPoint y: 204, distance: 395.3
click at [243, 204] on div "Janela de atendimento Grade de atendimento Capacidade Transportadoras Veículos …" at bounding box center [449, 207] width 899 height 415
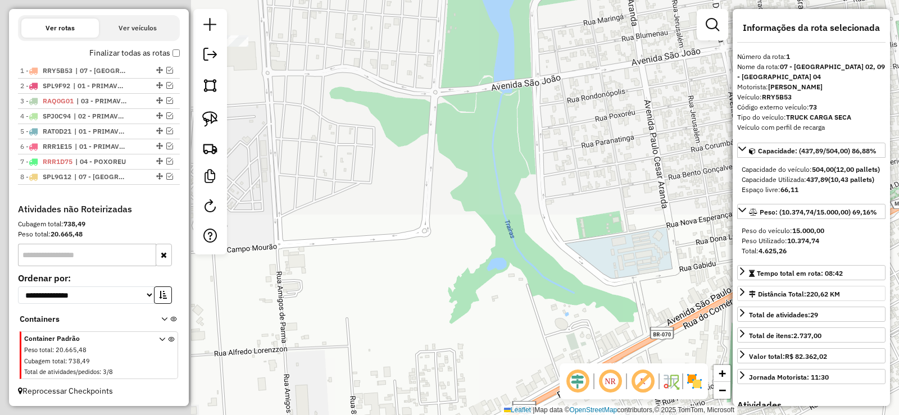
drag, startPoint x: 424, startPoint y: 103, endPoint x: 829, endPoint y: 307, distance: 454.0
click at [829, 307] on hb-router-mapa "Informações da Sessão 979764 - [DATE] Criação: [DATE] 19:16 Depósito: Cruzeiro …" at bounding box center [449, 207] width 899 height 415
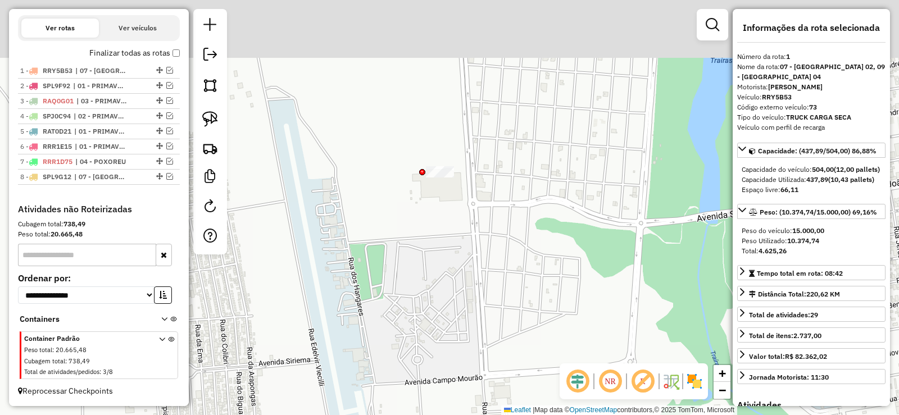
drag, startPoint x: 649, startPoint y: 214, endPoint x: 661, endPoint y: 252, distance: 40.0
click at [661, 252] on div "Janela de atendimento Grade de atendimento Capacidade Transportadoras Veículos …" at bounding box center [449, 207] width 899 height 415
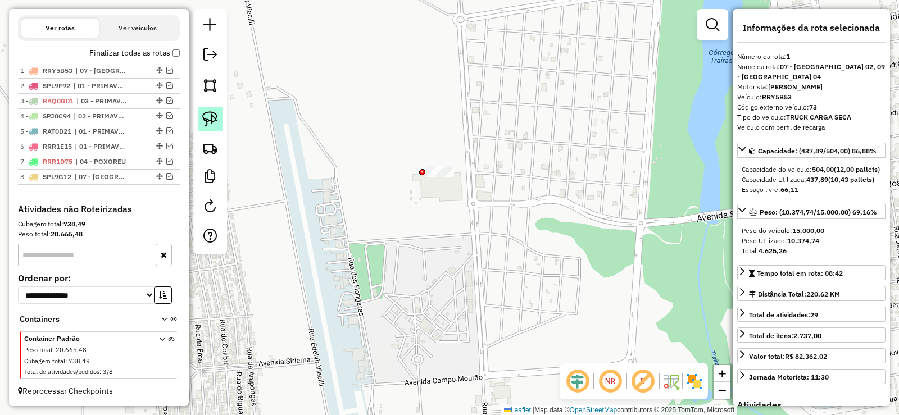
click at [212, 117] on img at bounding box center [210, 119] width 16 height 16
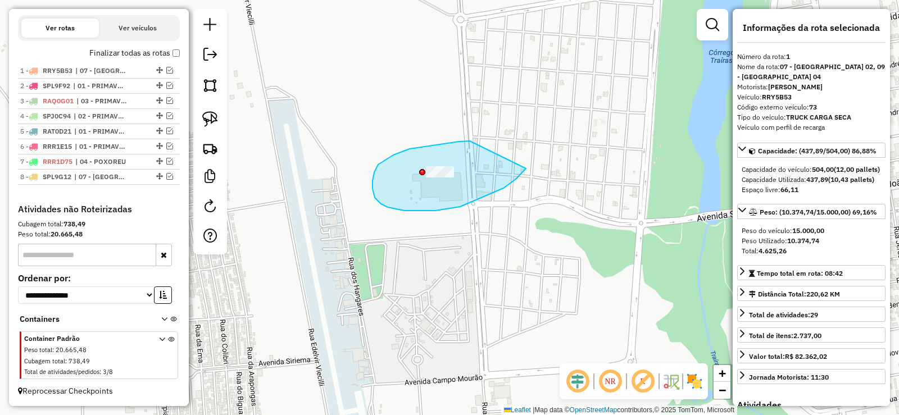
drag, startPoint x: 469, startPoint y: 141, endPoint x: 531, endPoint y: 153, distance: 64.0
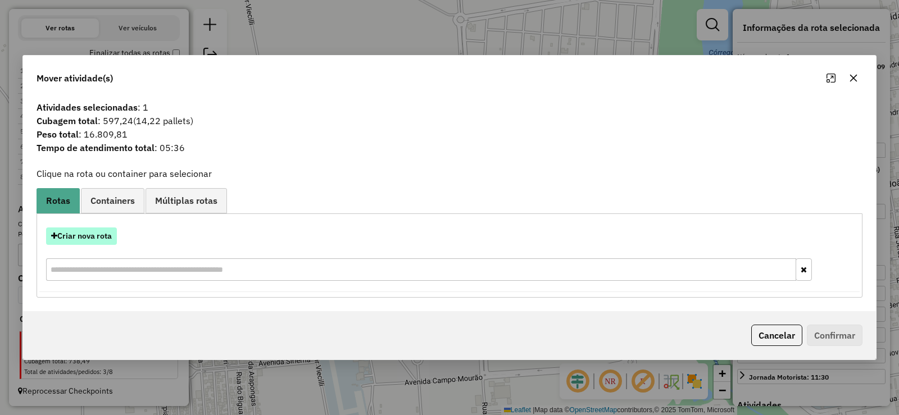
click at [90, 237] on button "Criar nova rota" at bounding box center [81, 236] width 71 height 17
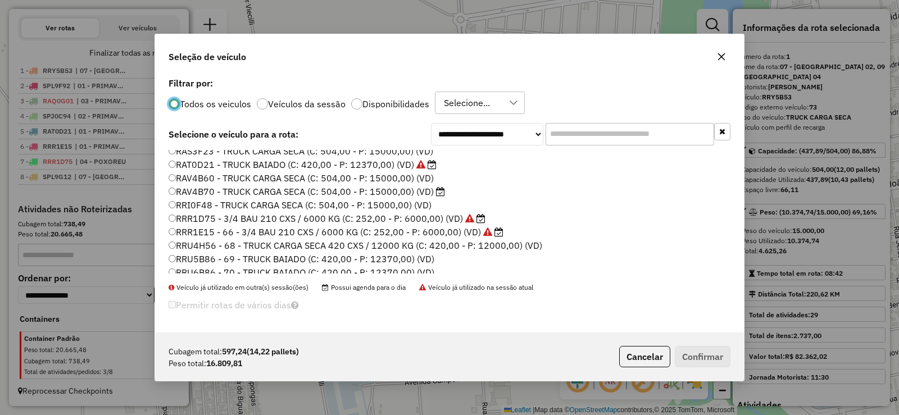
scroll to position [240, 0]
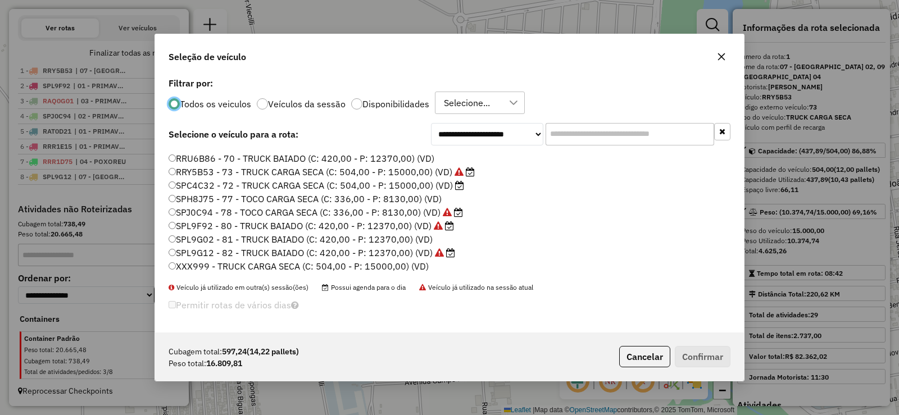
click at [723, 60] on icon "button" at bounding box center [721, 56] width 9 height 9
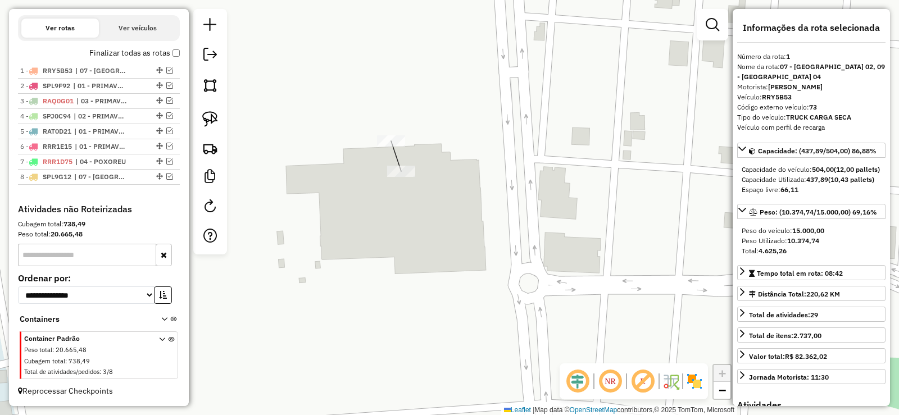
drag, startPoint x: 371, startPoint y: 160, endPoint x: 404, endPoint y: 163, distance: 32.7
click at [404, 163] on div "Janela de atendimento Grade de atendimento Capacidade Transportadoras Veículos …" at bounding box center [449, 207] width 899 height 415
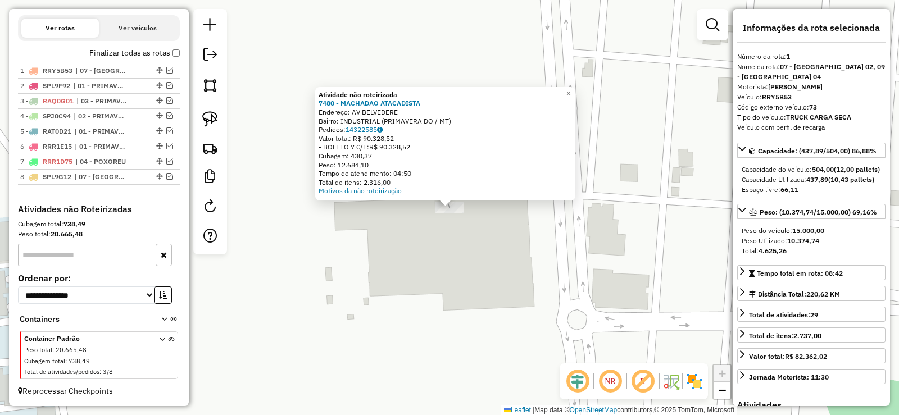
click at [462, 262] on div "Atividade não roteirizada 7480 - MACHADAO ATACADISTA Endereço: AV BELVEDERE Bai…" at bounding box center [449, 207] width 899 height 415
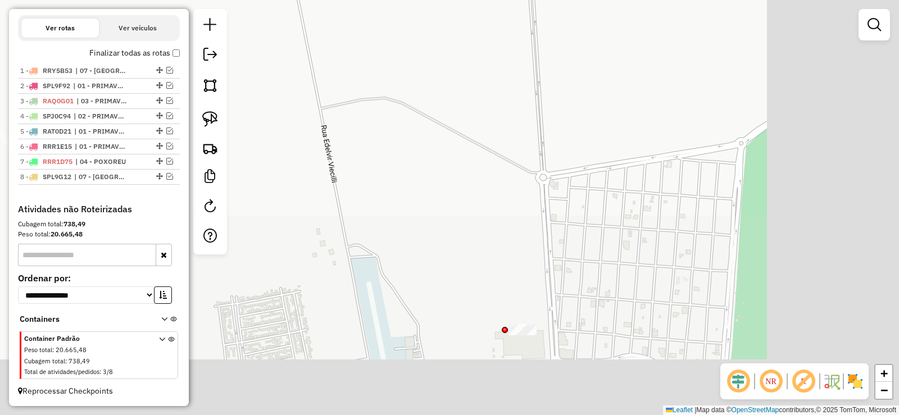
drag, startPoint x: 474, startPoint y: 190, endPoint x: 269, endPoint y: 16, distance: 269.0
click at [263, 10] on div "Janela de atendimento Grade de atendimento Capacidade Transportadoras Veículos …" at bounding box center [449, 207] width 899 height 415
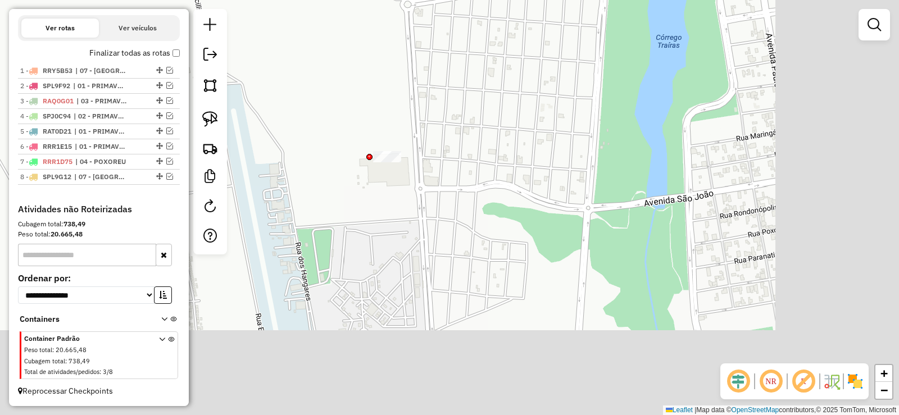
drag, startPoint x: 525, startPoint y: 184, endPoint x: 386, endPoint y: 20, distance: 214.4
click at [386, 20] on div "Janela de atendimento Grade de atendimento Capacidade Transportadoras Veículos …" at bounding box center [449, 207] width 899 height 415
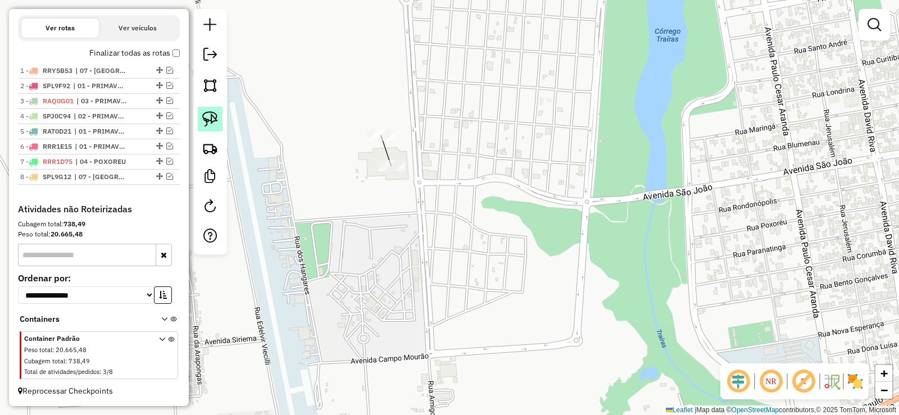
drag, startPoint x: 211, startPoint y: 117, endPoint x: 211, endPoint y: 124, distance: 6.7
click at [211, 117] on img at bounding box center [210, 119] width 16 height 16
drag, startPoint x: 395, startPoint y: 152, endPoint x: 410, endPoint y: 166, distance: 20.3
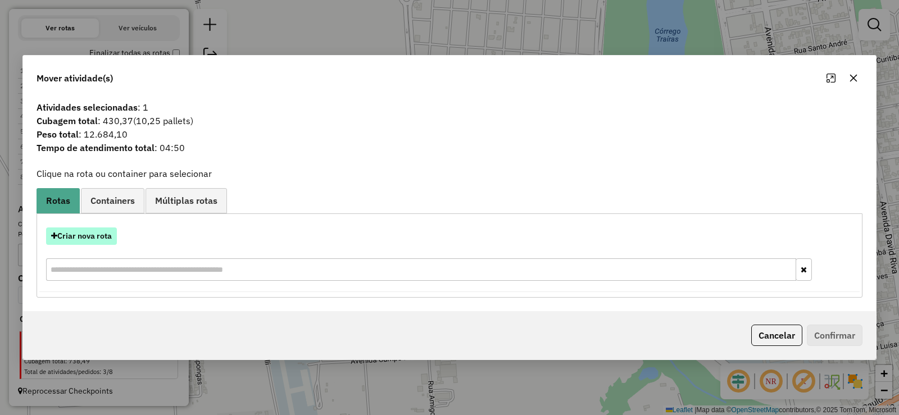
click at [93, 235] on button "Criar nova rota" at bounding box center [81, 236] width 71 height 17
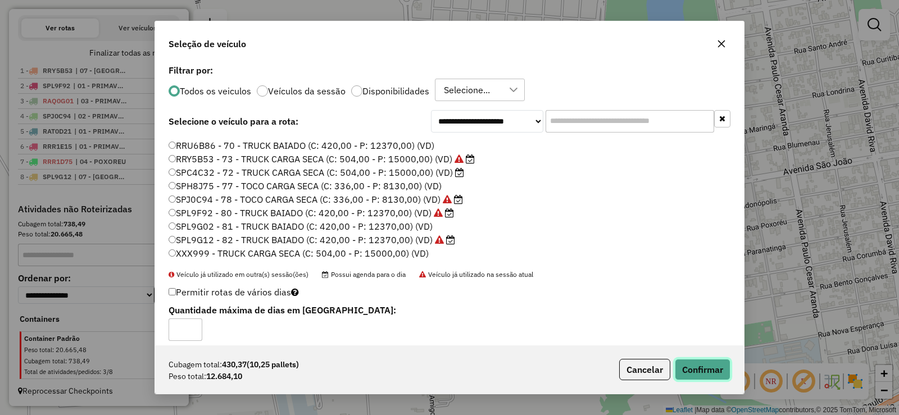
click at [701, 368] on button "Confirmar" at bounding box center [703, 369] width 56 height 21
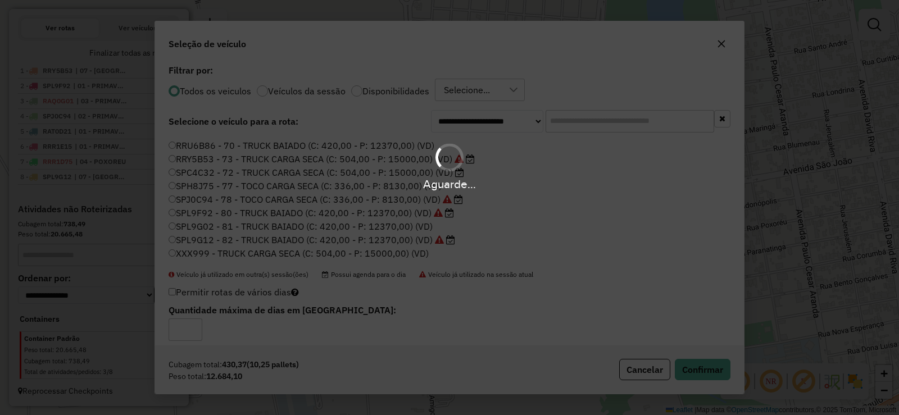
scroll to position [442, 0]
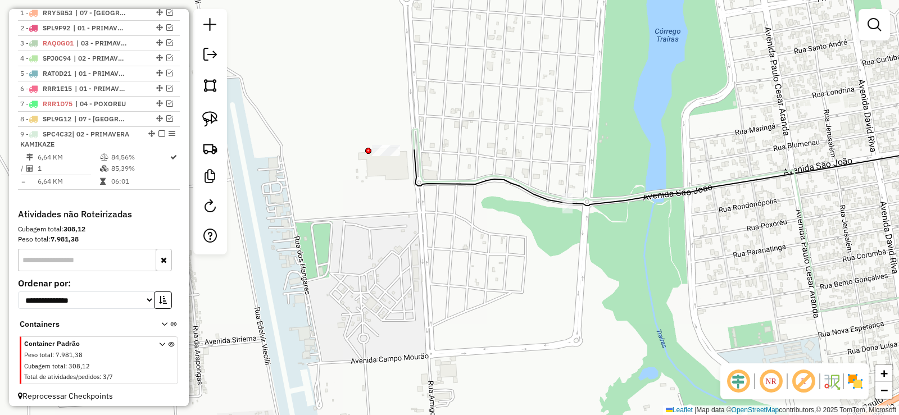
click at [376, 156] on div at bounding box center [386, 150] width 28 height 11
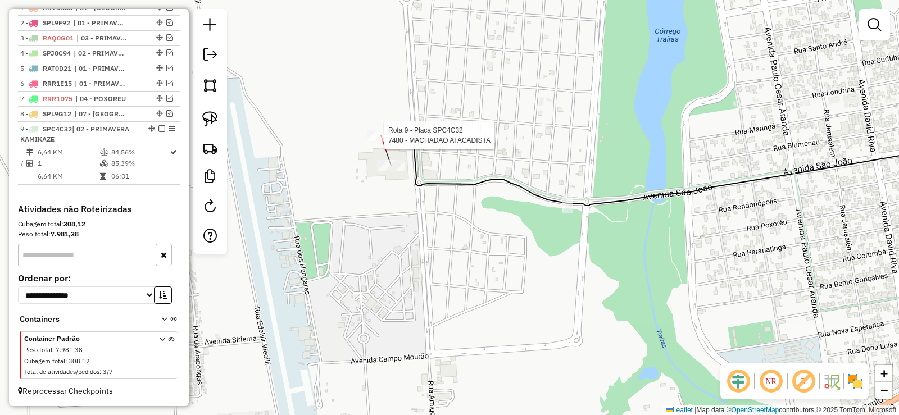
select select "**********"
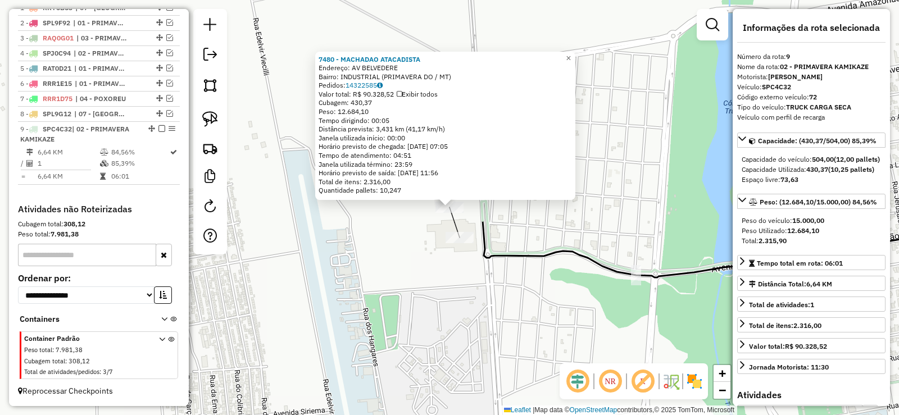
click at [316, 190] on div "7480 - MACHADAO ATACADISTA Endereço: AV BELVEDERE Bairro: INDUSTRIAL (PRIMAVERA…" at bounding box center [445, 126] width 260 height 149
click at [217, 124] on img at bounding box center [210, 119] width 16 height 16
drag, startPoint x: 457, startPoint y: 222, endPoint x: 499, endPoint y: 254, distance: 52.5
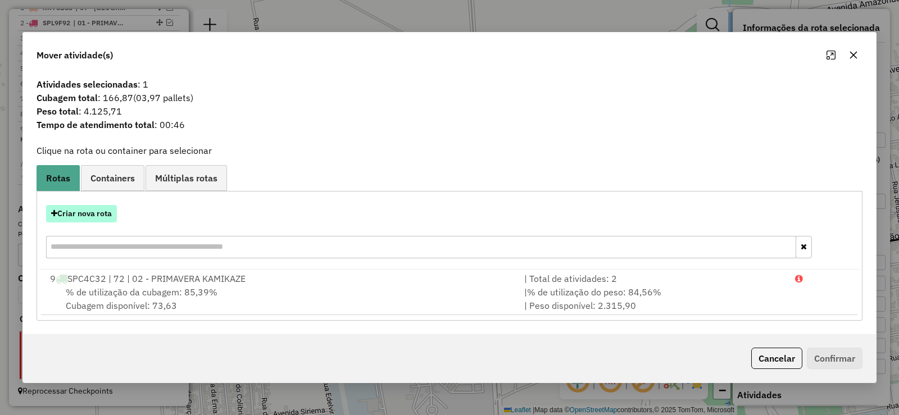
click at [97, 216] on button "Criar nova rota" at bounding box center [81, 213] width 71 height 17
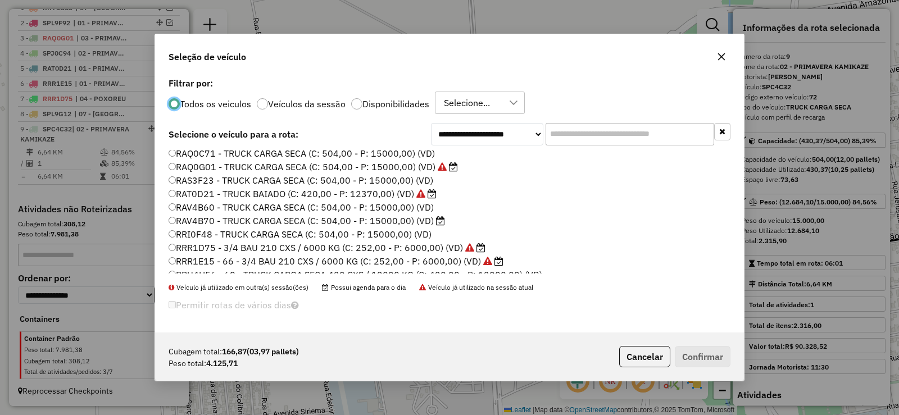
scroll to position [240, 0]
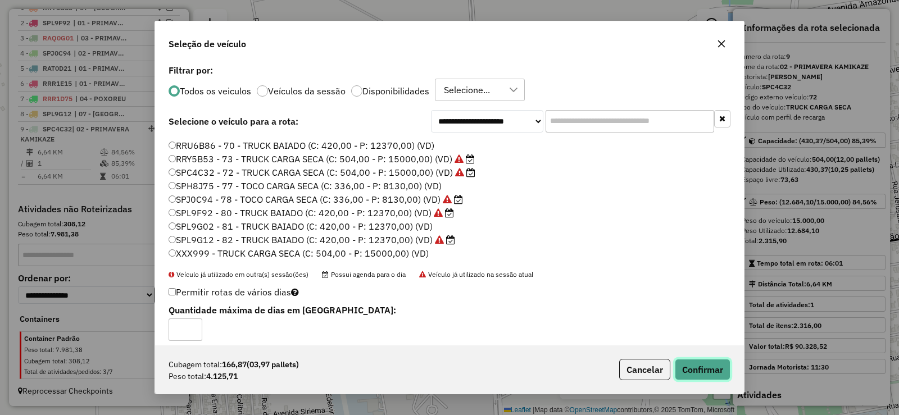
click at [713, 365] on button "Confirmar" at bounding box center [703, 369] width 56 height 21
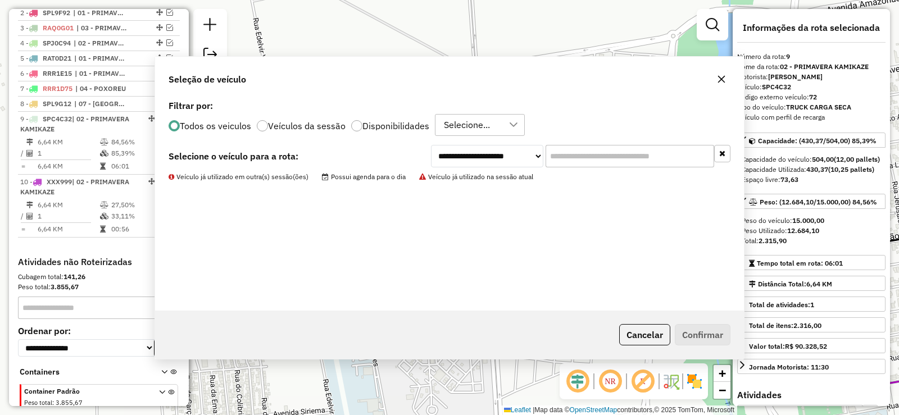
scroll to position [520, 0]
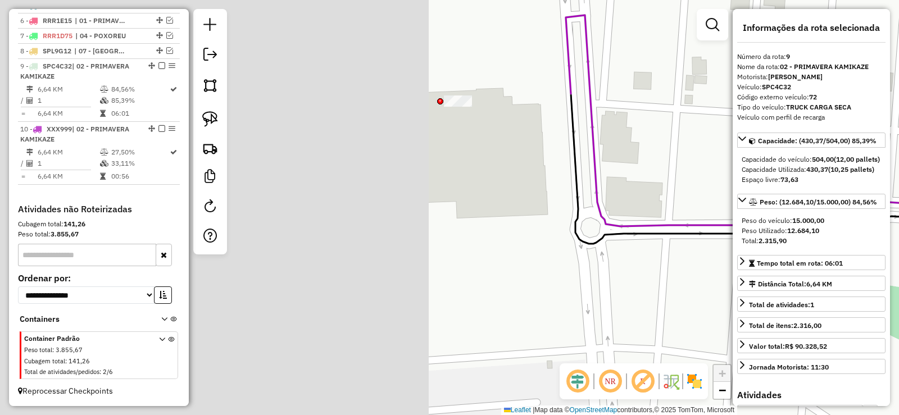
drag, startPoint x: 376, startPoint y: 239, endPoint x: 880, endPoint y: 224, distance: 503.6
click at [880, 224] on hb-router-mapa "Informações da Sessão 979764 - [DATE] Criação: [DATE] 19:16 Depósito: Cruzeiro …" at bounding box center [449, 207] width 899 height 415
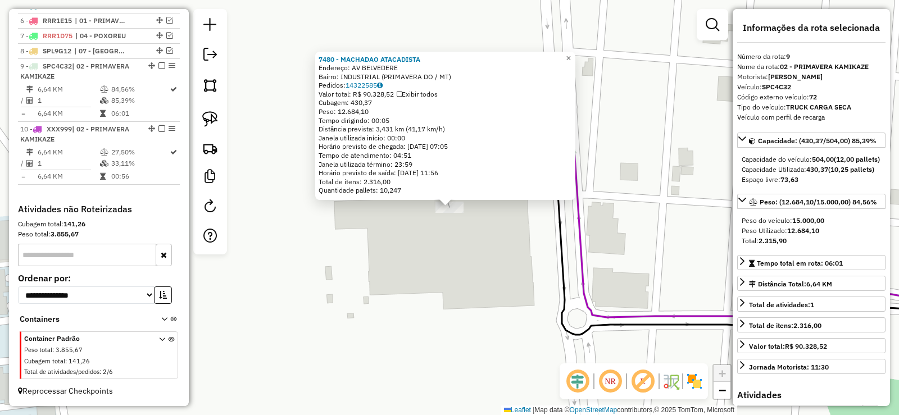
drag, startPoint x: 340, startPoint y: 113, endPoint x: 381, endPoint y: 113, distance: 41.0
click at [381, 113] on div "Peso: 12.684,10" at bounding box center [445, 111] width 253 height 9
click at [447, 231] on div "7480 - MACHADAO ATACADISTA Endereço: AV BELVEDERE Bairro: INDUSTRIAL (PRIMAVERA…" at bounding box center [449, 207] width 899 height 415
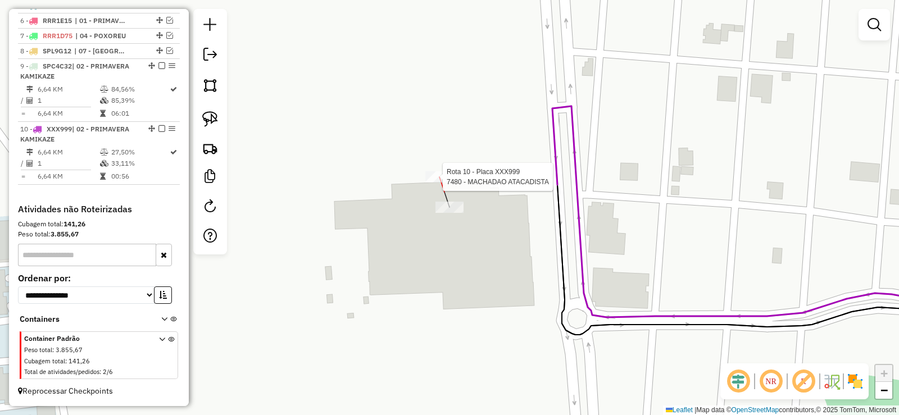
select select "**********"
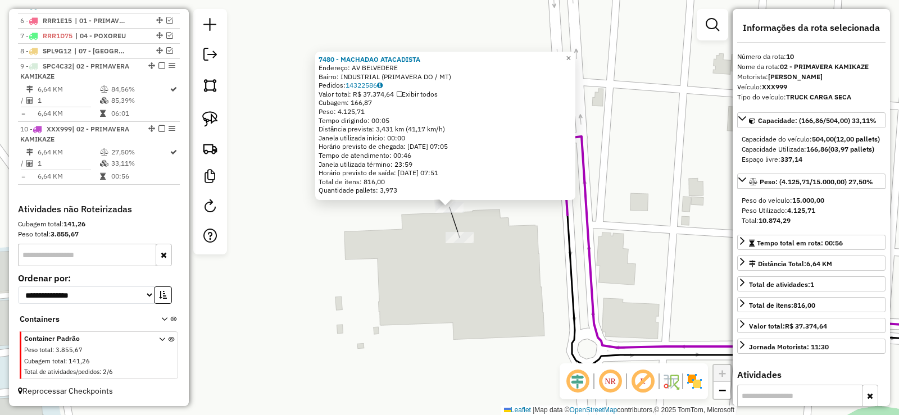
click at [502, 315] on div "7480 - MACHADAO ATACADISTA Endereço: AV BELVEDERE Bairro: INDUSTRIAL (PRIMAVERA…" at bounding box center [449, 207] width 899 height 415
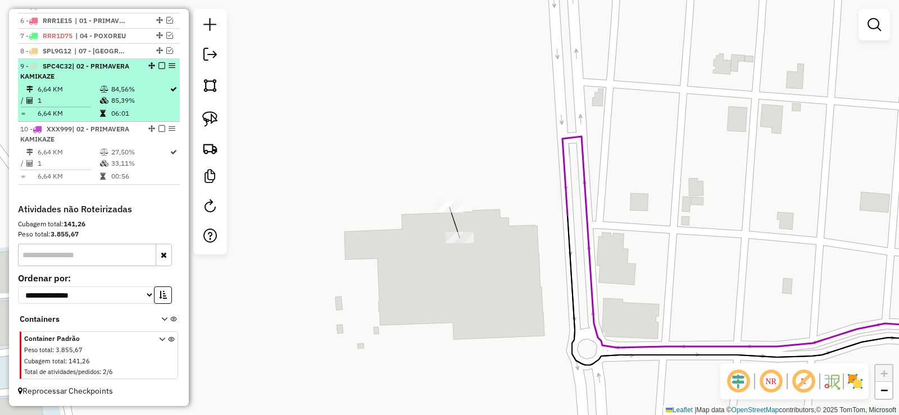
click at [158, 66] on em at bounding box center [161, 65] width 7 height 7
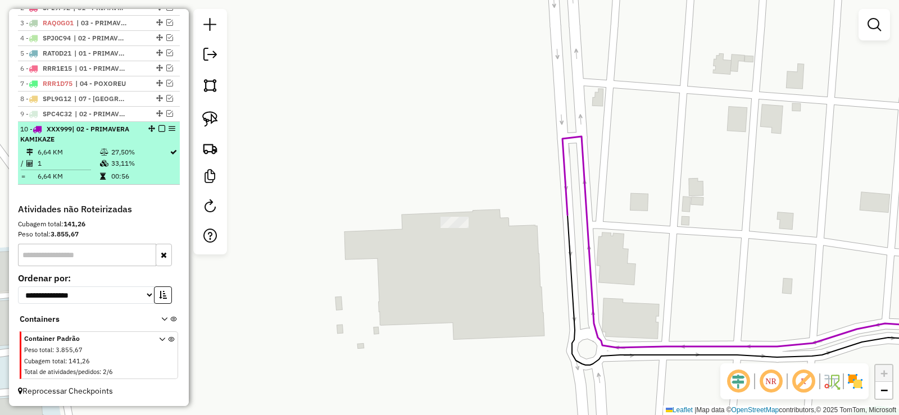
click at [159, 129] on em at bounding box center [161, 128] width 7 height 7
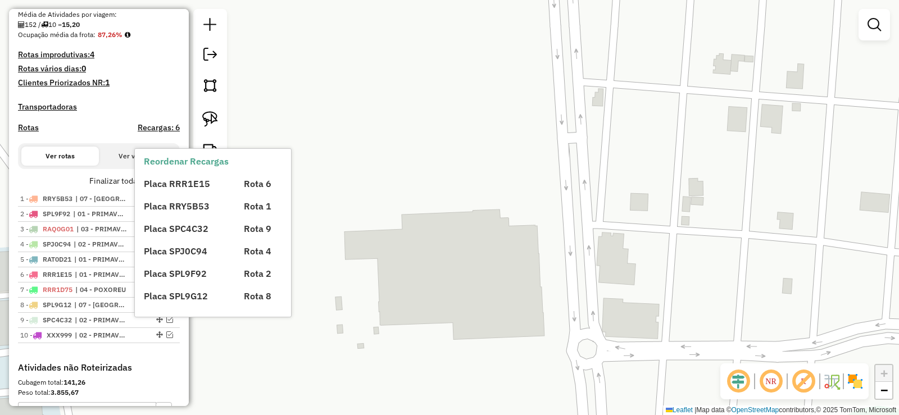
scroll to position [0, 0]
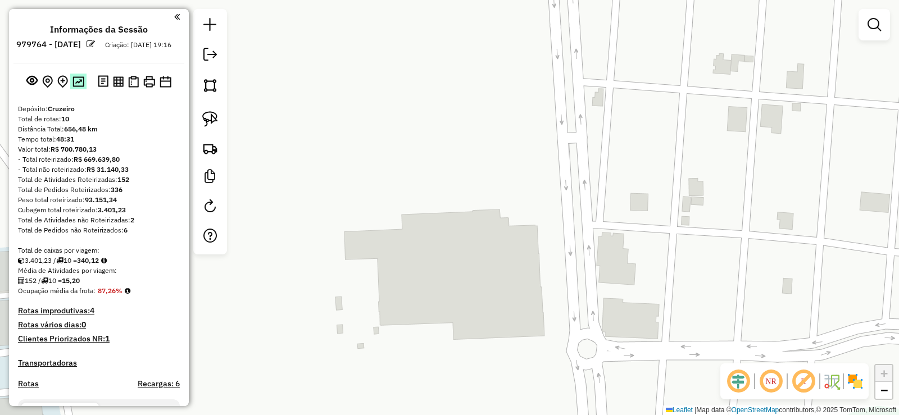
click at [78, 87] on img at bounding box center [78, 81] width 12 height 11
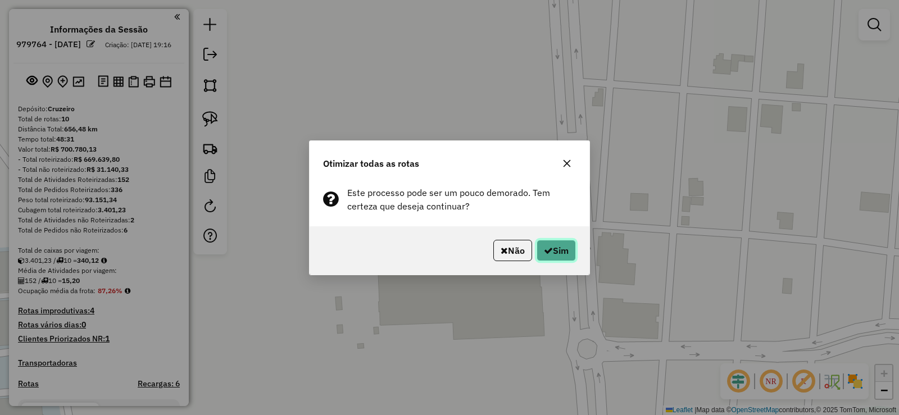
click at [558, 257] on button "Sim" at bounding box center [555, 250] width 39 height 21
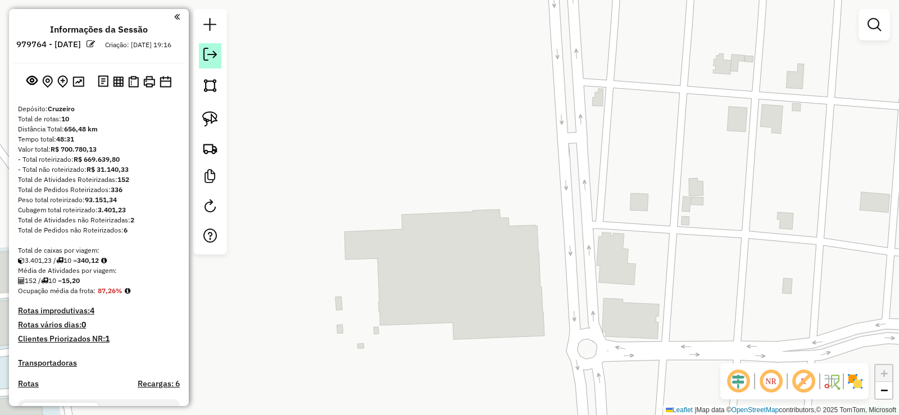
click at [211, 53] on em at bounding box center [209, 54] width 13 height 13
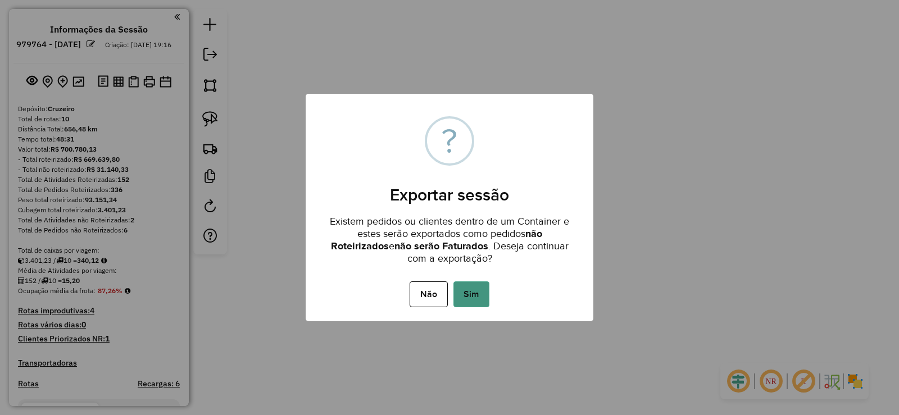
click at [476, 305] on button "Sim" at bounding box center [471, 294] width 36 height 26
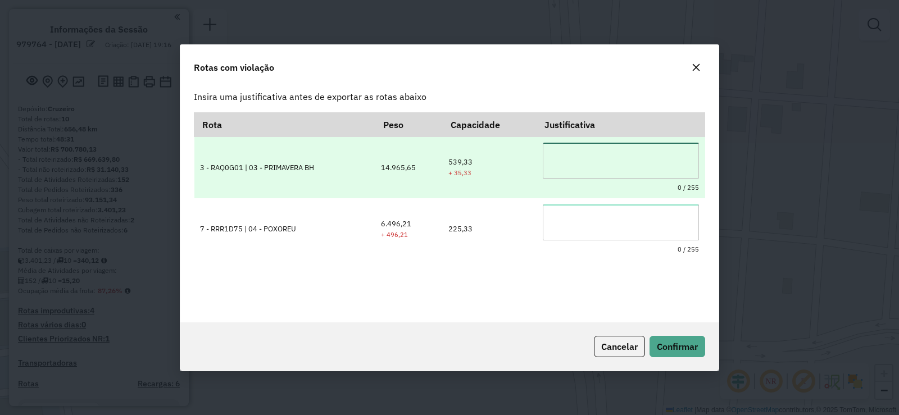
click at [586, 158] on textarea at bounding box center [621, 161] width 156 height 36
type textarea "**********"
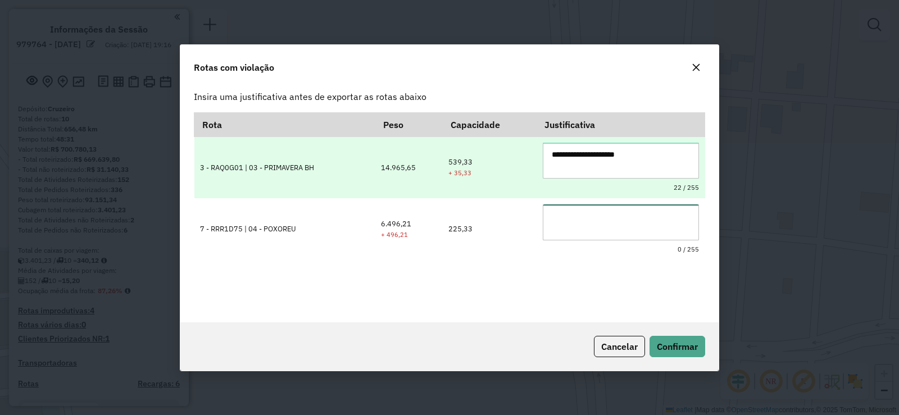
paste textarea "**********"
type textarea "**********"
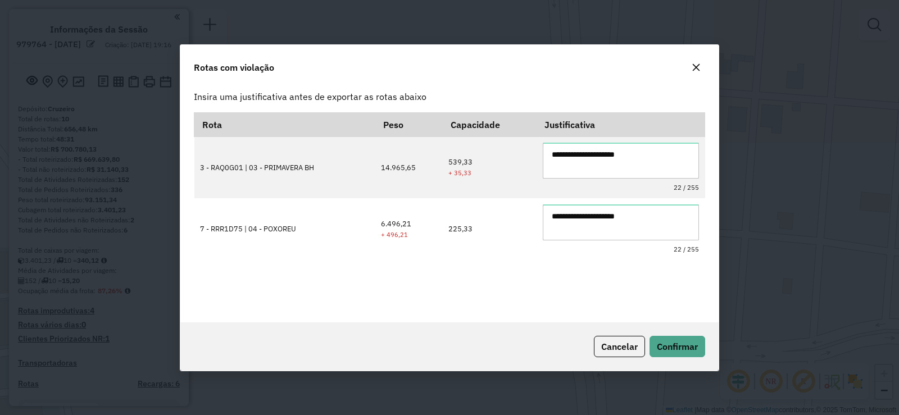
click at [599, 294] on div "**********" at bounding box center [449, 210] width 511 height 197
click at [677, 341] on span "Confirmar" at bounding box center [677, 346] width 41 height 11
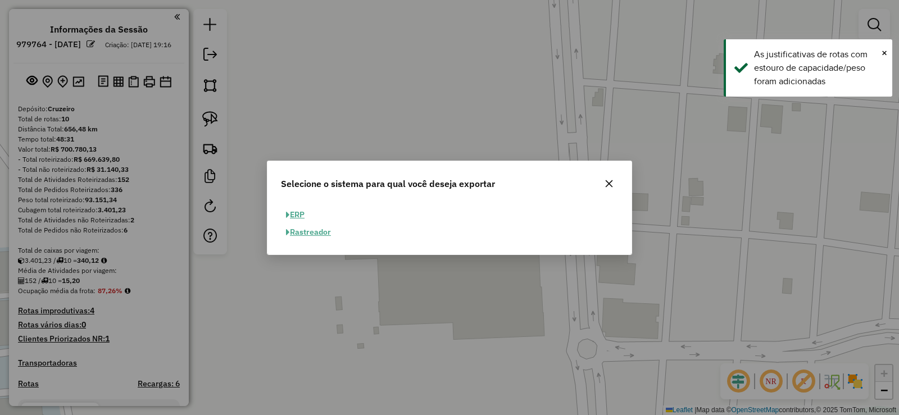
click at [301, 213] on button "ERP" at bounding box center [295, 214] width 29 height 17
select select "**"
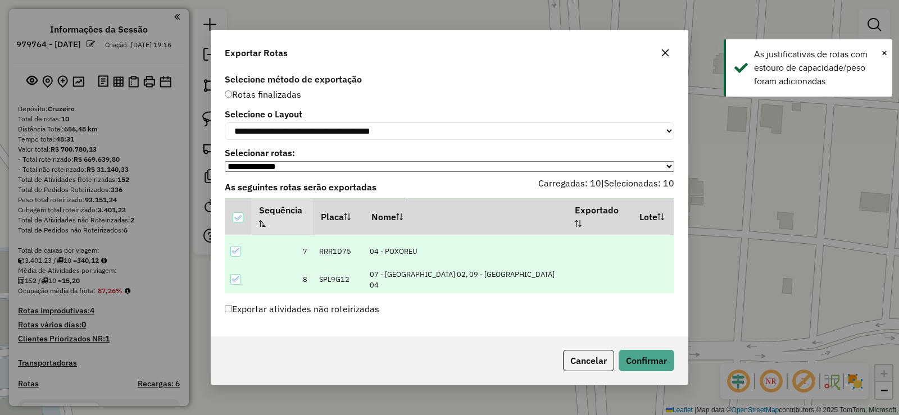
scroll to position [194, 0]
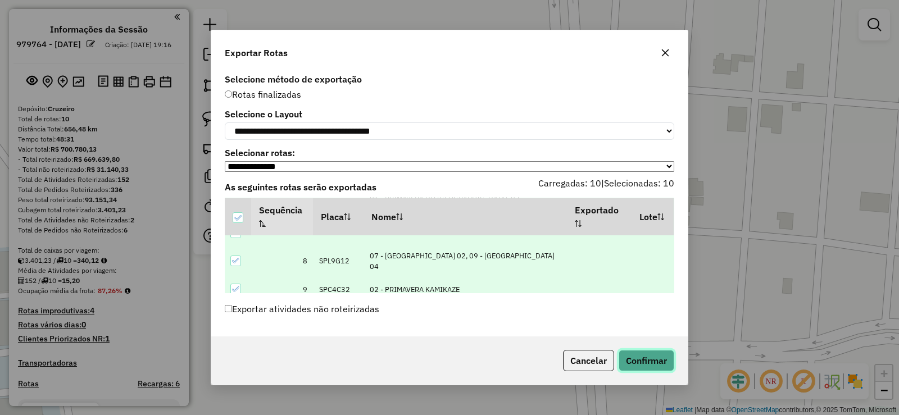
click at [645, 359] on button "Confirmar" at bounding box center [647, 360] width 56 height 21
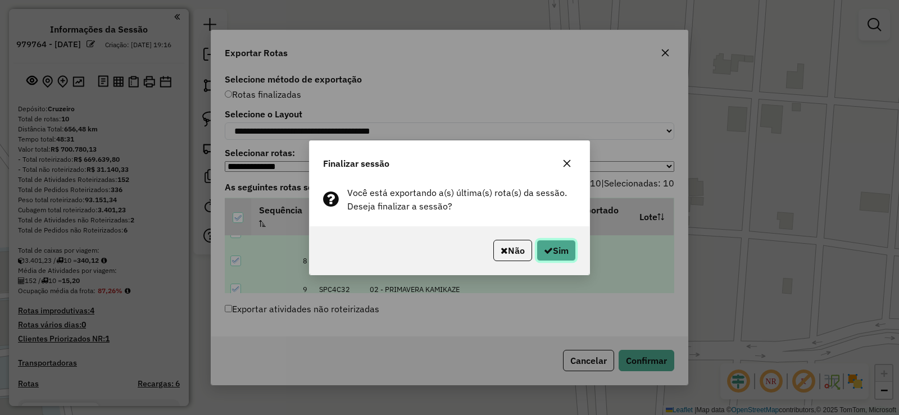
click at [557, 248] on button "Sim" at bounding box center [555, 250] width 39 height 21
